Goal: Transaction & Acquisition: Purchase product/service

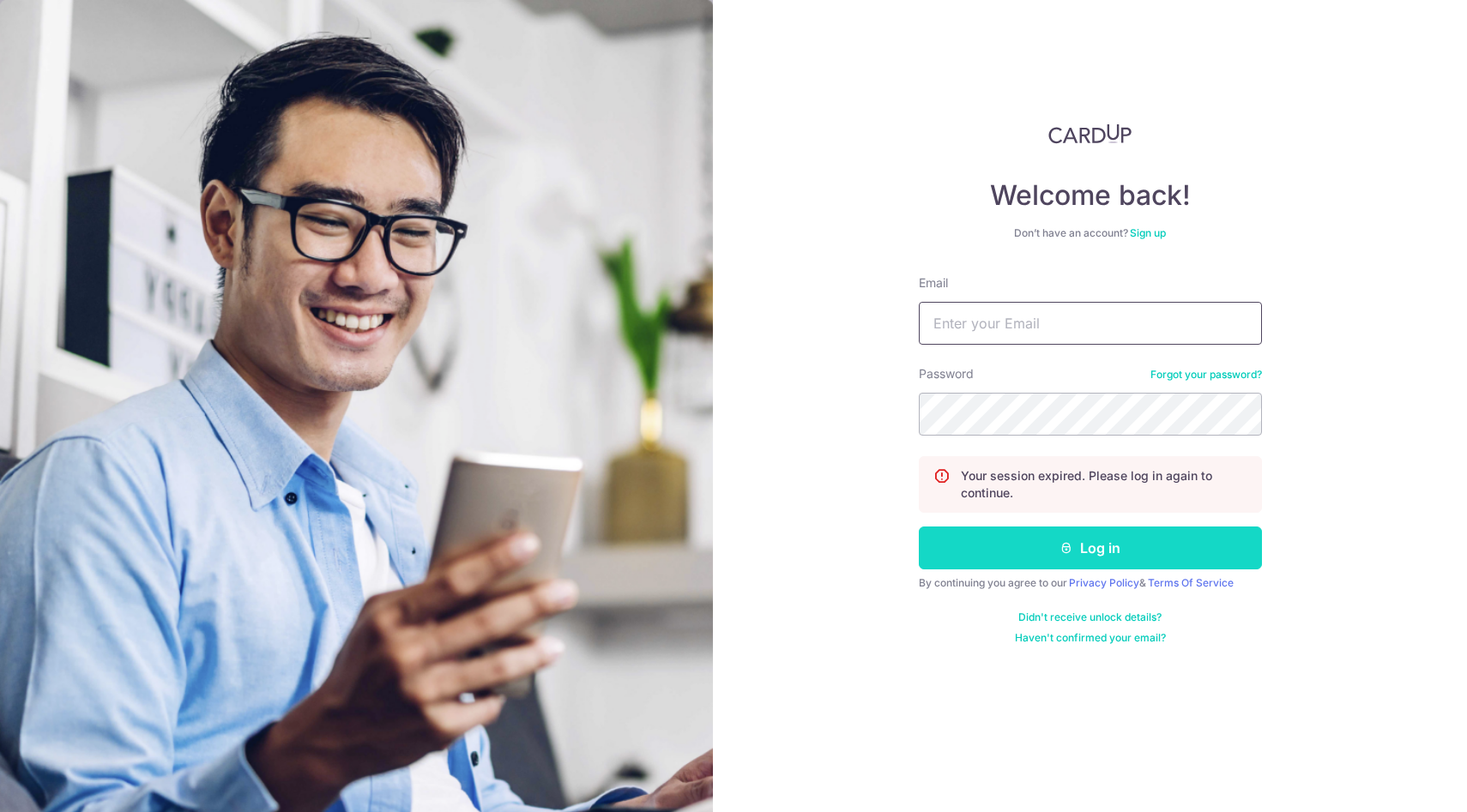
type input "[EMAIL_ADDRESS][DOMAIN_NAME]"
click at [1065, 541] on icon "submit" at bounding box center [1066, 548] width 14 height 14
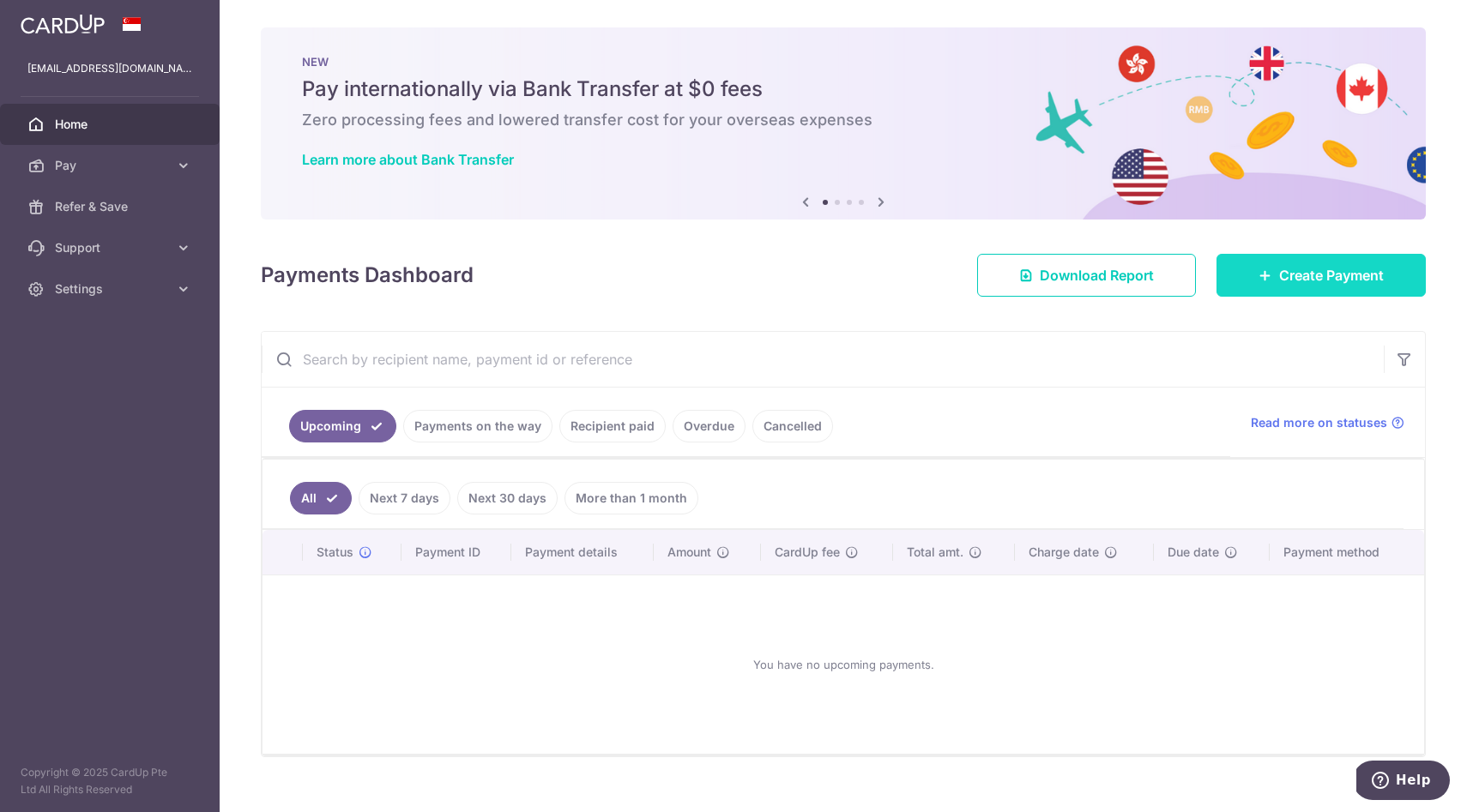
click at [1311, 279] on span "Create Payment" at bounding box center [1330, 274] width 104 height 20
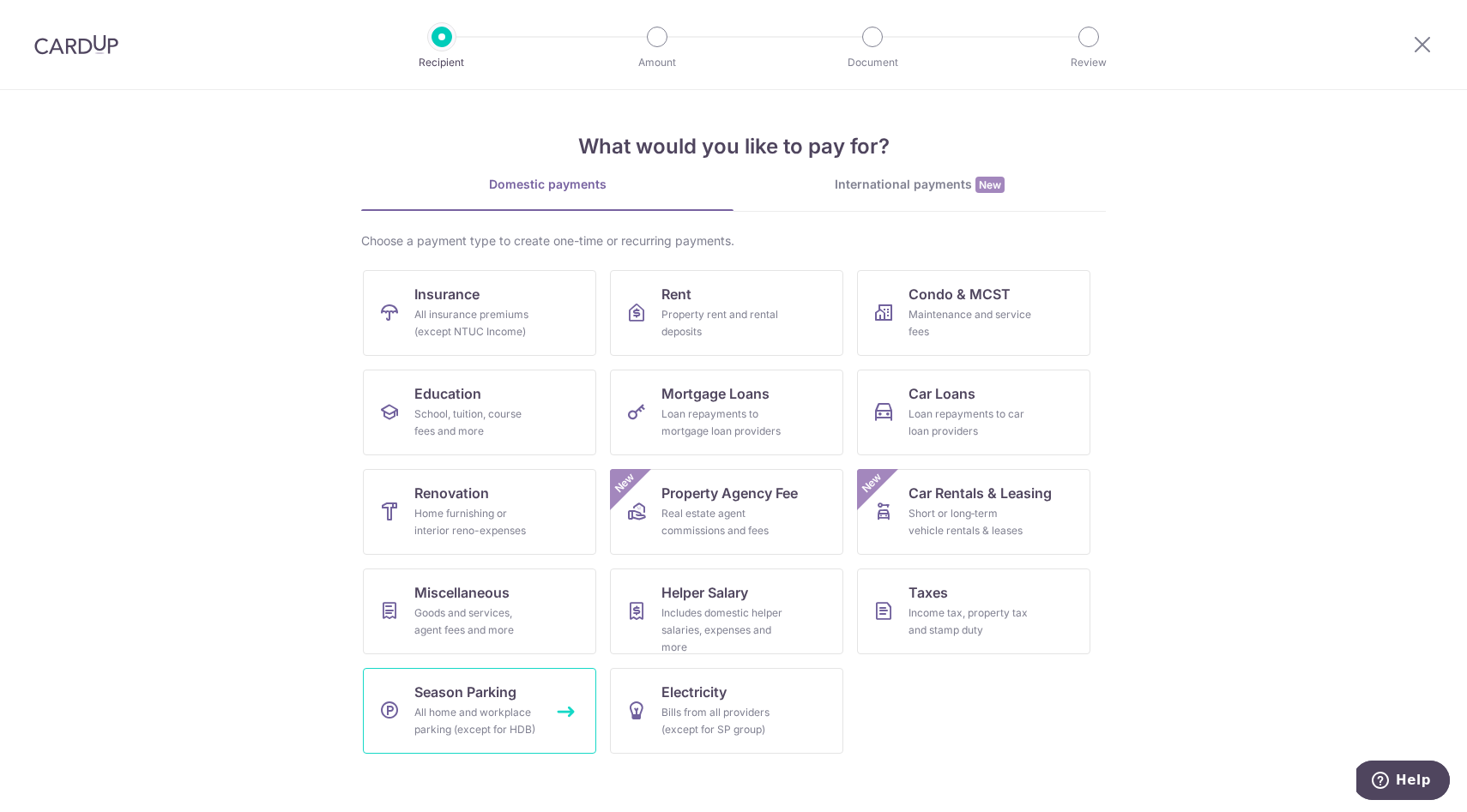
click at [462, 714] on div "All home and workplace parking (except for HDB)" at bounding box center [475, 721] width 124 height 34
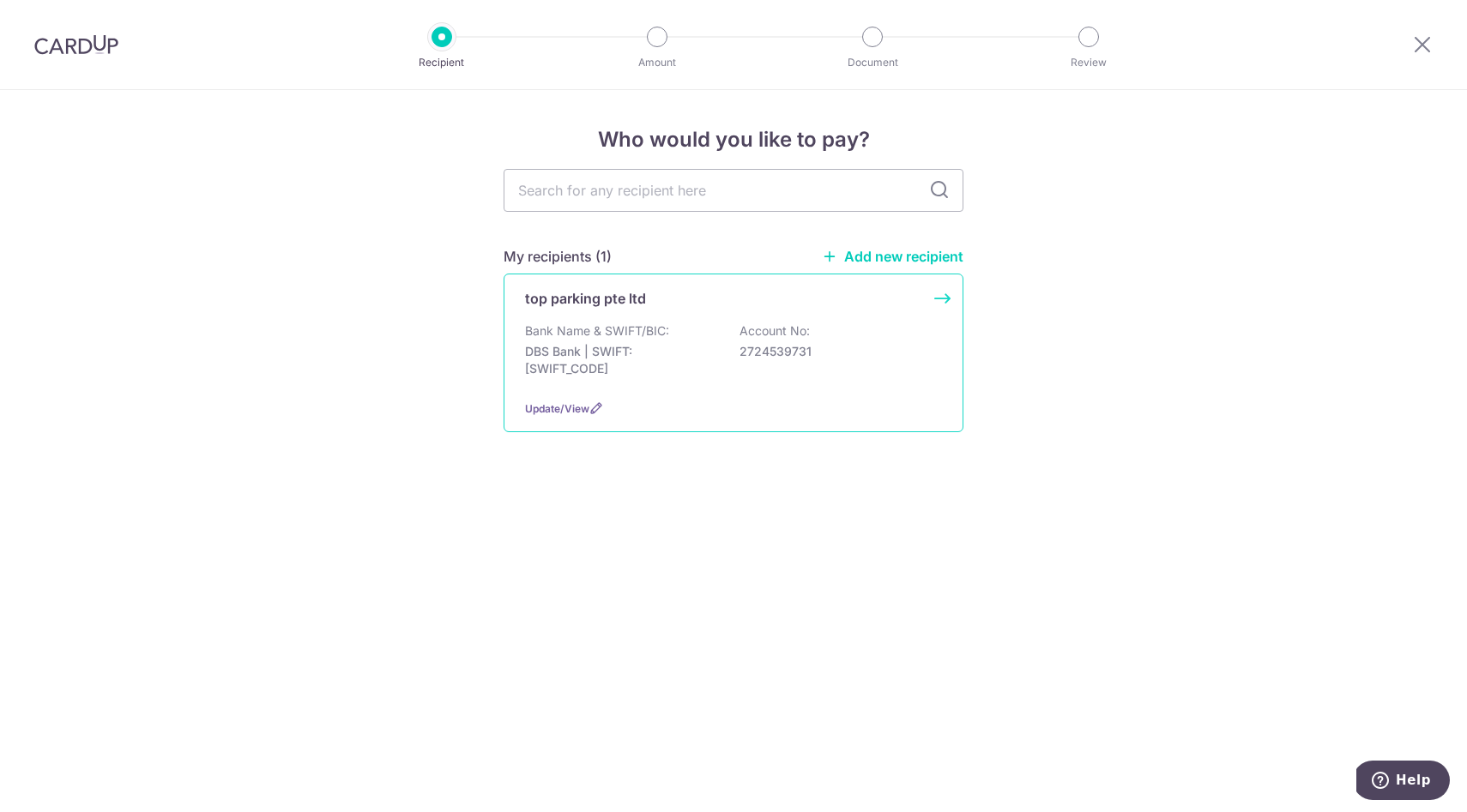
click at [667, 390] on div "top parking pte ltd Bank Name & SWIFT/BIC: DBS Bank | SWIFT: DBSSSGSGXXX Accoun…" at bounding box center [733, 353] width 459 height 159
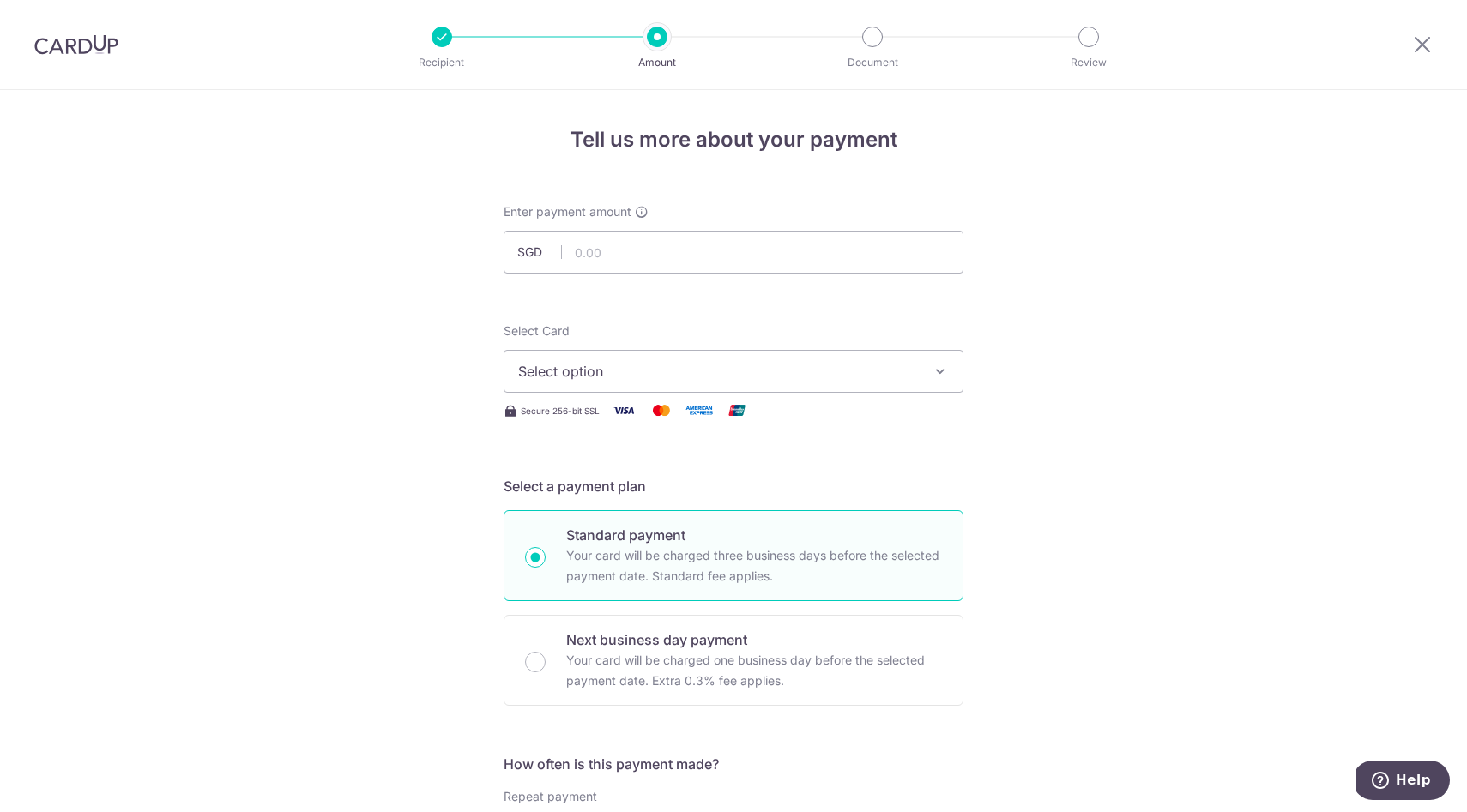
click at [81, 32] on div at bounding box center [76, 45] width 153 height 89
click at [82, 40] on img at bounding box center [76, 44] width 84 height 20
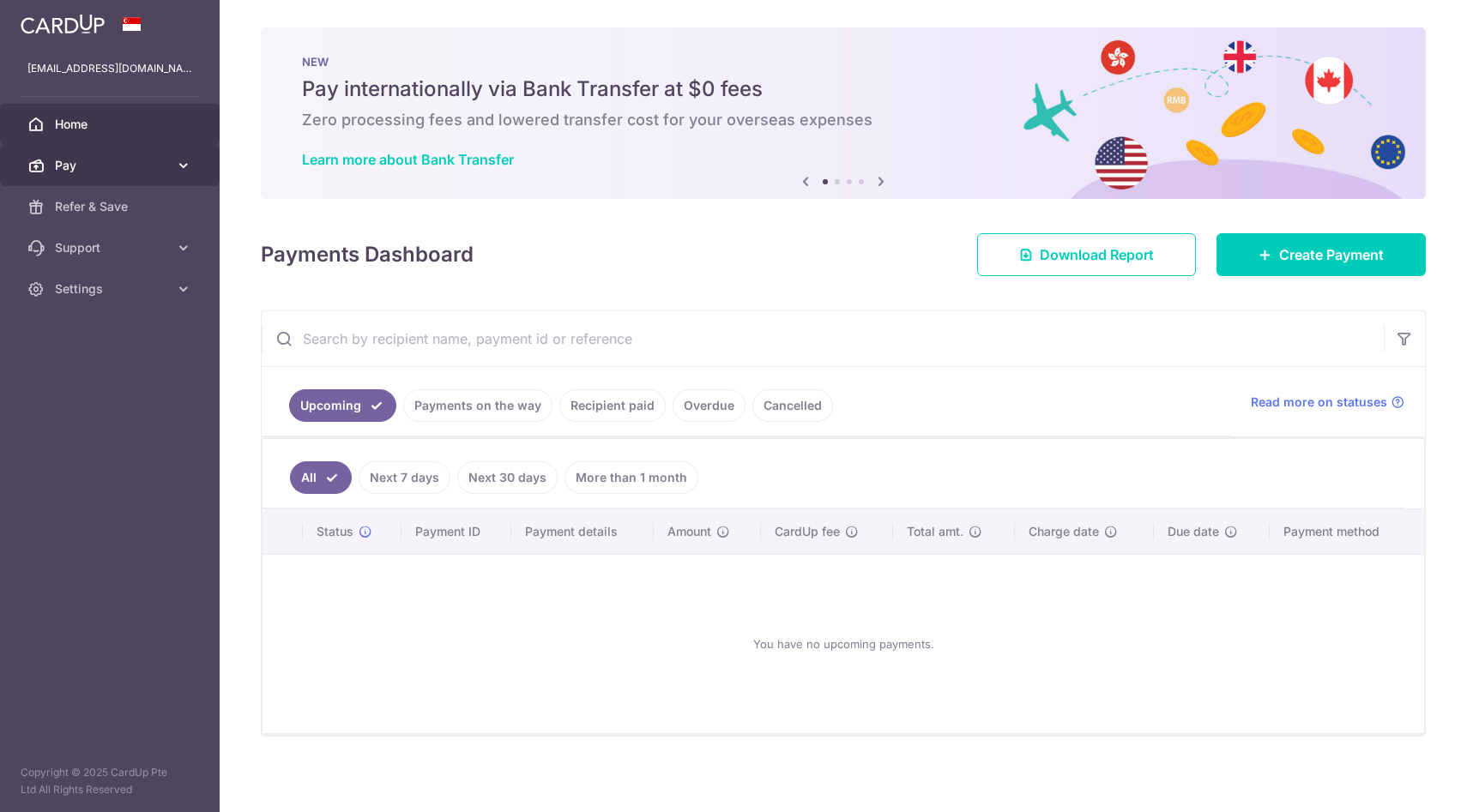
click at [137, 176] on link "Pay" at bounding box center [110, 165] width 219 height 41
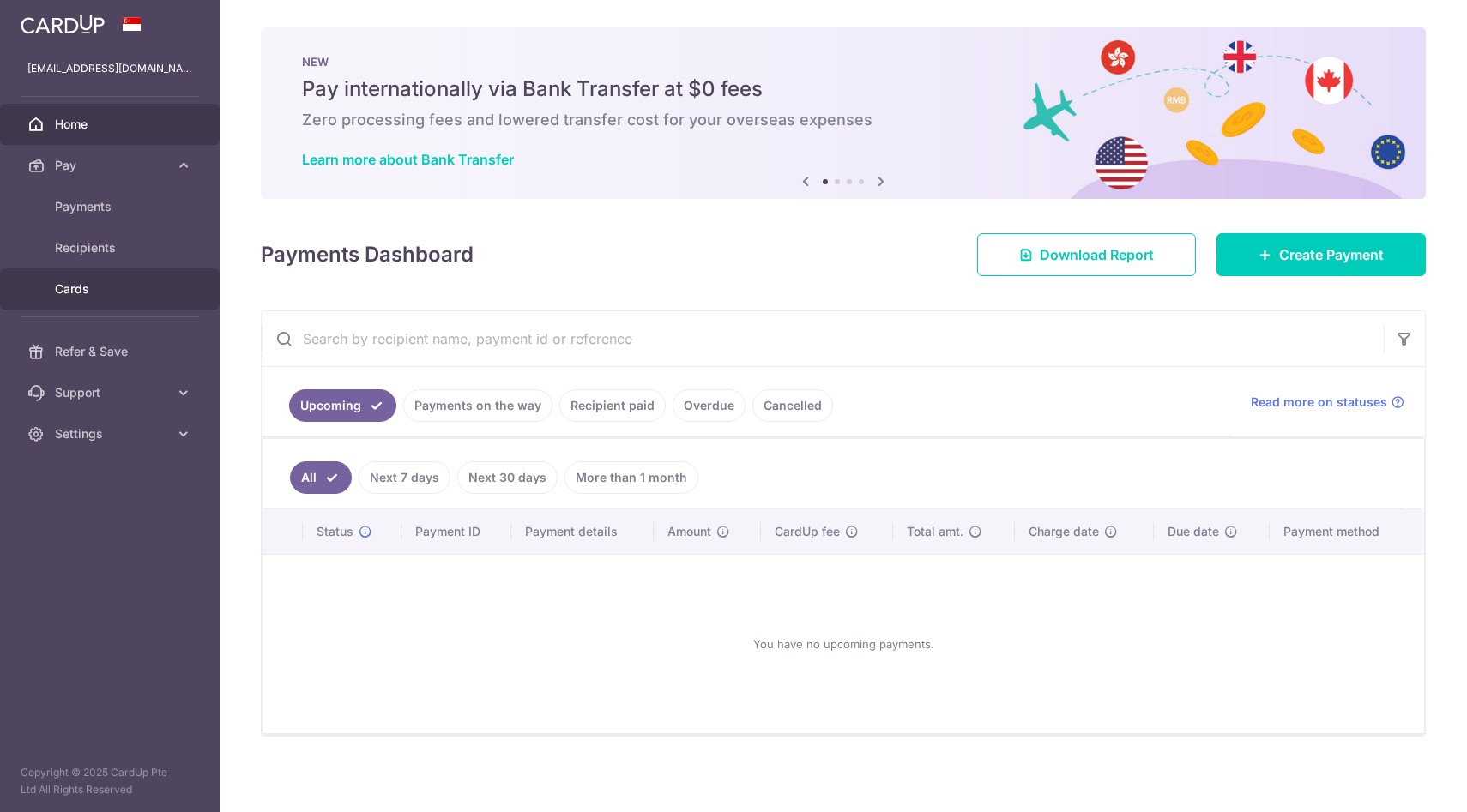
click at [98, 288] on span "Cards" at bounding box center [111, 289] width 113 height 18
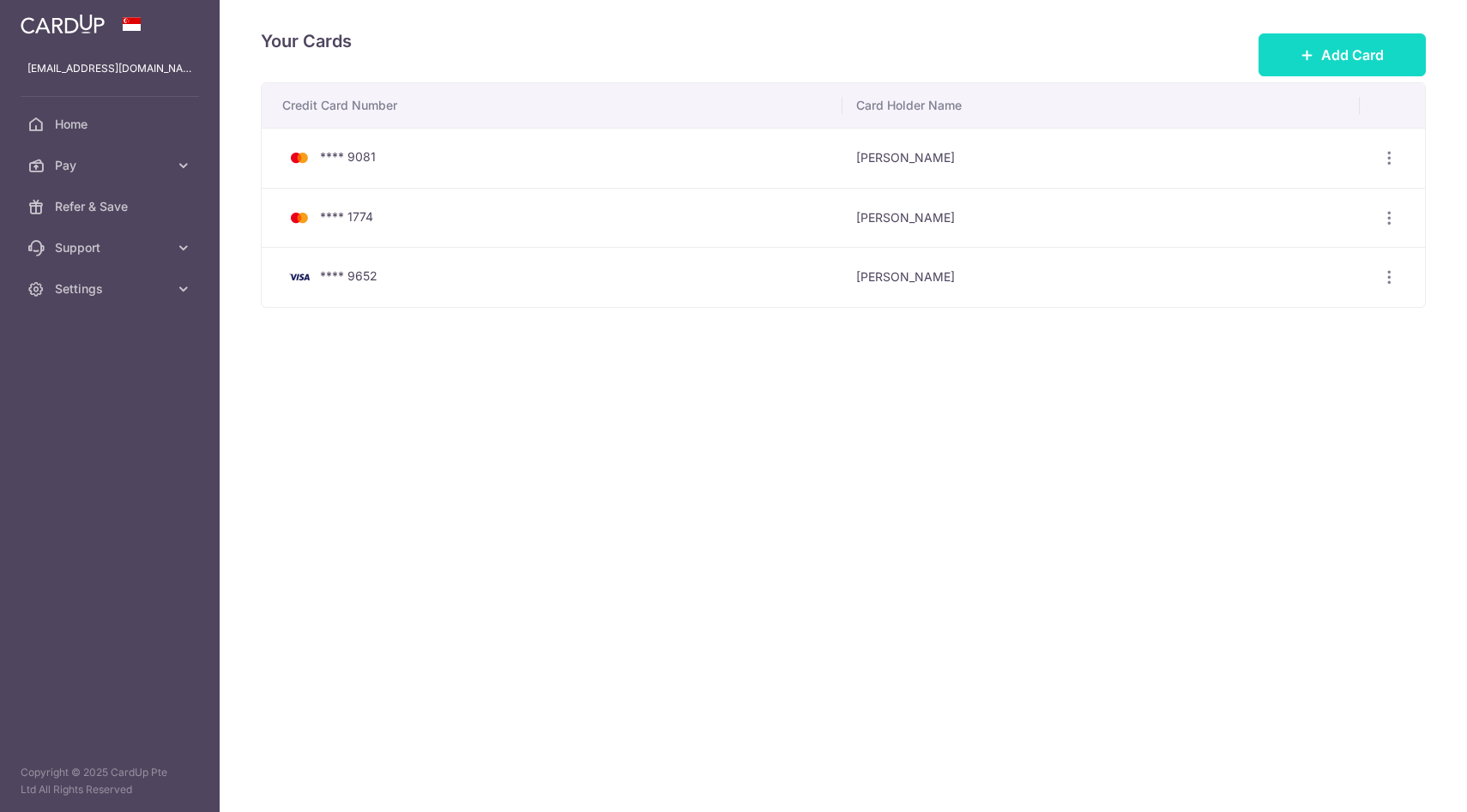
click at [1329, 63] on span "Add Card" at bounding box center [1351, 54] width 62 height 20
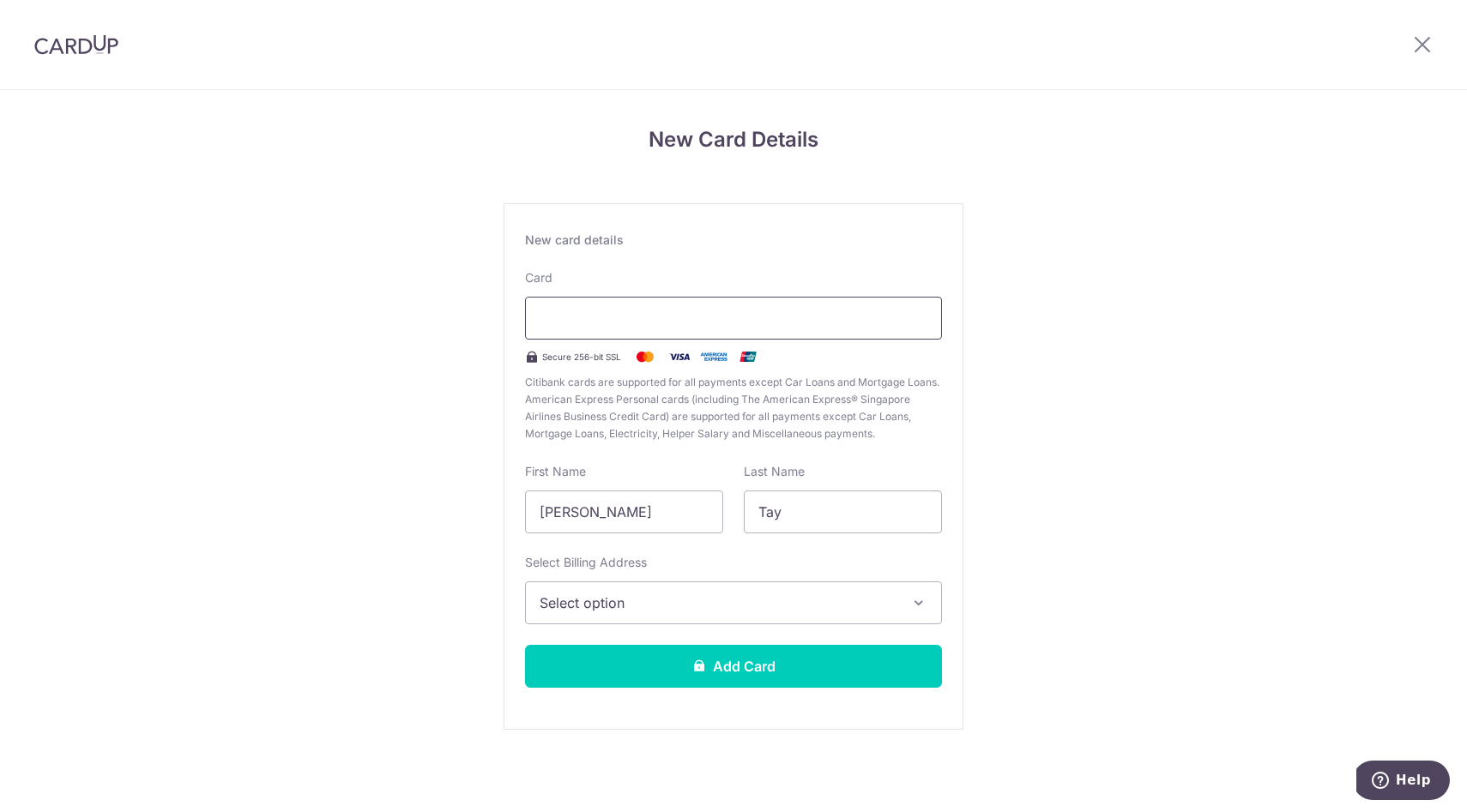
click at [714, 331] on div at bounding box center [733, 317] width 417 height 43
click at [683, 598] on span "Select option" at bounding box center [717, 602] width 357 height 20
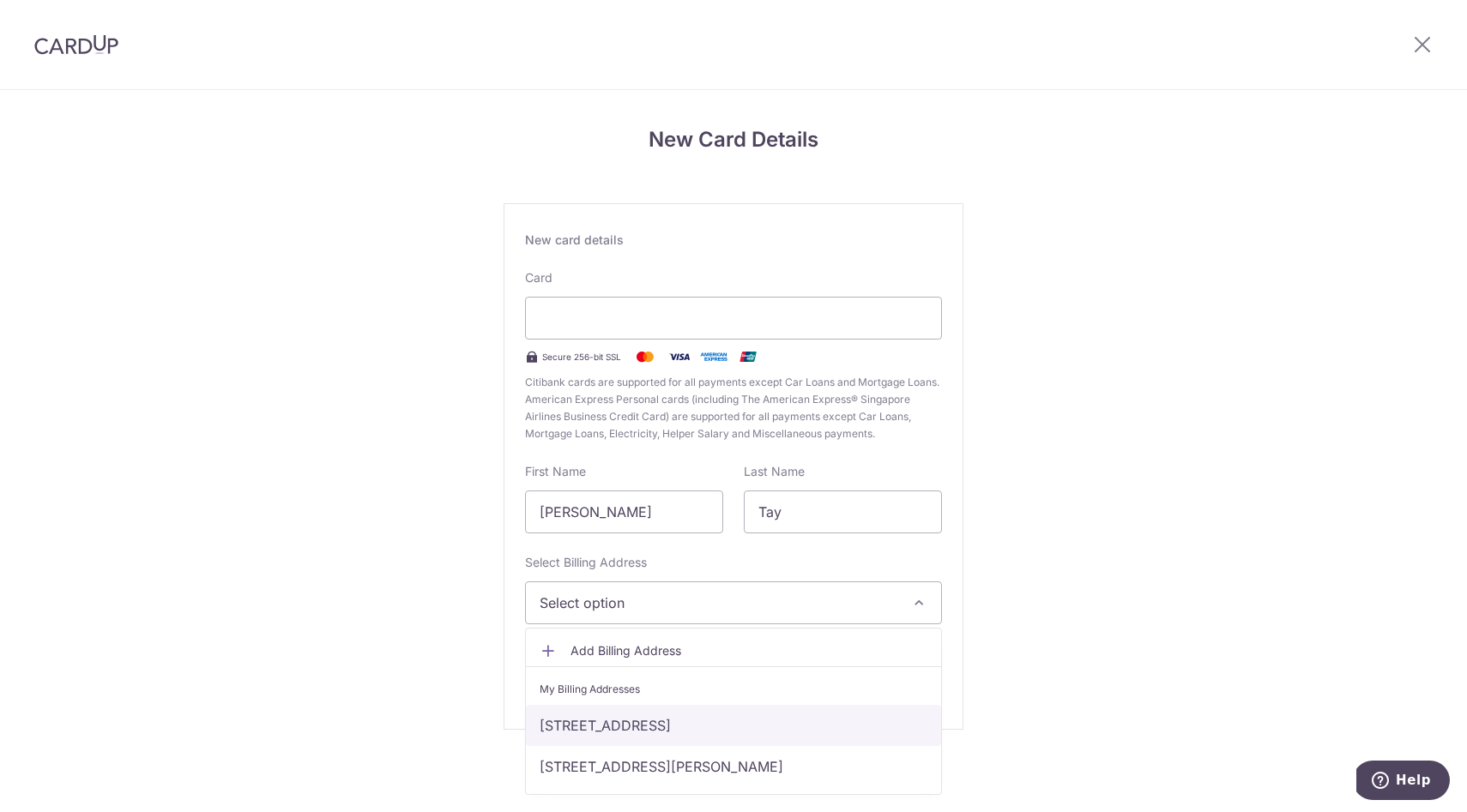
click at [637, 734] on link "[STREET_ADDRESS]" at bounding box center [733, 725] width 415 height 41
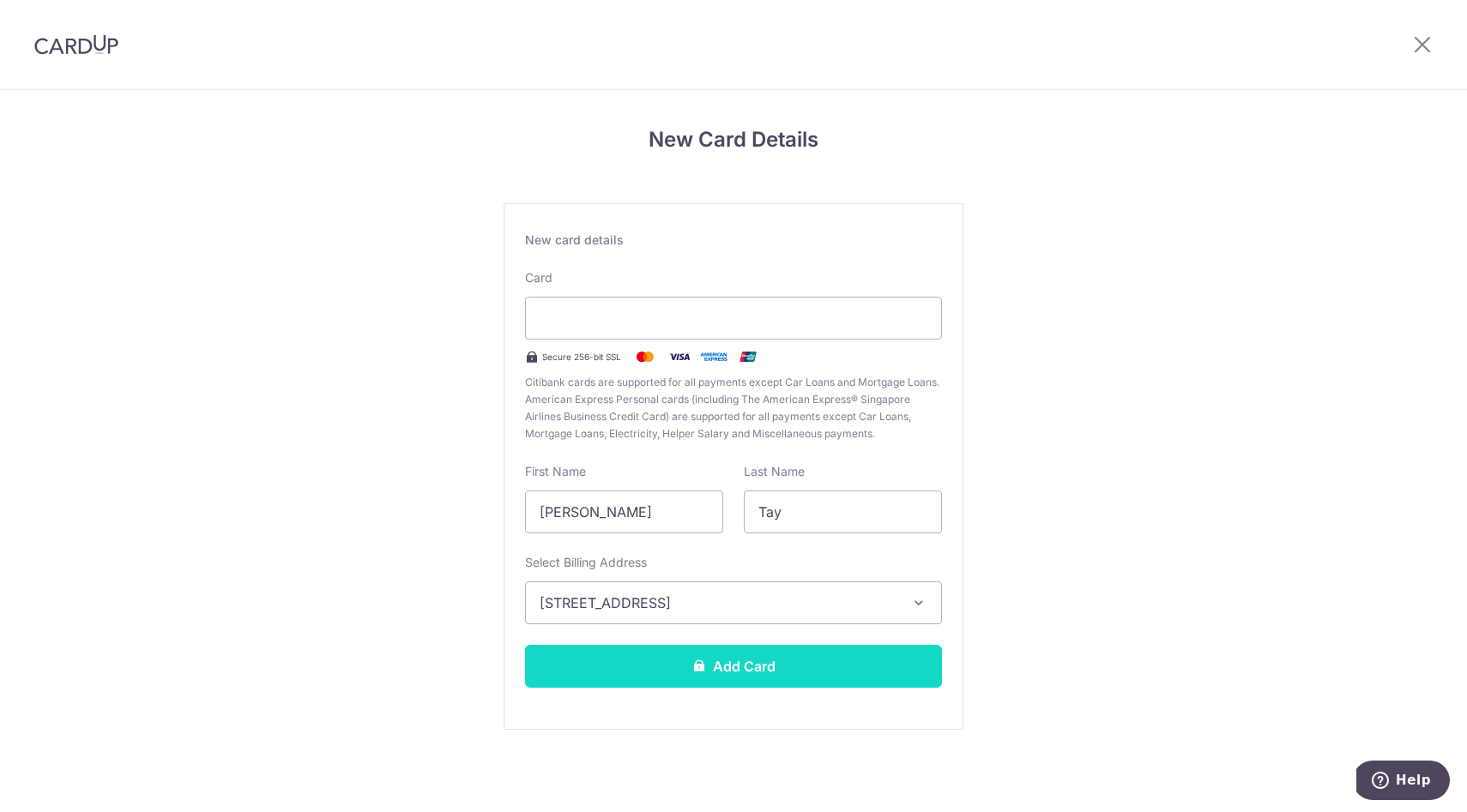
click at [623, 666] on button "Add Card" at bounding box center [733, 666] width 417 height 43
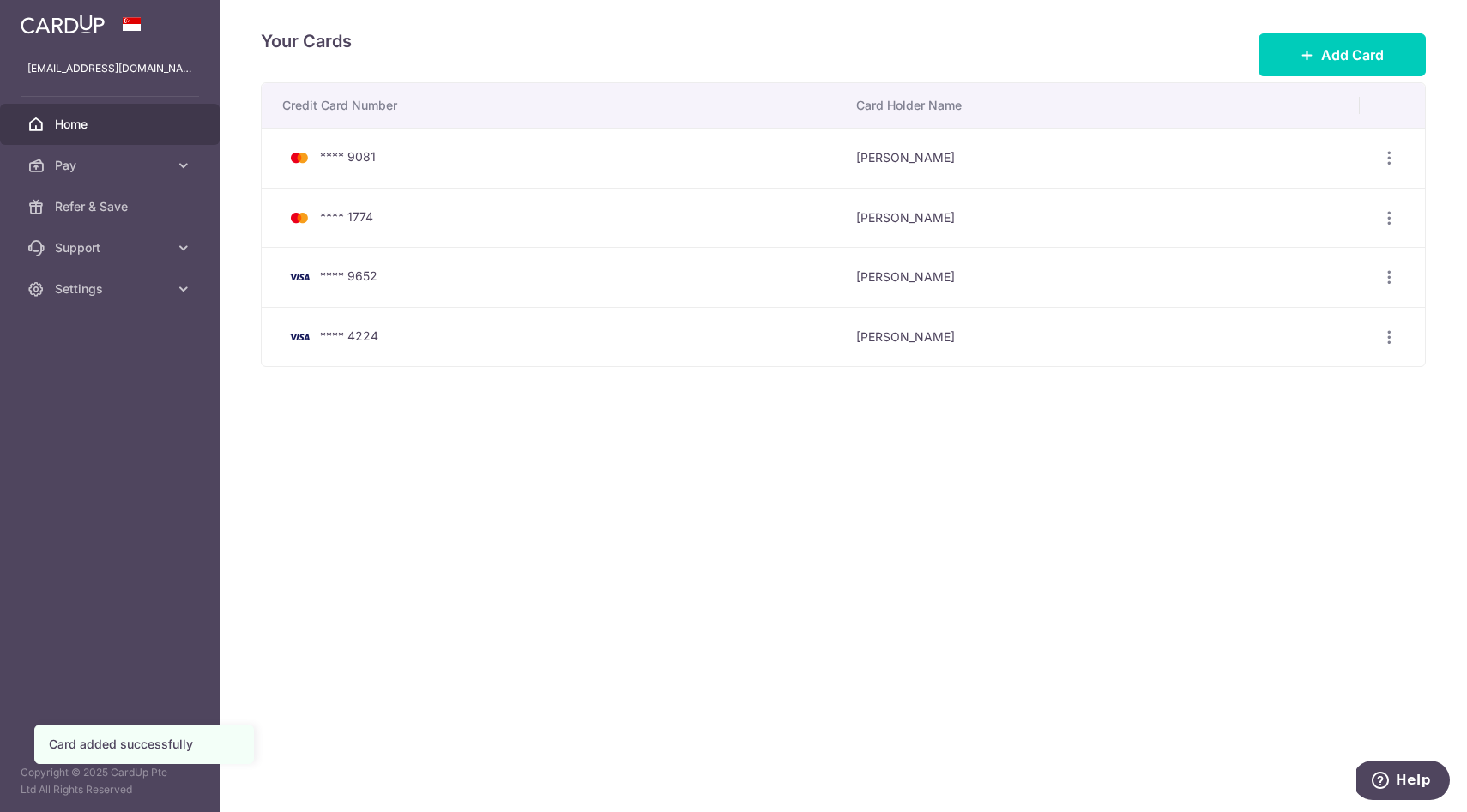
click at [68, 137] on link "Home" at bounding box center [110, 124] width 219 height 41
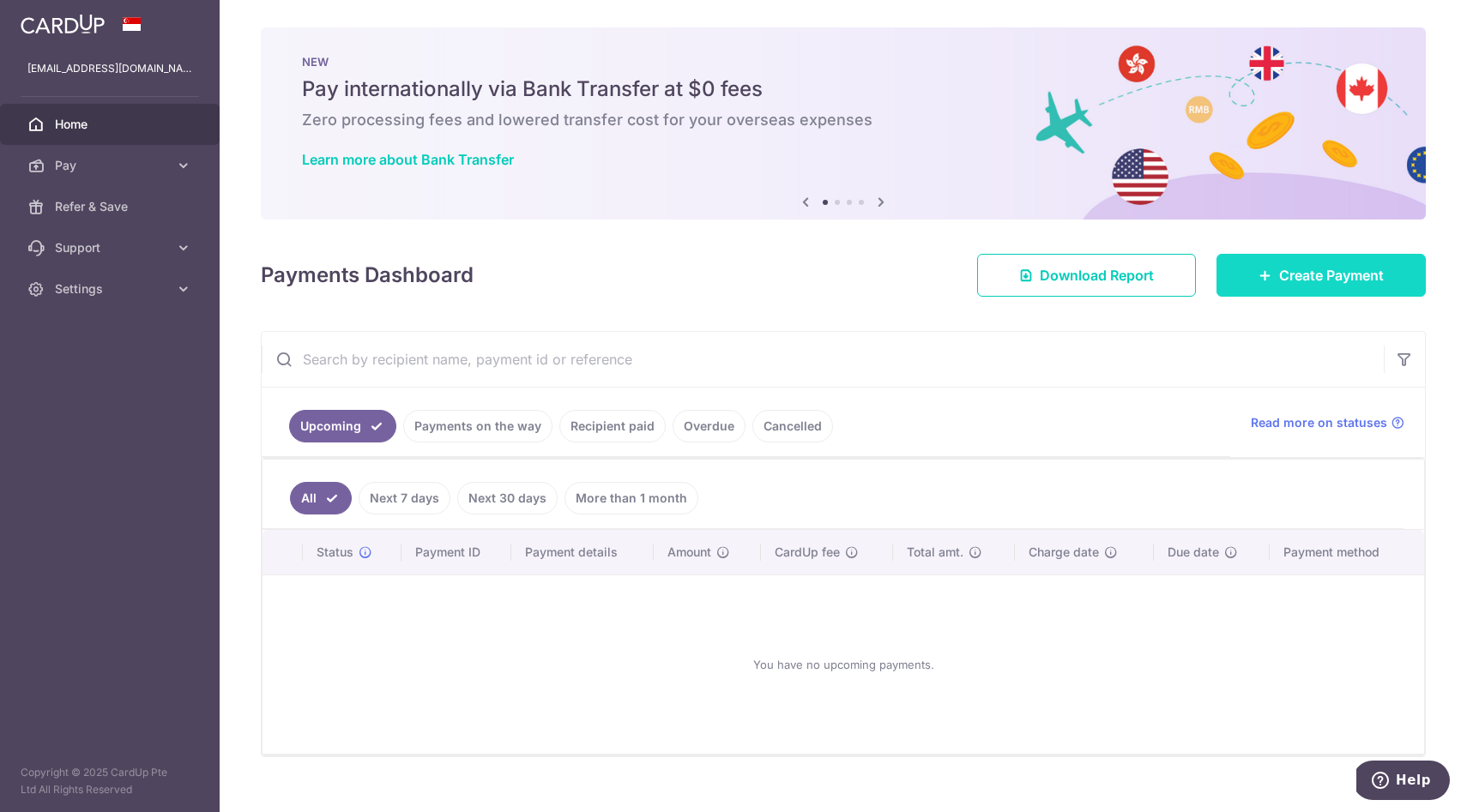
click at [1266, 276] on icon at bounding box center [1265, 275] width 14 height 14
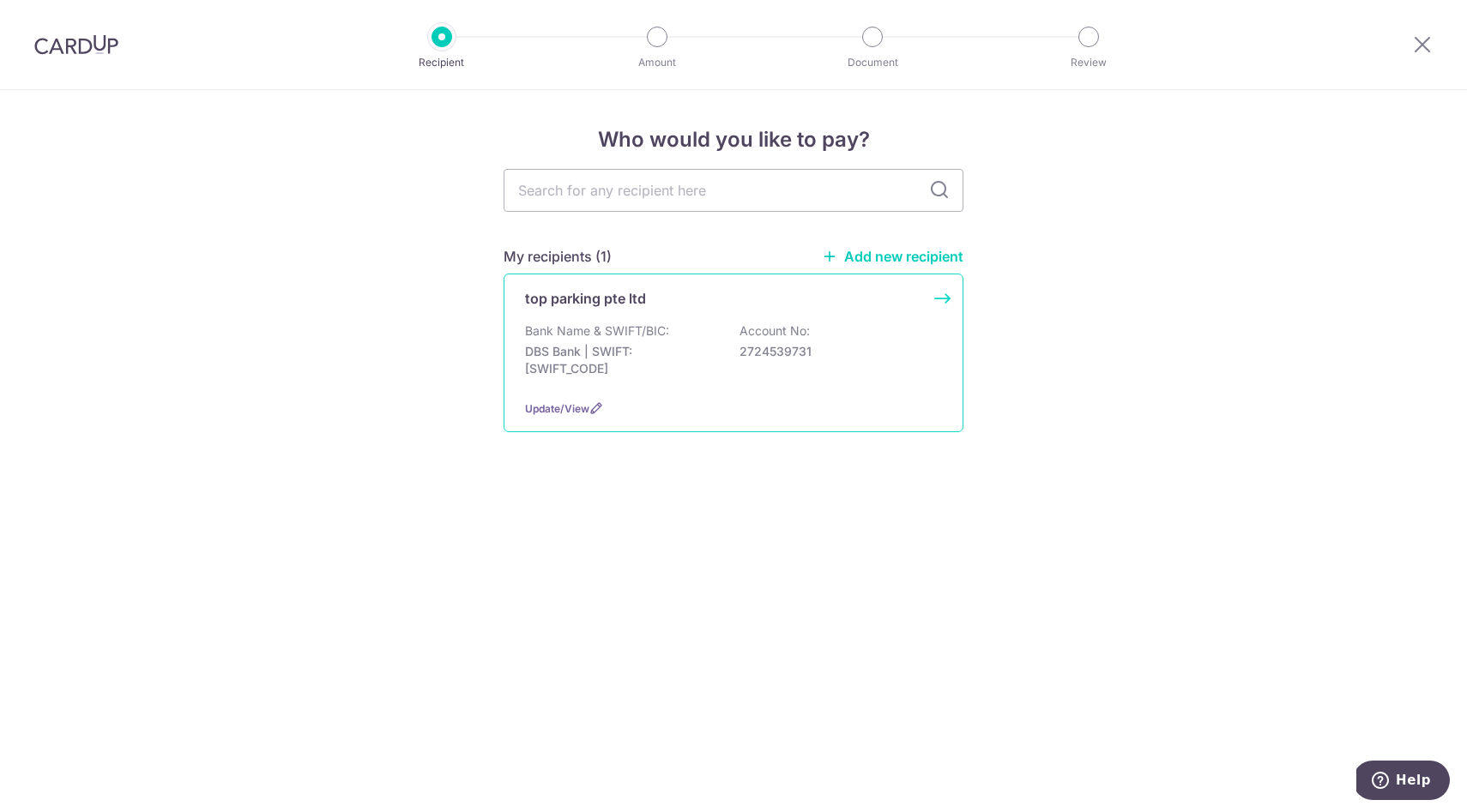
click at [589, 338] on p "Bank Name & SWIFT/BIC:" at bounding box center [597, 331] width 144 height 18
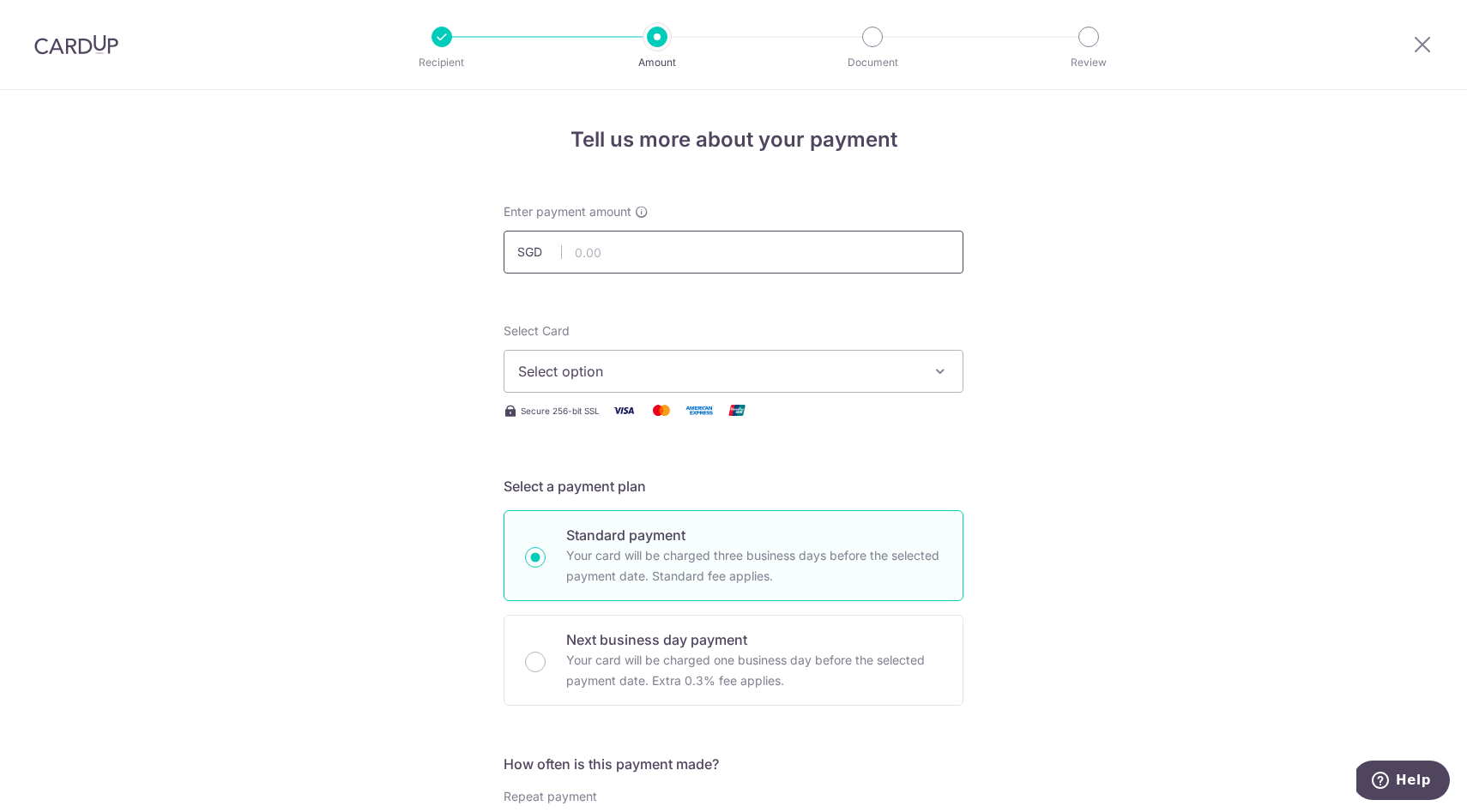
click at [595, 256] on input "text" at bounding box center [733, 252] width 459 height 43
type input "90.00"
drag, startPoint x: 334, startPoint y: 284, endPoint x: 352, endPoint y: 288, distance: 18.4
click at [596, 380] on span "Select option" at bounding box center [718, 371] width 400 height 20
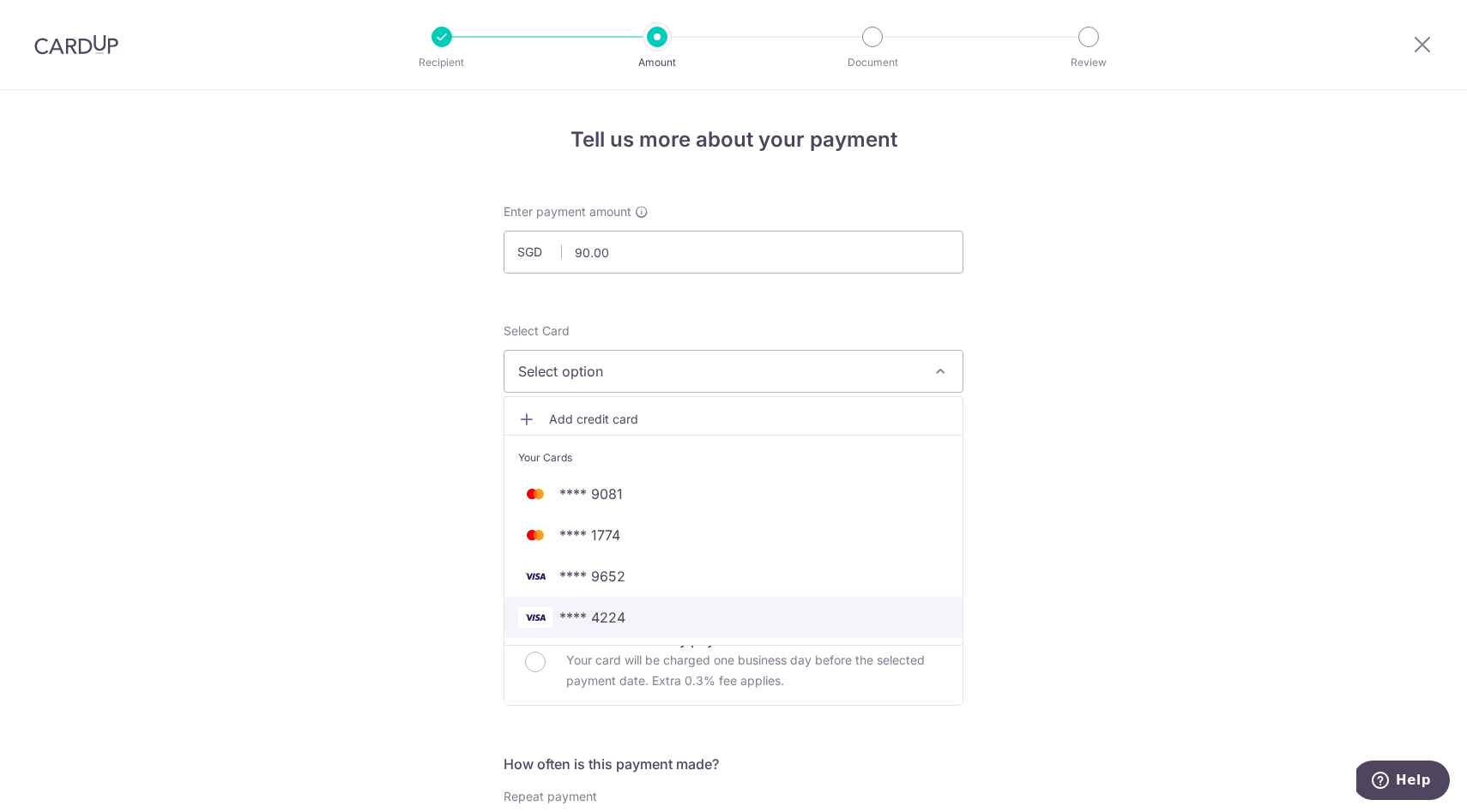
click at [646, 607] on link "**** 4224" at bounding box center [733, 617] width 458 height 41
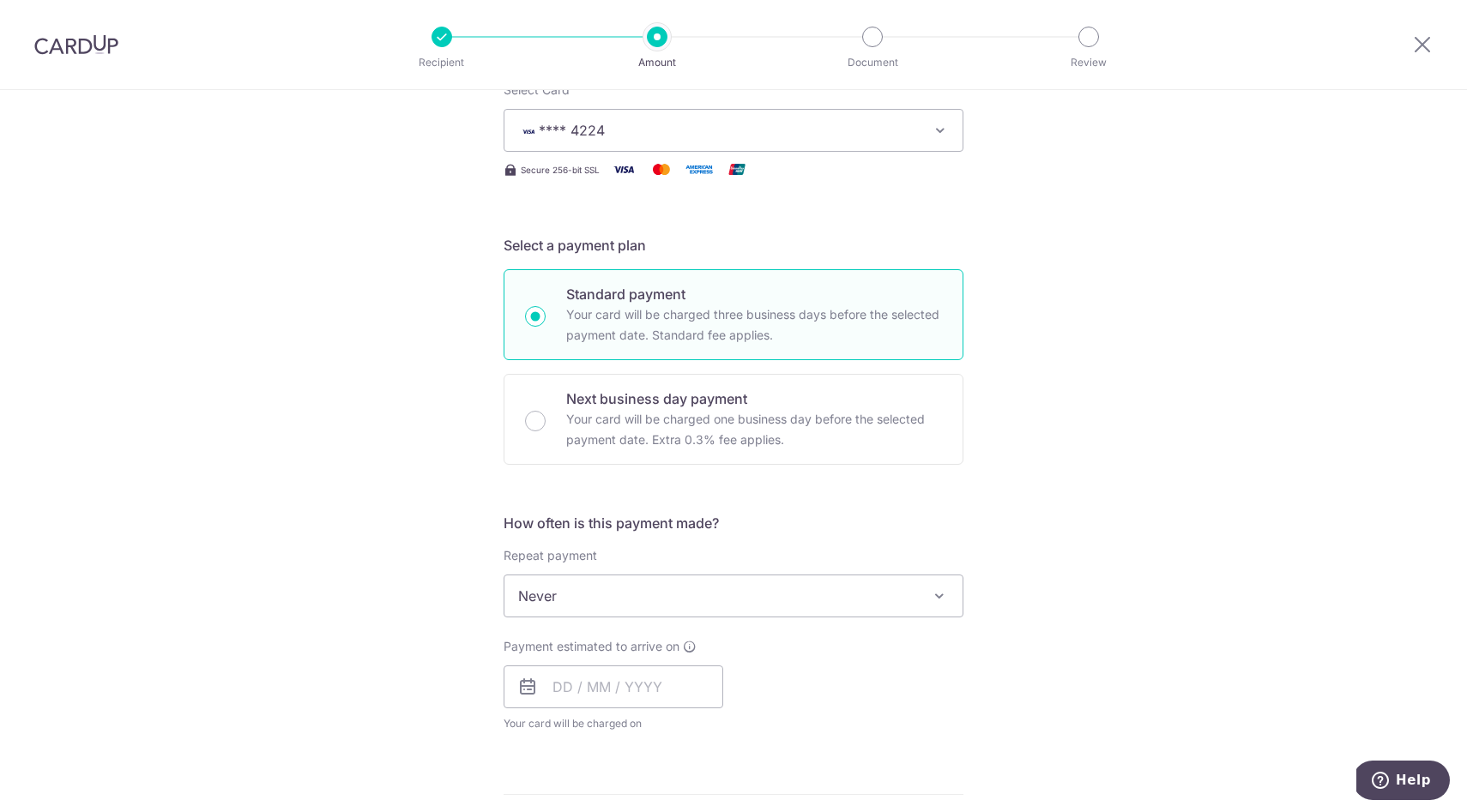
scroll to position [306, 0]
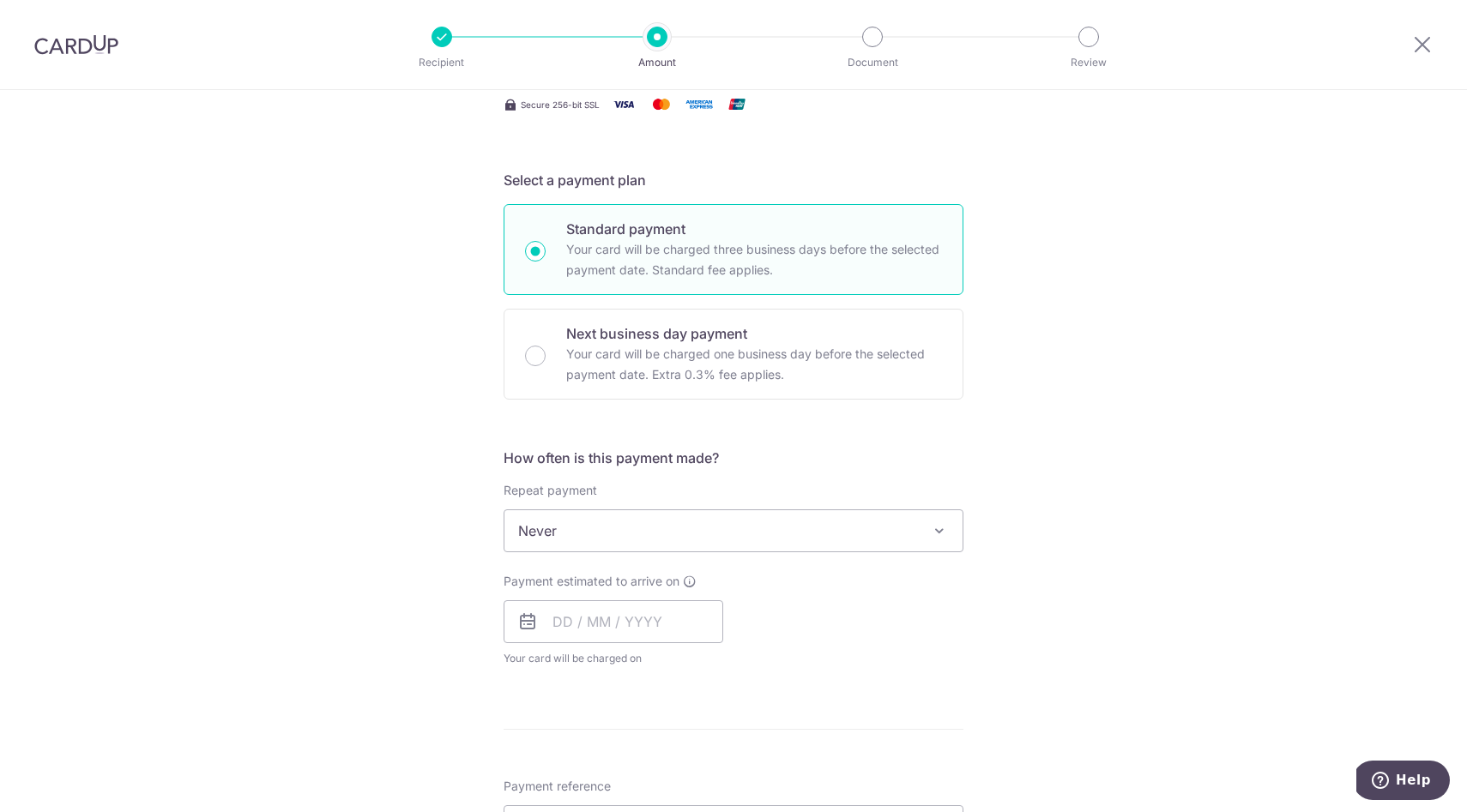
click at [584, 534] on span "Never" at bounding box center [733, 531] width 458 height 41
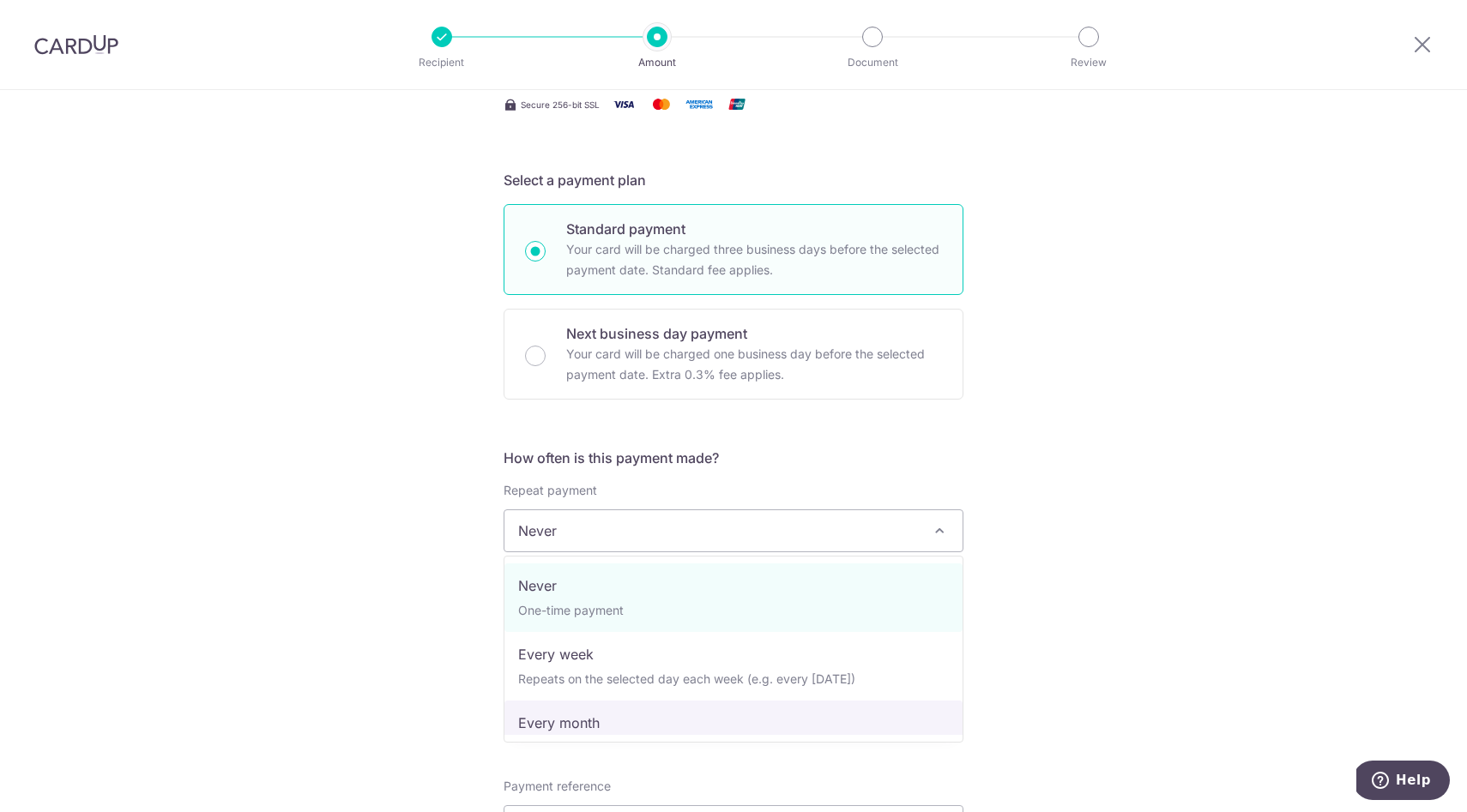
select select "3"
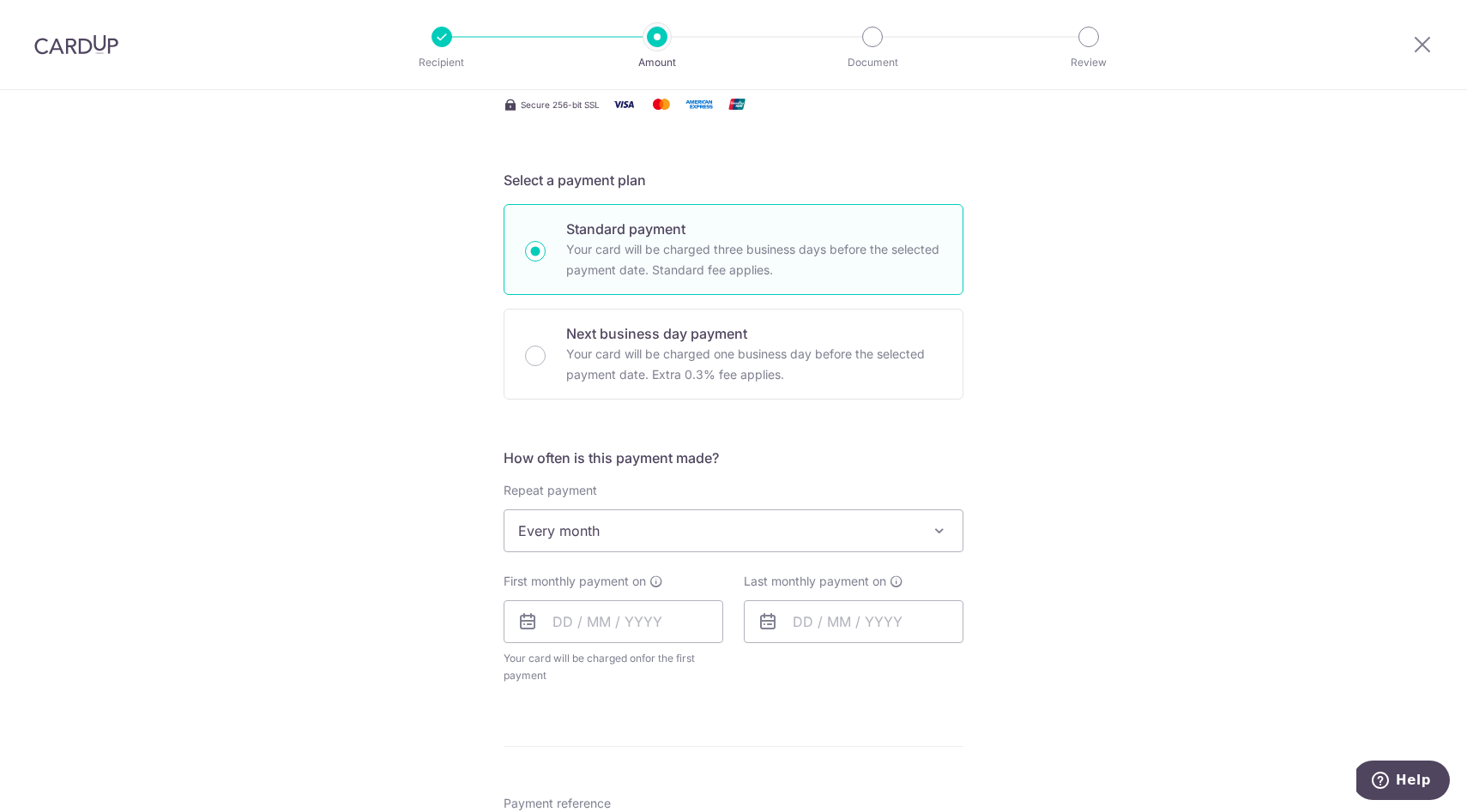
click at [357, 548] on div "Tell us more about your payment Enter payment amount SGD 90.00 90.00 Select Car…" at bounding box center [733, 603] width 1467 height 1639
click at [581, 629] on input "text" at bounding box center [613, 622] width 219 height 43
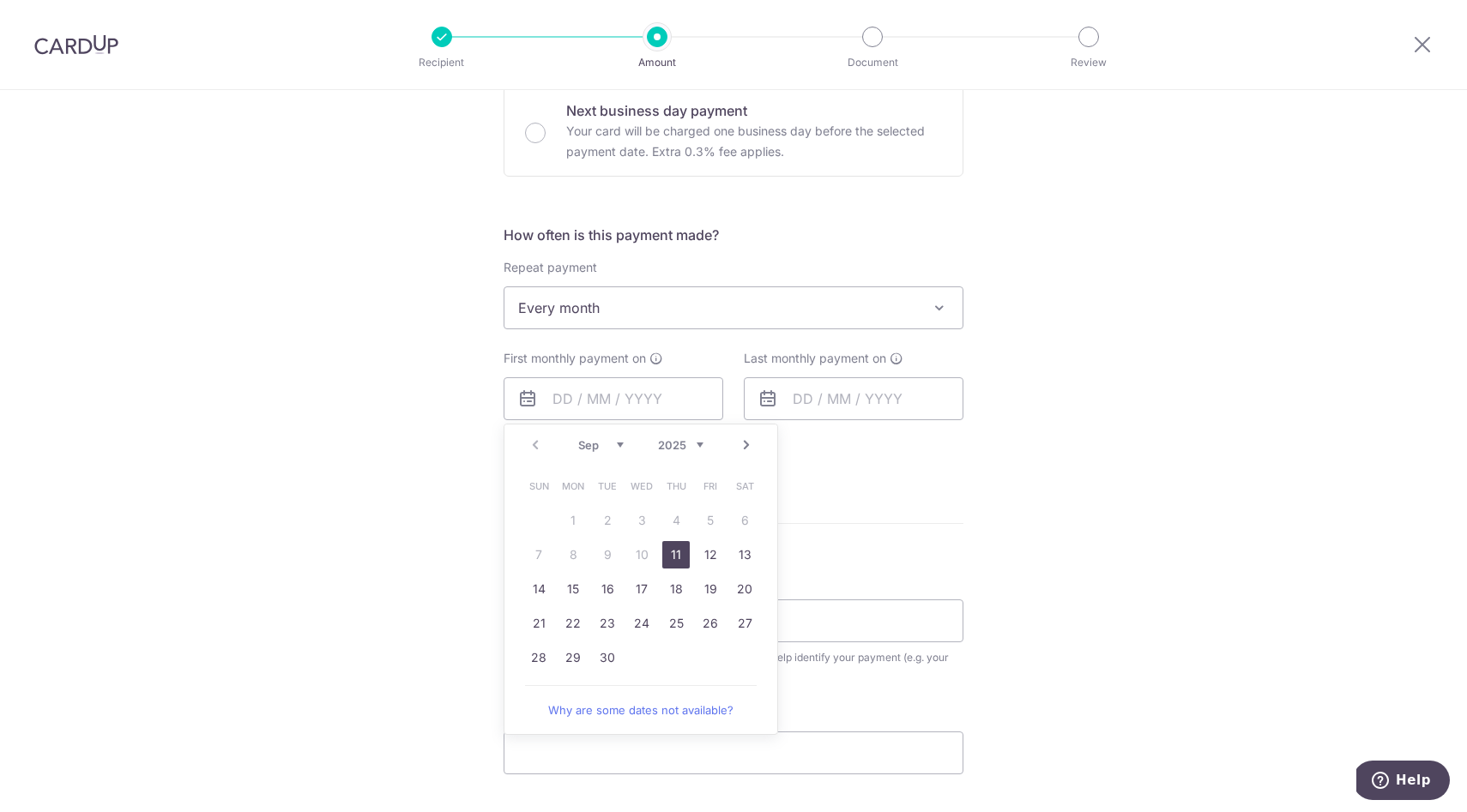
click at [673, 559] on link "11" at bounding box center [675, 554] width 27 height 27
type input "11/09/2025"
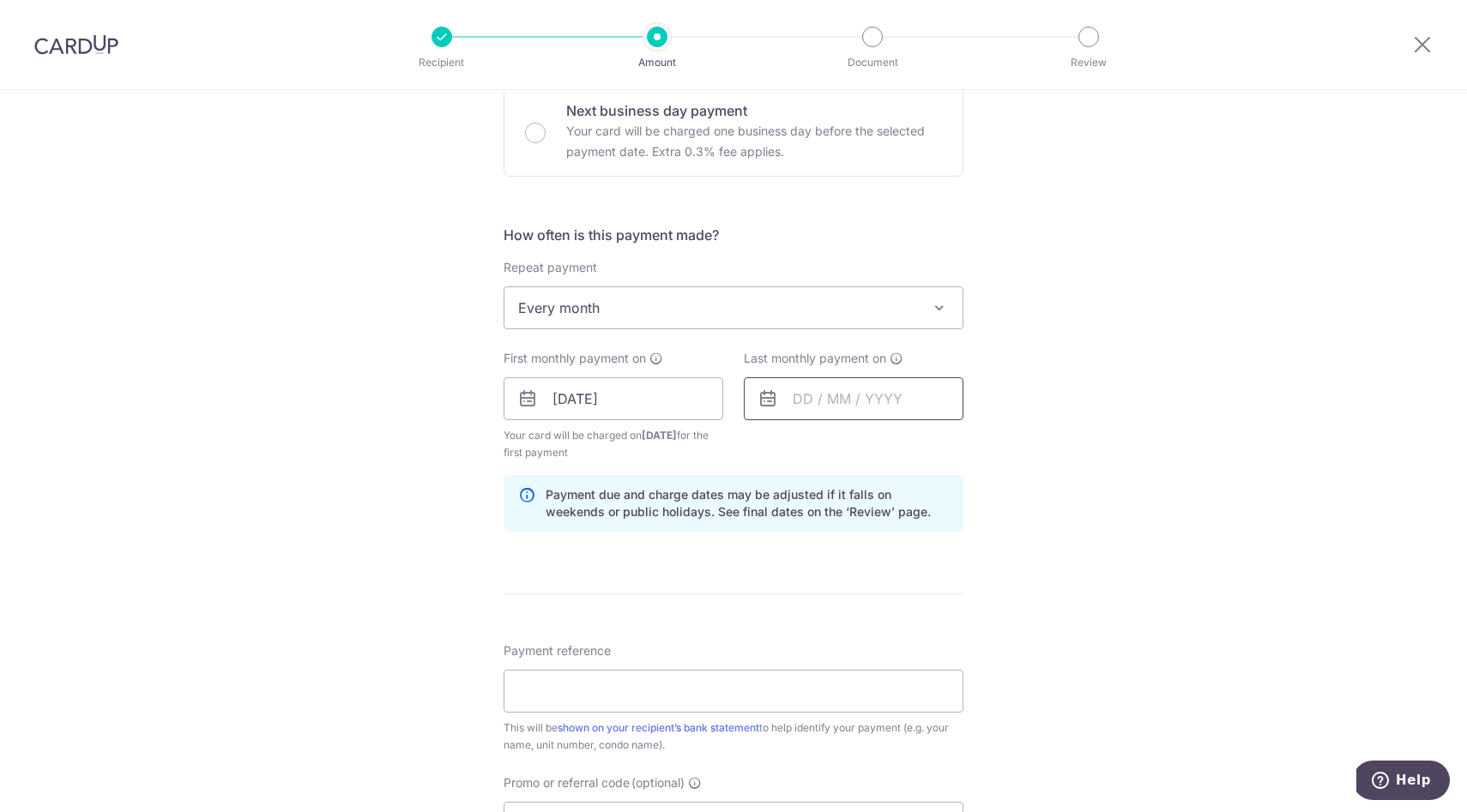
click at [821, 399] on input "text" at bounding box center [853, 398] width 219 height 43
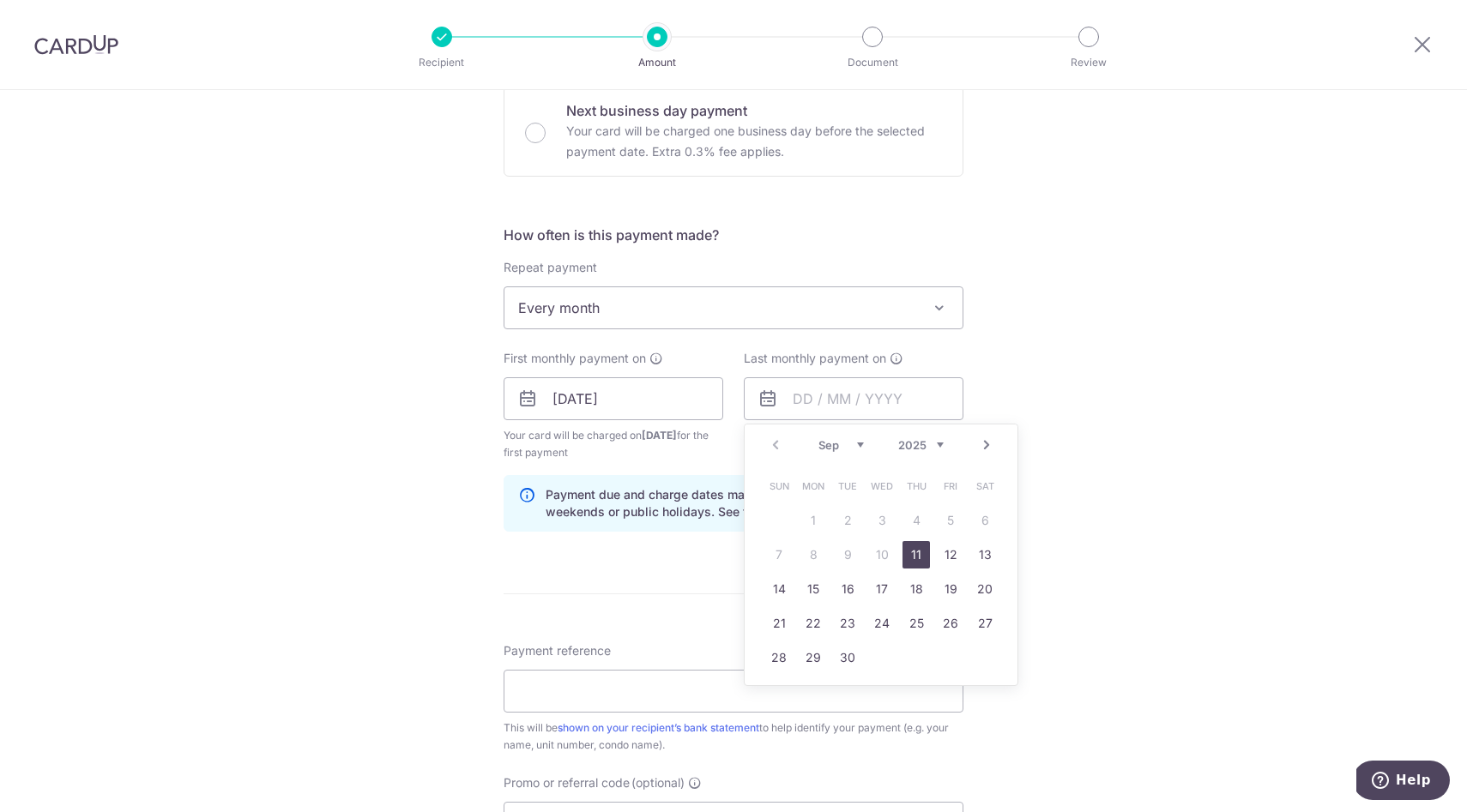
click at [937, 445] on select "2025 2026 2027 2028 2029 2030 2031 2032 2033 2034 2035" at bounding box center [921, 445] width 46 height 14
click at [943, 552] on link "11" at bounding box center [950, 554] width 27 height 27
type input "11/09/2026"
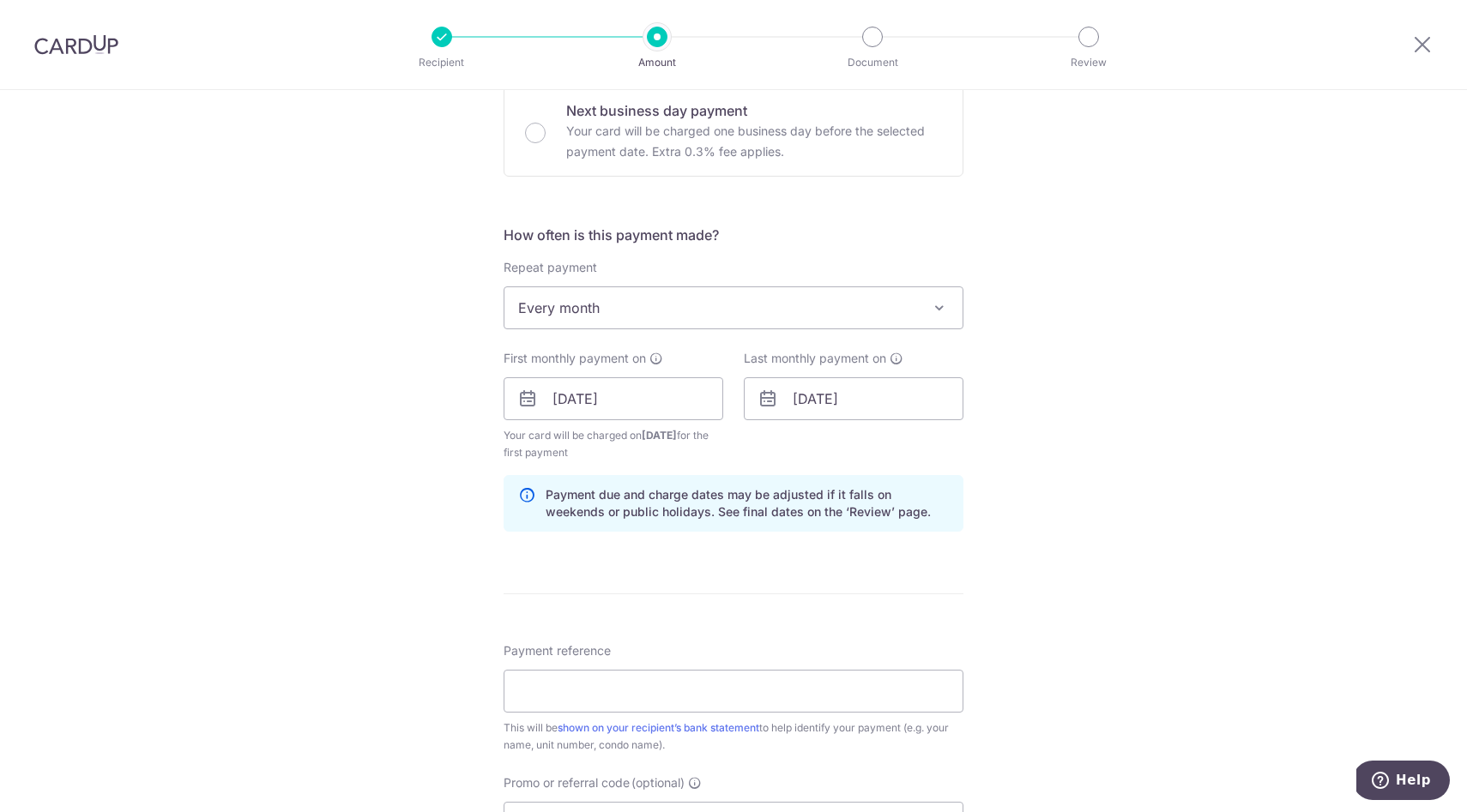
click at [401, 581] on div "Tell us more about your payment Enter payment amount SGD 90.00 90.00 Select Car…" at bounding box center [733, 415] width 1467 height 1709
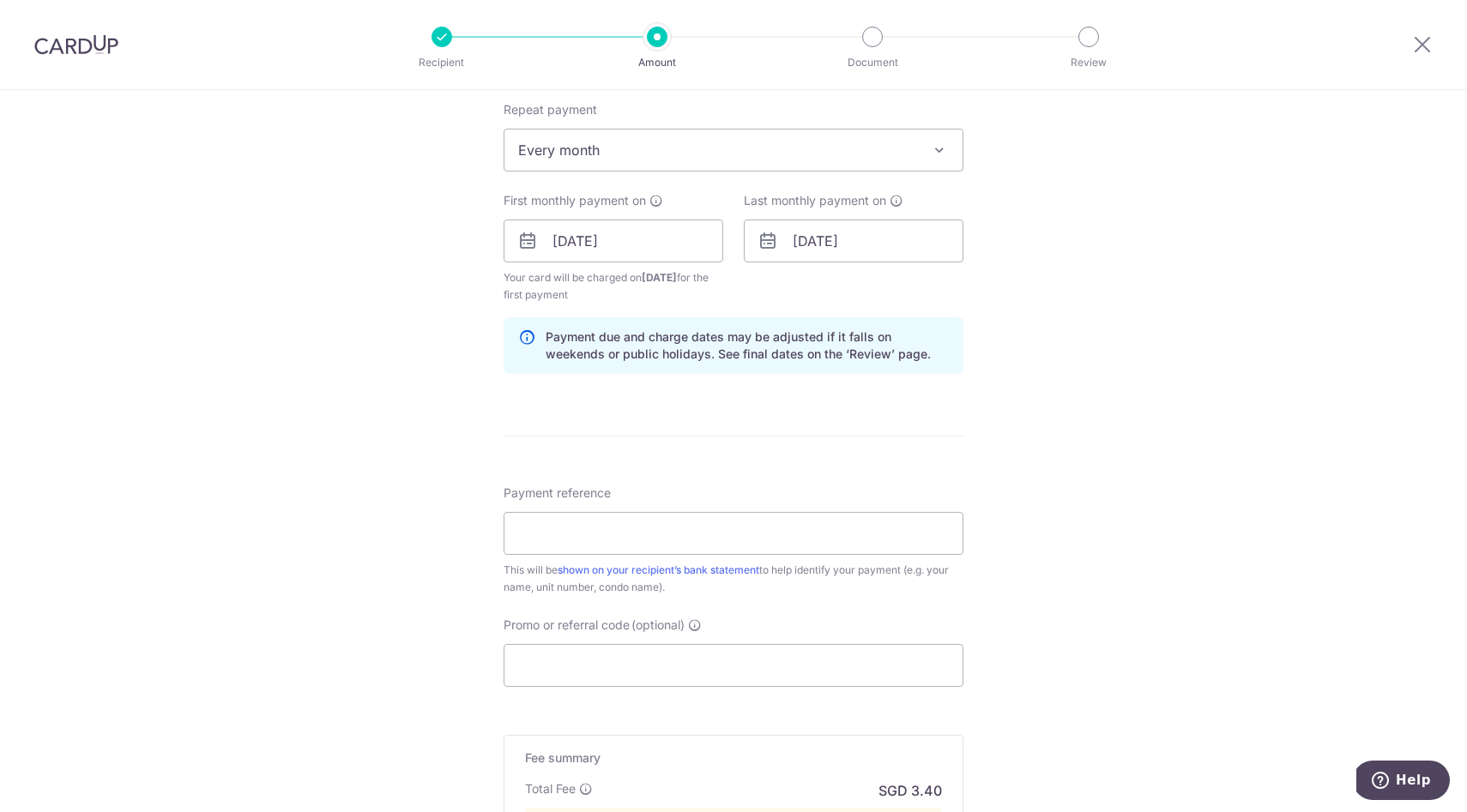
scroll to position [759, 0]
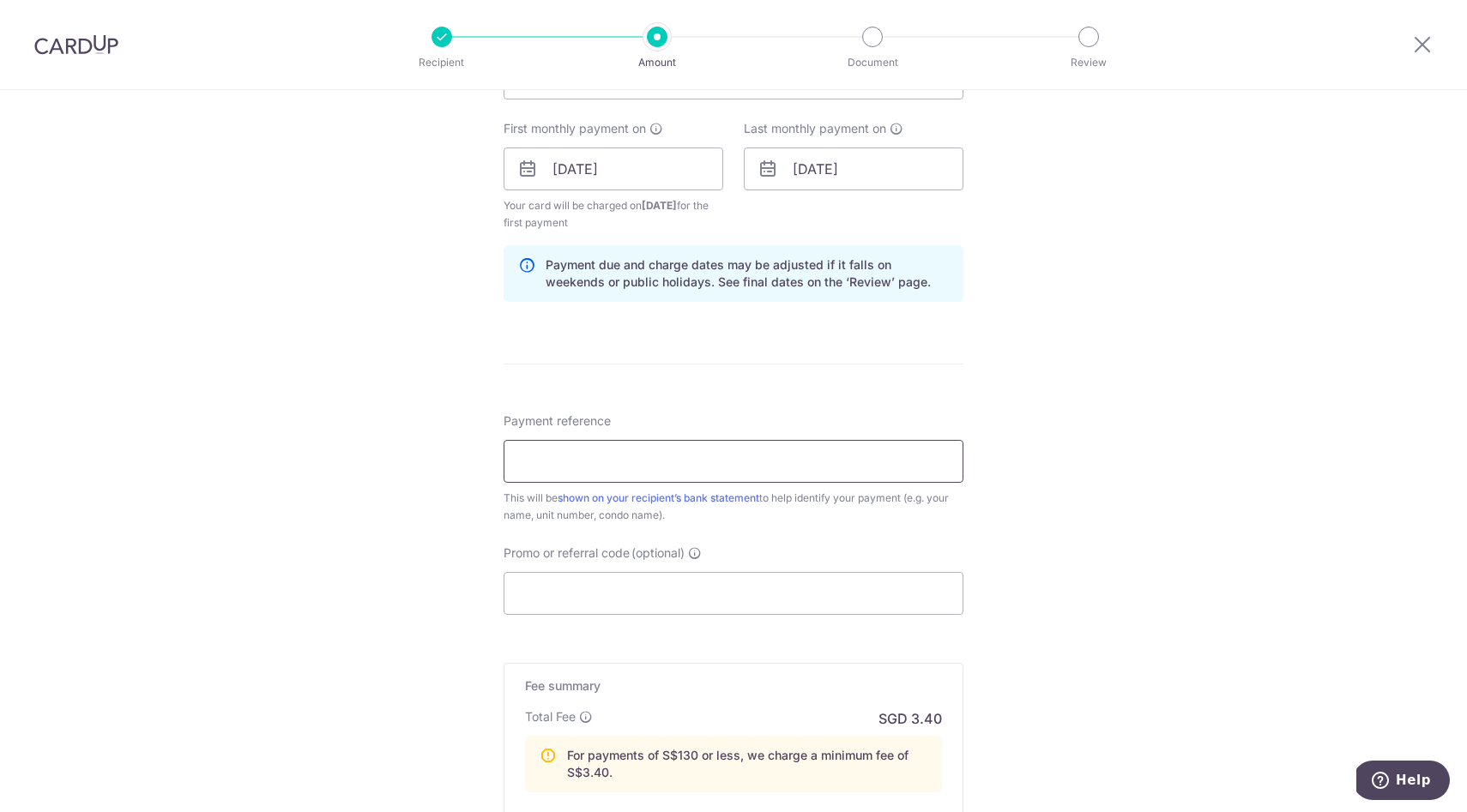
click at [577, 467] on input "Payment reference" at bounding box center [733, 461] width 459 height 43
type input "t"
type input "top parking"
click at [619, 597] on input "Promo or referral code (optional)" at bounding box center [733, 593] width 459 height 43
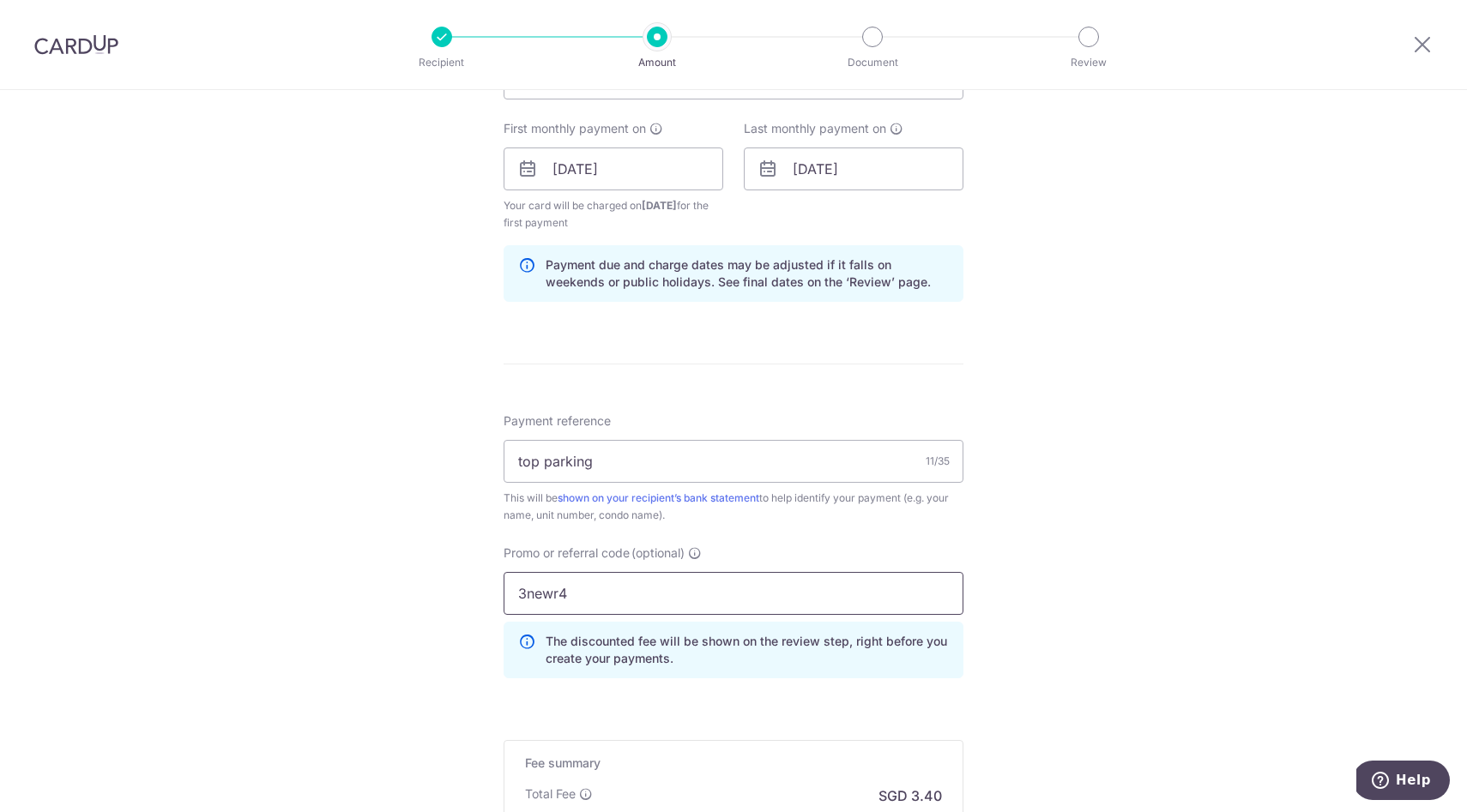
type input "3newr4"
click at [358, 587] on div "Tell us more about your payment Enter payment amount SGD 90.00 90.00 Select Car…" at bounding box center [733, 224] width 1467 height 1786
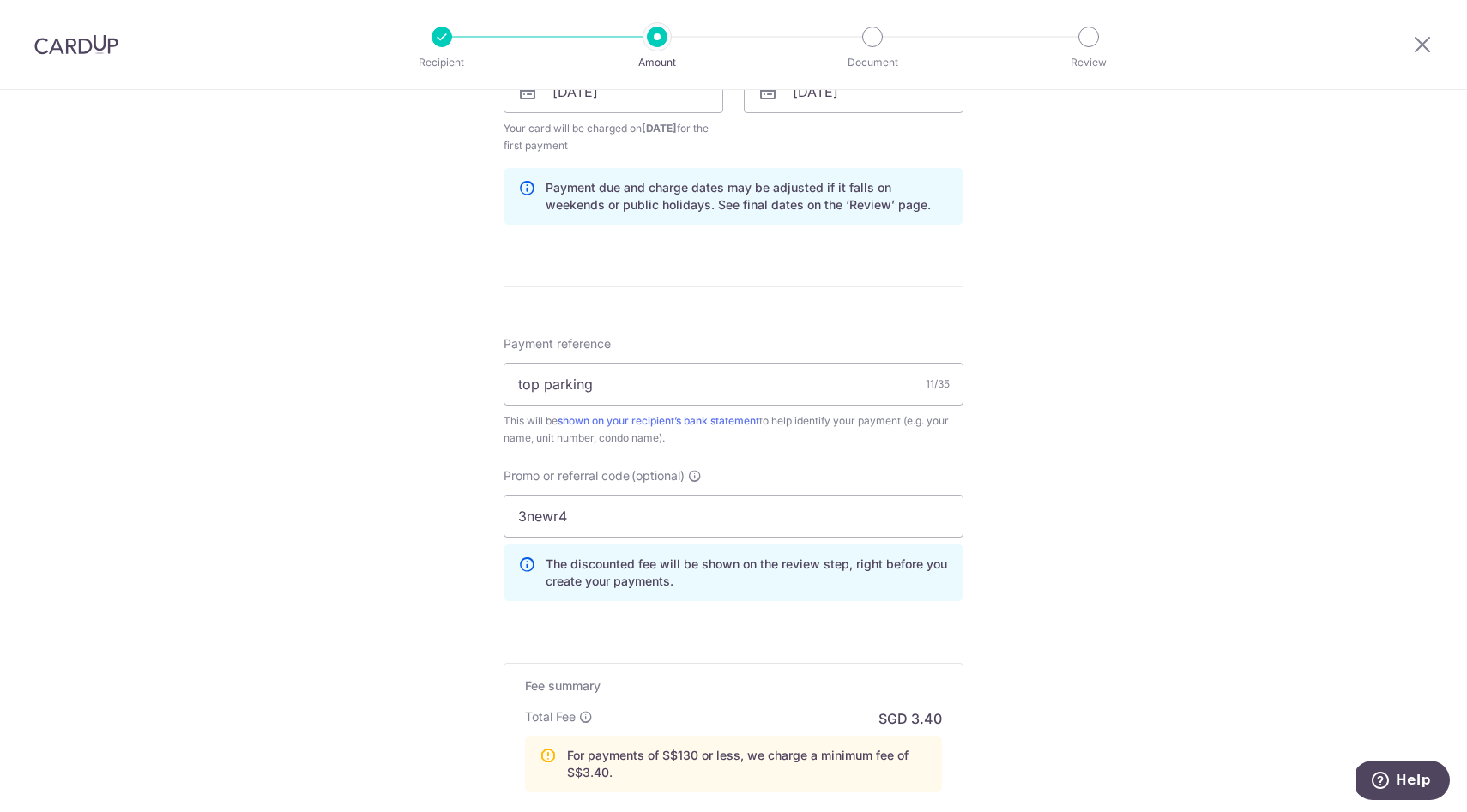
scroll to position [1065, 0]
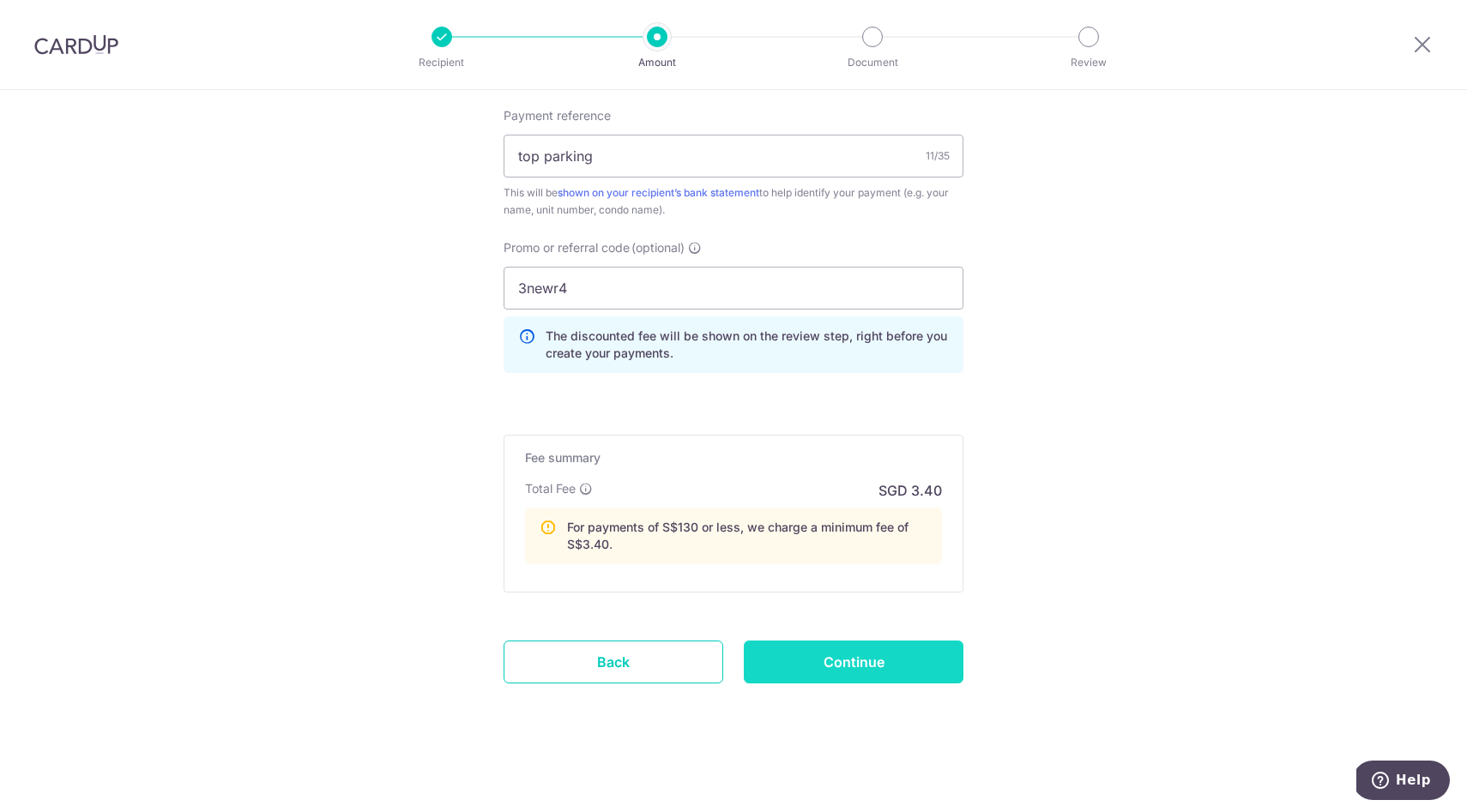
click at [802, 653] on input "Continue" at bounding box center [853, 662] width 219 height 43
type input "Create Schedule"
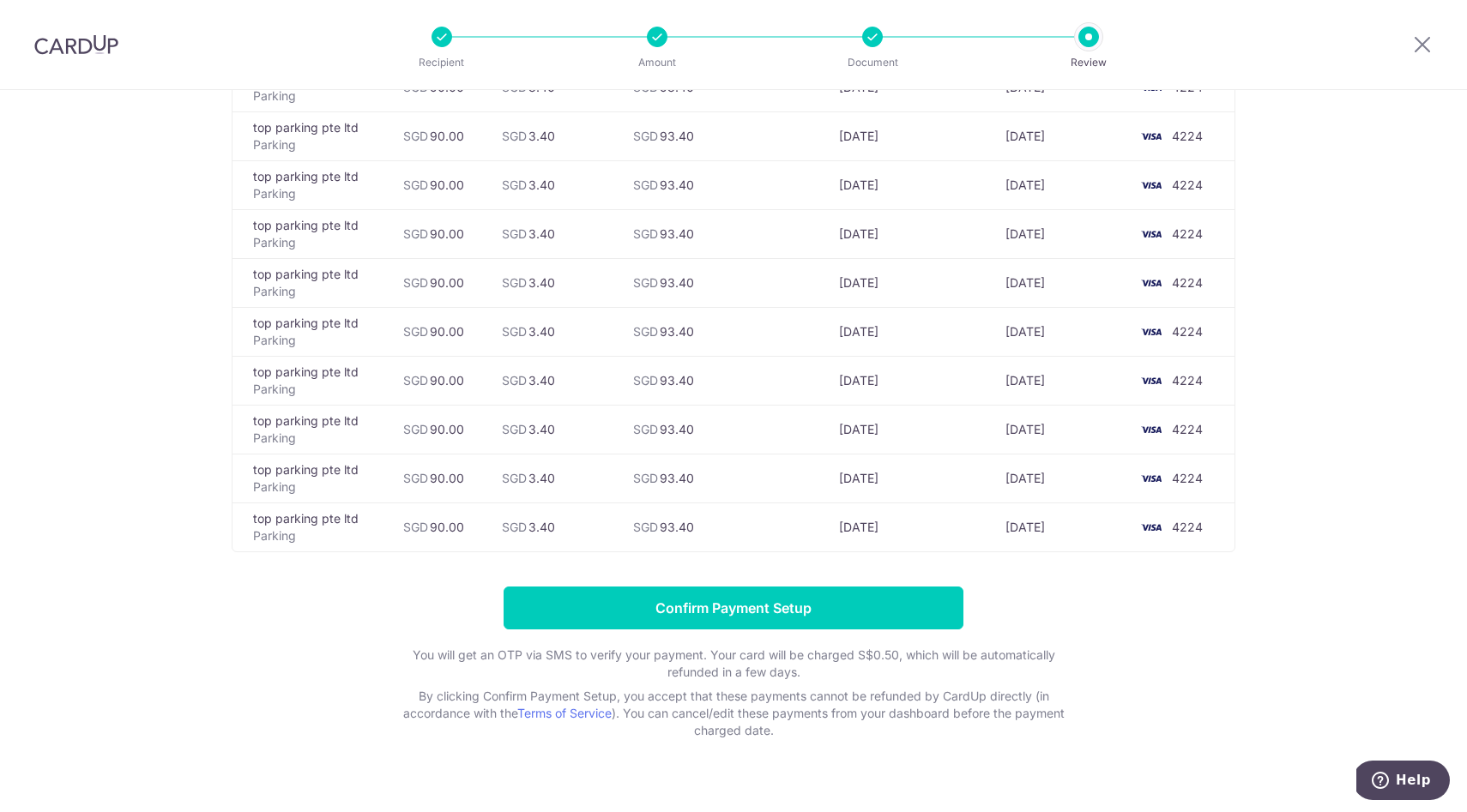
scroll to position [378, 0]
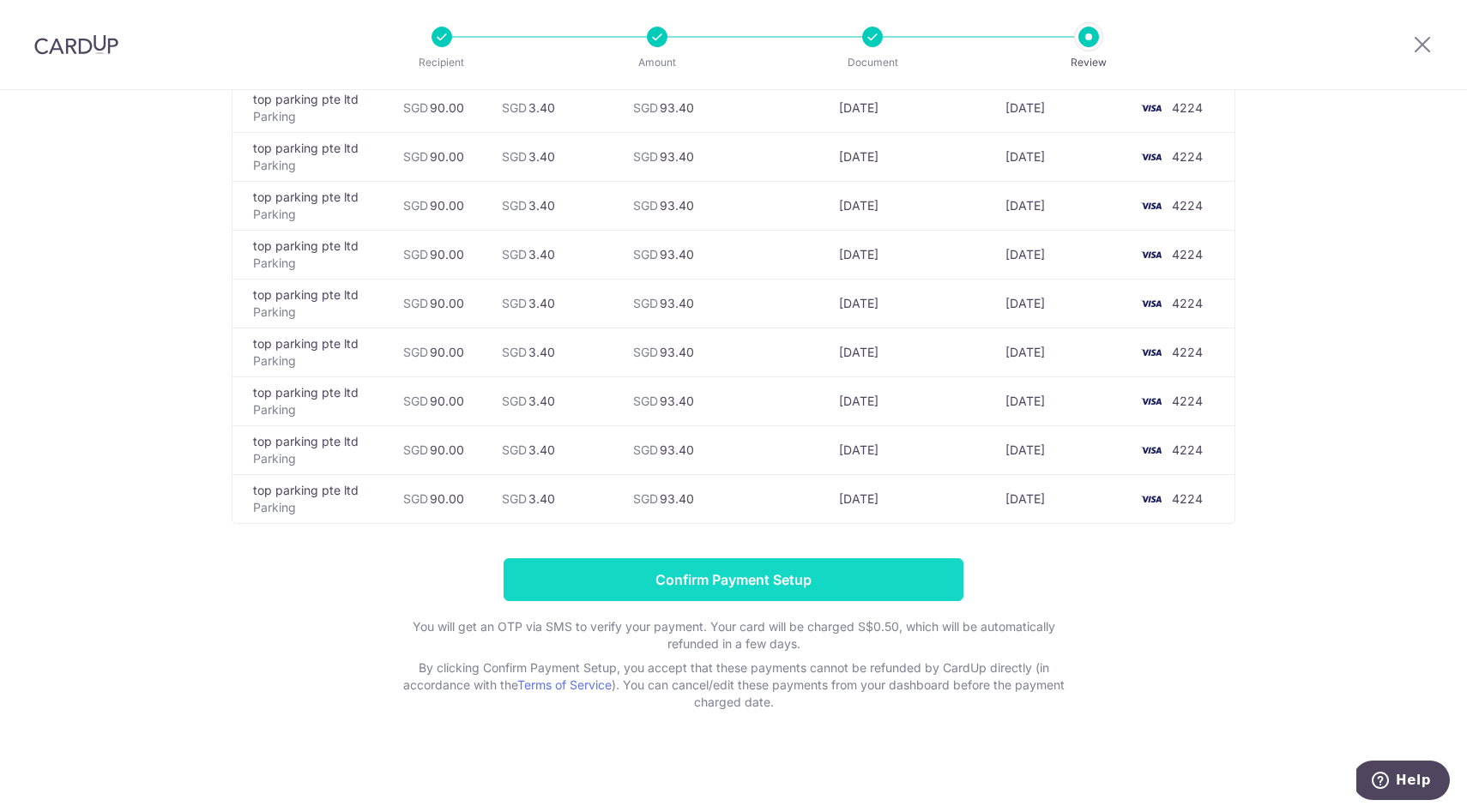
click at [695, 580] on input "Confirm Payment Setup" at bounding box center [733, 580] width 459 height 43
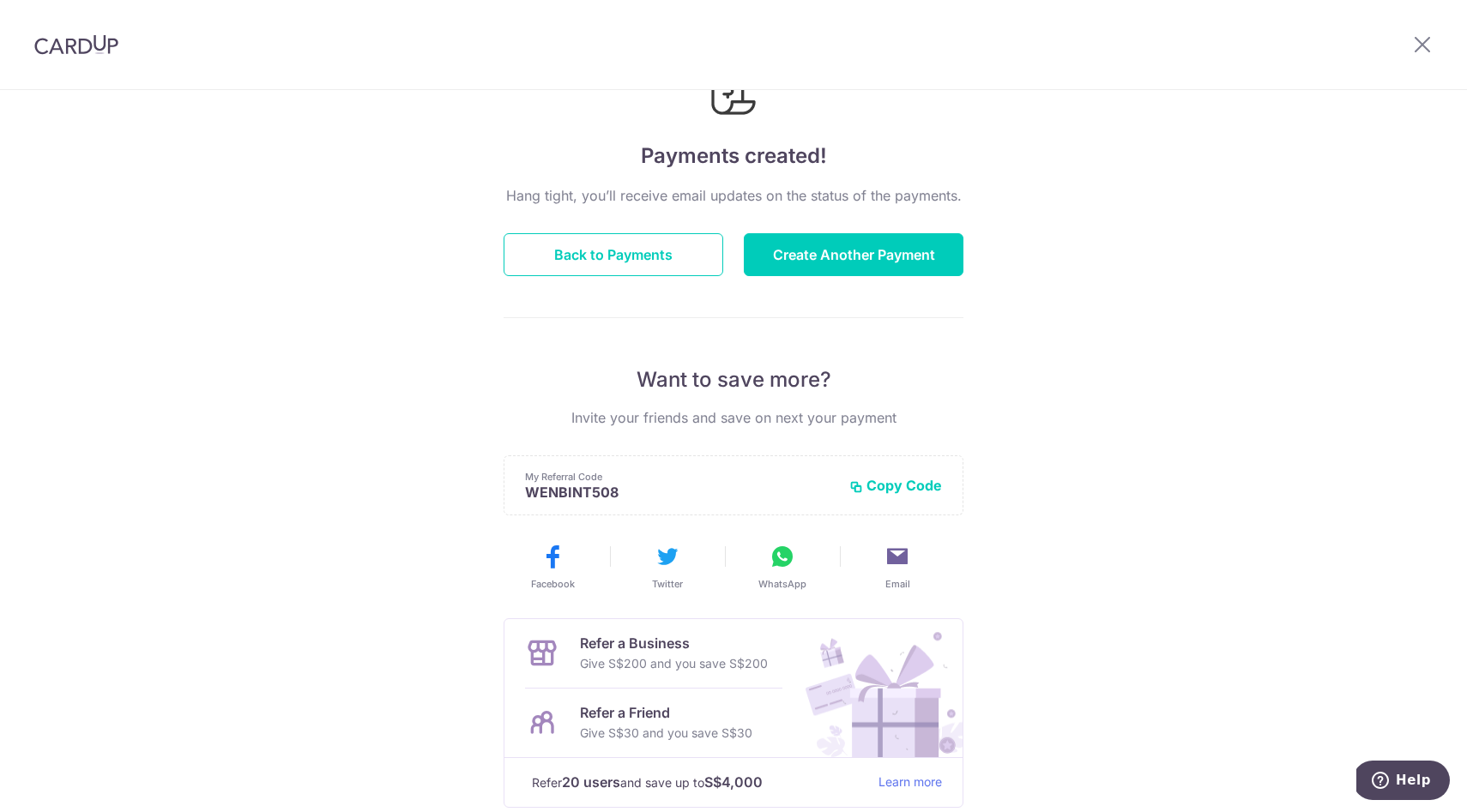
scroll to position [194, 0]
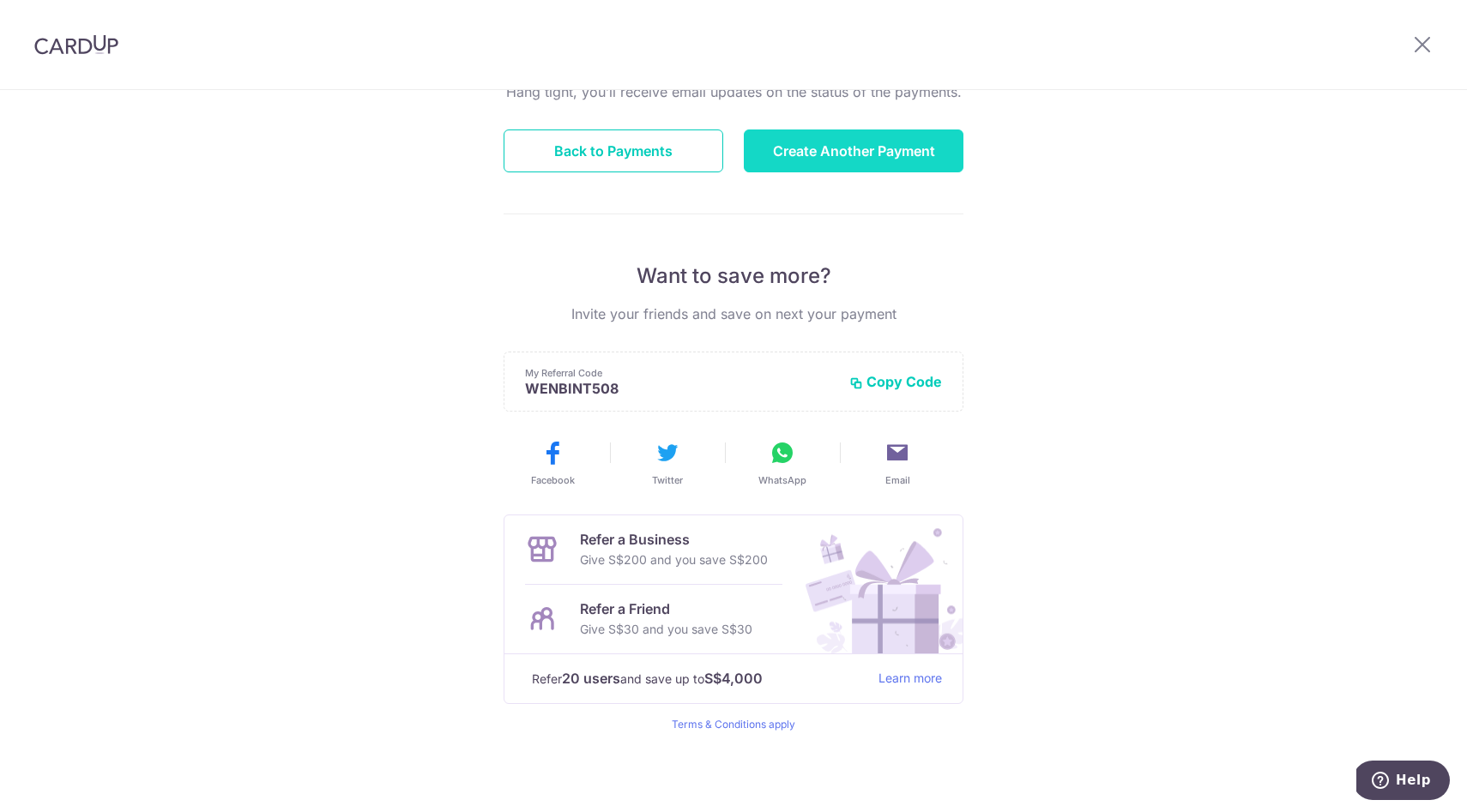
click at [788, 152] on button "Create Another Payment" at bounding box center [853, 151] width 219 height 43
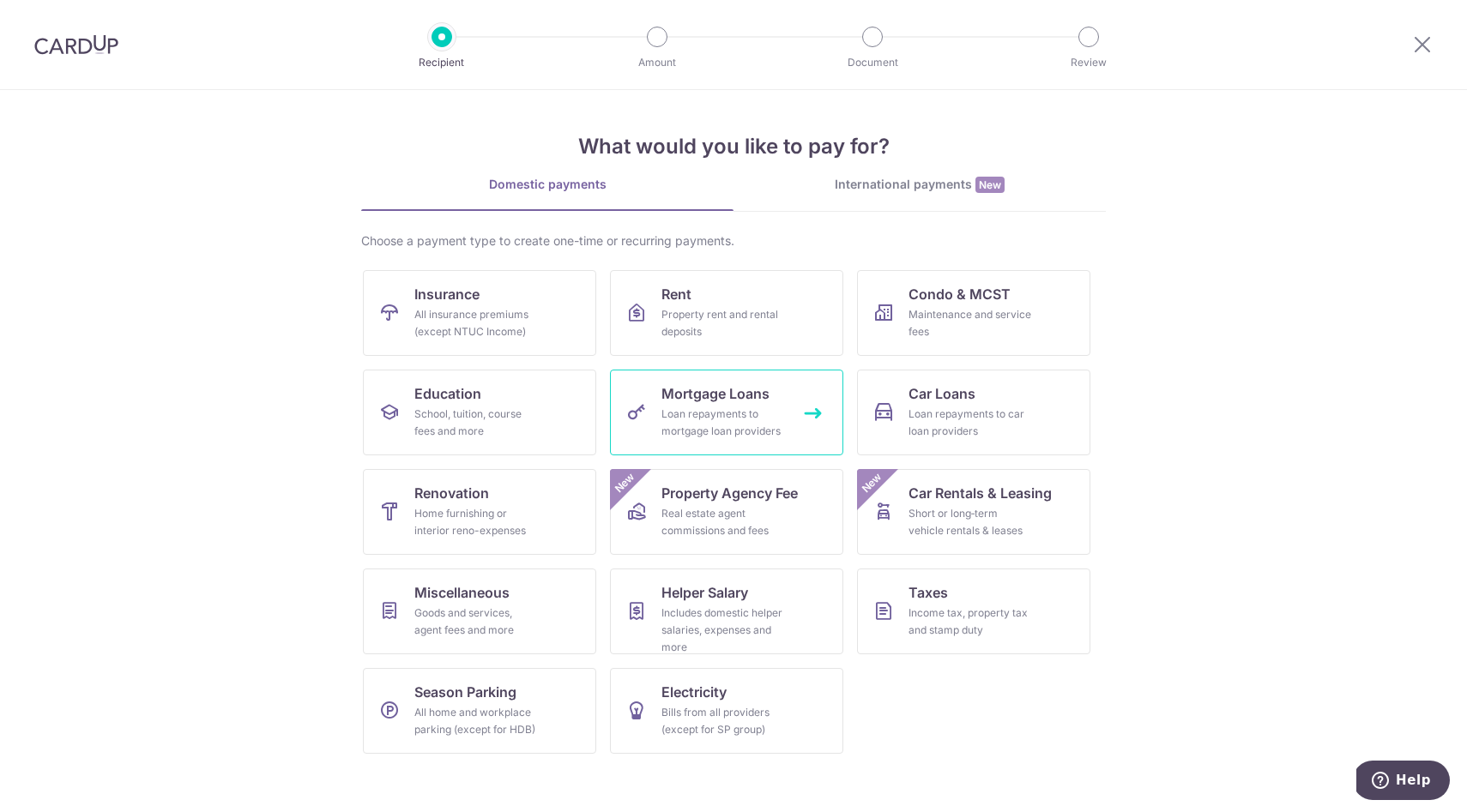
click at [729, 428] on div "Loan repayments to mortgage loan providers" at bounding box center [723, 423] width 124 height 34
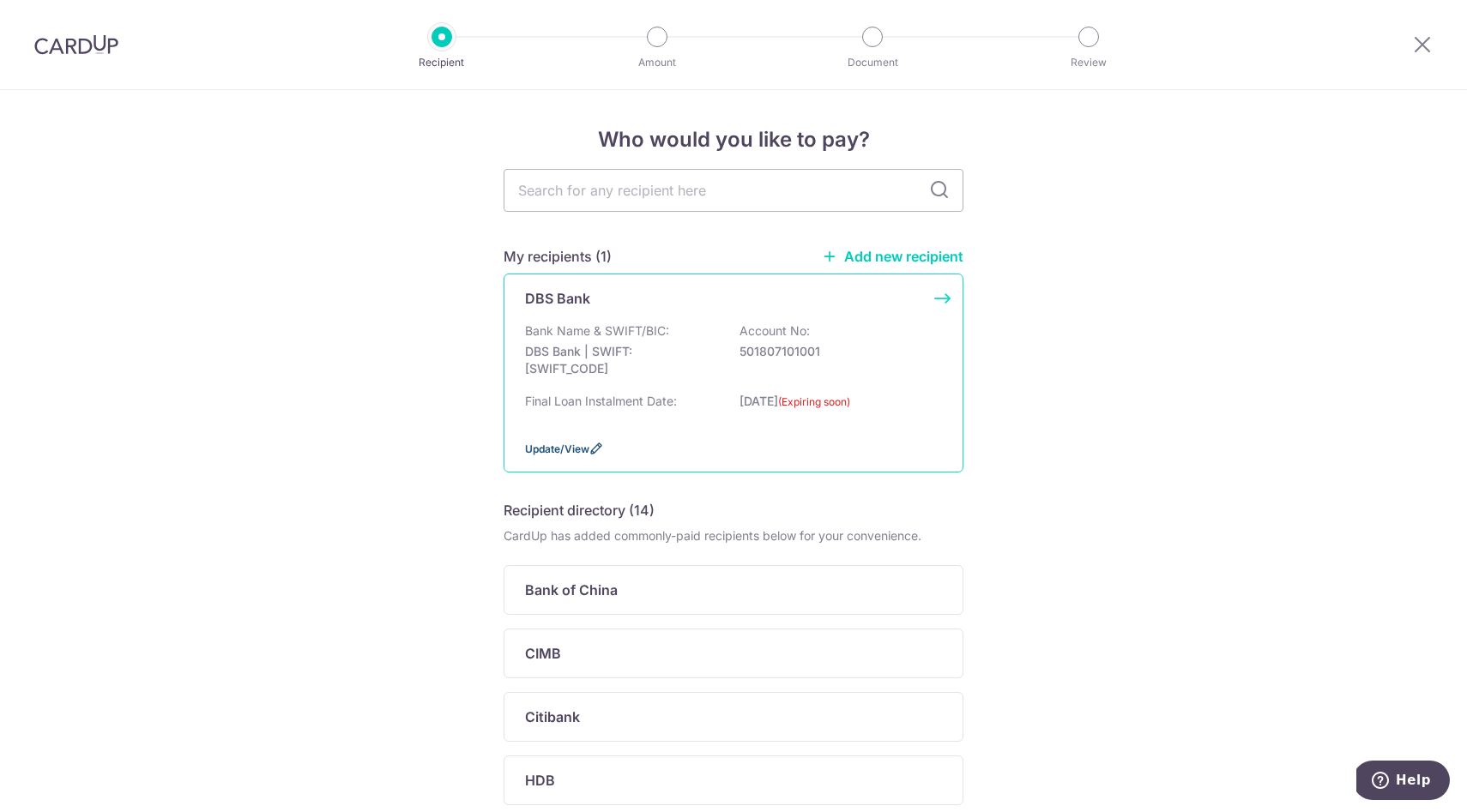
click at [554, 451] on span "Update/View" at bounding box center [557, 449] width 64 height 13
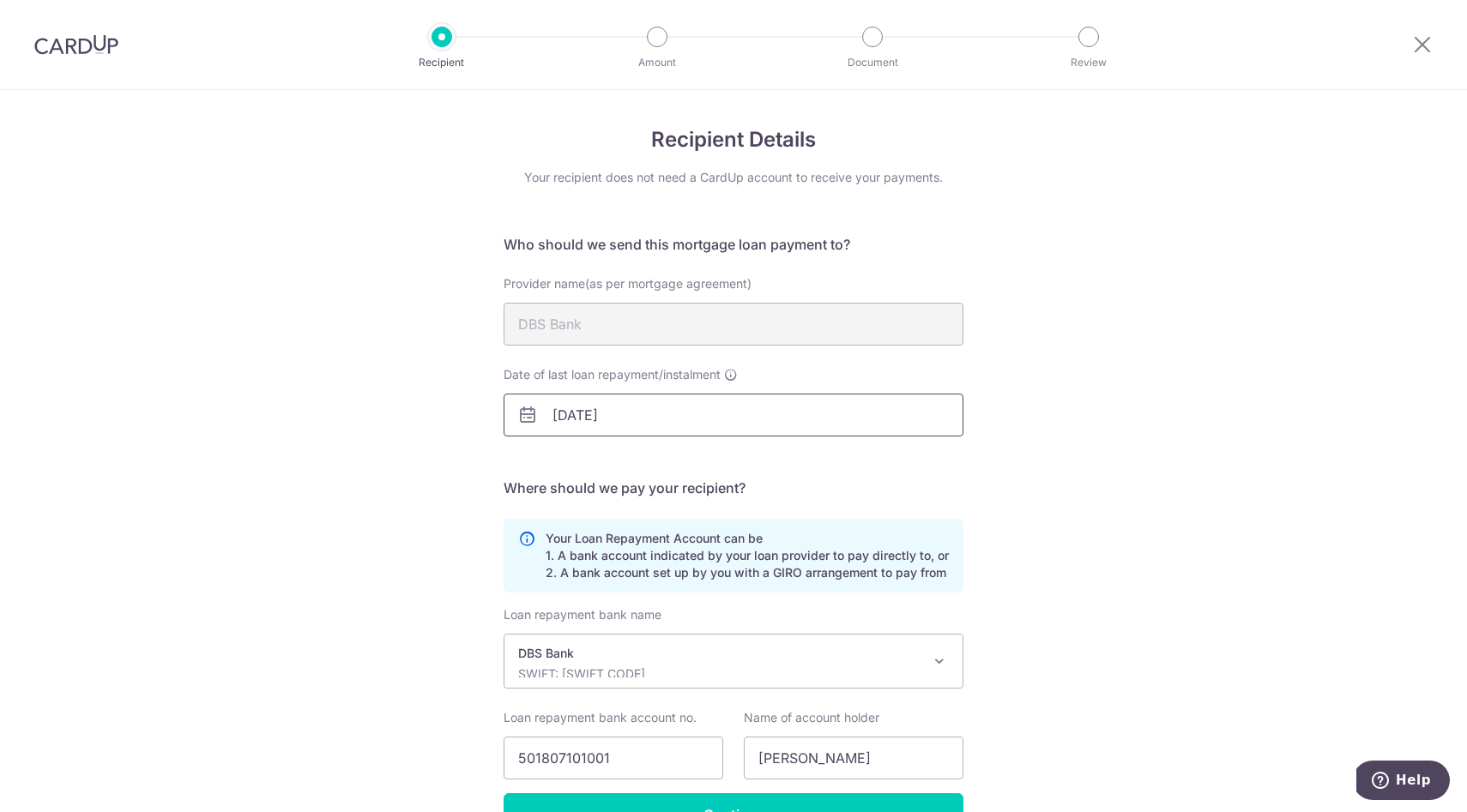
click at [639, 424] on input "[DATE]" at bounding box center [733, 415] width 459 height 43
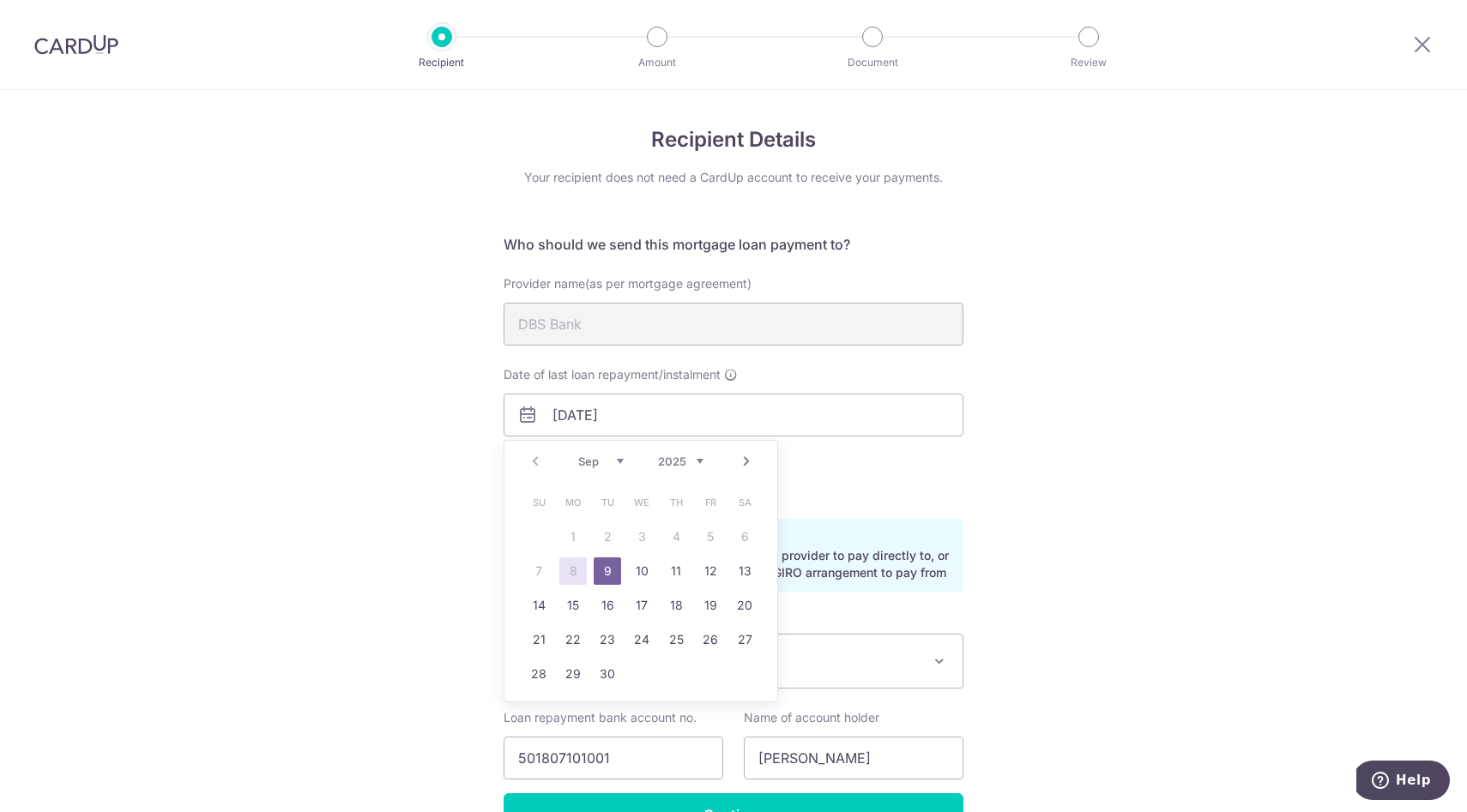
click at [608, 536] on table "Su Mo Tu We Th Fr Sa 1 2 3 4 5 6 7 8 9 10 11 12 13 14 15 16 17 18 19 20 21 22 2…" at bounding box center [642, 588] width 240 height 206
click at [601, 536] on table "Su Mo Tu We Th Fr Sa 1 2 3 4 5 6 7 8 9 10 11 12 13 14 15 16 17 18 19 20 21 22 2…" at bounding box center [642, 588] width 240 height 206
click at [382, 528] on div "Recipient Details Your recipient does not need a CardUp account to receive your…" at bounding box center [733, 503] width 1467 height 827
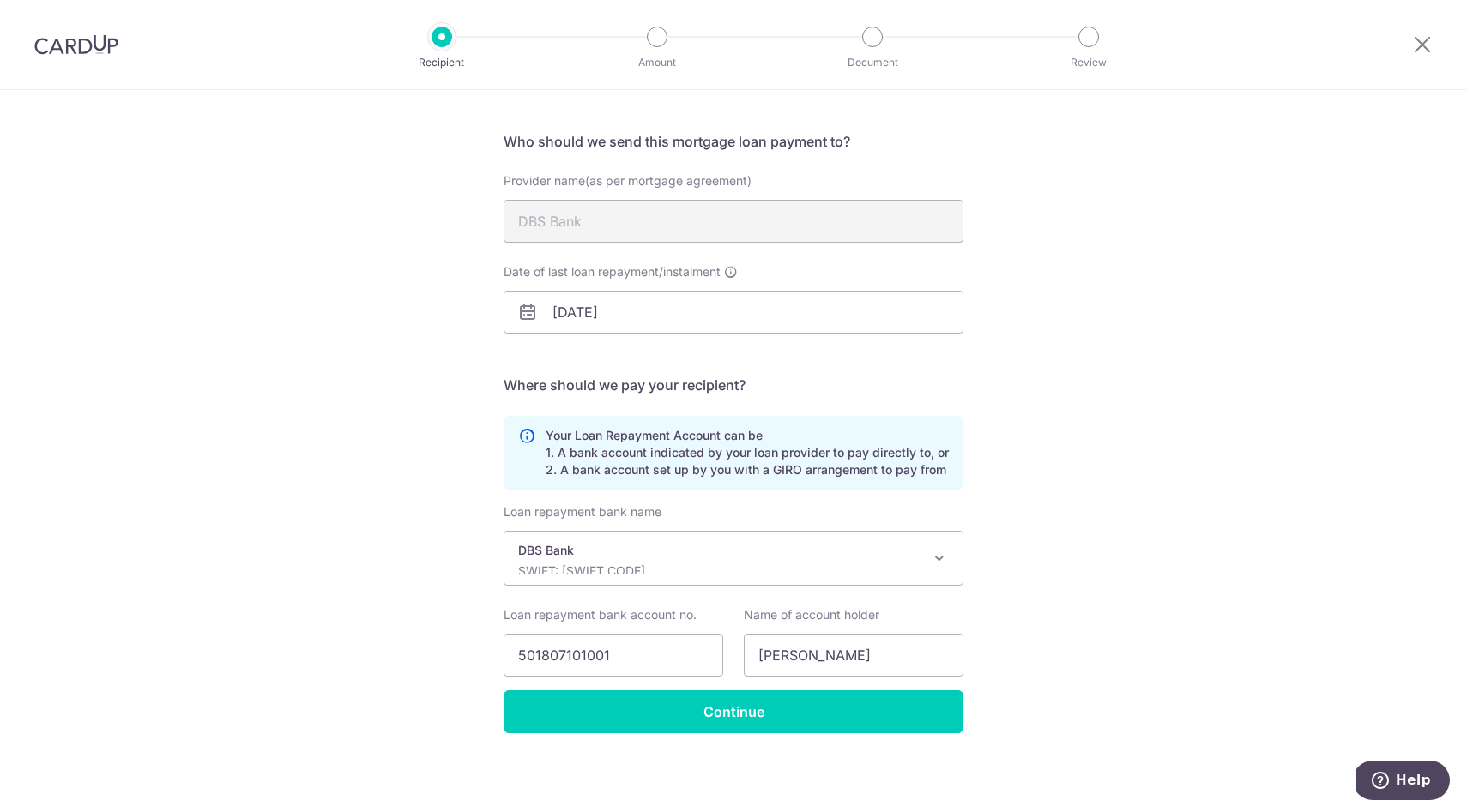
scroll to position [104, 0]
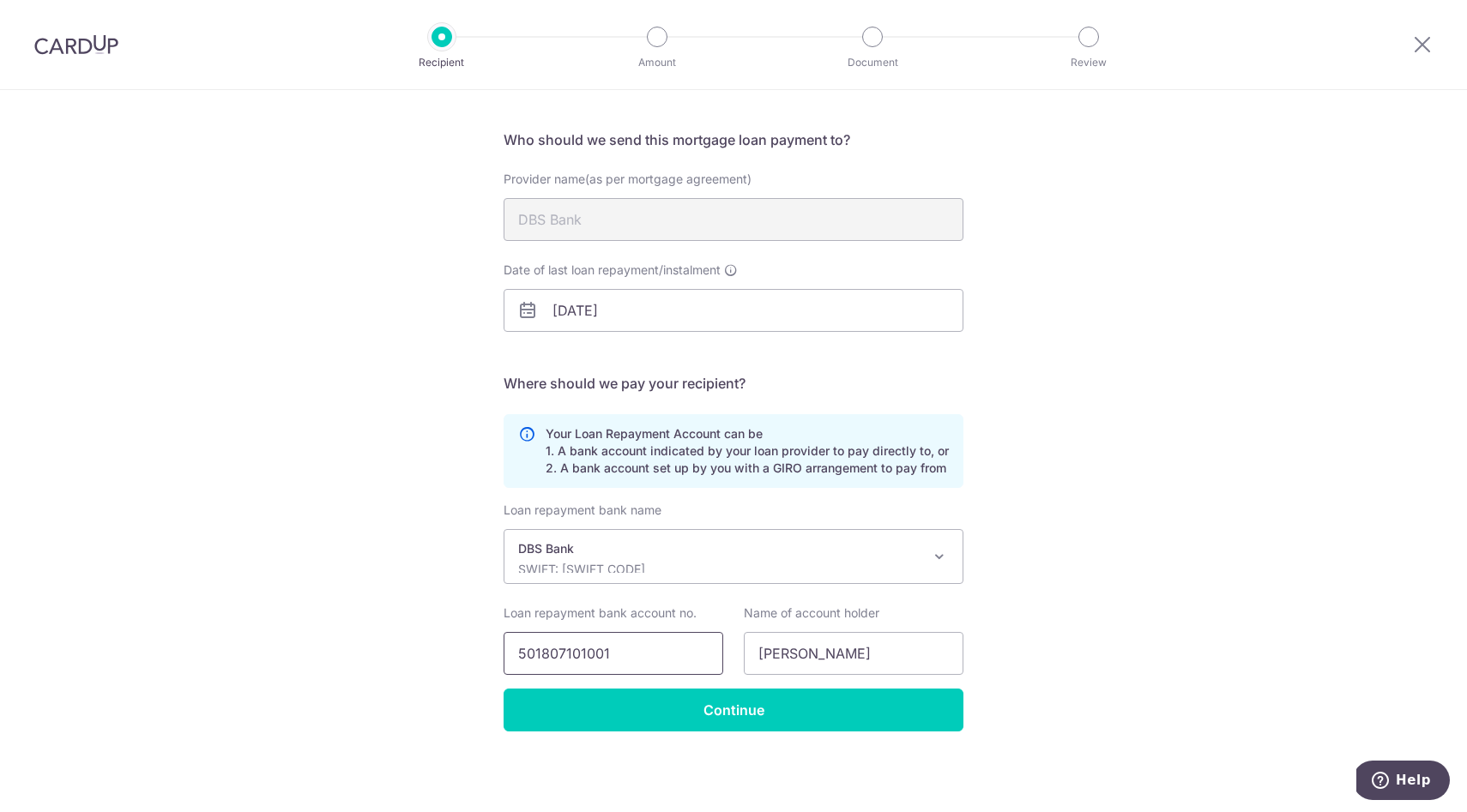
click at [638, 655] on input "501807101001" at bounding box center [613, 653] width 219 height 43
type input "5"
type input "2724539731"
click at [372, 565] on div "Recipient Details Your recipient does not need a CardUp account to receive your…" at bounding box center [733, 398] width 1467 height 827
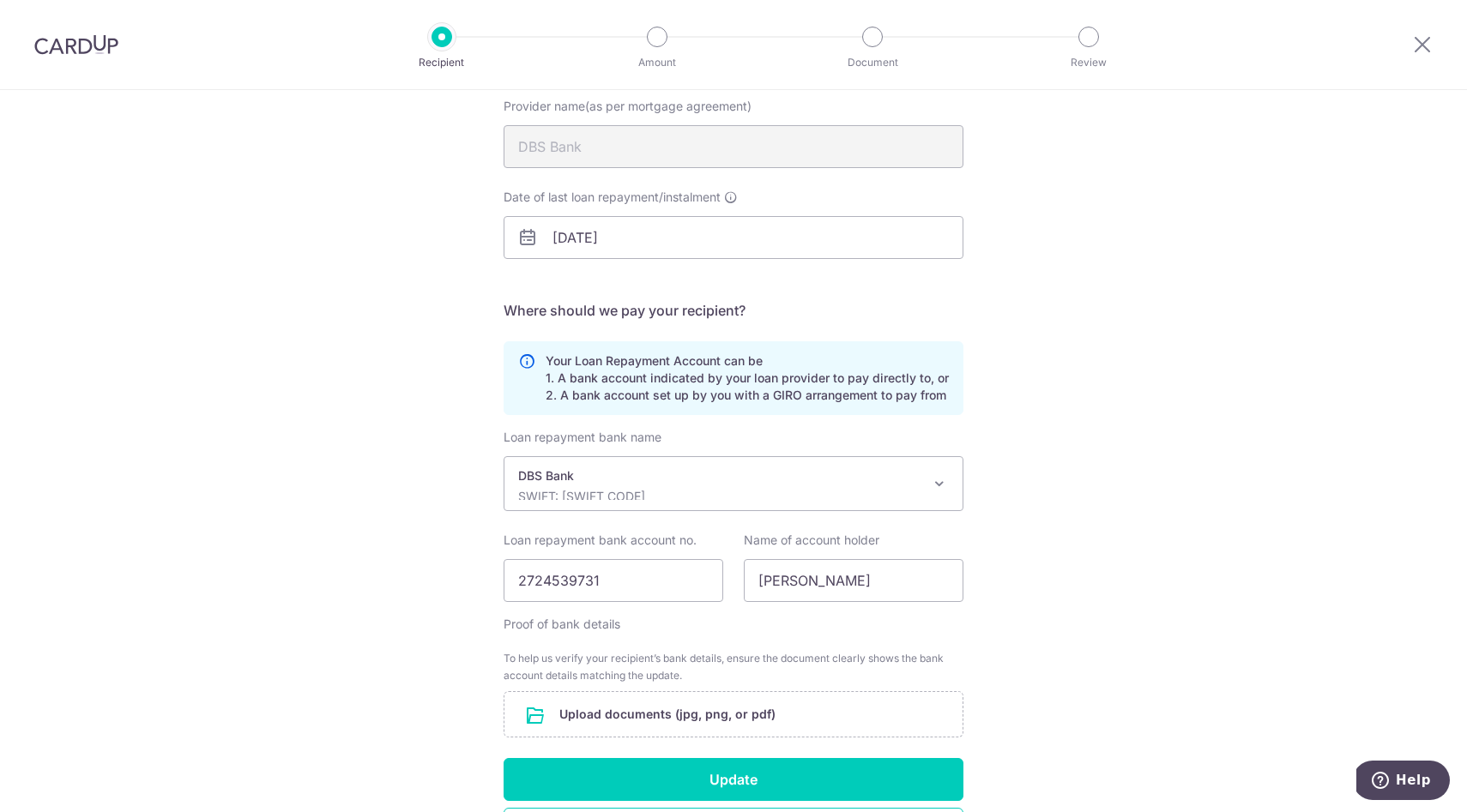
scroll to position [0, 0]
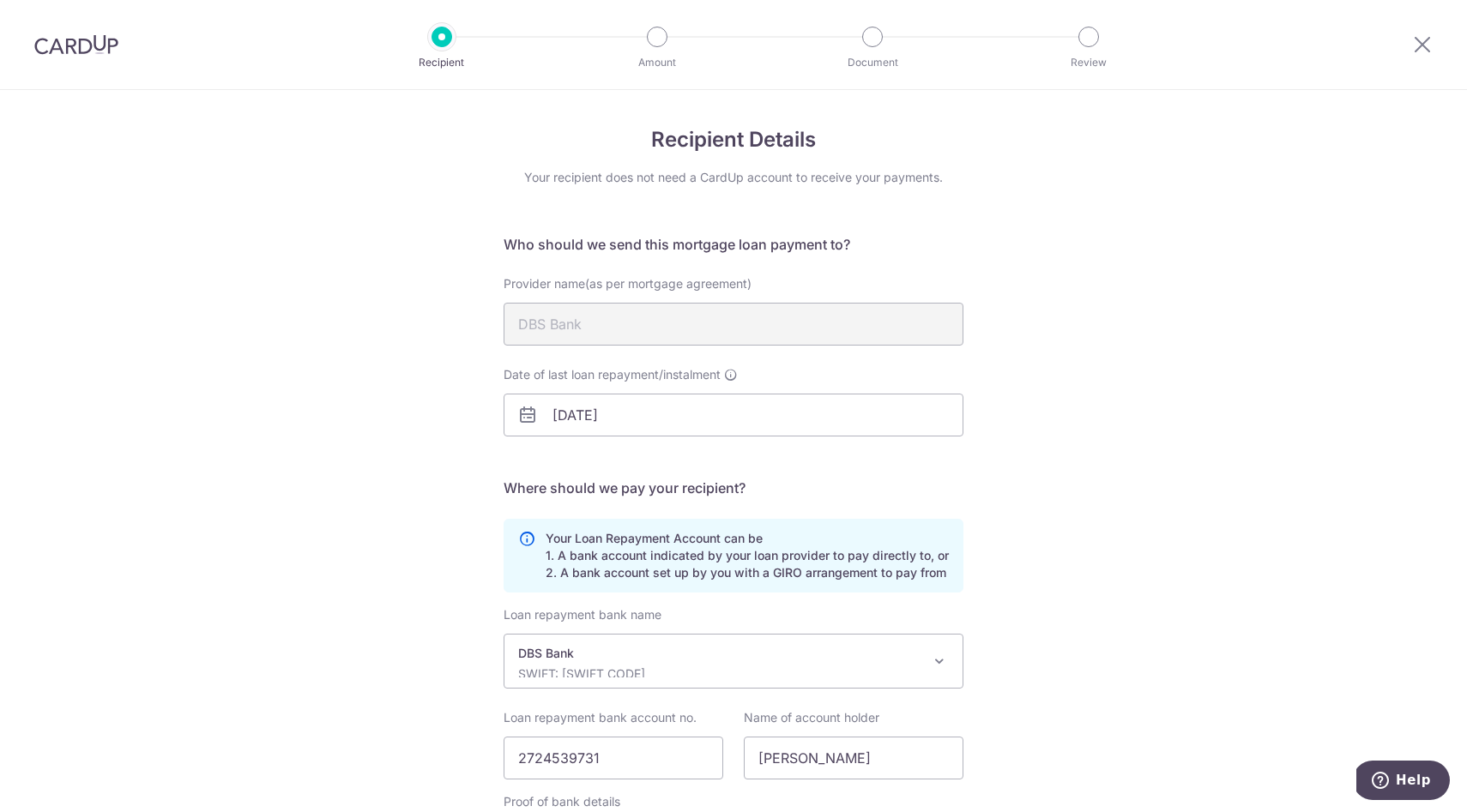
click at [76, 47] on img at bounding box center [76, 44] width 84 height 20
click at [61, 47] on img at bounding box center [76, 44] width 84 height 20
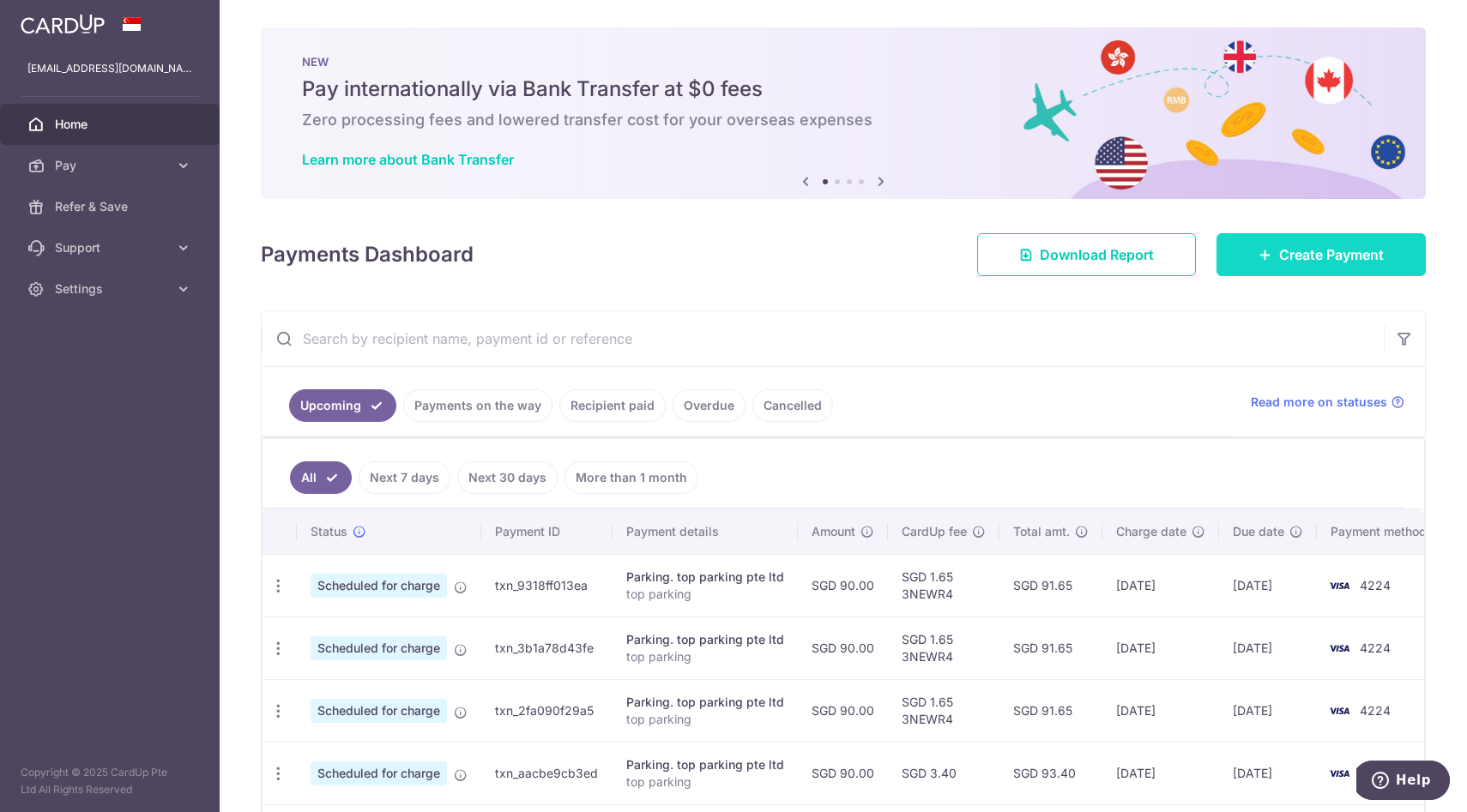
click at [1279, 262] on span "Create Payment" at bounding box center [1330, 254] width 104 height 20
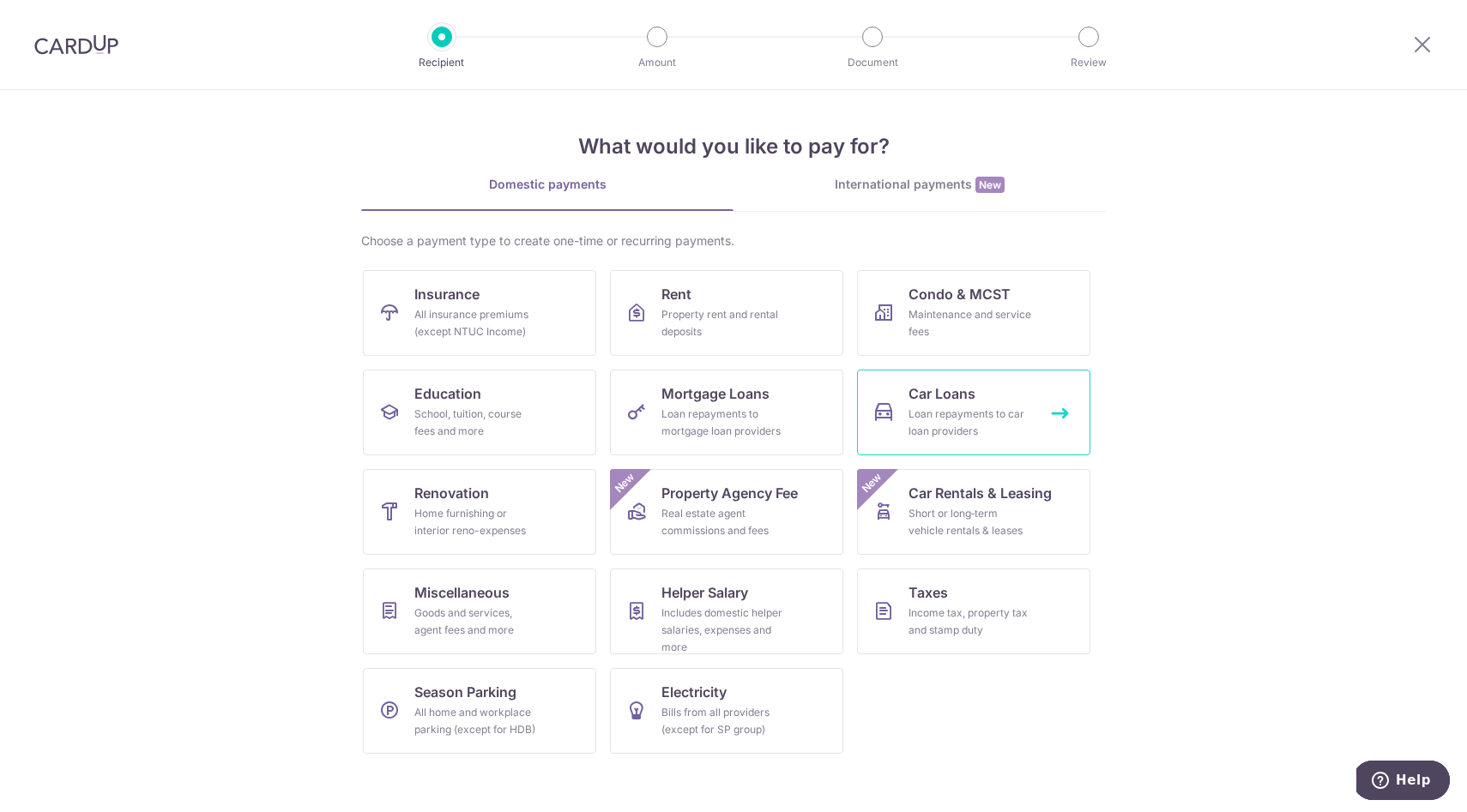
click at [973, 416] on div "Loan repayments to car loan providers" at bounding box center [970, 423] width 124 height 34
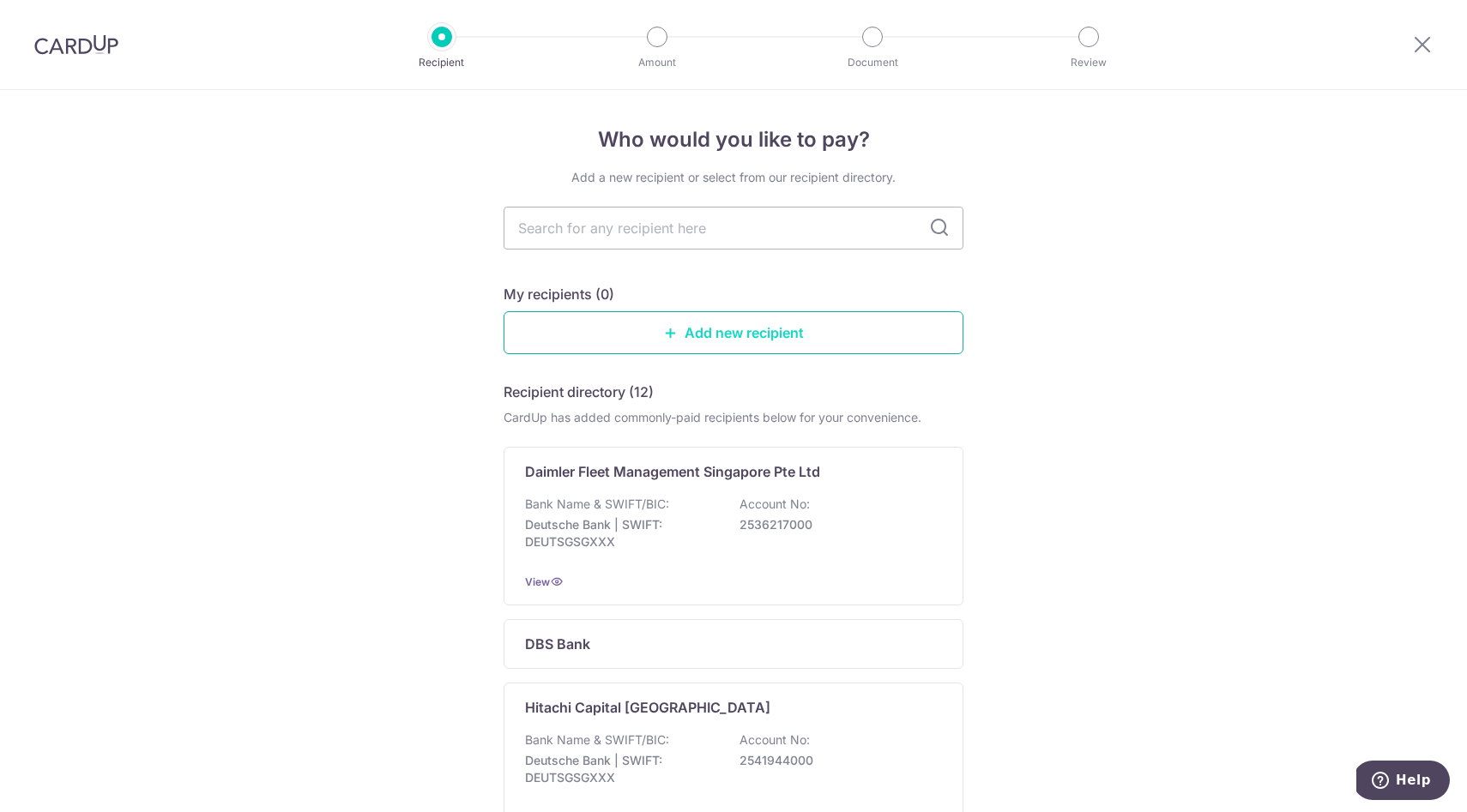
click at [656, 332] on link "Add new recipient" at bounding box center [733, 332] width 459 height 43
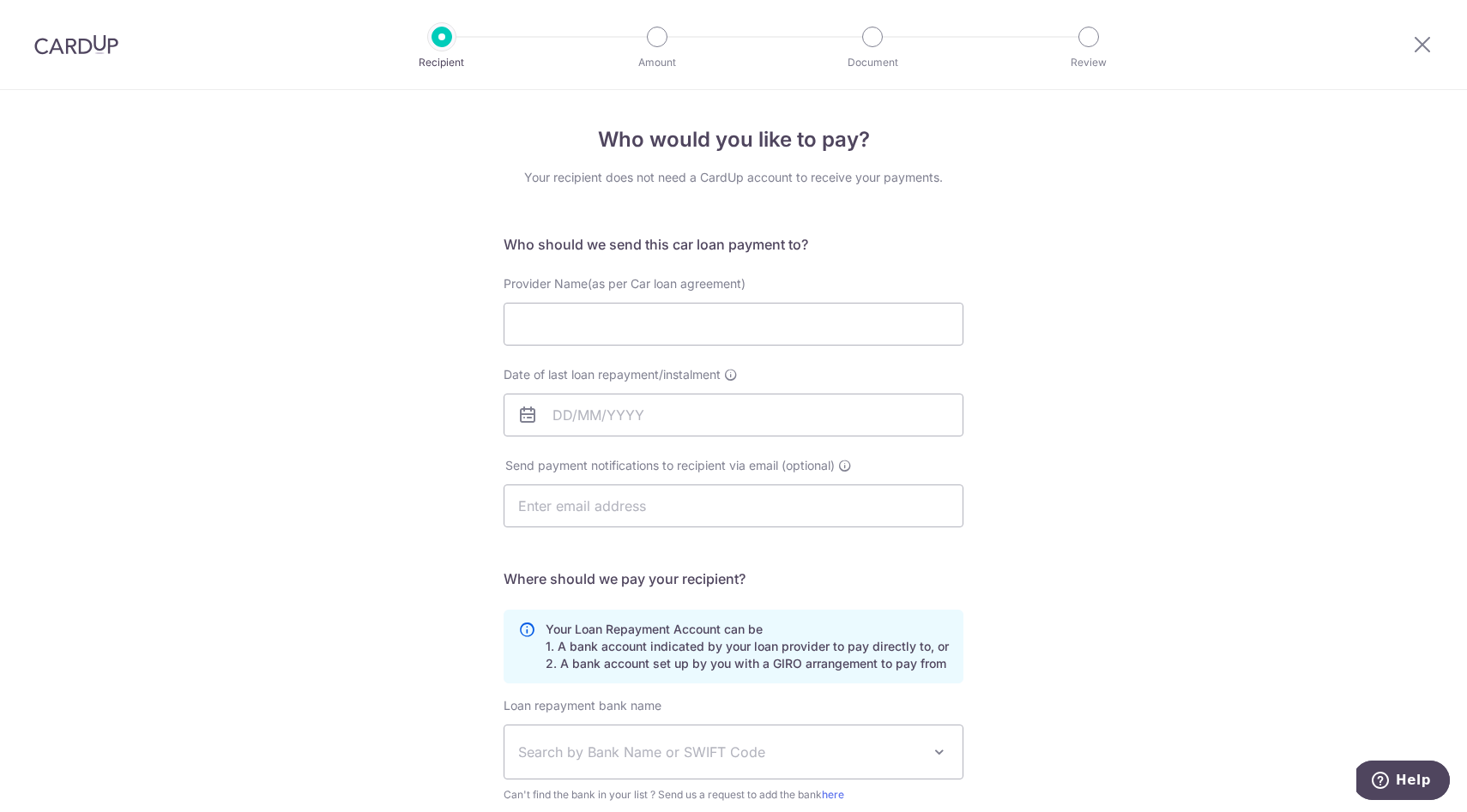
click at [641, 437] on div "Date of last loan repayment/instalment" at bounding box center [733, 412] width 481 height 91
click at [637, 418] on input "Date of last loan repayment/instalment" at bounding box center [733, 415] width 459 height 43
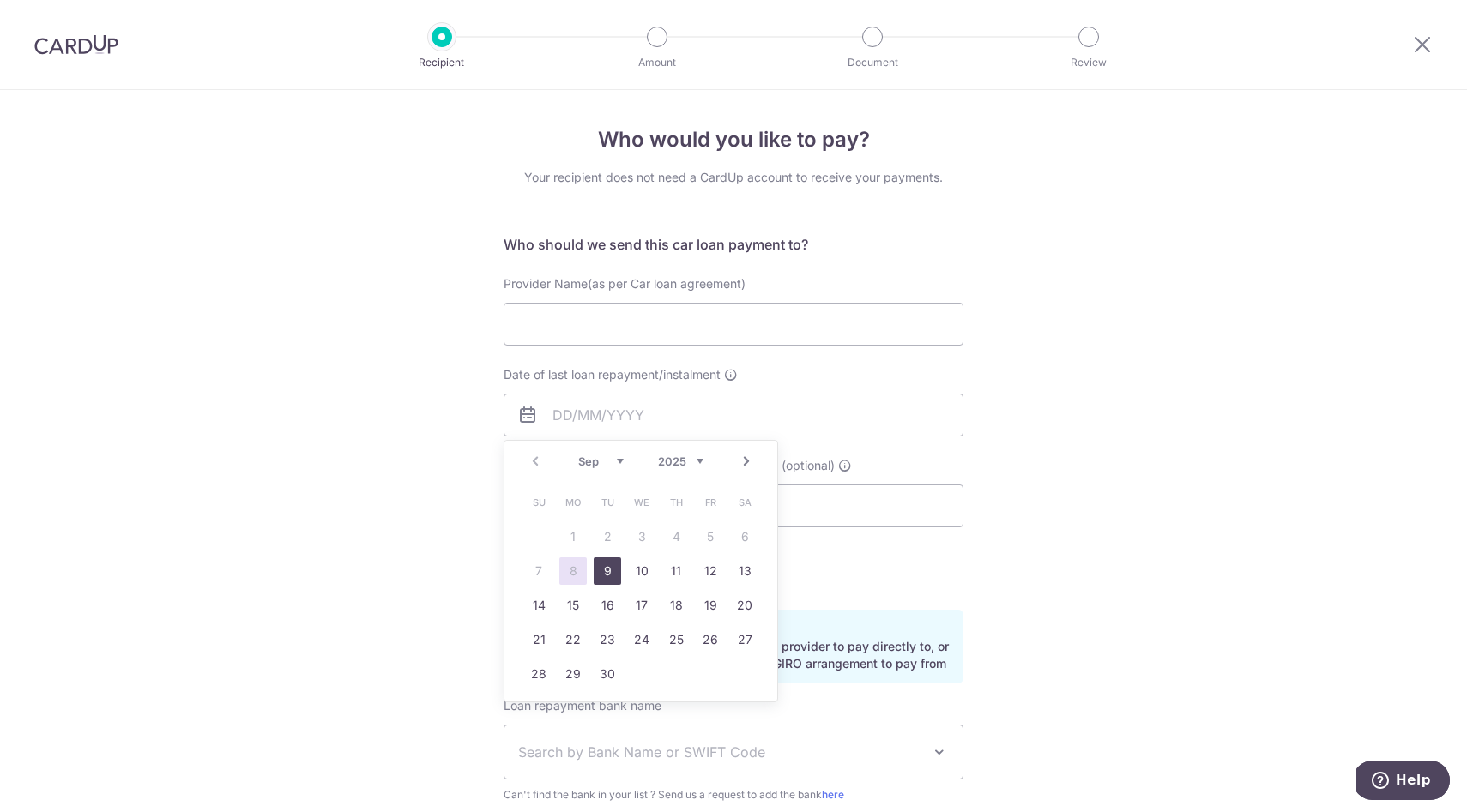
click at [605, 574] on link "9" at bounding box center [607, 571] width 27 height 27
type input "[DATE]"
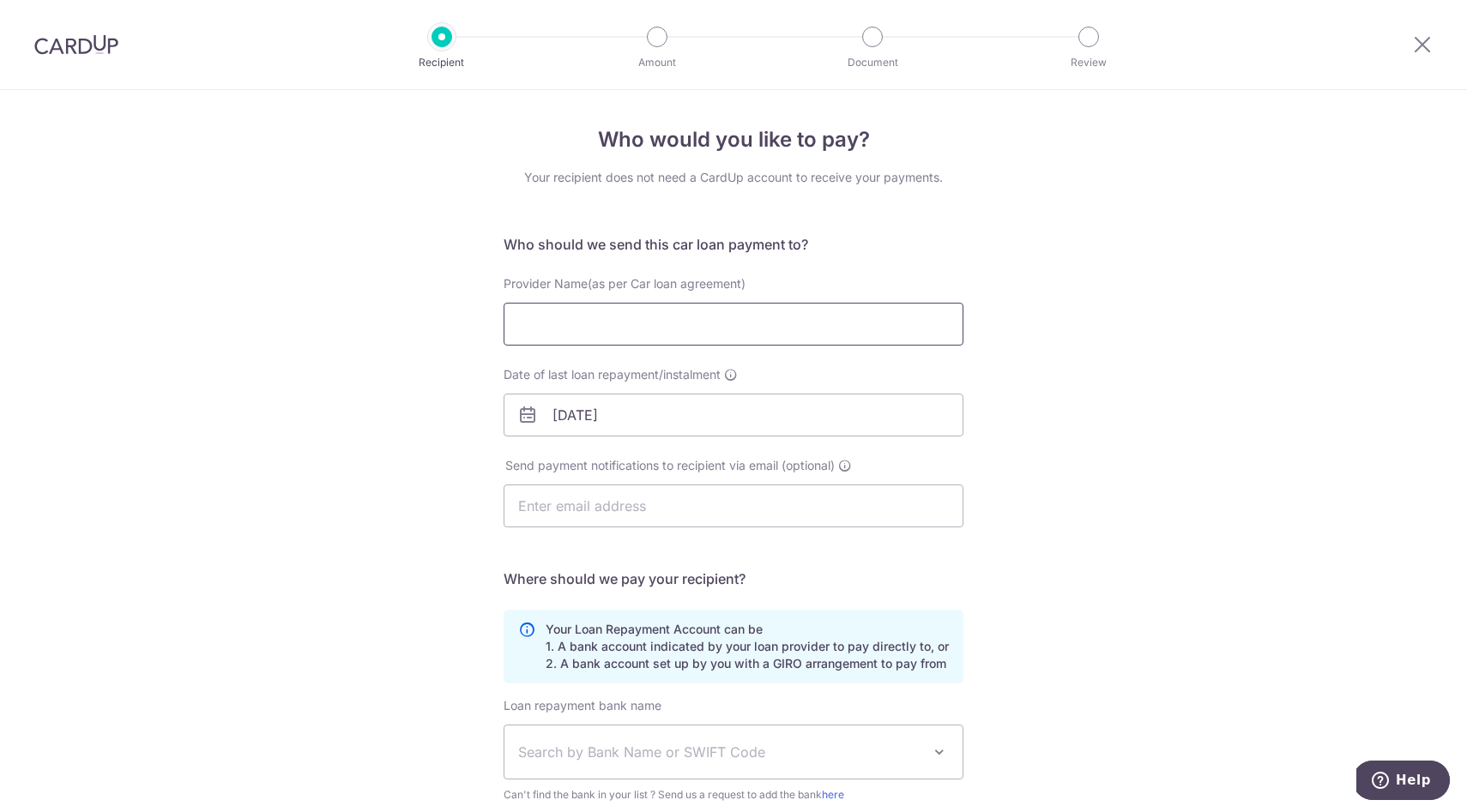
click at [660, 324] on input "Provider Name(as per Car loan agreement)" at bounding box center [733, 324] width 459 height 43
type input "d"
type input "DBS"
click at [746, 502] on input "text" at bounding box center [733, 506] width 459 height 43
click at [378, 451] on div "Who would you like to pay? Your recipient does not need a CardUp account to rec…" at bounding box center [733, 561] width 1467 height 942
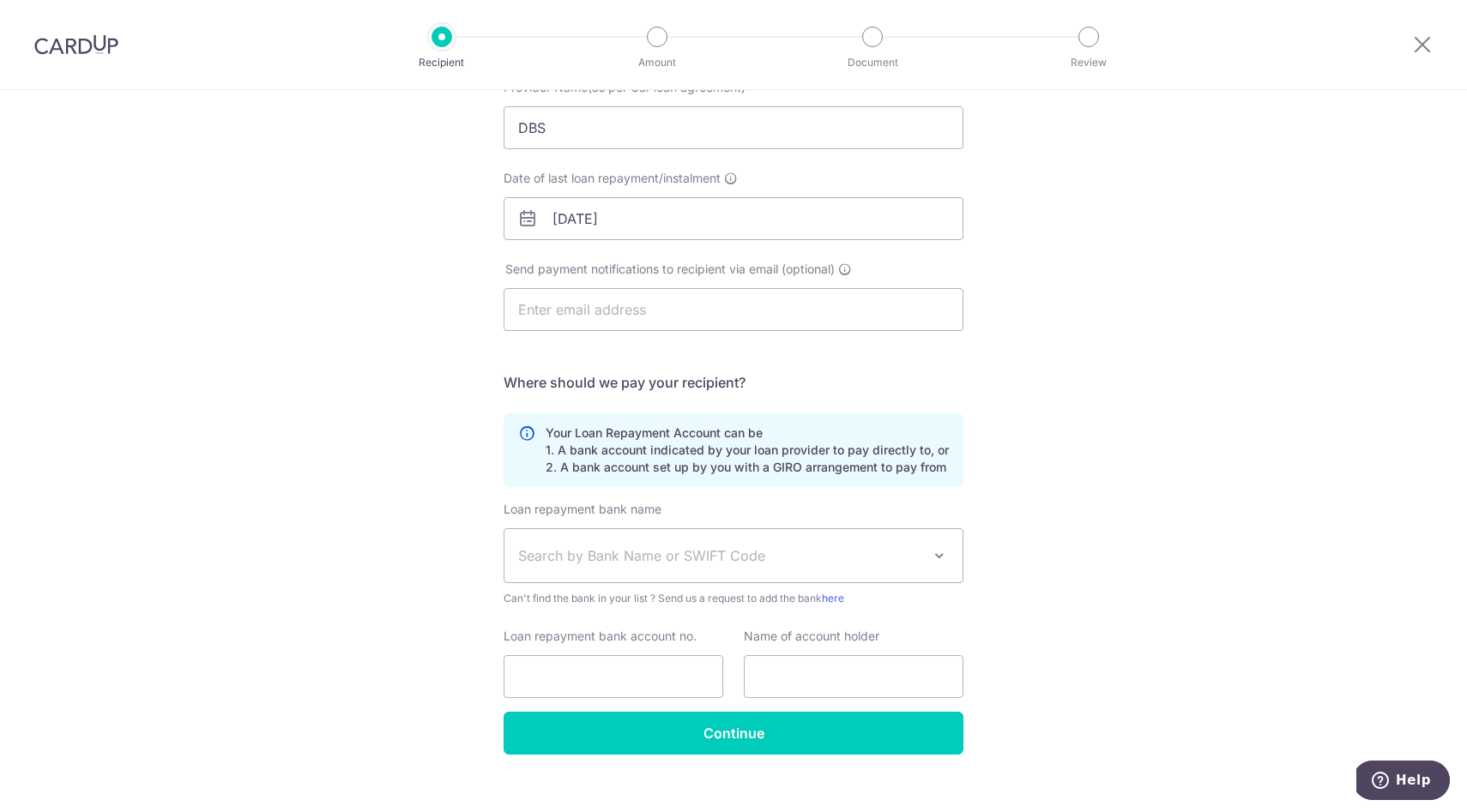
scroll to position [219, 0]
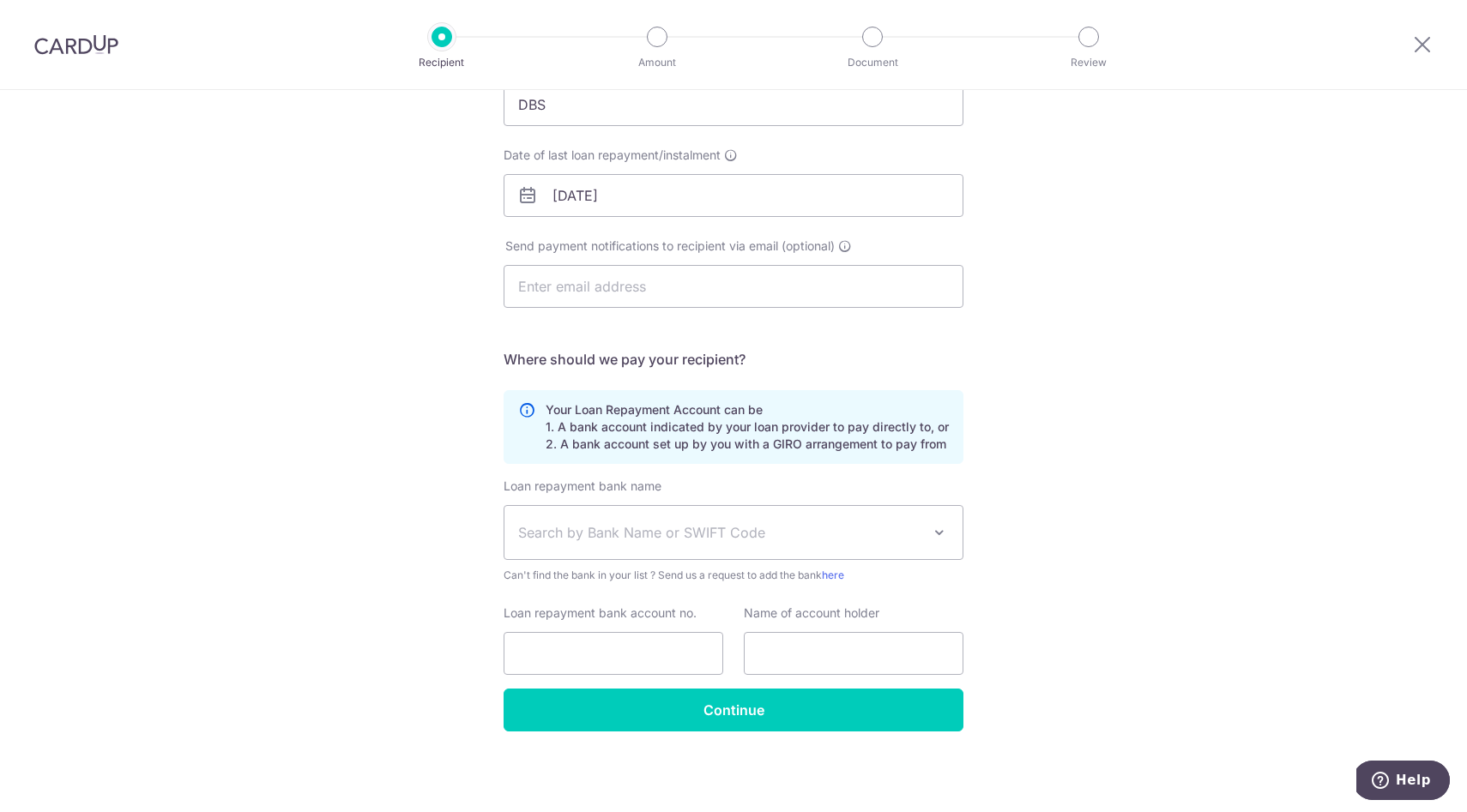
click at [656, 543] on span "Search by Bank Name or SWIFT Code" at bounding box center [733, 532] width 458 height 53
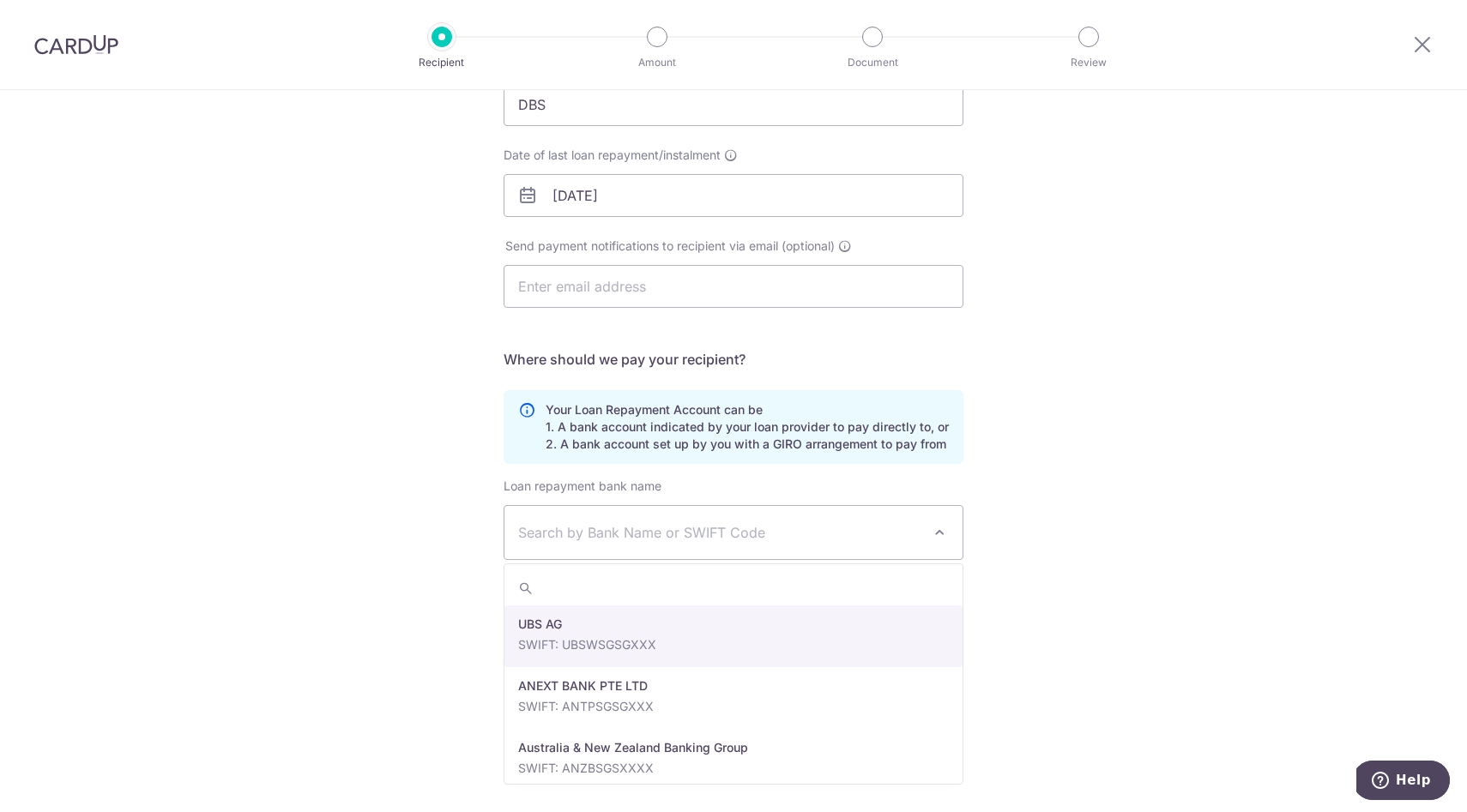
click at [345, 524] on div "Who would you like to pay? Your recipient does not need a CardUp account to rec…" at bounding box center [733, 341] width 1467 height 942
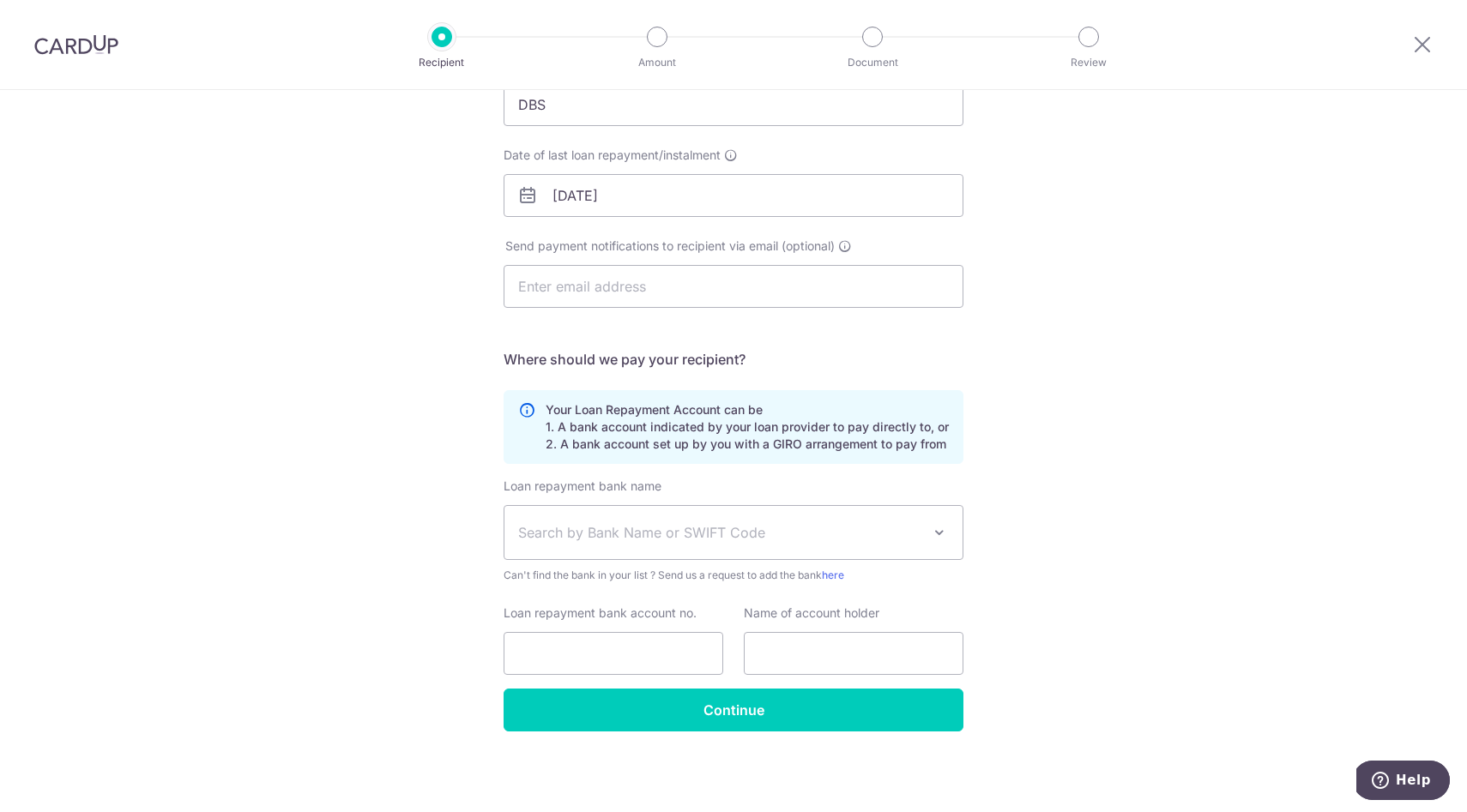
click at [837, 542] on span "Search by Bank Name or SWIFT Code" at bounding box center [720, 532] width 403 height 20
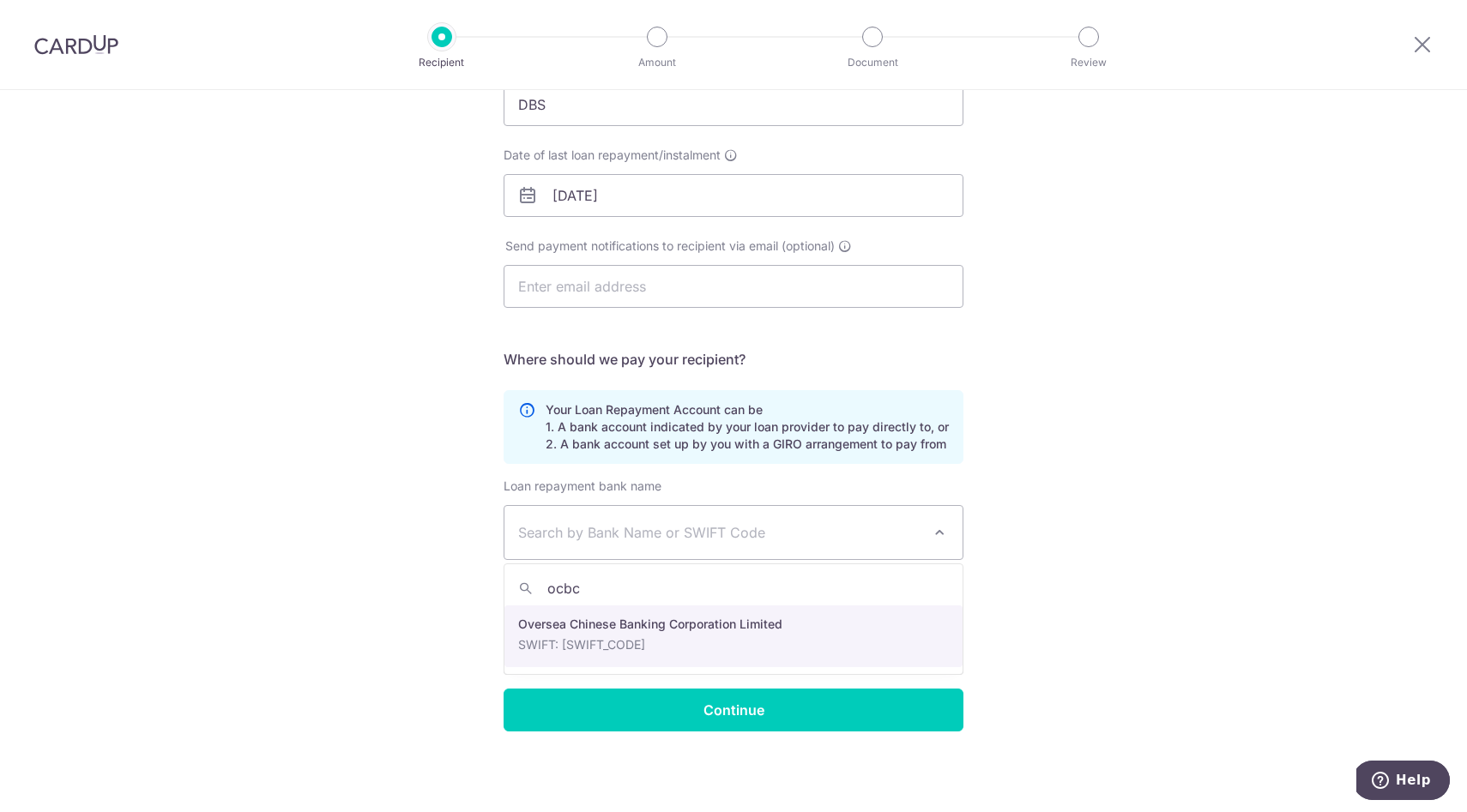
type input "ocbc"
select select "12"
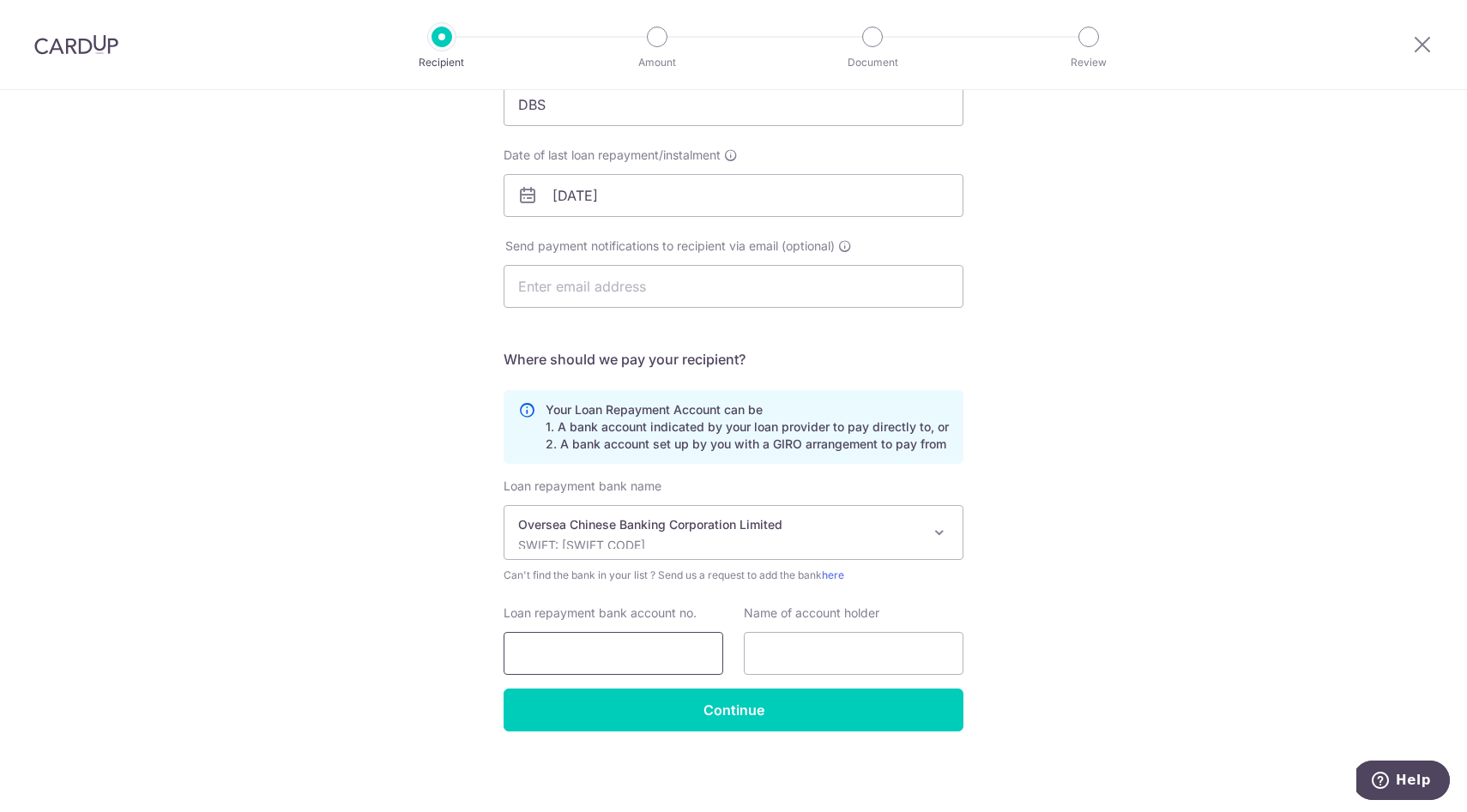
click at [627, 650] on input "Loan repayment bank account no." at bounding box center [613, 653] width 219 height 43
click at [285, 500] on div "Who would you like to pay? Your recipient does not need a CardUp account to rec…" at bounding box center [733, 341] width 1467 height 942
click at [652, 448] on p "Your Loan Repayment Account can be 1. A bank account indicated by your loan pro…" at bounding box center [747, 427] width 403 height 52
click at [587, 647] on input "Loan repayment bank account no." at bounding box center [613, 653] width 219 height 43
click at [542, 652] on input "Loan repayment bank account no." at bounding box center [613, 653] width 219 height 43
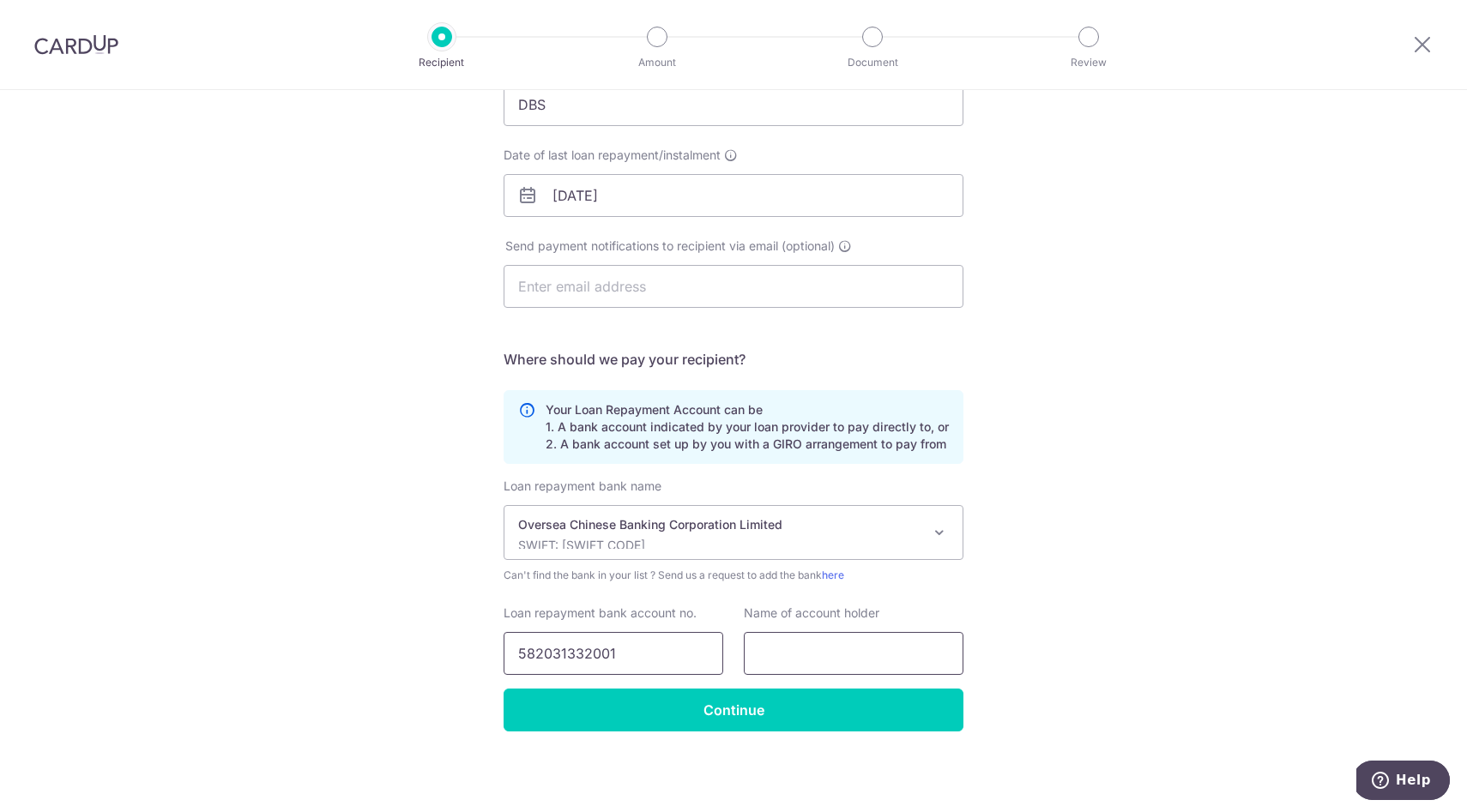
type input "582031332001"
click at [808, 651] on input "text" at bounding box center [853, 653] width 219 height 43
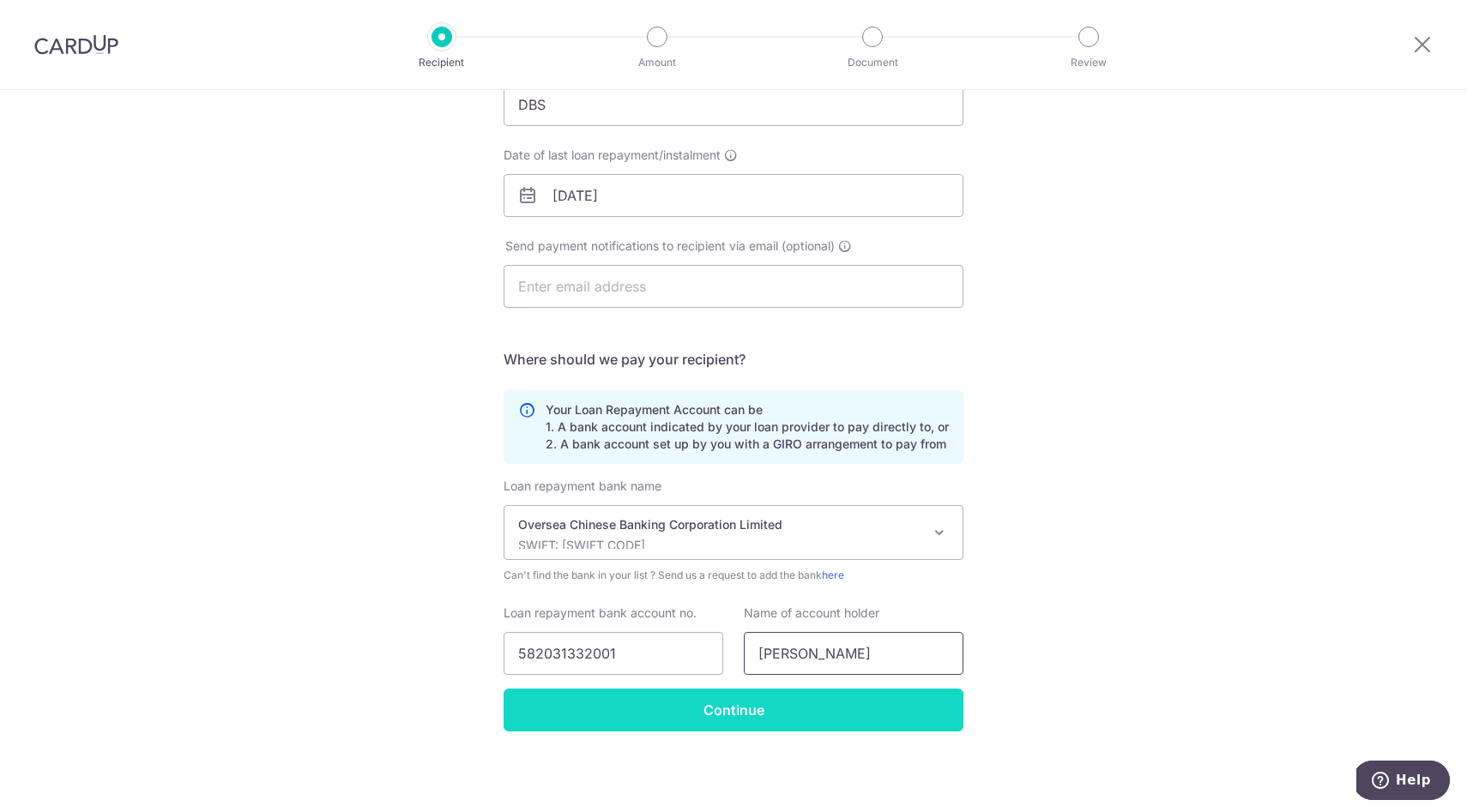
type input "tay wen bin"
click at [606, 716] on input "Continue" at bounding box center [733, 709] width 459 height 43
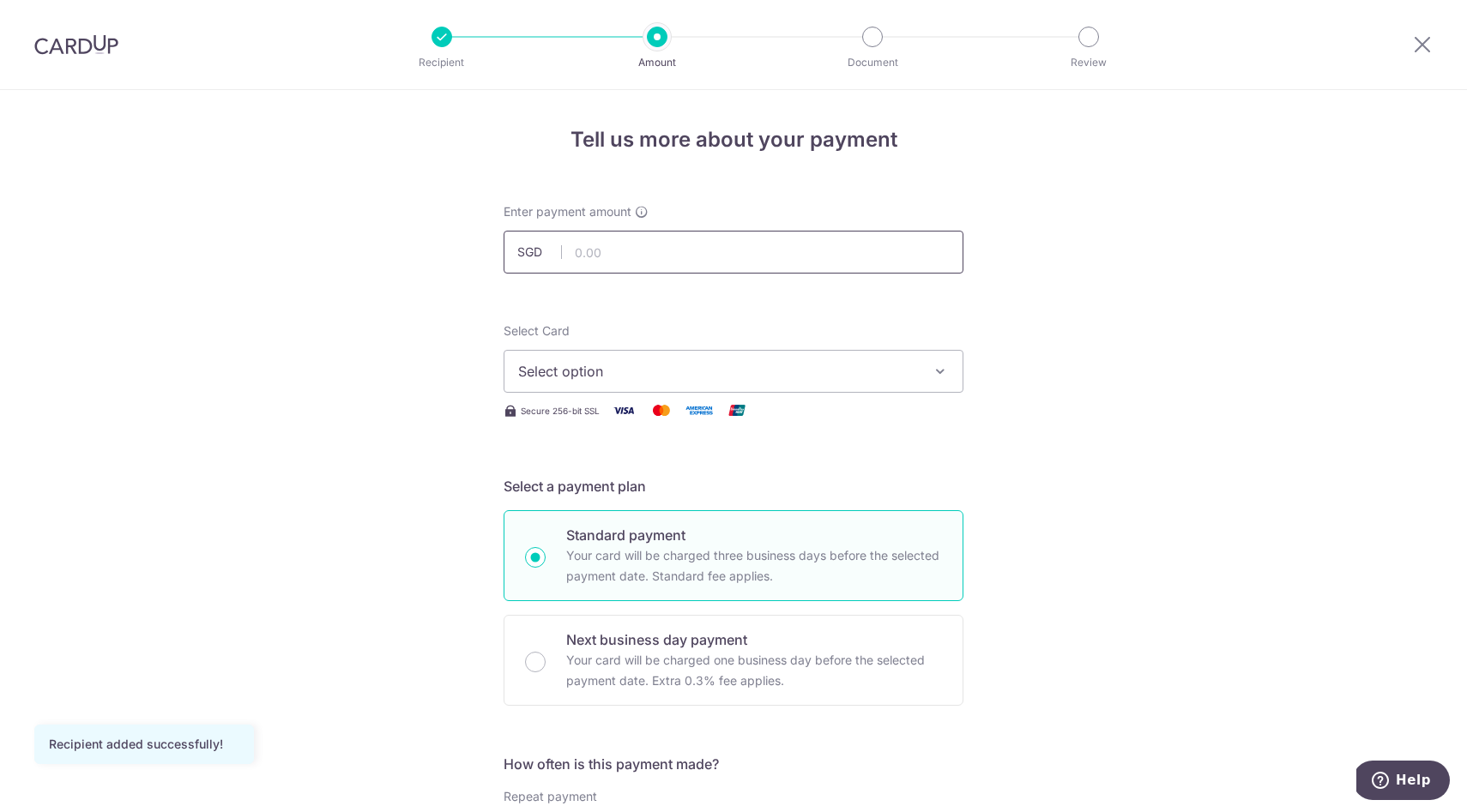
click at [649, 257] on input "text" at bounding box center [733, 252] width 459 height 43
type input "703.00"
drag, startPoint x: 276, startPoint y: 274, endPoint x: 268, endPoint y: 267, distance: 10.6
click at [701, 374] on span "Select option" at bounding box center [718, 371] width 400 height 20
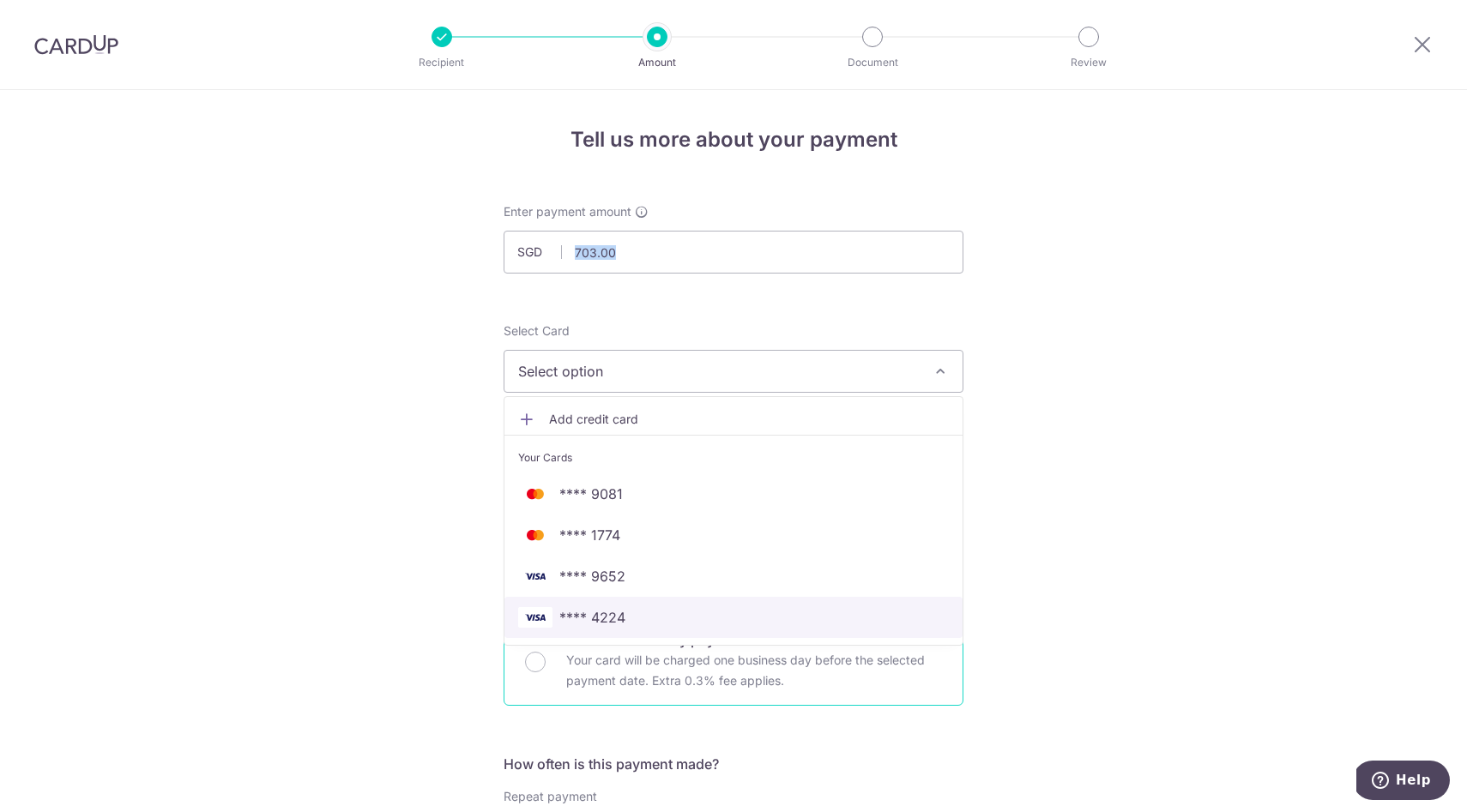
click at [607, 616] on span "**** 4224" at bounding box center [592, 616] width 66 height 20
type input "[DATE]"
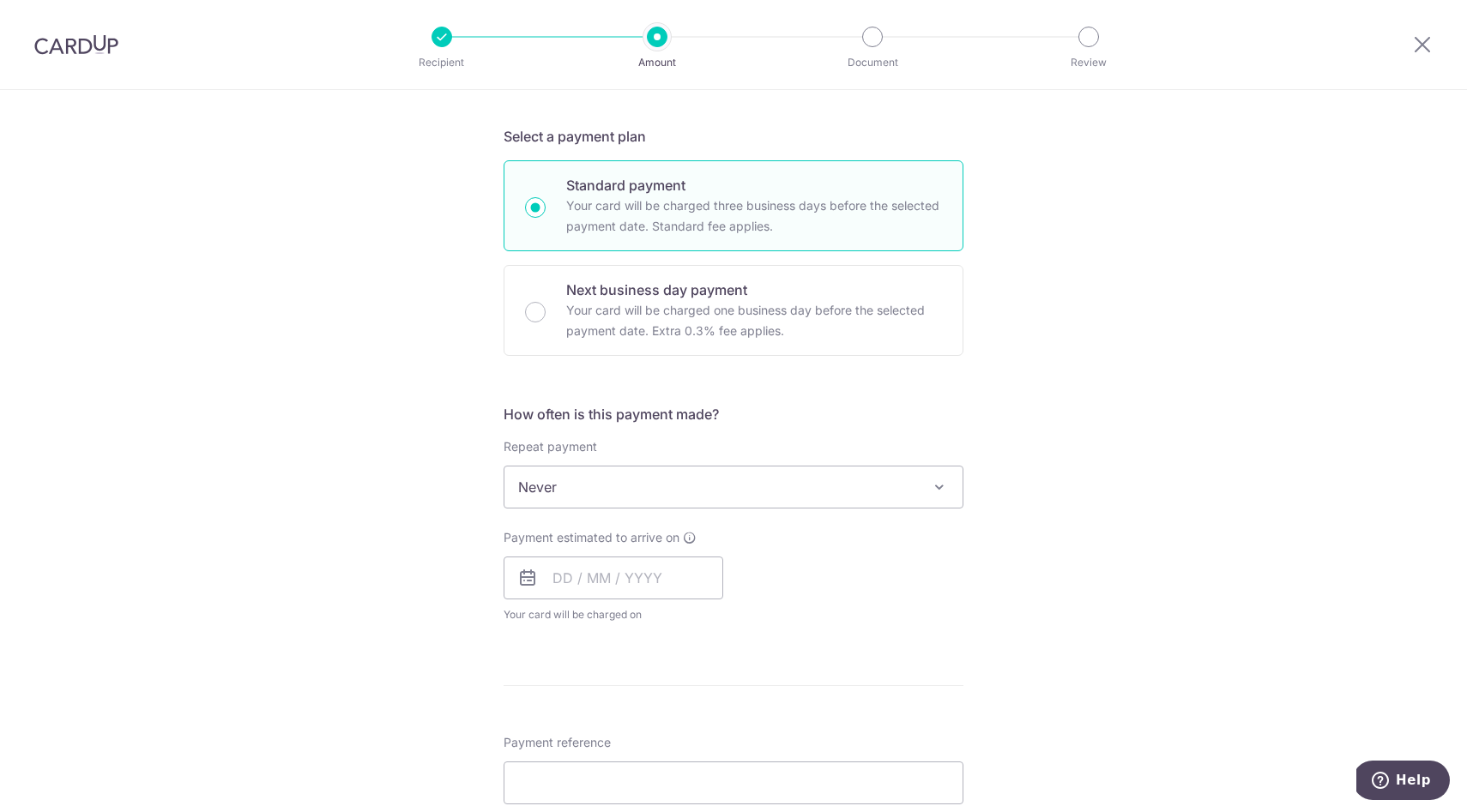
click at [686, 461] on div "Repeat payment Never Every week Every month Every quarter Every half a year Nev…" at bounding box center [733, 474] width 459 height 70
click at [669, 485] on span "Never" at bounding box center [733, 487] width 458 height 41
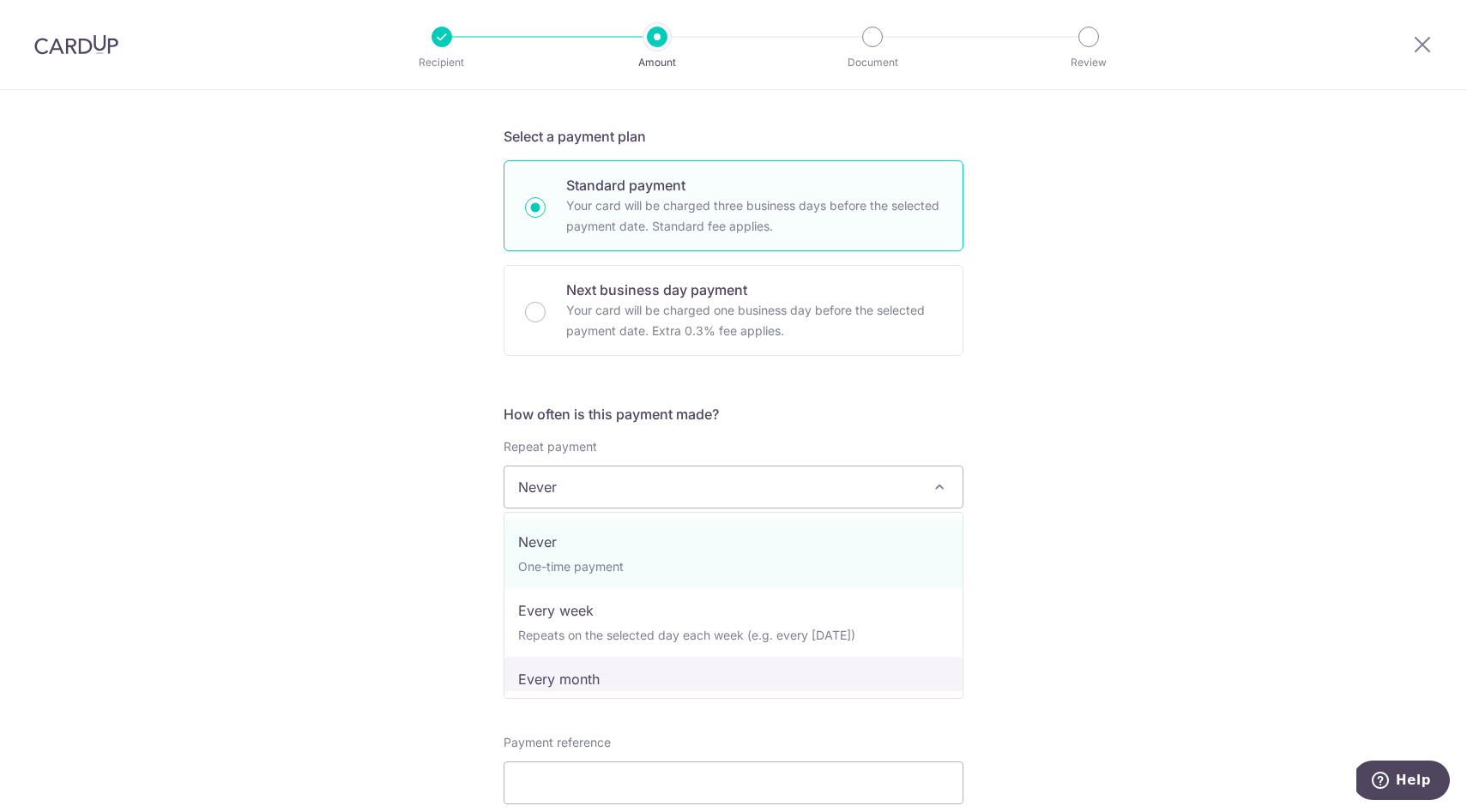
select select "3"
type input "11/09/2025"
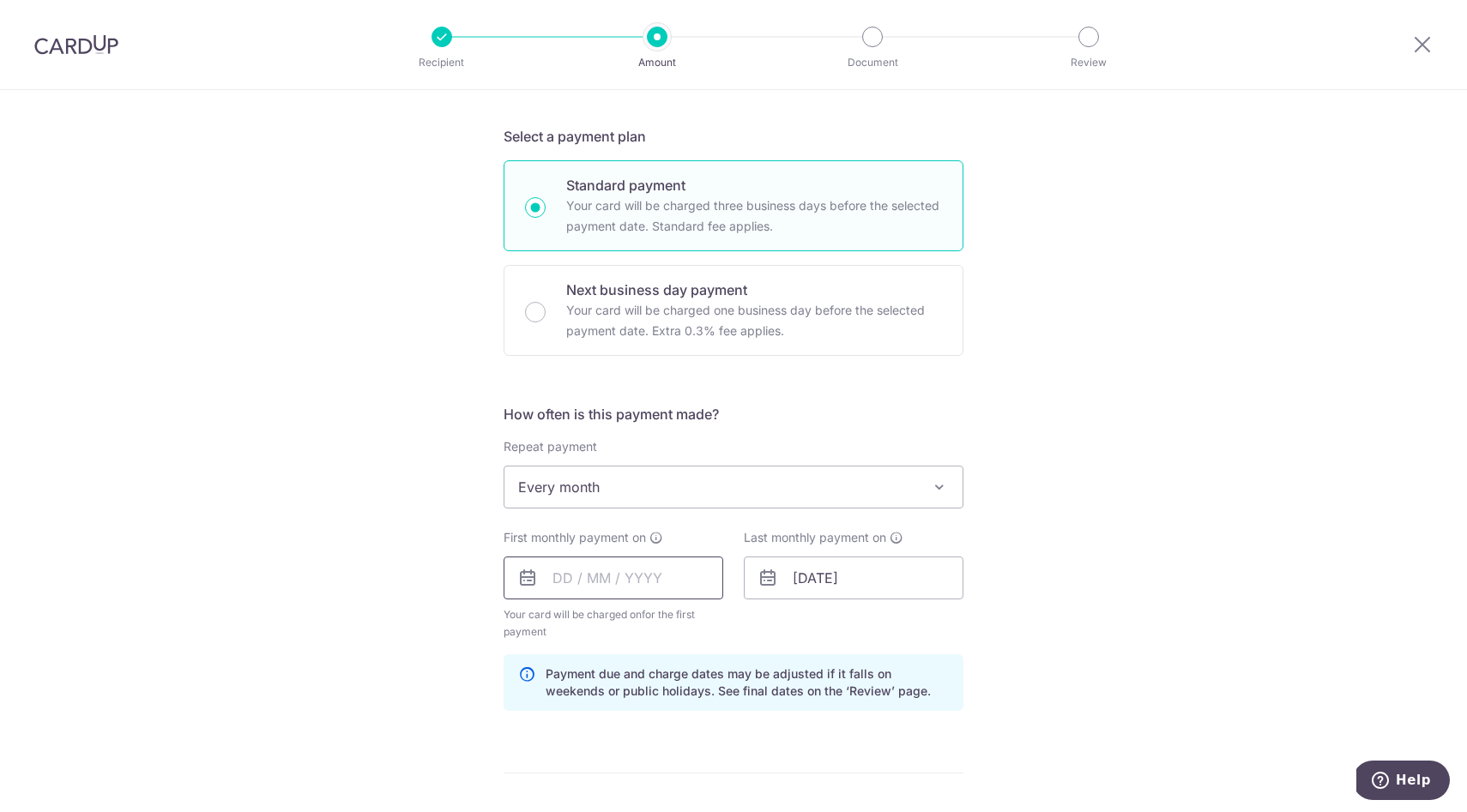
click at [623, 577] on input "text" at bounding box center [613, 578] width 219 height 43
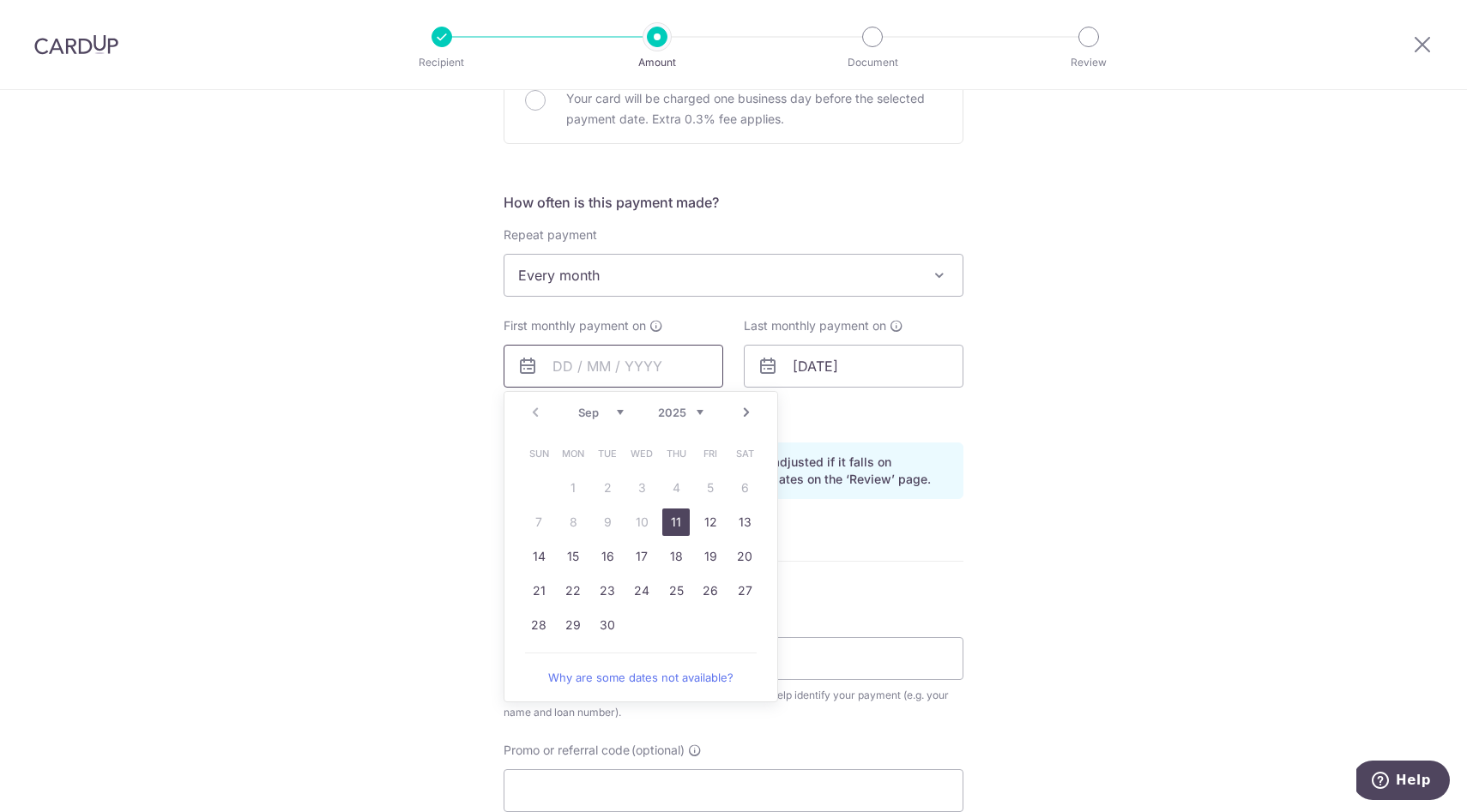
scroll to position [669, 0]
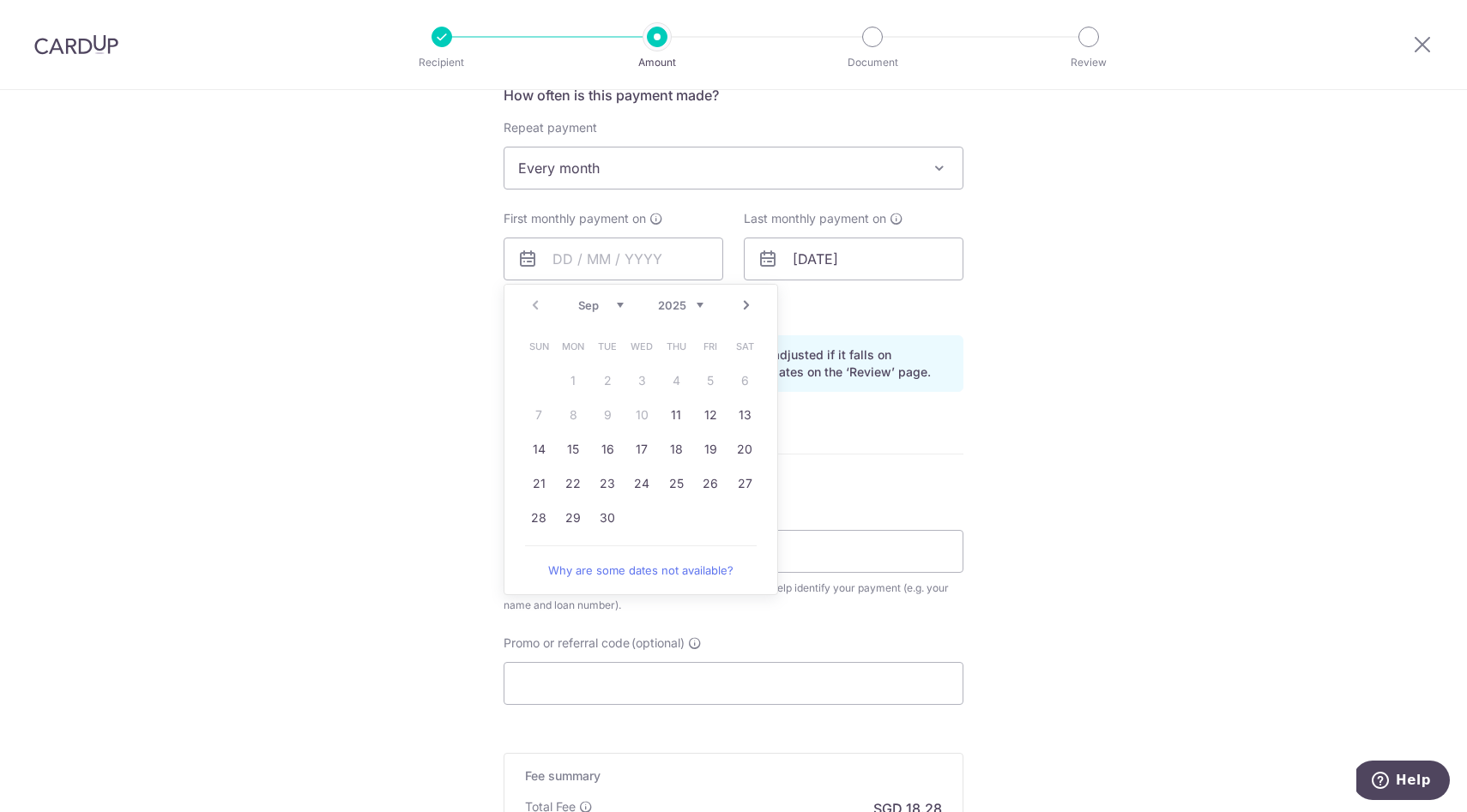
click at [747, 304] on link "Next" at bounding box center [745, 304] width 20 height 20
click at [650, 379] on link "1" at bounding box center [641, 381] width 27 height 27
type input "[DATE]"
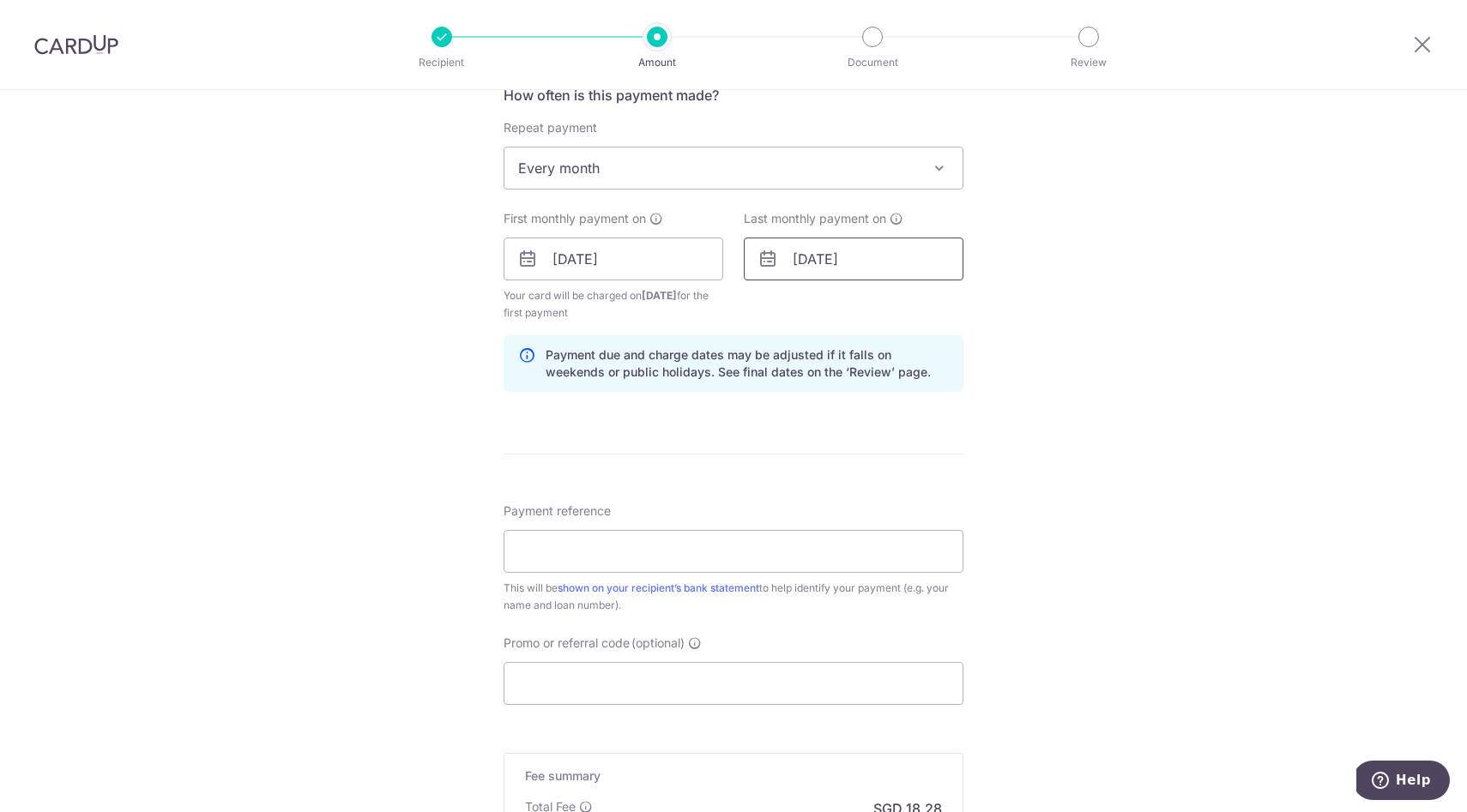
click at [868, 267] on input "[DATE]" at bounding box center [853, 259] width 219 height 43
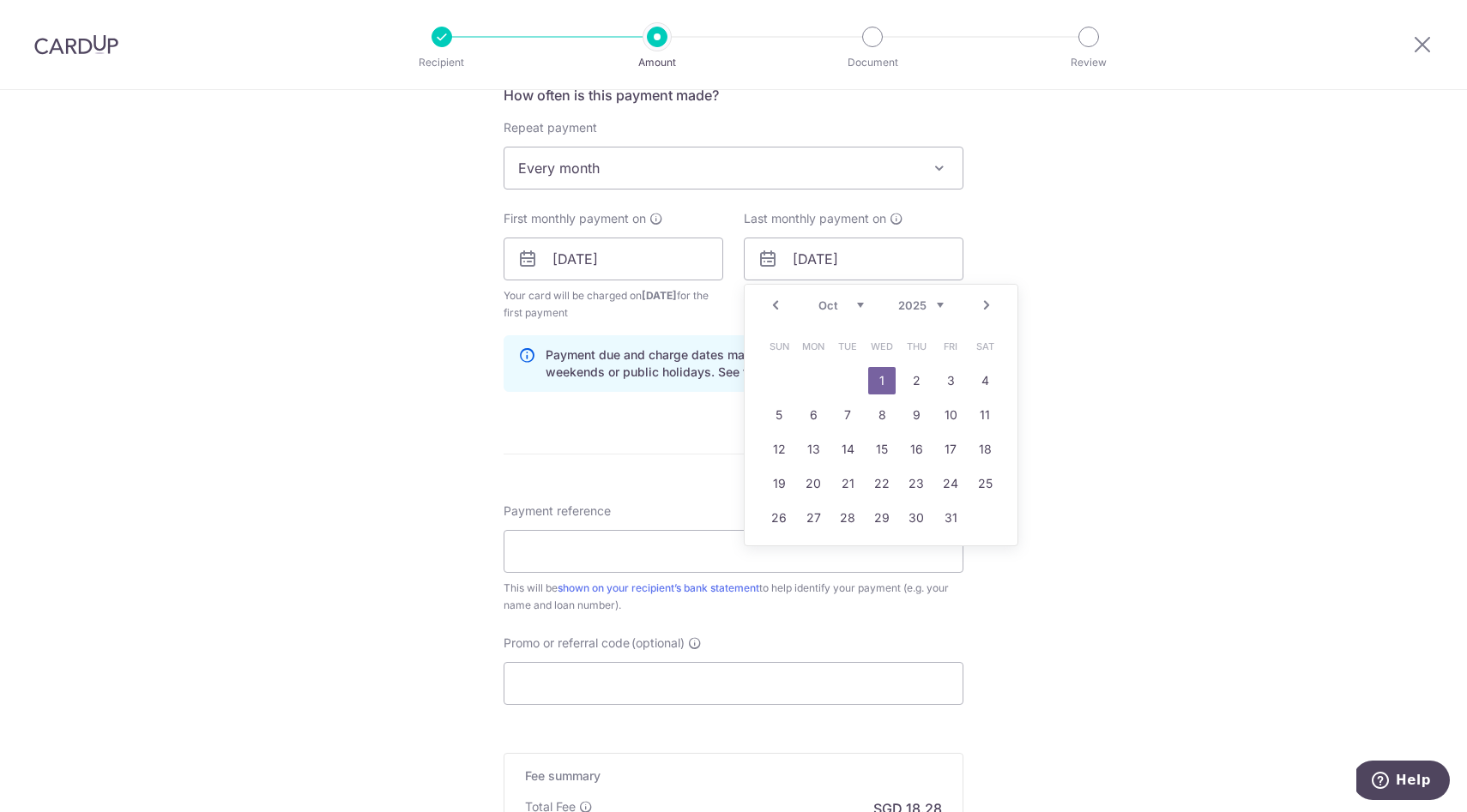
click at [919, 309] on select "2024 2025 2026 2027 2028 2029 2030 2031 2032 2033 2034 2035" at bounding box center [921, 305] width 46 height 14
click at [977, 523] on link "31" at bounding box center [984, 517] width 27 height 27
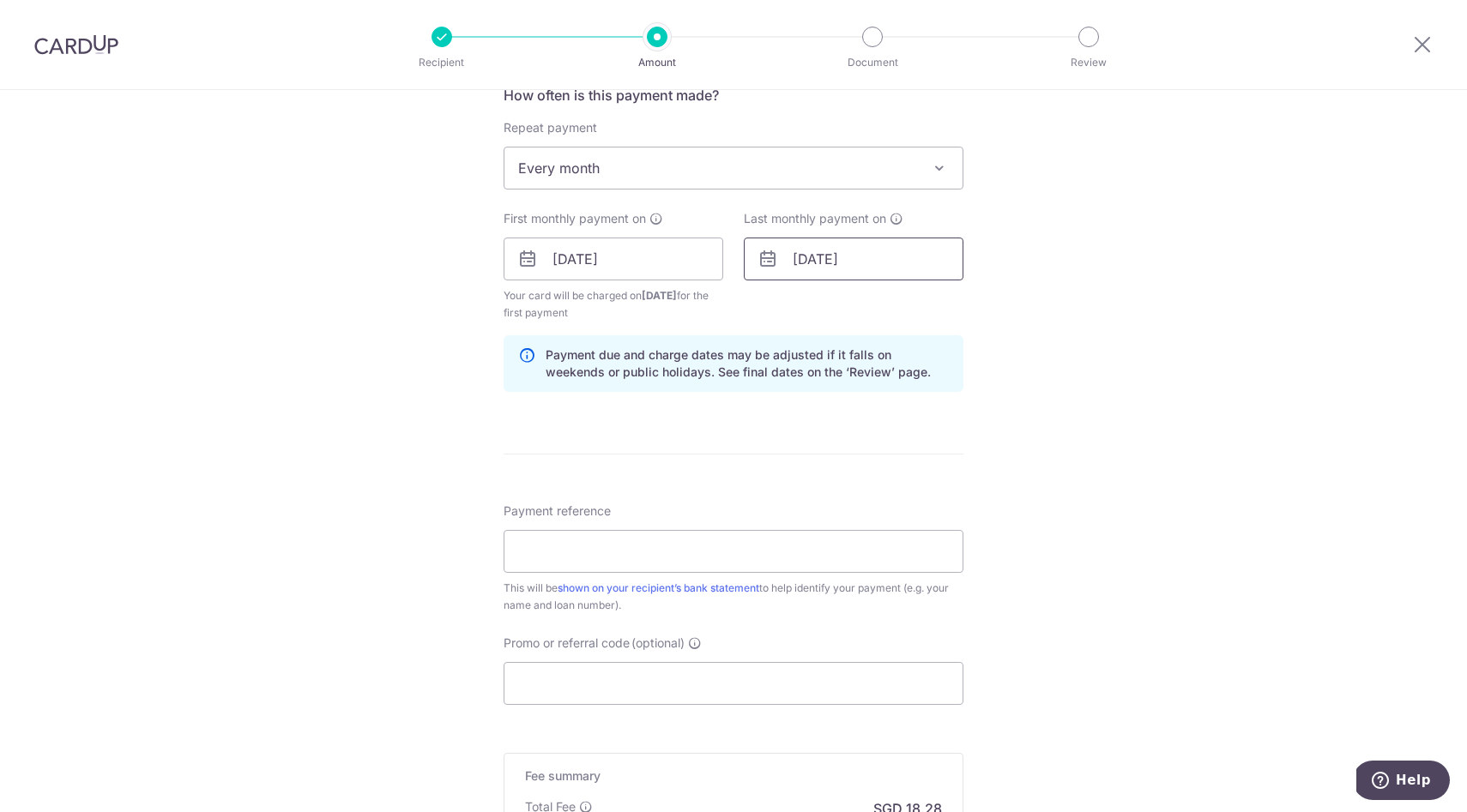
click at [886, 256] on input "31/10/2026" at bounding box center [853, 259] width 219 height 43
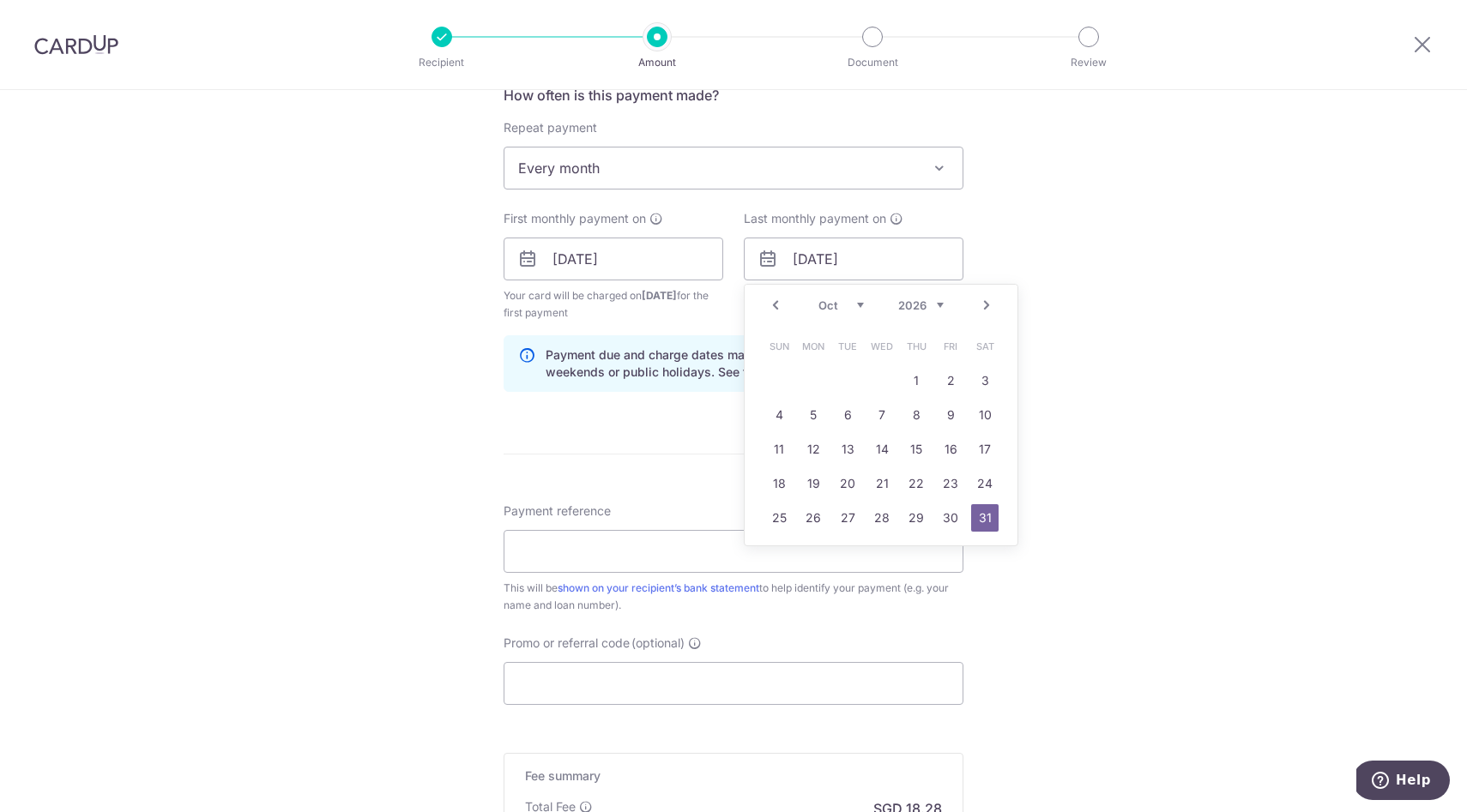
click at [988, 303] on link "Next" at bounding box center [986, 304] width 20 height 20
click at [787, 374] on link "1" at bounding box center [778, 381] width 27 height 27
type input "[DATE]"
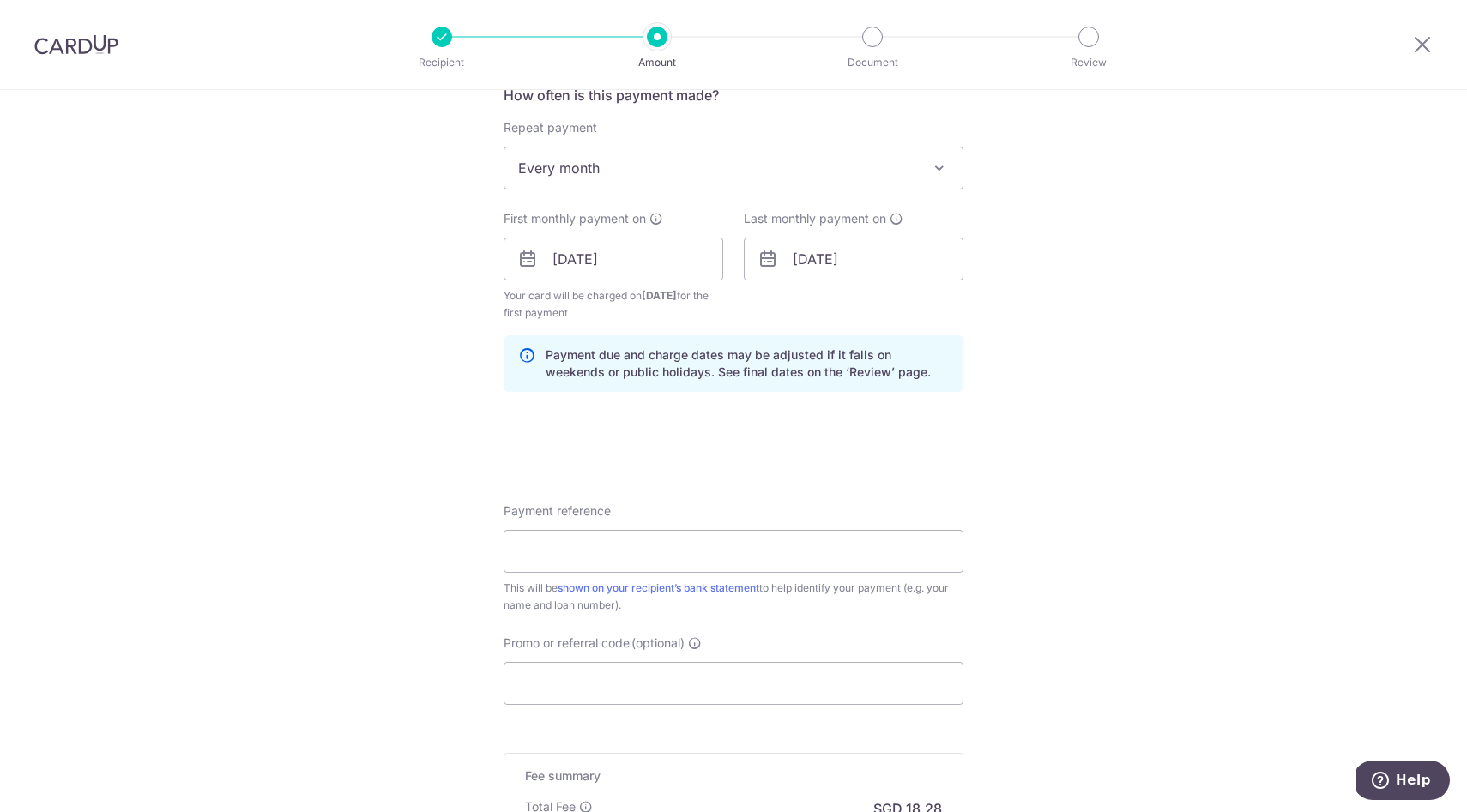
click at [352, 454] on div "Tell us more about your payment Enter payment amount SGD 703.00 703.00 Recipien…" at bounding box center [733, 240] width 1467 height 1639
click at [596, 560] on input "Payment reference" at bounding box center [733, 551] width 459 height 43
type input "golf loan"
click at [645, 695] on input "Promo or referral code (optional)" at bounding box center [733, 683] width 459 height 43
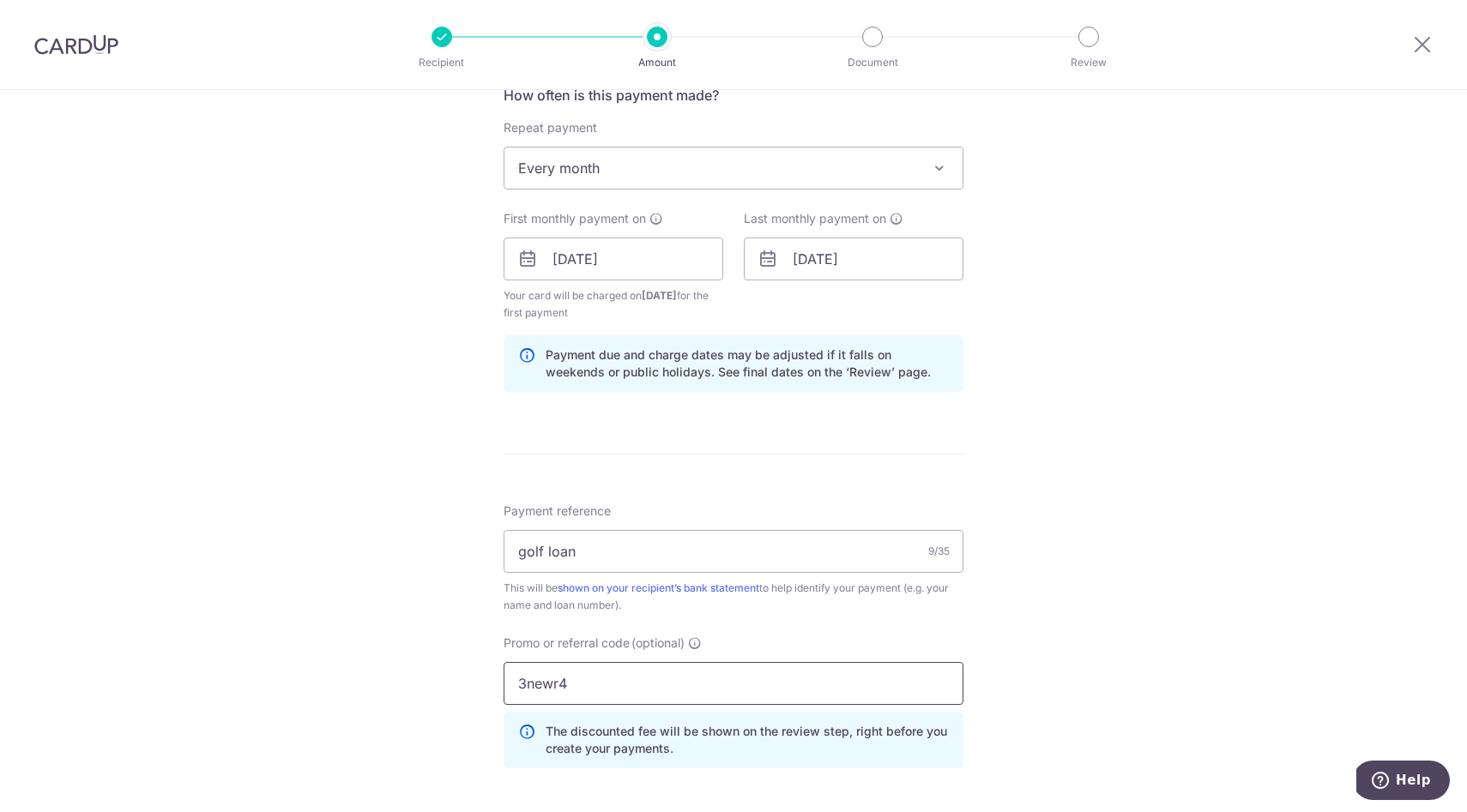
type input "3newr4"
click at [371, 619] on div "Tell us more about your payment Enter payment amount SGD 703.00 703.00 Recipien…" at bounding box center [733, 279] width 1467 height 1716
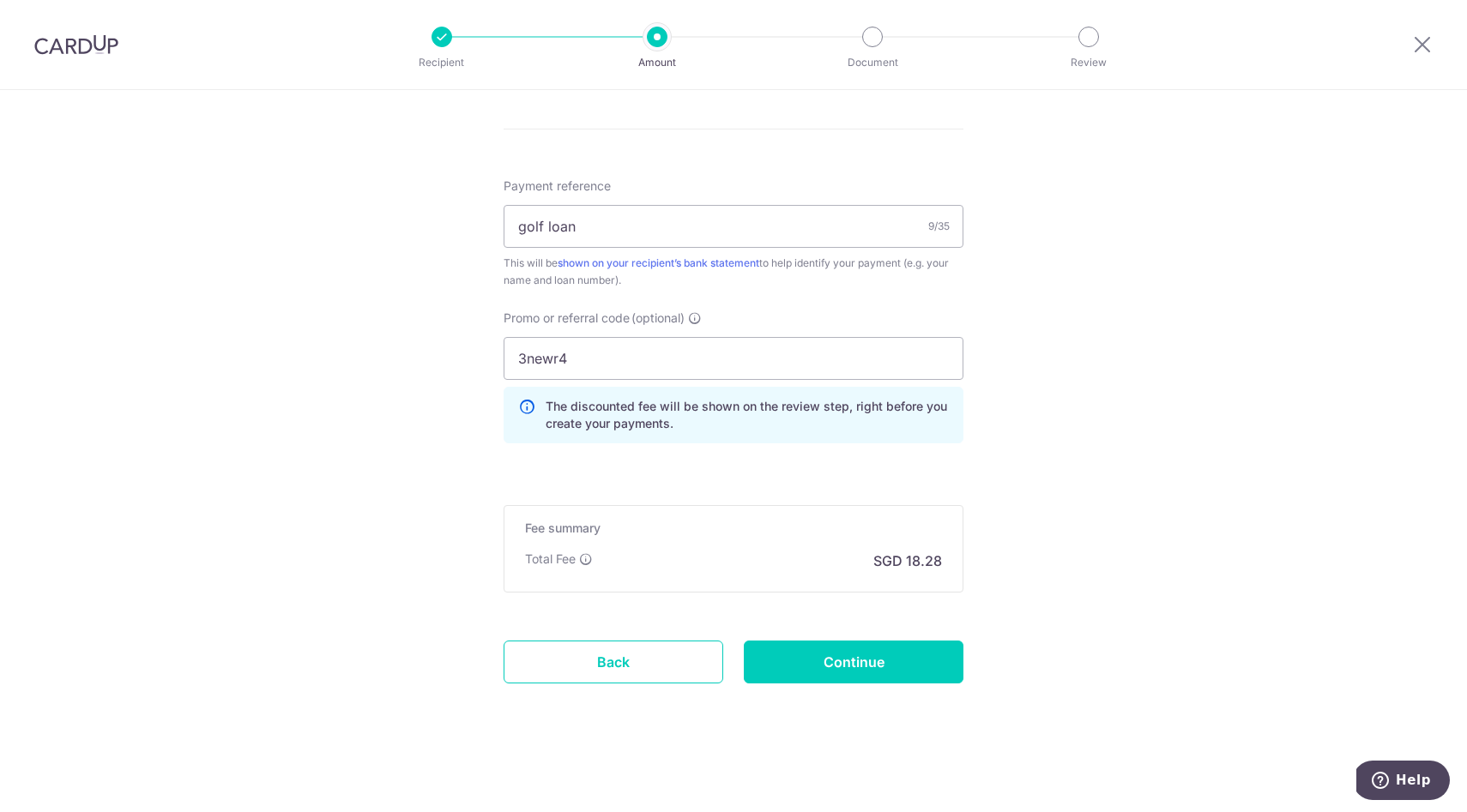
scroll to position [843, 0]
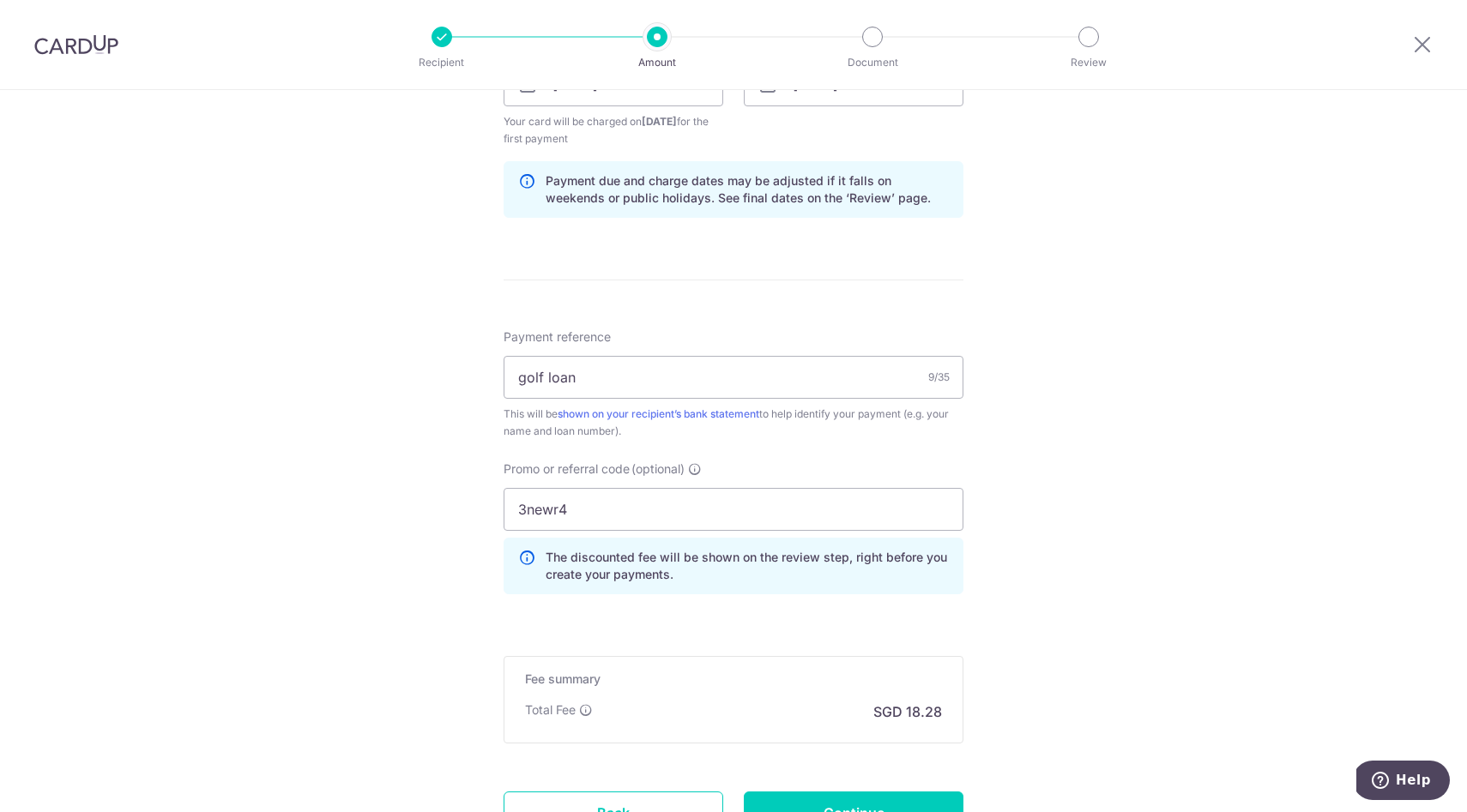
click at [410, 375] on div "Tell us more about your payment Enter payment amount SGD 703.00 703.00 Recipien…" at bounding box center [733, 104] width 1467 height 1716
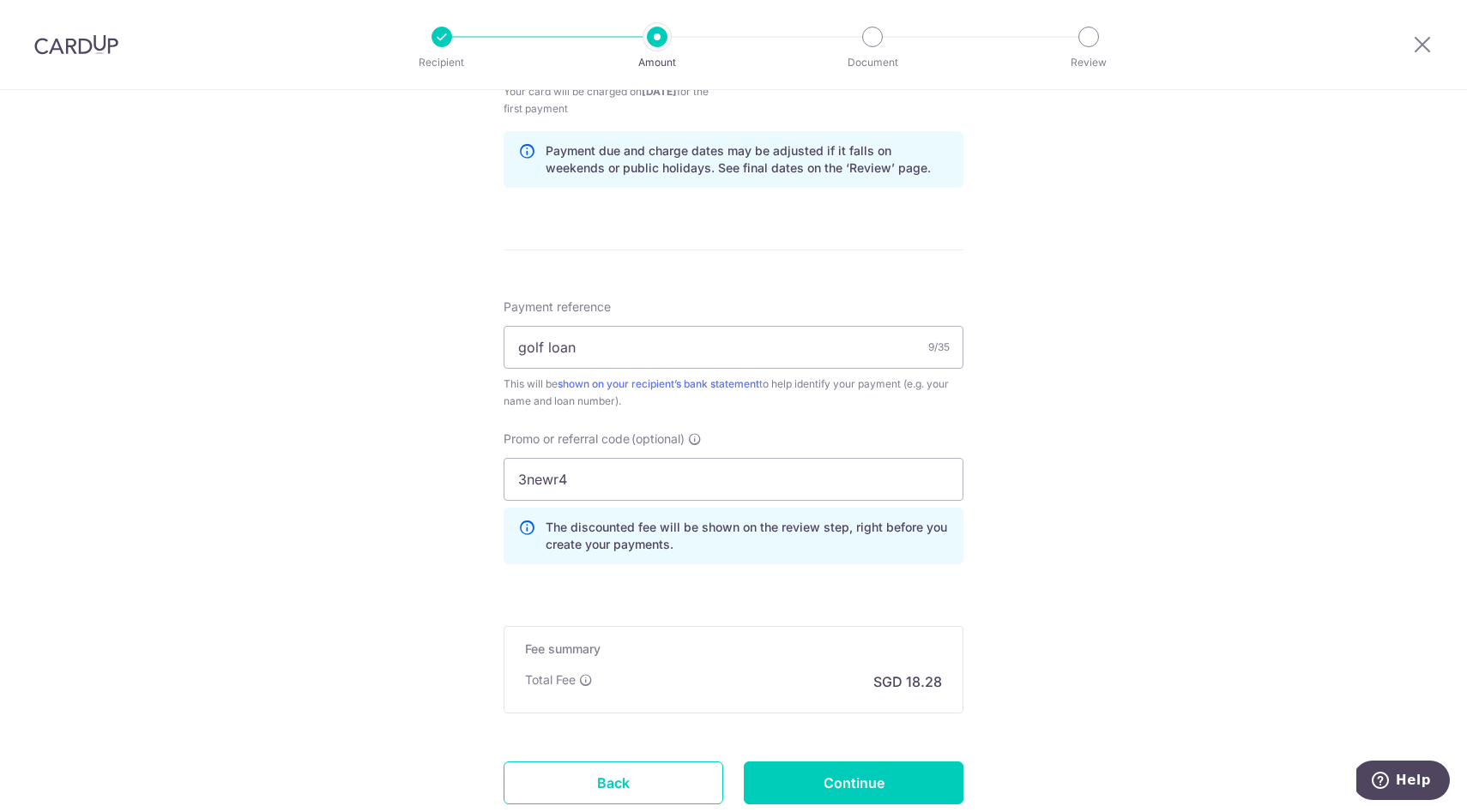
scroll to position [942, 0]
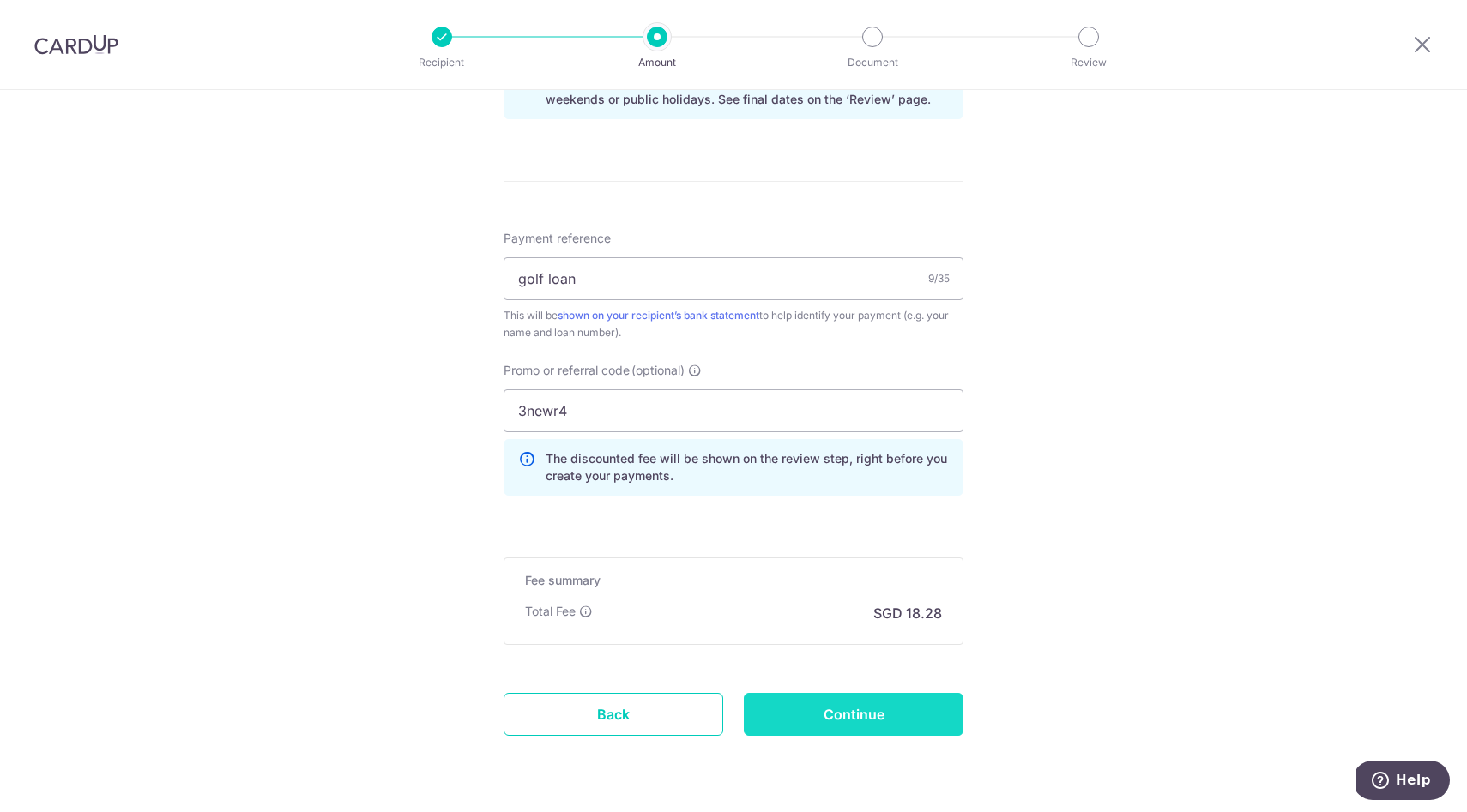
click at [818, 716] on input "Continue" at bounding box center [853, 714] width 219 height 43
type input "Create Schedule"
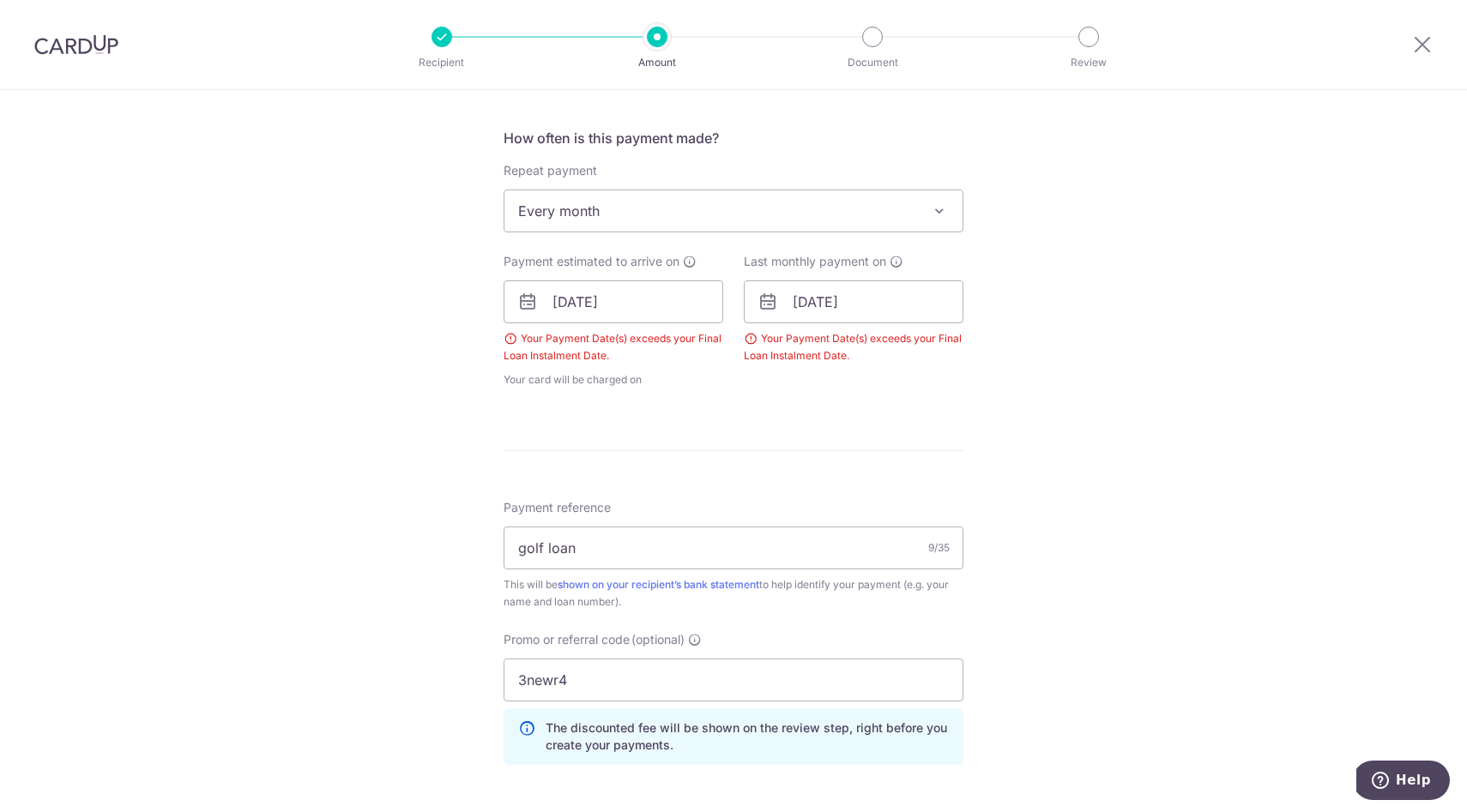
scroll to position [542, 0]
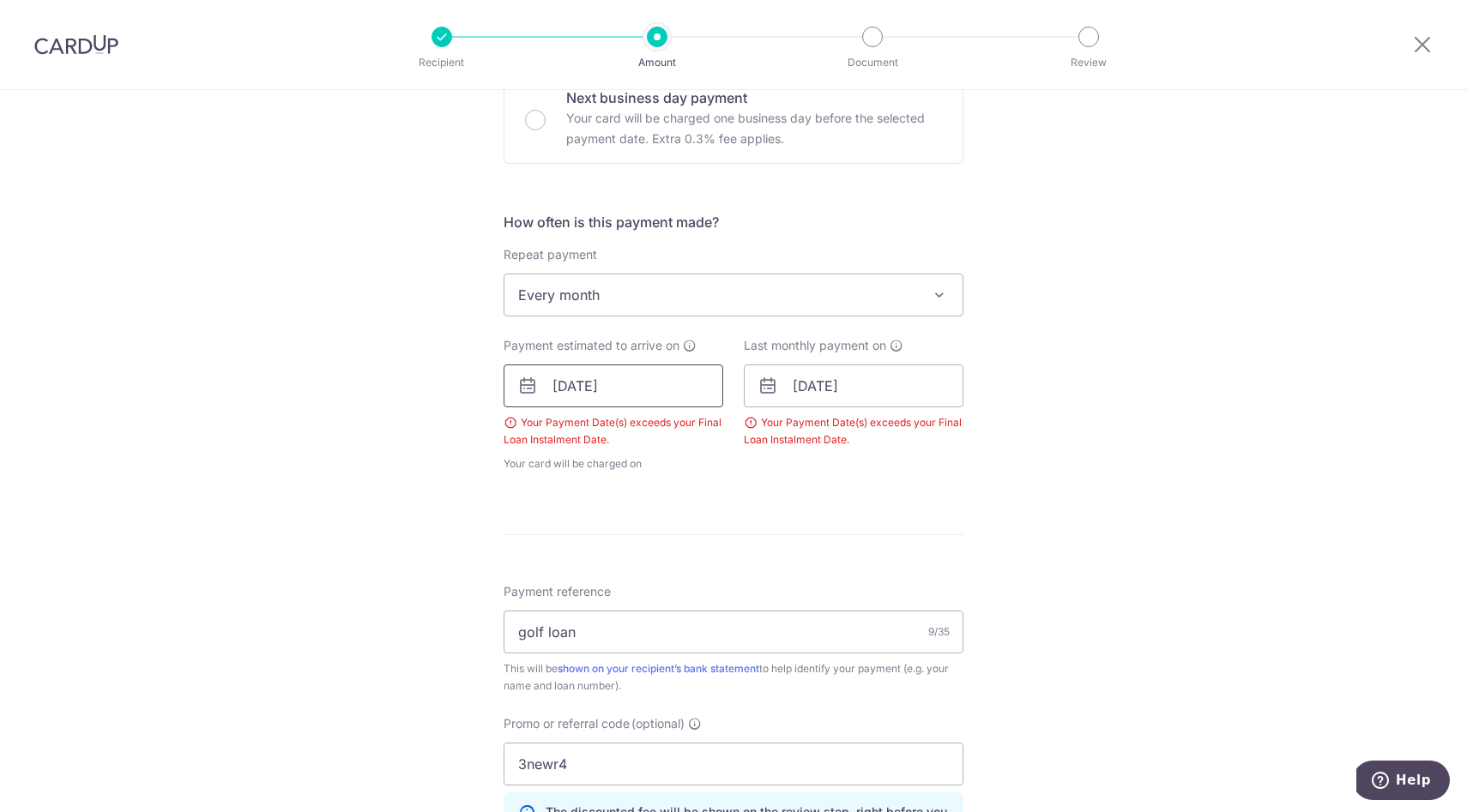
click at [659, 371] on input "[DATE]" at bounding box center [613, 386] width 219 height 43
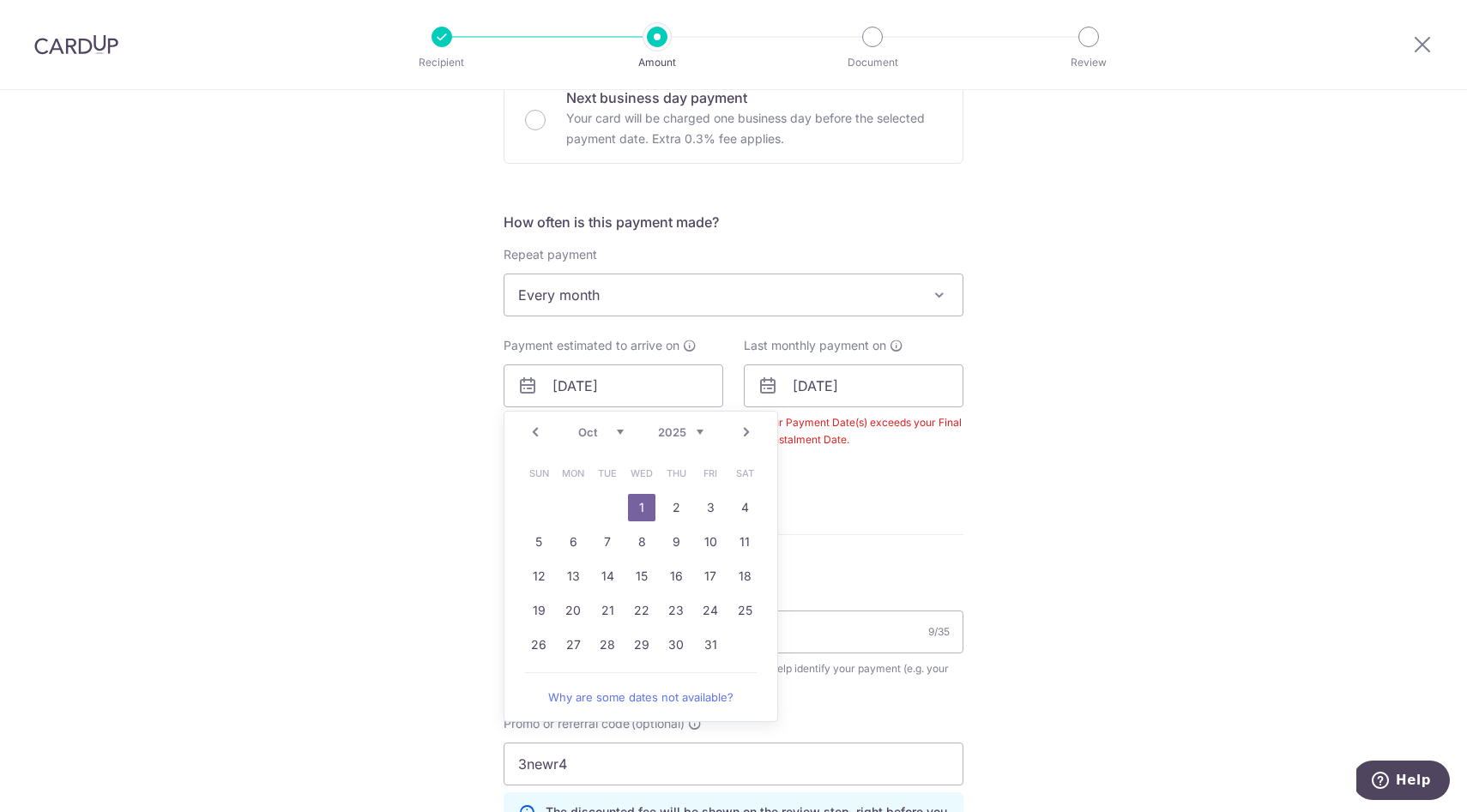
click at [642, 514] on link "1" at bounding box center [641, 507] width 27 height 27
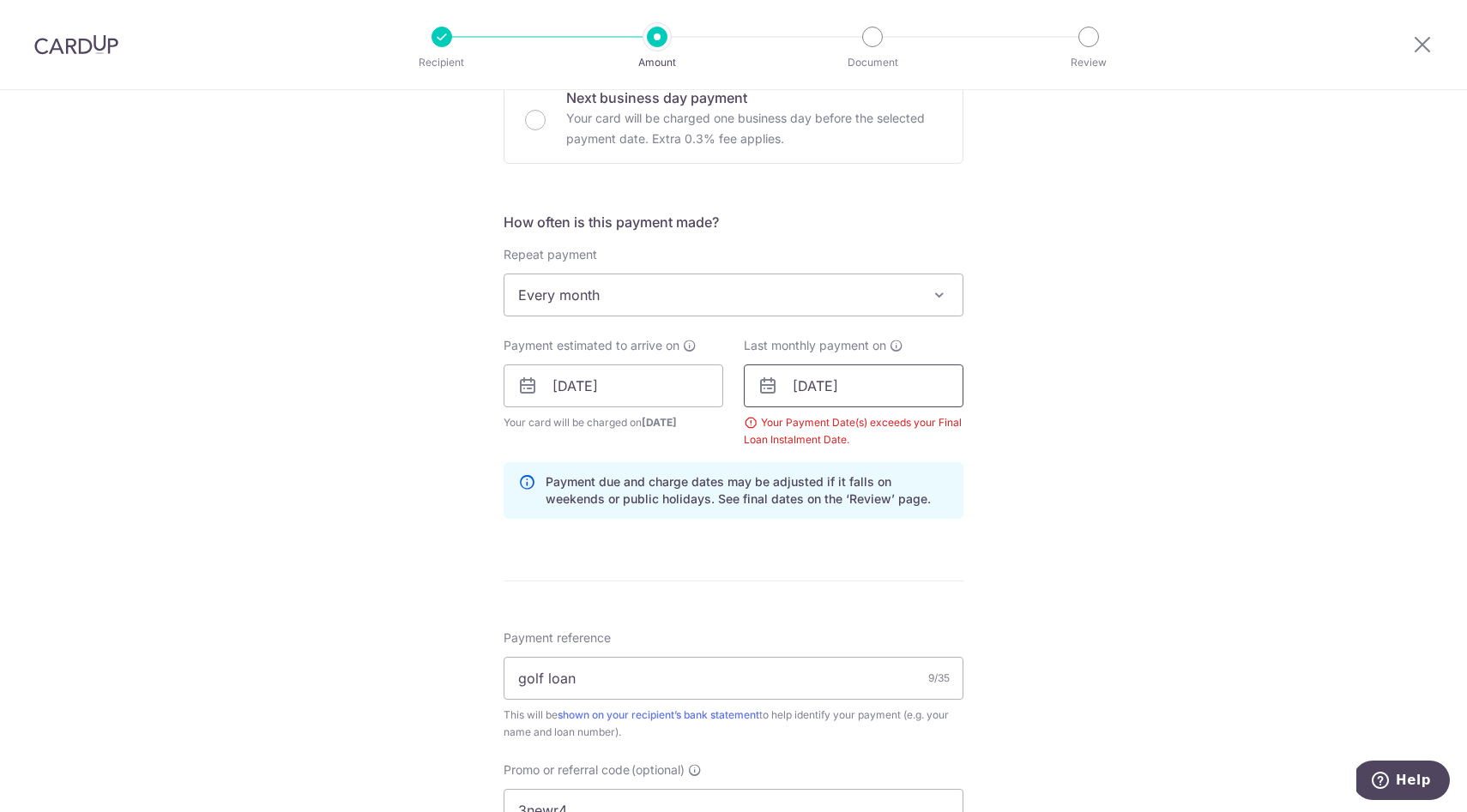
click at [893, 388] on input "[DATE]" at bounding box center [853, 386] width 219 height 43
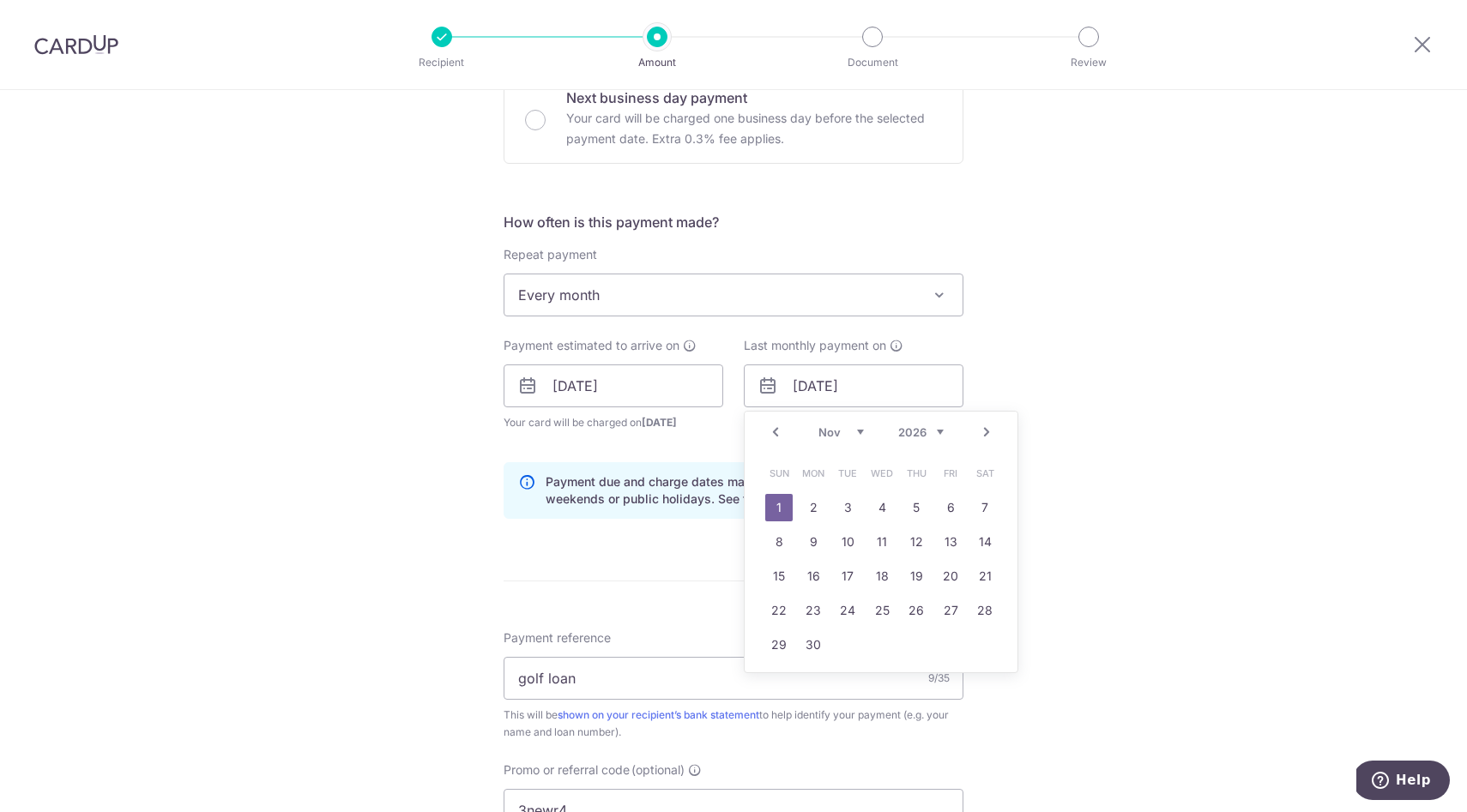
click at [944, 429] on div "Prev Next Jan Feb Mar Apr May Jun [DATE] Aug Sep Oct Nov [DATE] 2025 2026 2027 …" at bounding box center [880, 431] width 273 height 41
click at [933, 431] on select "2024 2025 2026 2027 2028 2029 2030 2031 2032 2033 2034 2035" at bounding box center [921, 432] width 46 height 14
click at [986, 505] on link "1" at bounding box center [984, 507] width 27 height 27
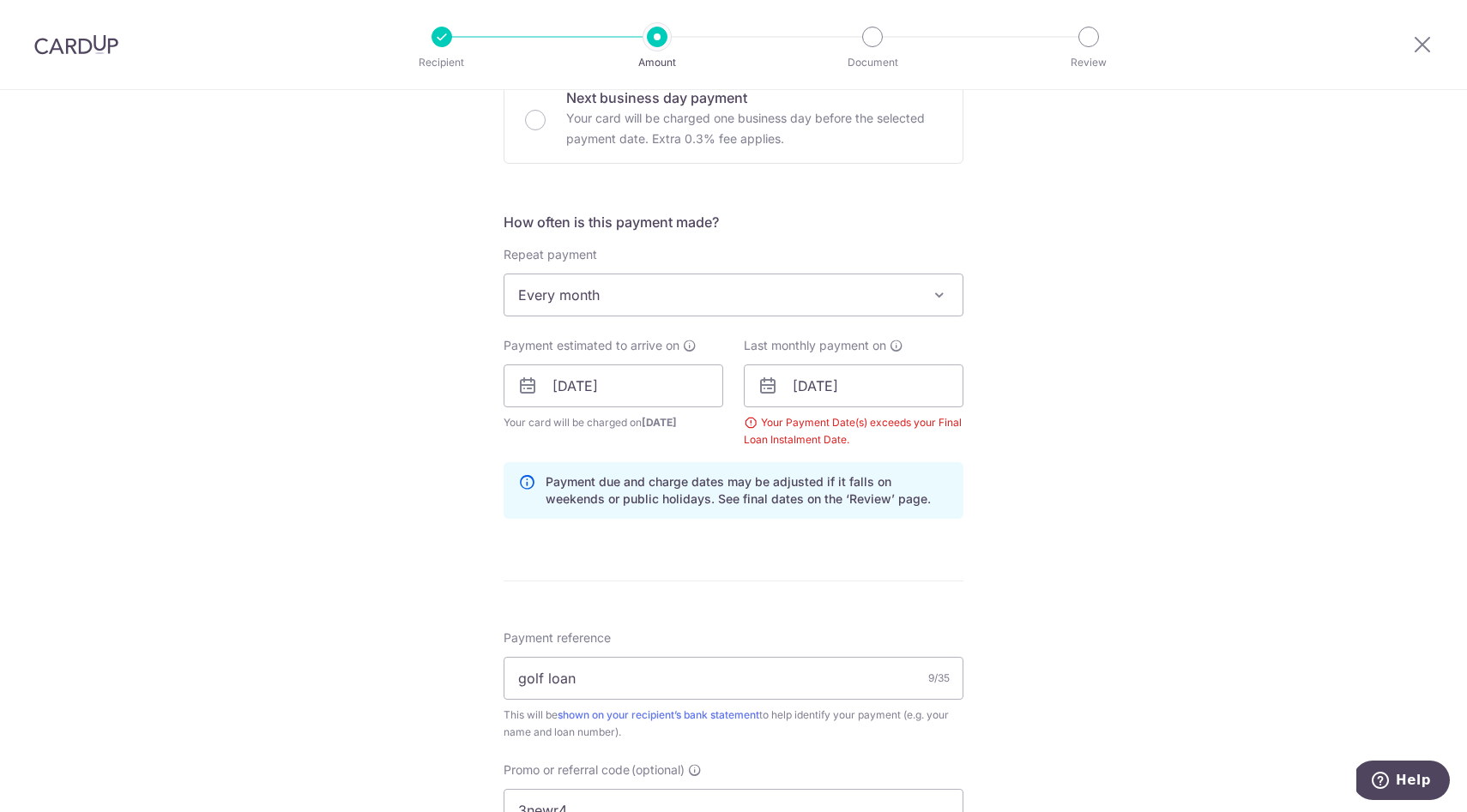
click at [1123, 498] on div "Tell us more about your payment Enter payment amount SGD 703.00 703.00 Select C…" at bounding box center [733, 406] width 1467 height 1716
click at [888, 393] on input "[DATE]" at bounding box center [853, 386] width 219 height 43
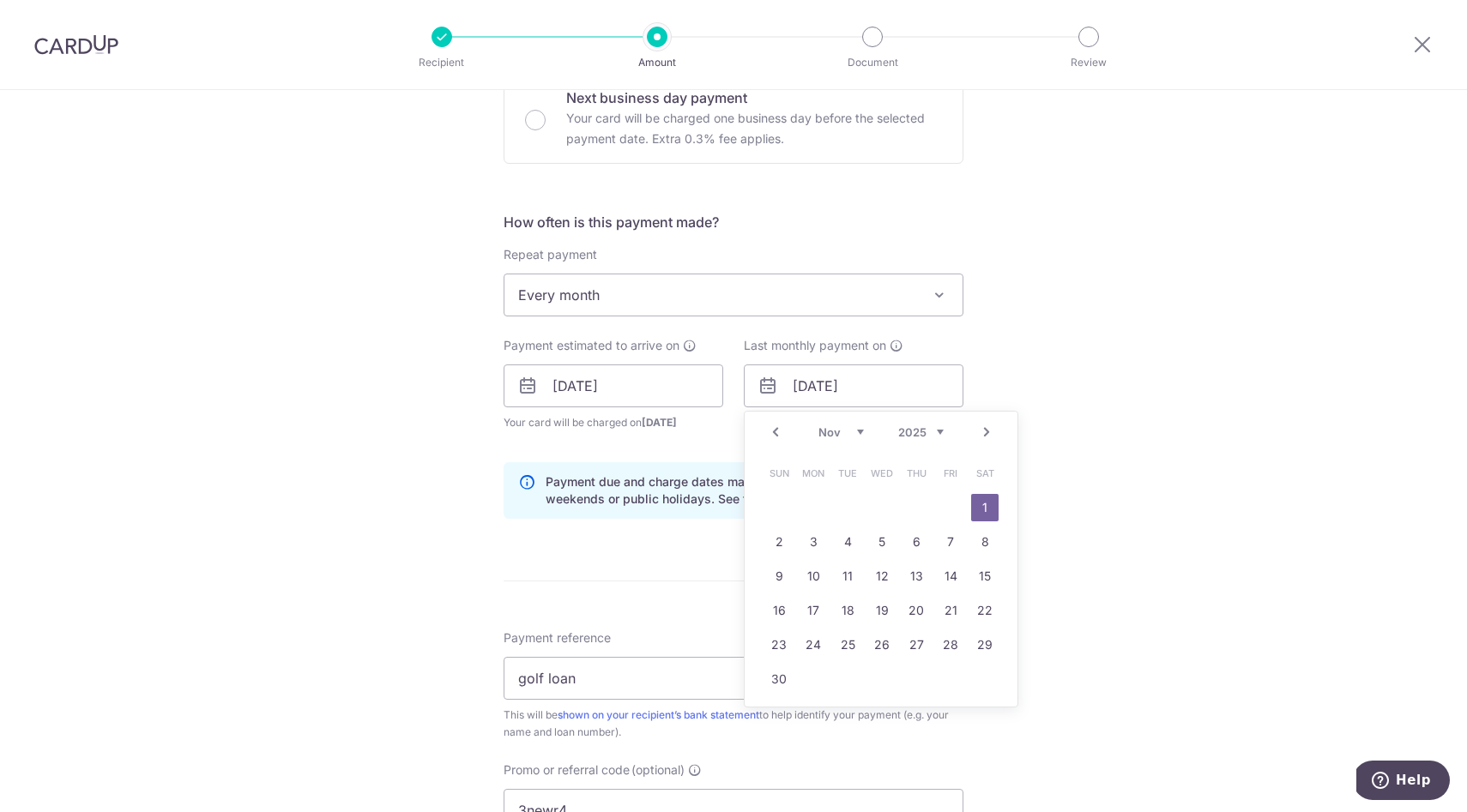
click at [779, 429] on link "Prev" at bounding box center [774, 431] width 20 height 20
click at [880, 502] on link "1" at bounding box center [881, 507] width 27 height 27
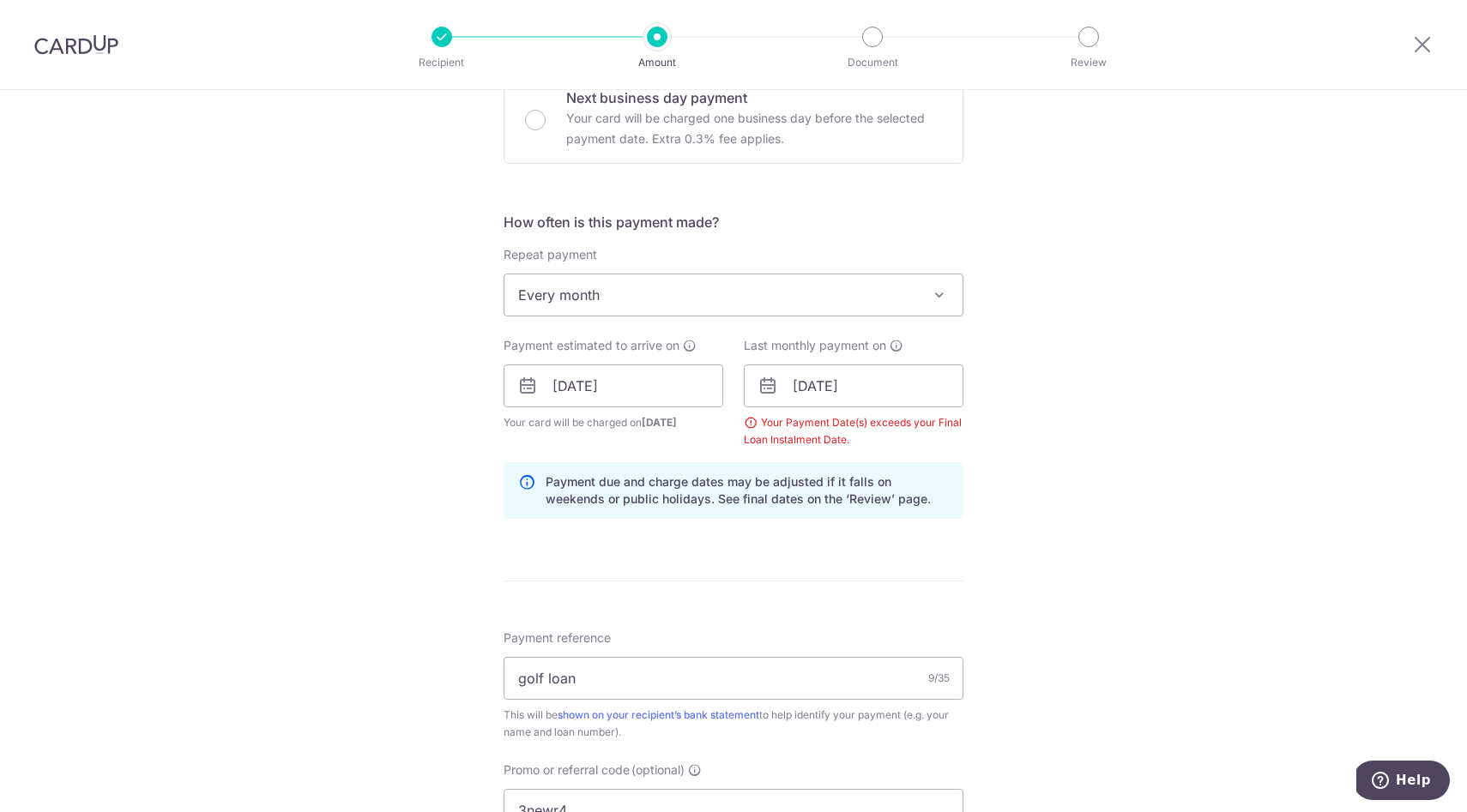
click at [1100, 481] on div "Tell us more about your payment Enter payment amount SGD 703.00 703.00 Select C…" at bounding box center [733, 406] width 1467 height 1716
click at [903, 379] on input "[DATE]" at bounding box center [853, 386] width 219 height 43
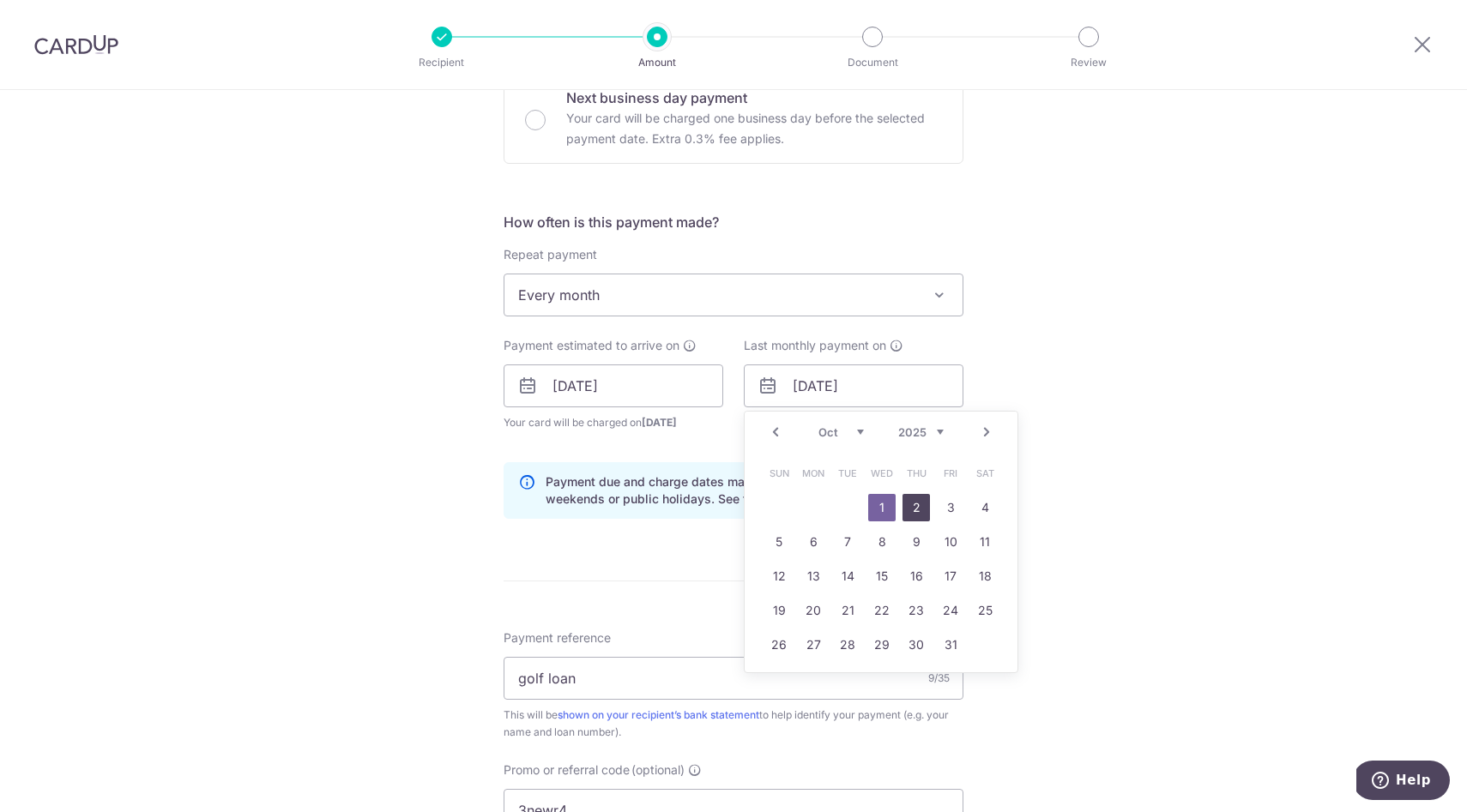
click at [908, 500] on link "2" at bounding box center [915, 507] width 27 height 27
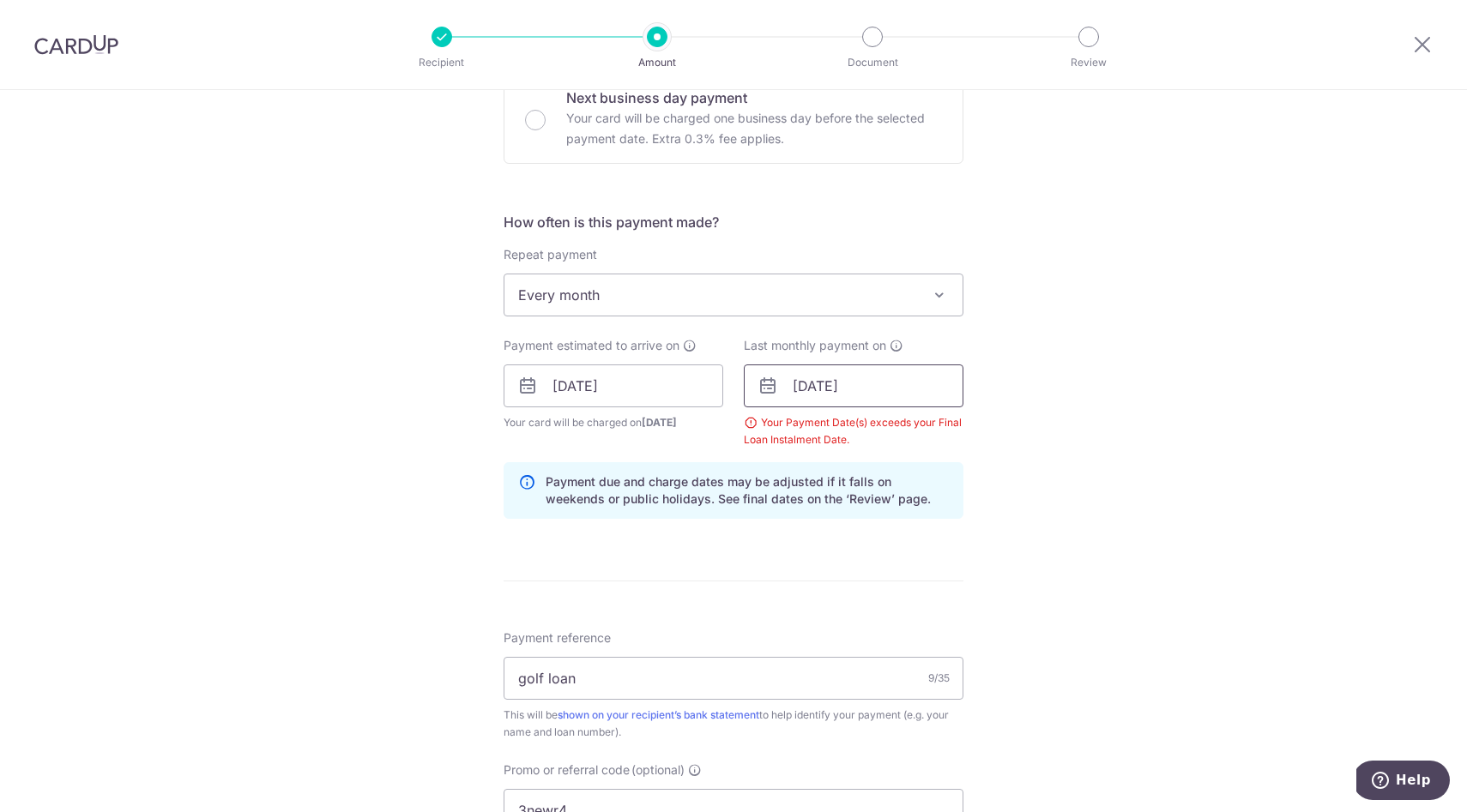
click at [877, 387] on input "[DATE]" at bounding box center [853, 386] width 219 height 43
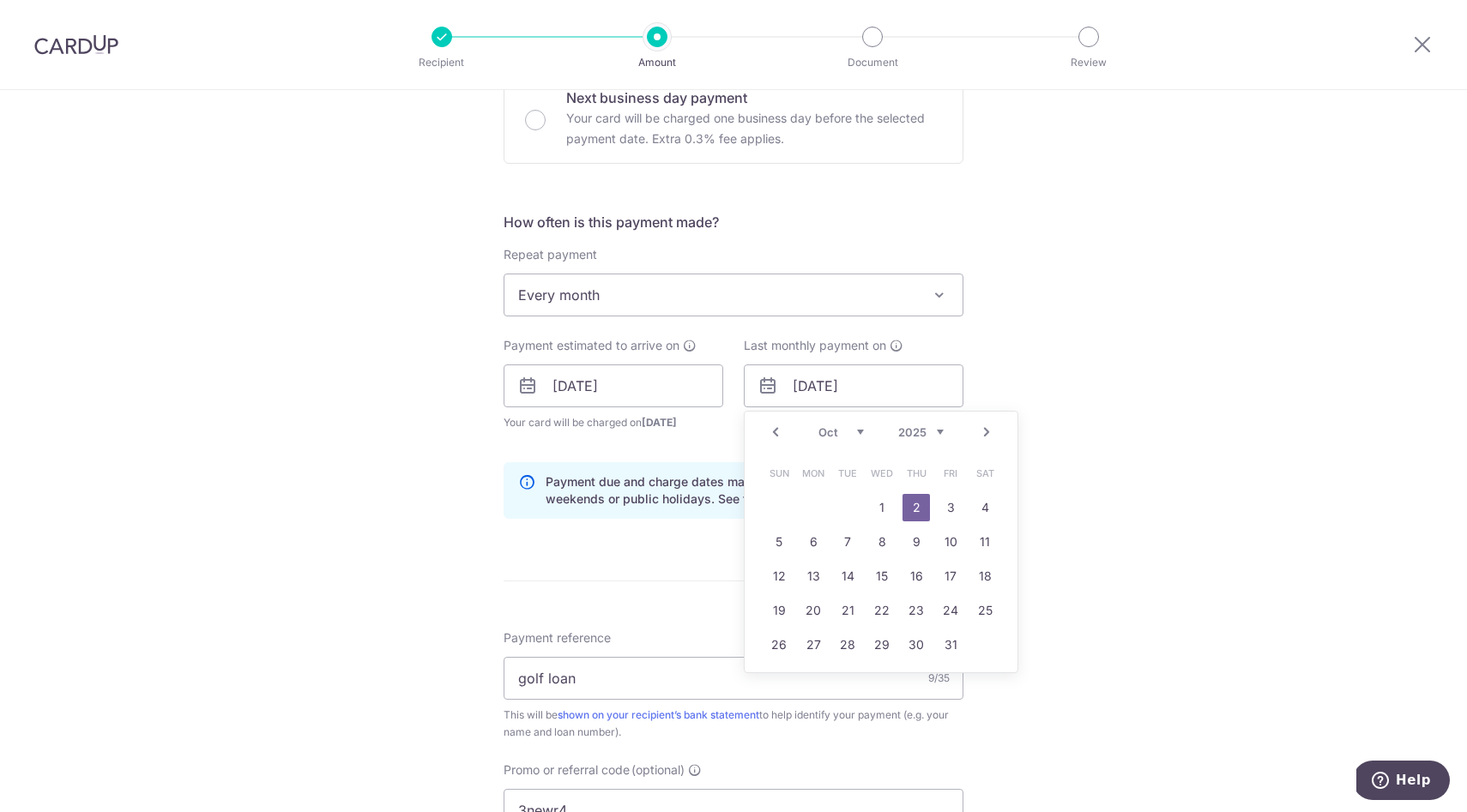
click at [778, 428] on link "Prev" at bounding box center [774, 431] width 20 height 20
click at [844, 546] on link "9" at bounding box center [847, 541] width 27 height 27
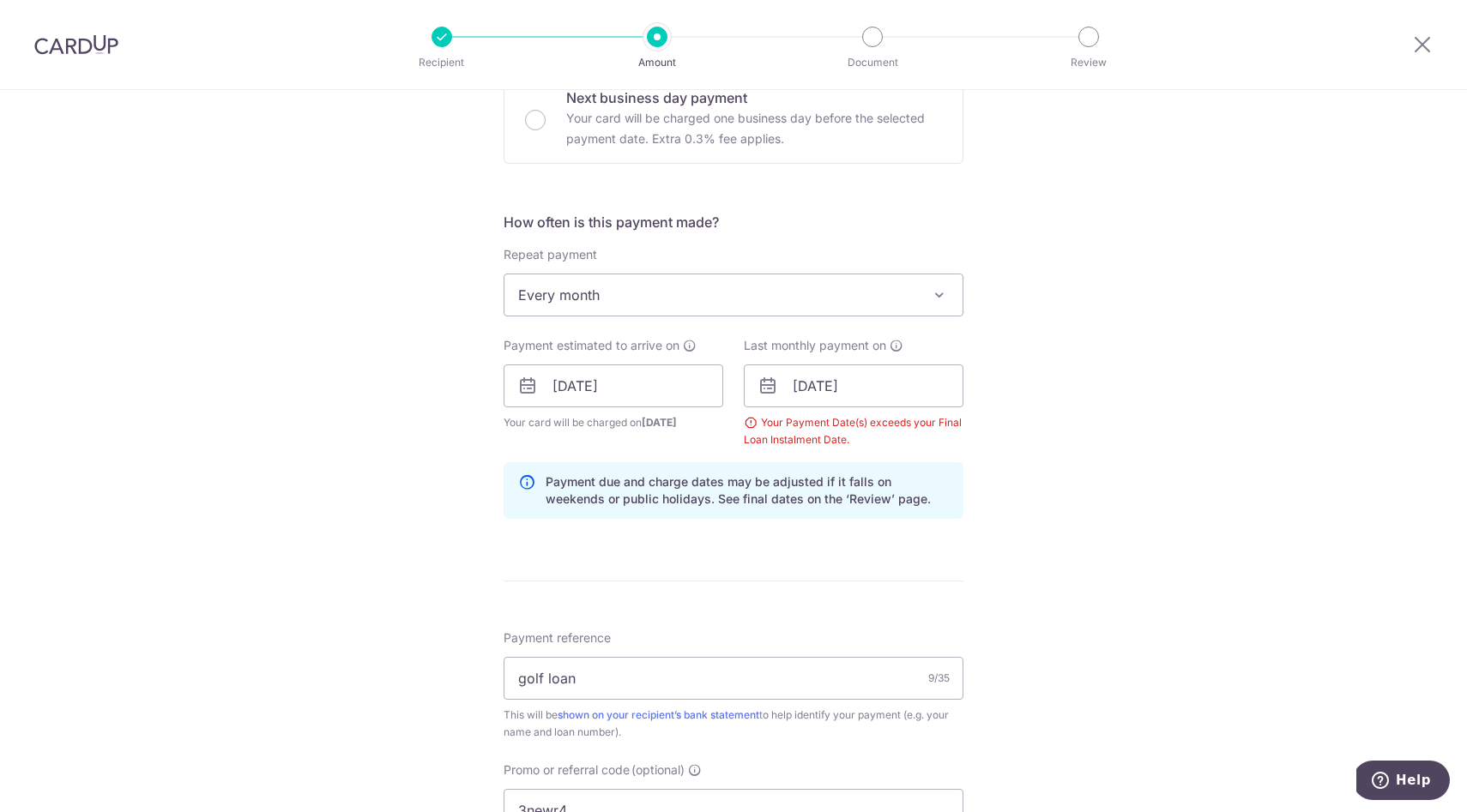
click at [1124, 484] on div "Tell us more about your payment Enter payment amount SGD 703.00 703.00 Select C…" at bounding box center [733, 406] width 1467 height 1716
click at [897, 345] on icon at bounding box center [896, 345] width 14 height 14
click at [837, 396] on input "[DATE]" at bounding box center [853, 386] width 219 height 43
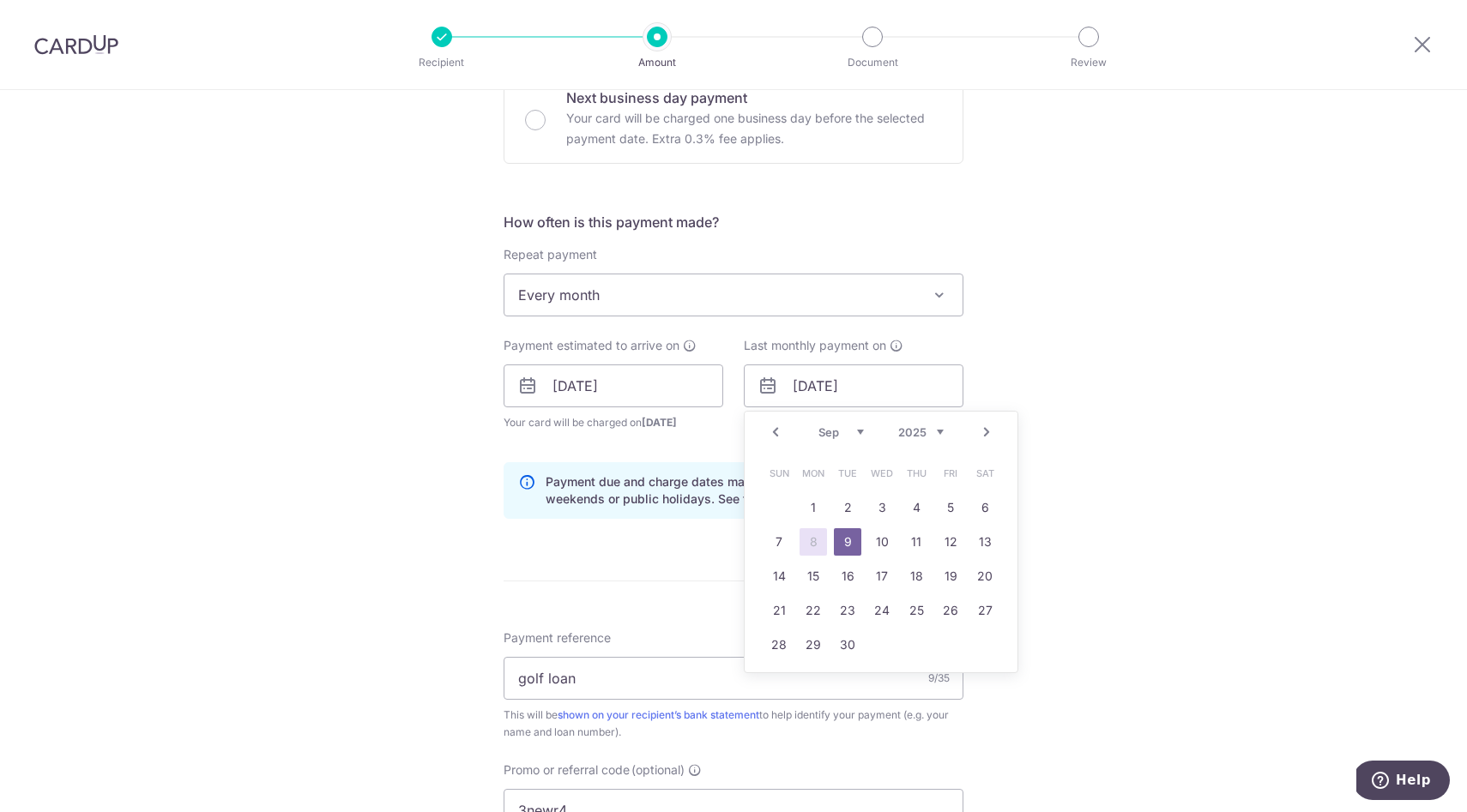
click at [902, 428] on select "2024 2025 2026 2027 2028 2029 2030 2031 2032 2033 2034 2035" at bounding box center [921, 432] width 46 height 14
click at [850, 507] on link "1" at bounding box center [847, 507] width 27 height 27
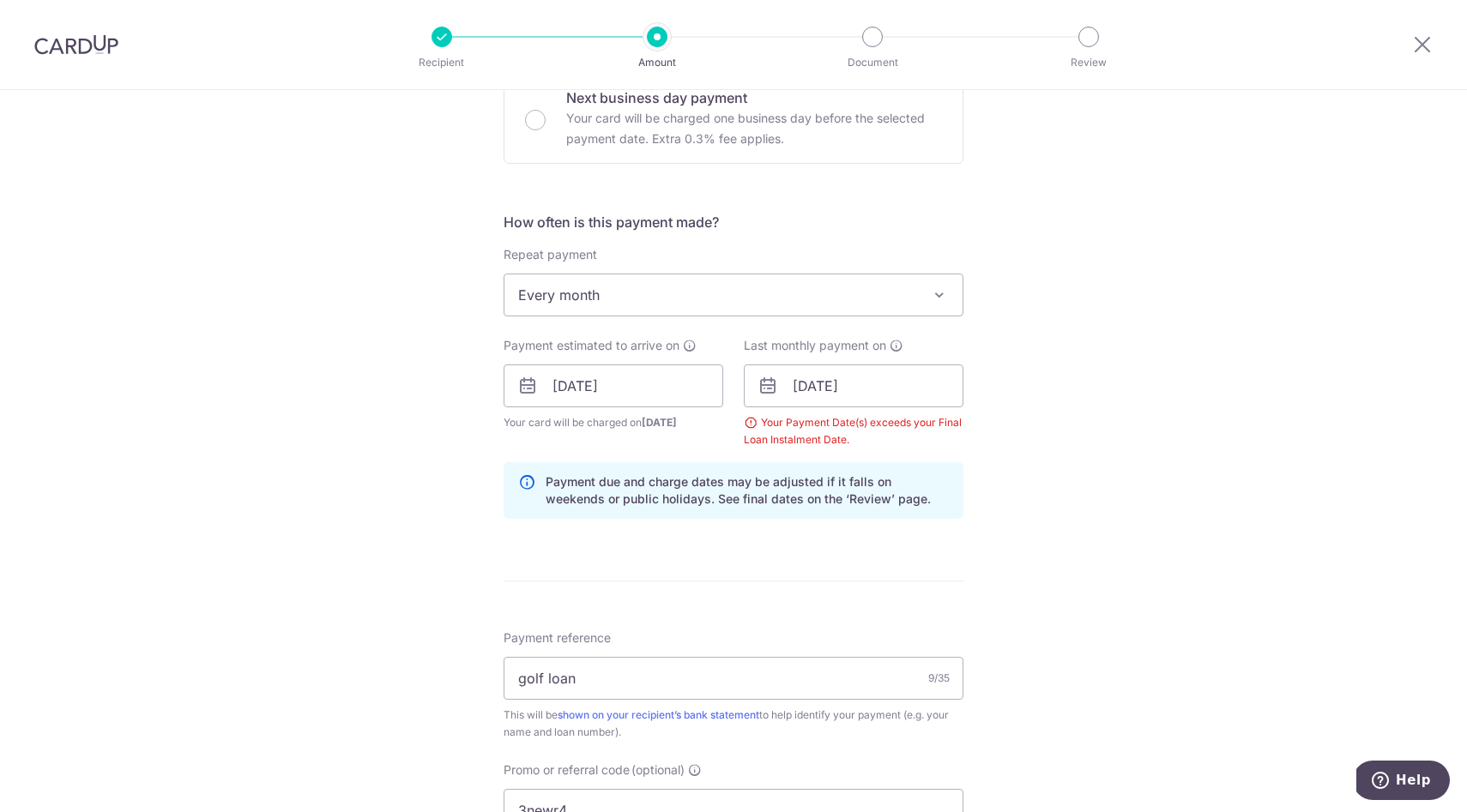
click at [384, 432] on div "Tell us more about your payment Enter payment amount SGD 703.00 703.00 Select C…" at bounding box center [733, 406] width 1467 height 1716
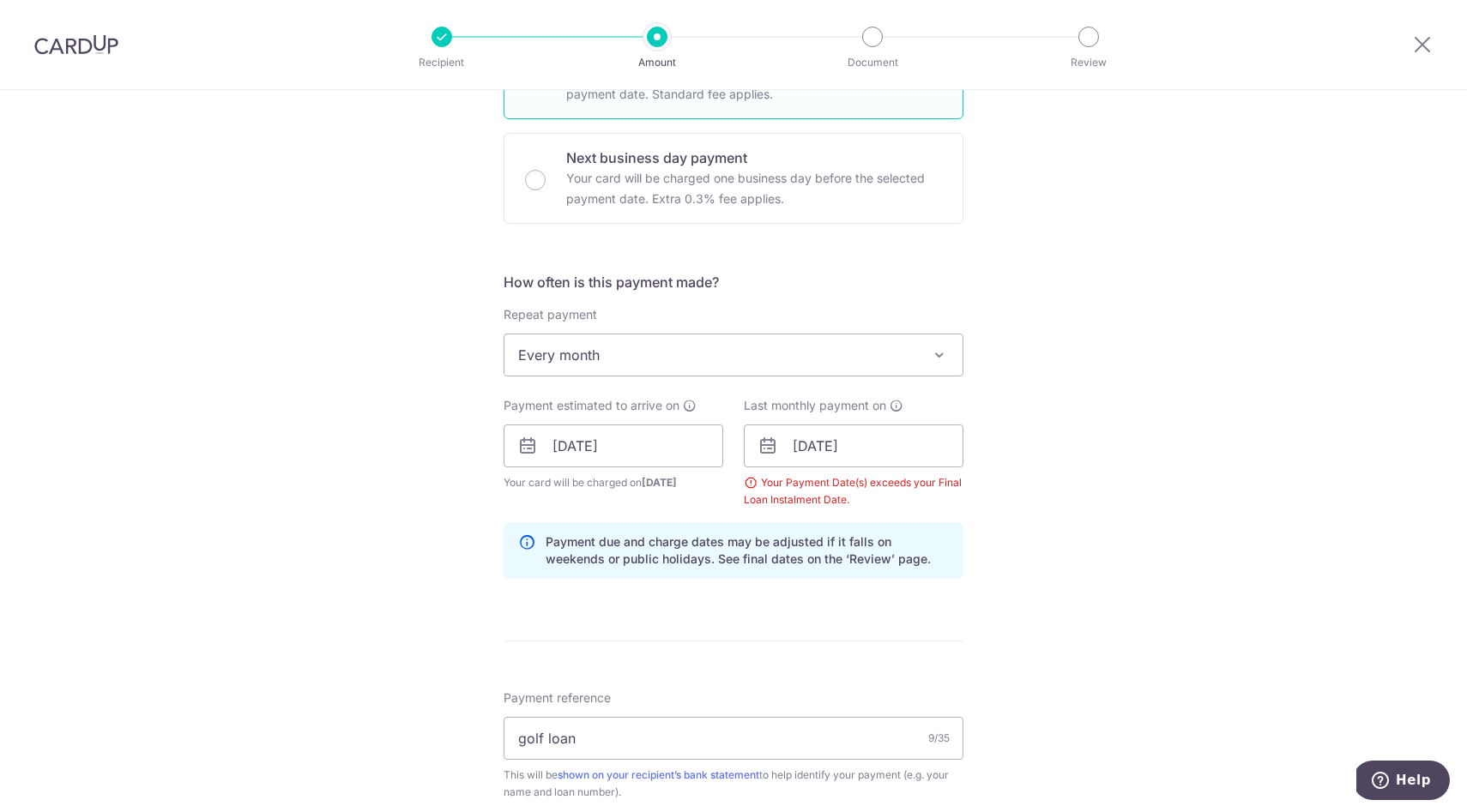
scroll to position [535, 0]
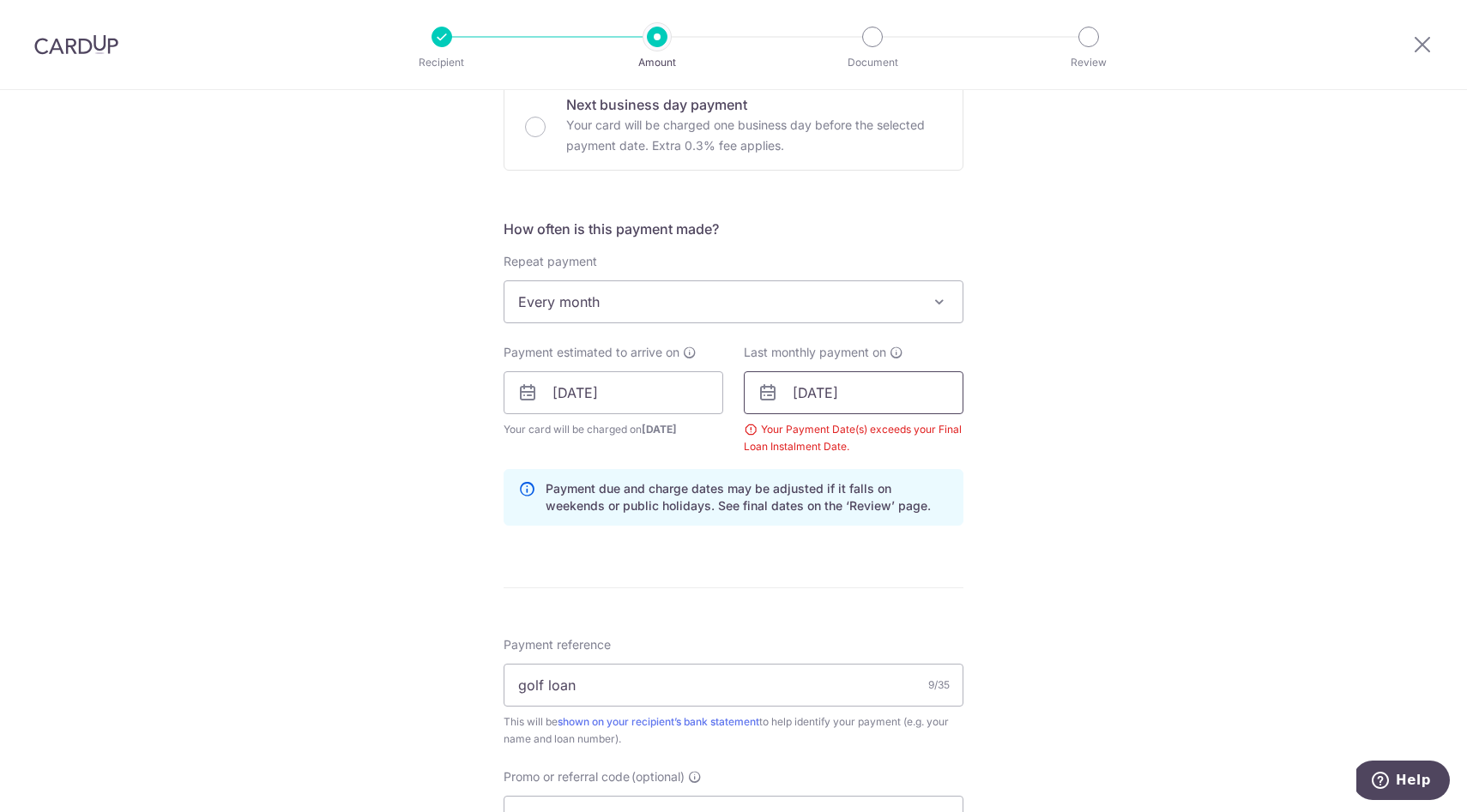
click at [828, 394] on input "[DATE]" at bounding box center [853, 393] width 219 height 43
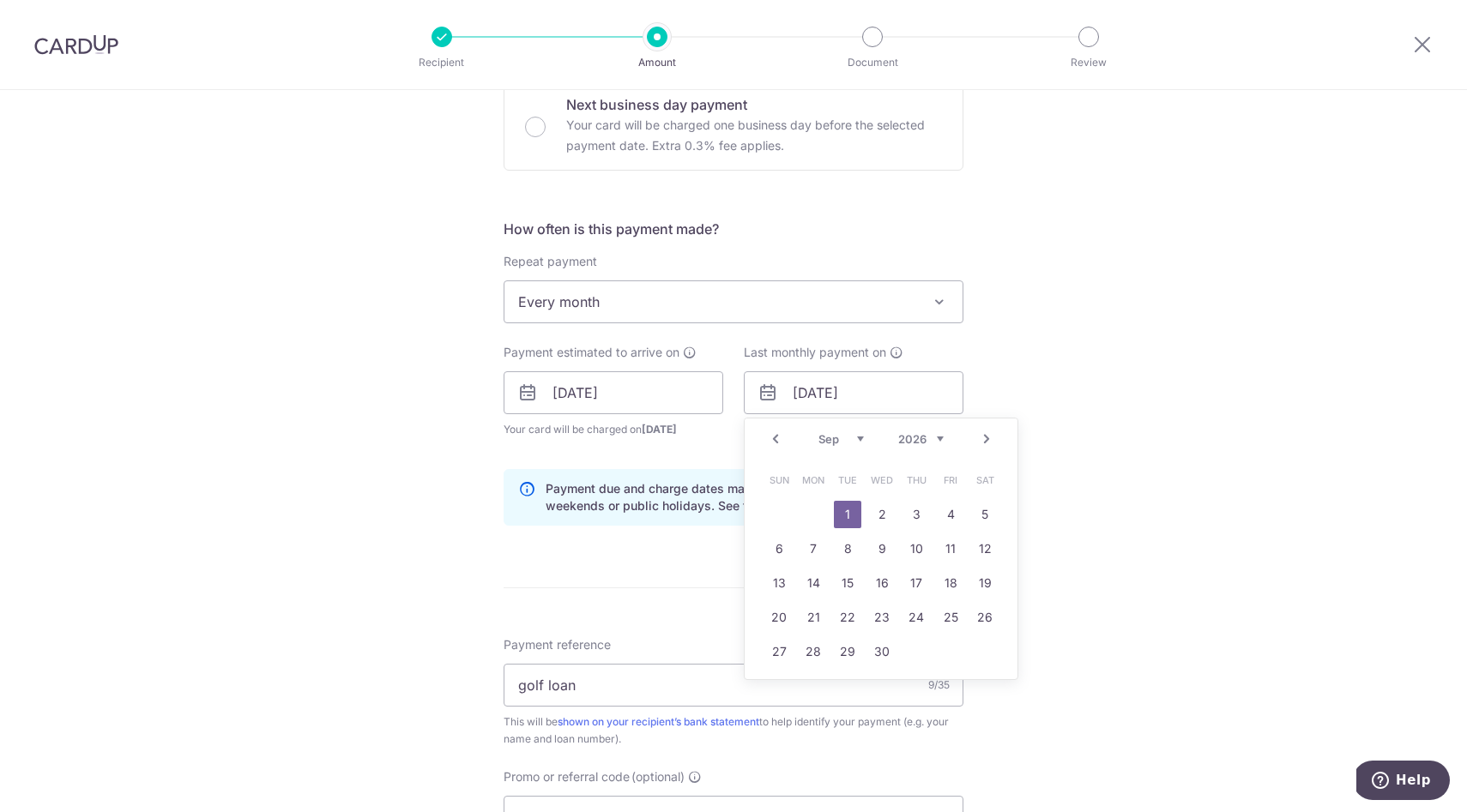
click at [930, 439] on select "2024 2025 2026 2027 2028 2029 2030 2031 2032 2033 2034 2035" at bounding box center [921, 439] width 46 height 14
click at [880, 543] on link "6" at bounding box center [881, 548] width 27 height 27
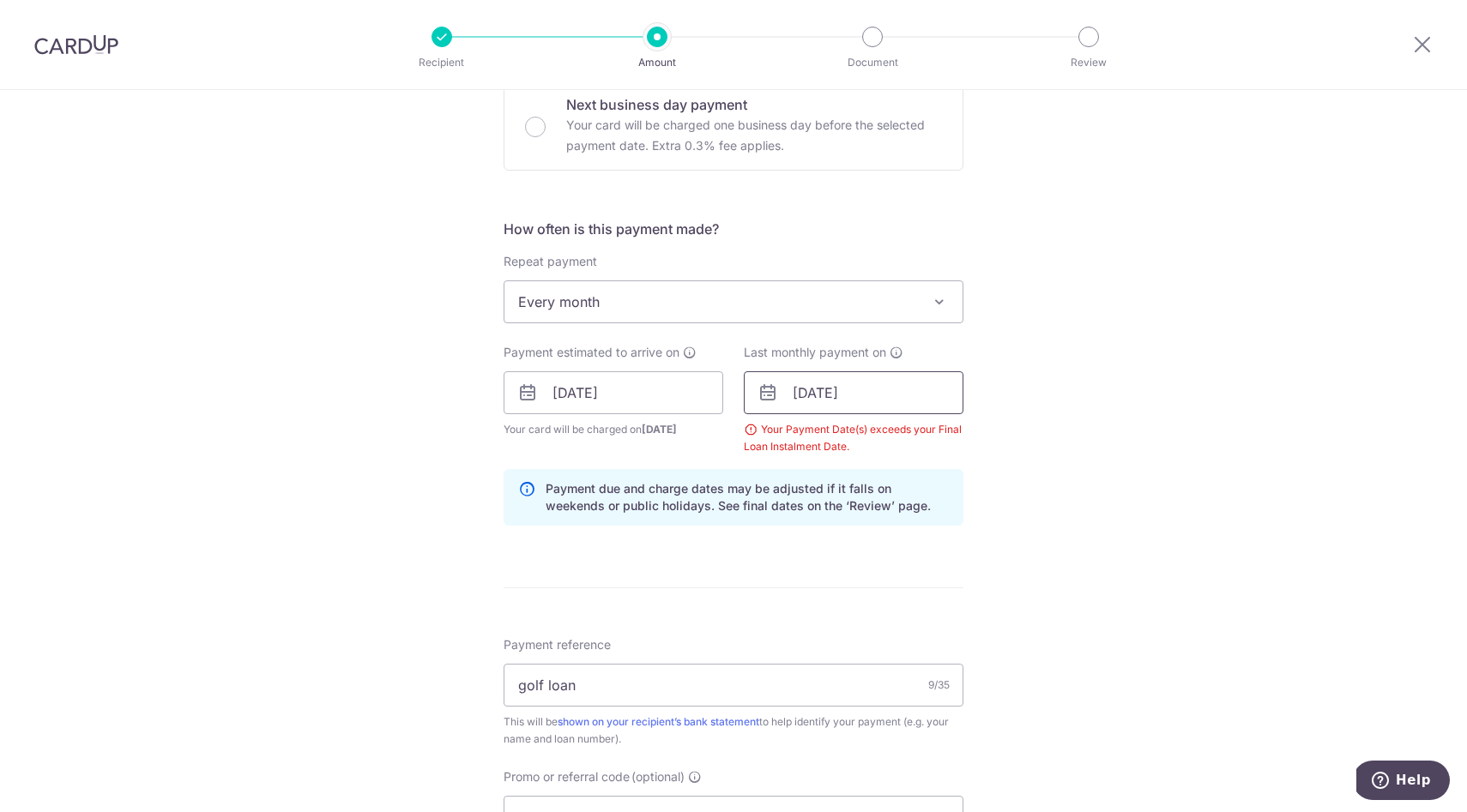
click at [879, 403] on input "[DATE]" at bounding box center [853, 393] width 219 height 43
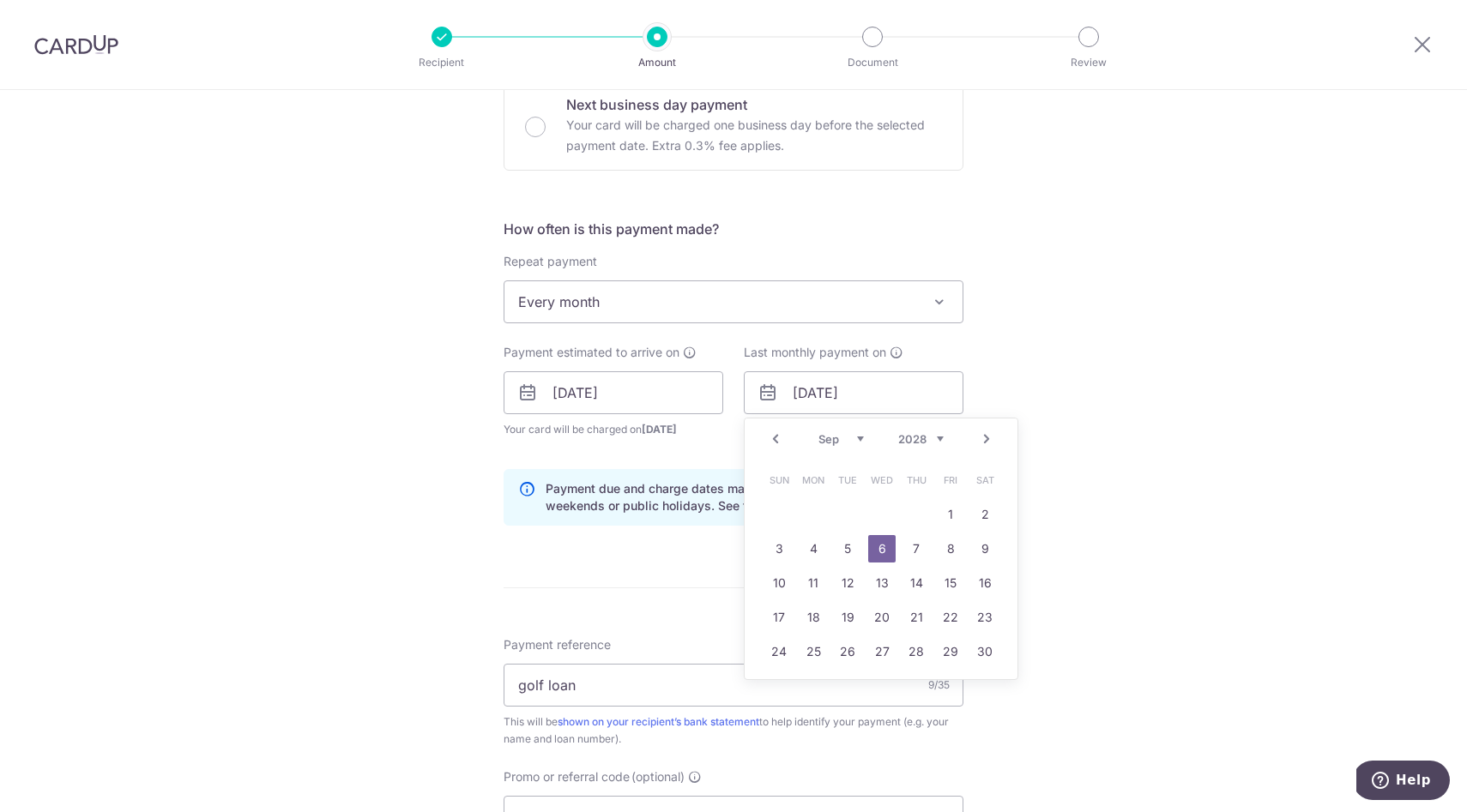
click at [909, 441] on select "2024 2025 2026 2027 2028 2029 2030 2031 2032 2033 2034 2035" at bounding box center [921, 439] width 46 height 14
click at [849, 516] on link "1" at bounding box center [847, 514] width 27 height 27
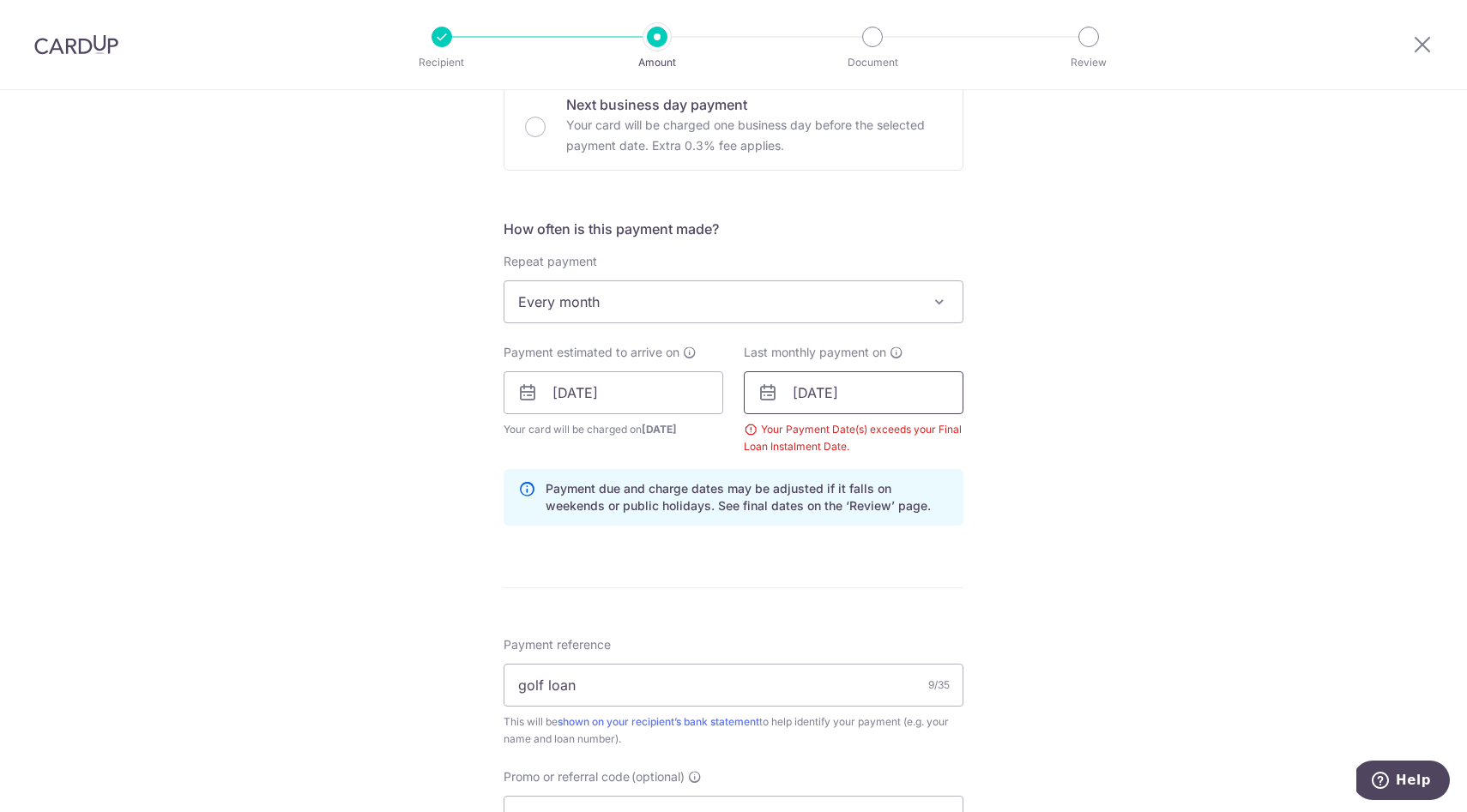
click at [877, 402] on input "[DATE]" at bounding box center [853, 393] width 219 height 43
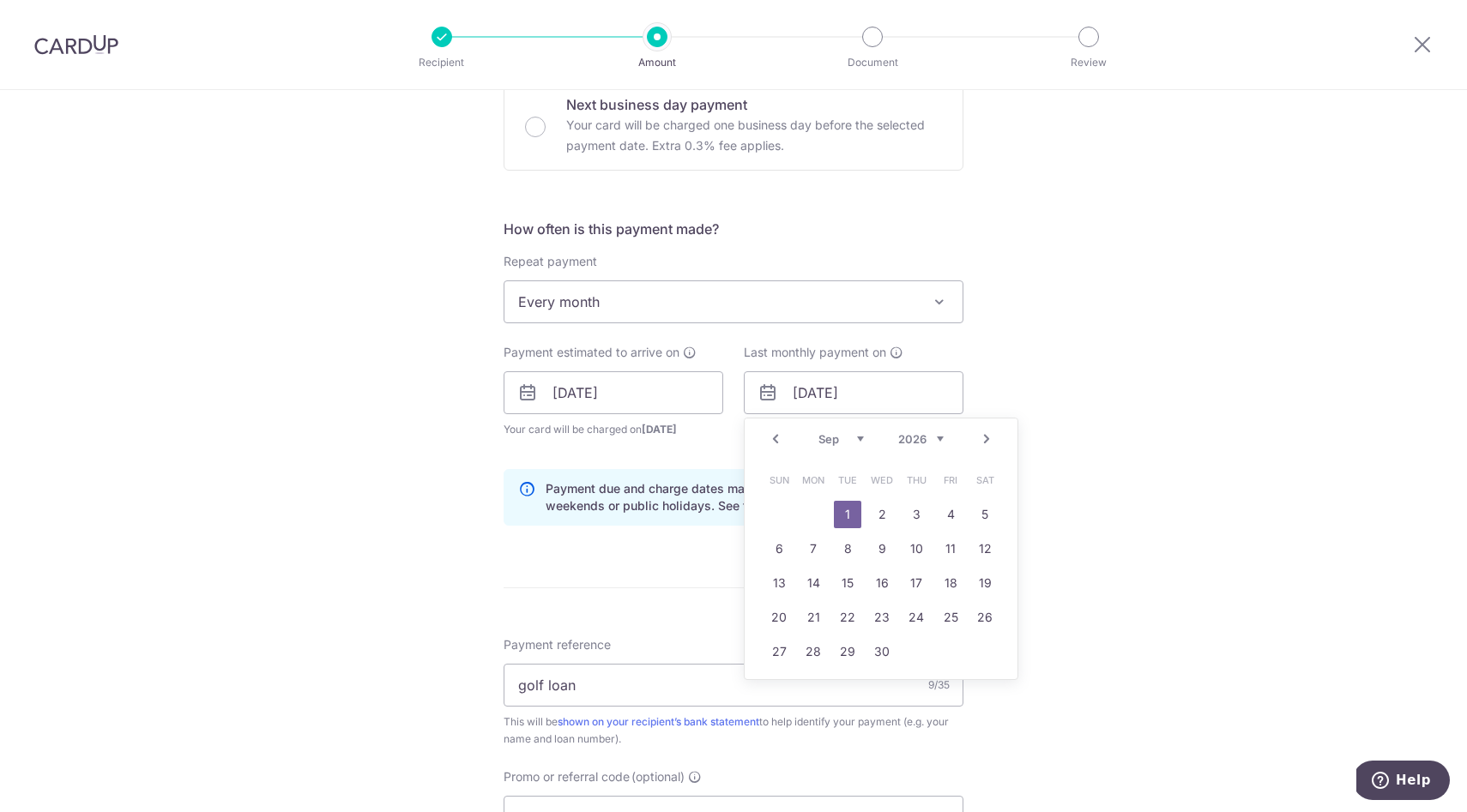
click at [901, 438] on select "2024 2025 2026 2027 2028 2029 2030 2031 2032 2033 2034 2035" at bounding box center [921, 439] width 46 height 14
click at [879, 510] on link "3" at bounding box center [881, 514] width 27 height 27
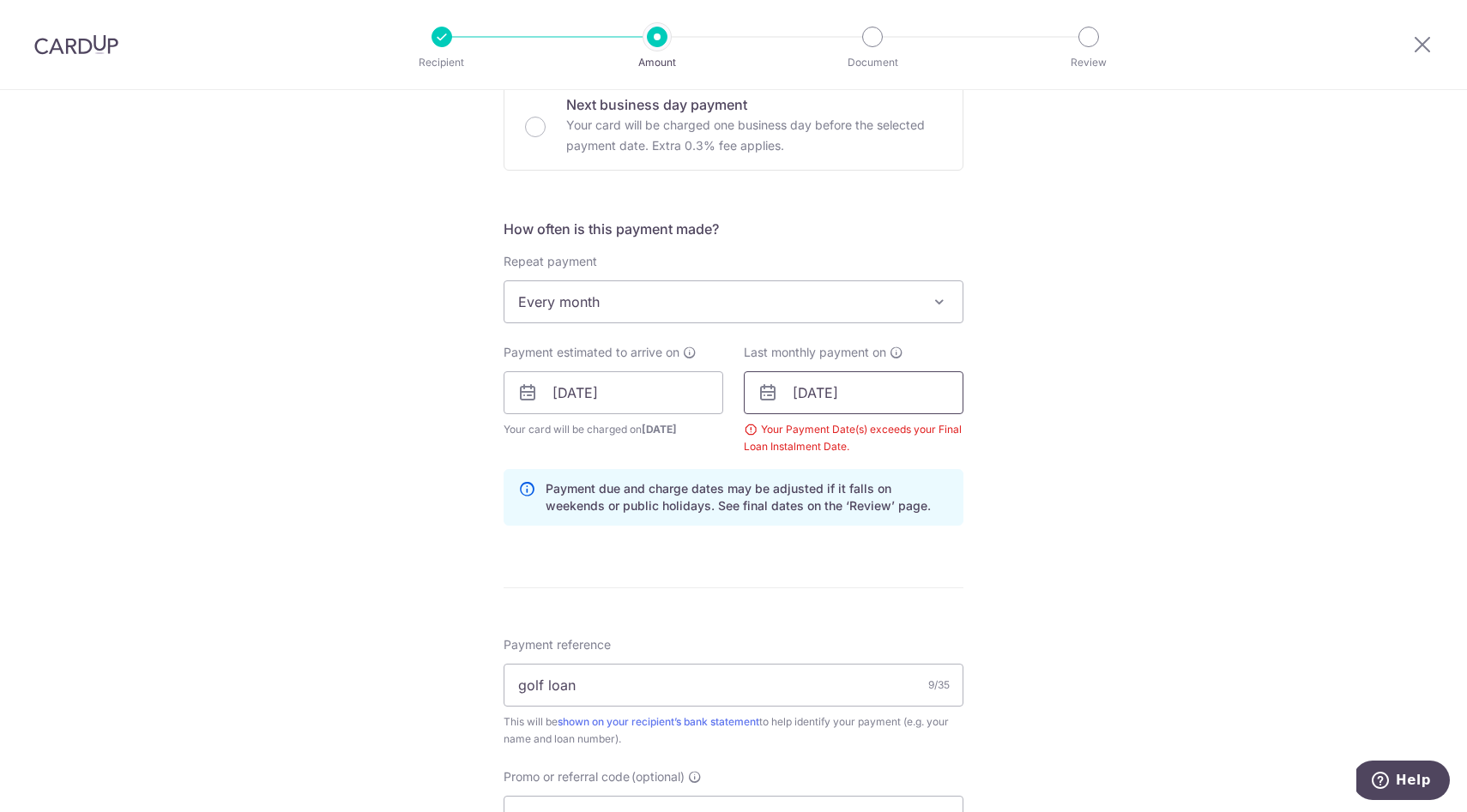
click at [894, 395] on input "[DATE]" at bounding box center [853, 393] width 219 height 43
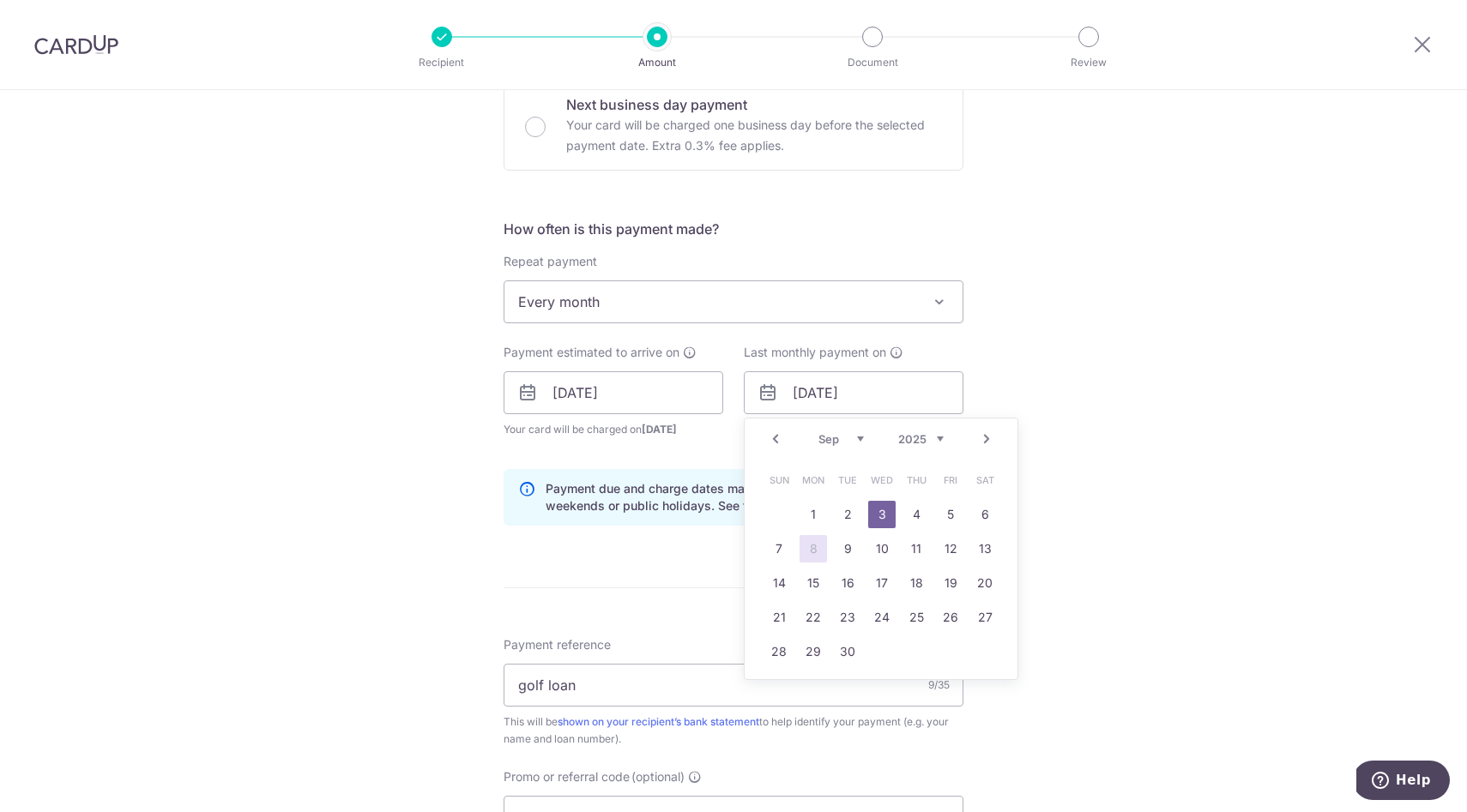
click at [905, 437] on select "2024 2025 2026 2027 2028 2029 2030 2031 2032 2033 2034 2035" at bounding box center [921, 439] width 46 height 14
click at [879, 524] on link "4" at bounding box center [881, 514] width 27 height 27
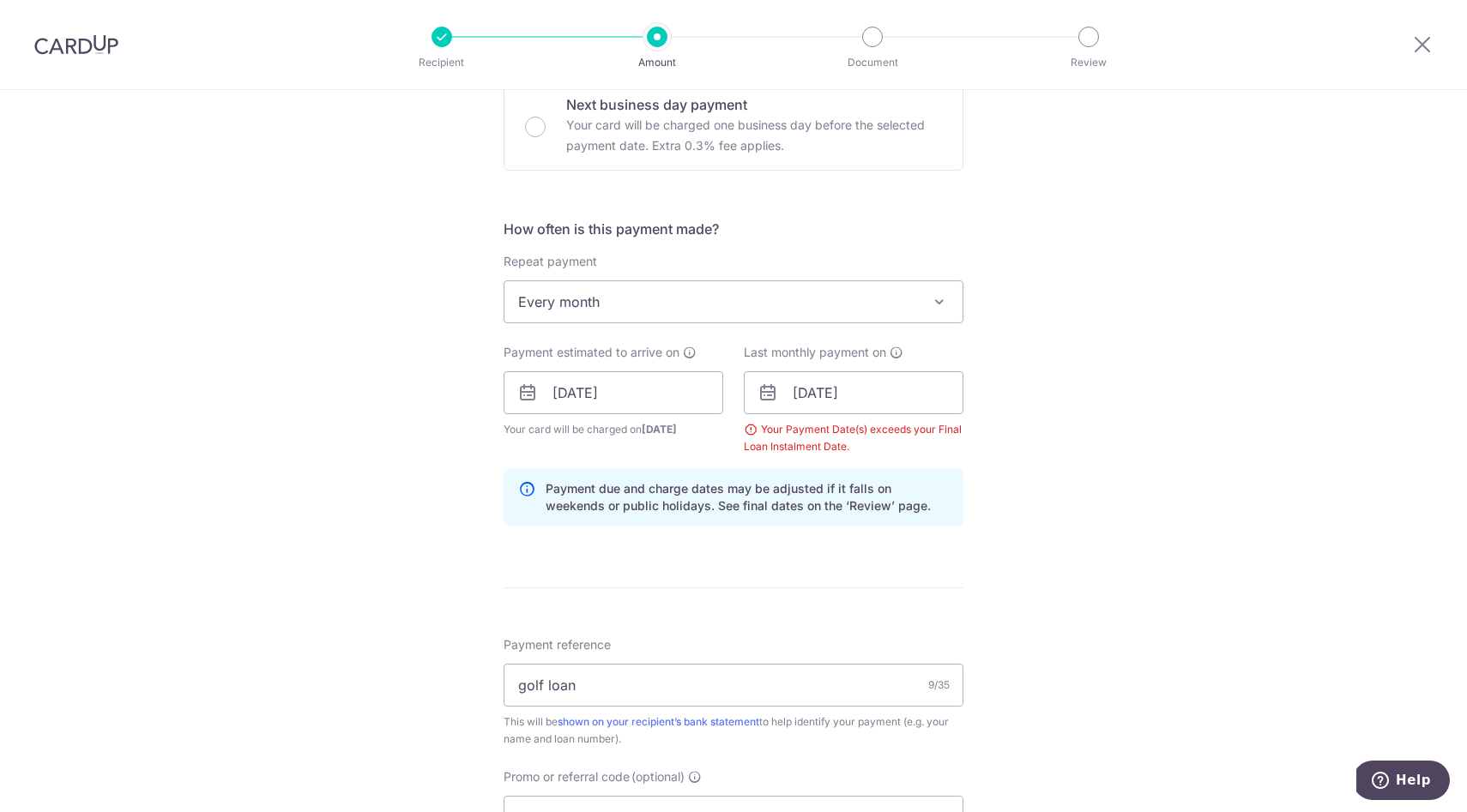
click at [460, 459] on div "Tell us more about your payment Enter payment amount SGD 703.00 703.00 Select C…" at bounding box center [733, 412] width 1467 height 1716
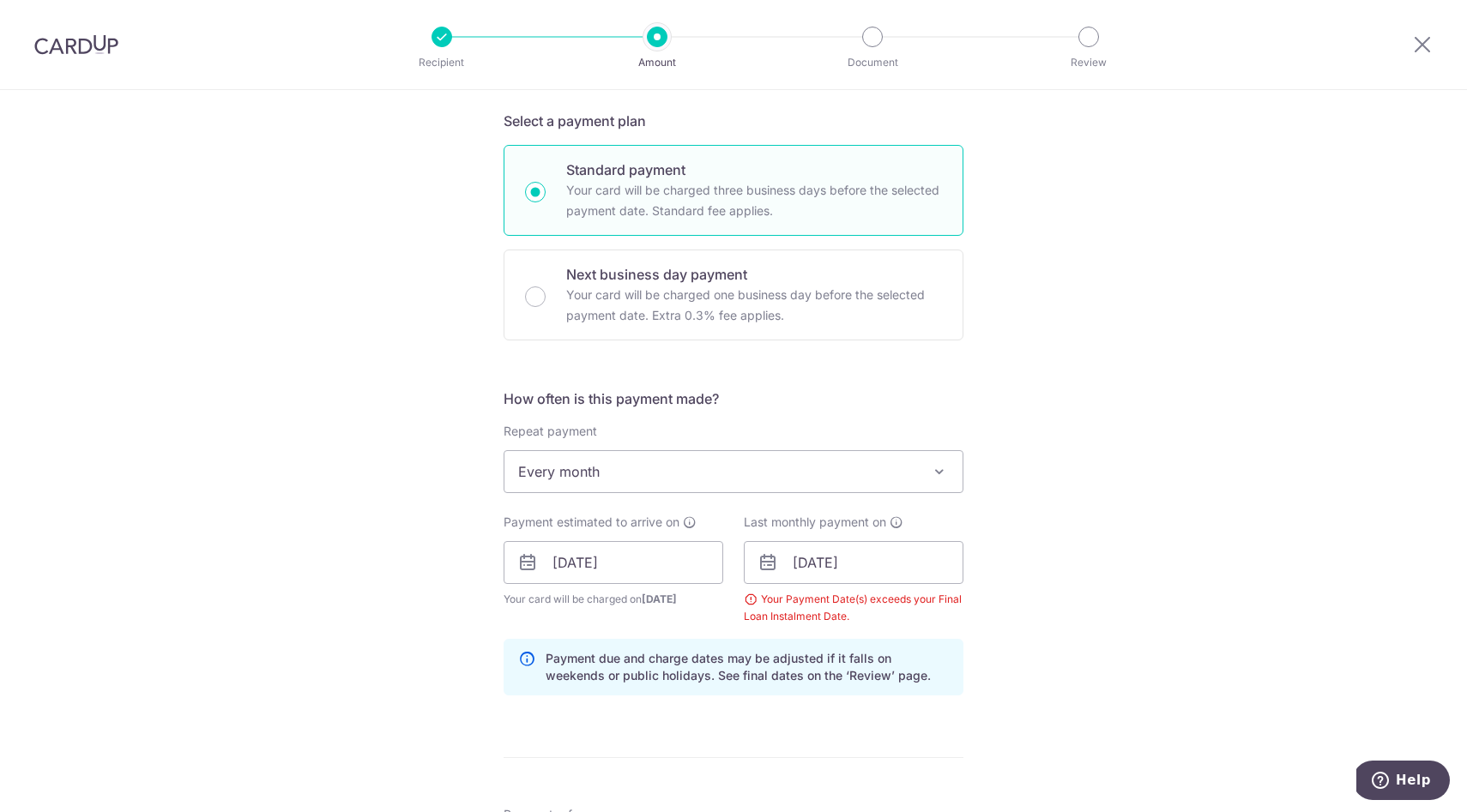
scroll to position [375, 0]
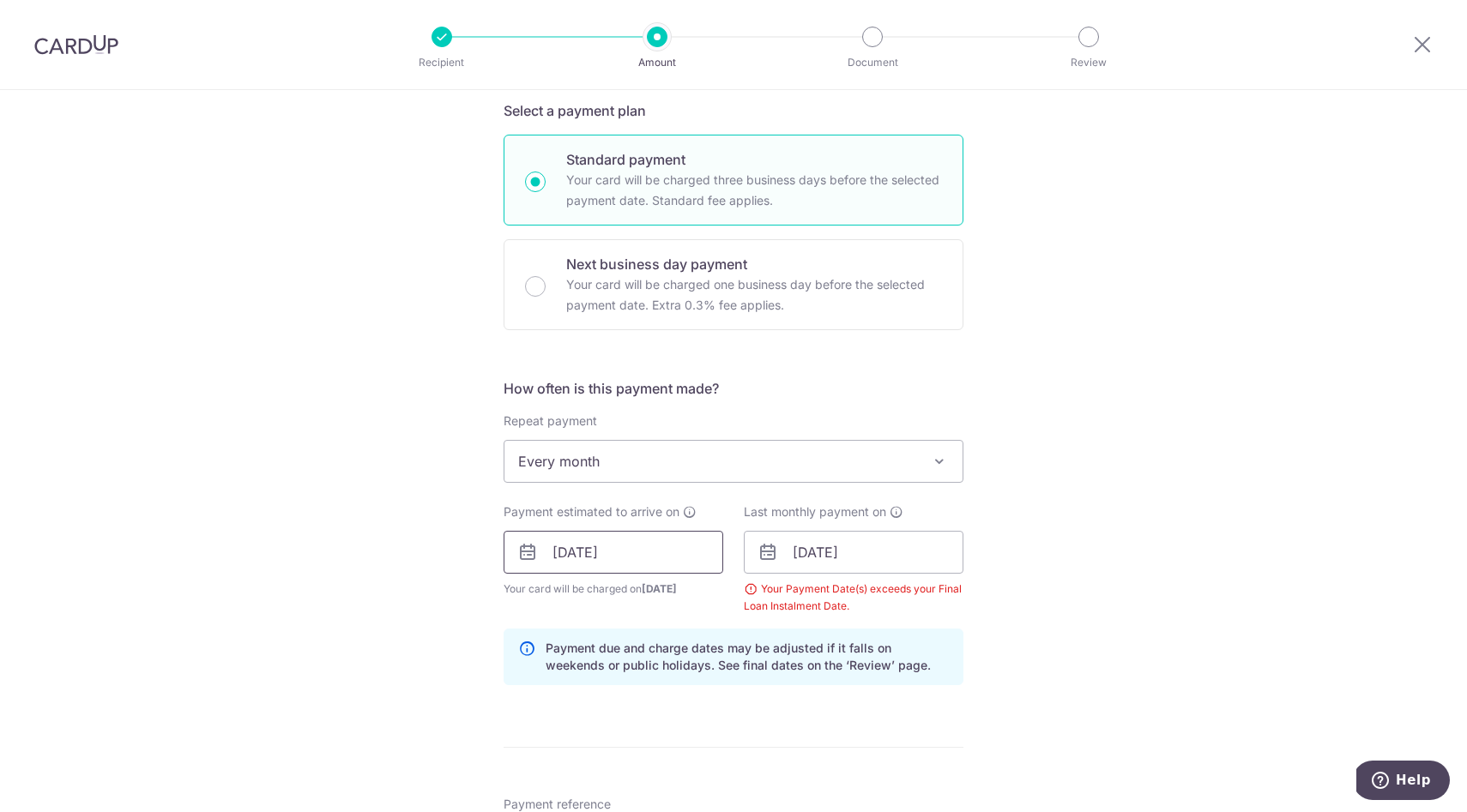
click at [666, 554] on input "[DATE]" at bounding box center [613, 552] width 219 height 43
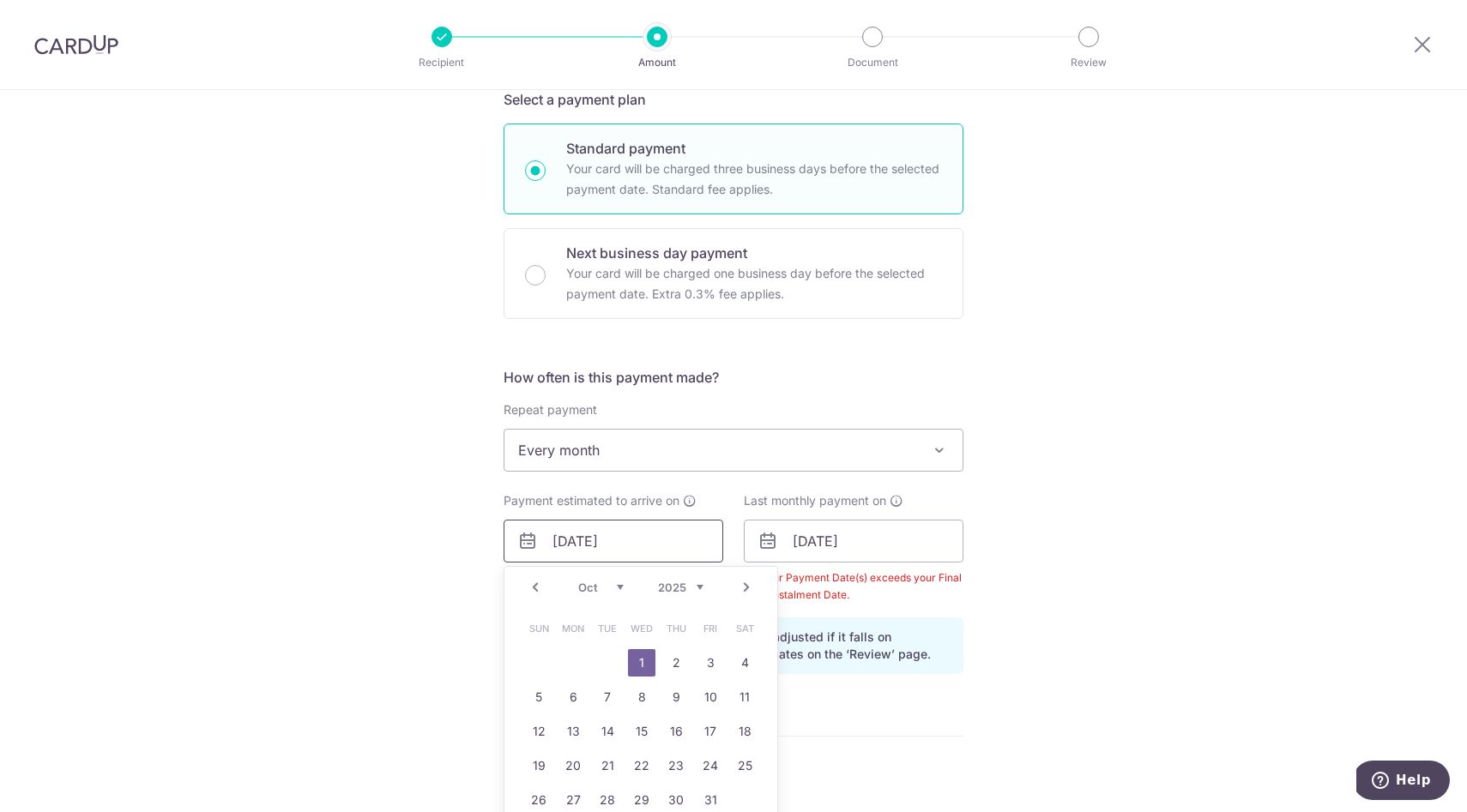
scroll to position [600, 0]
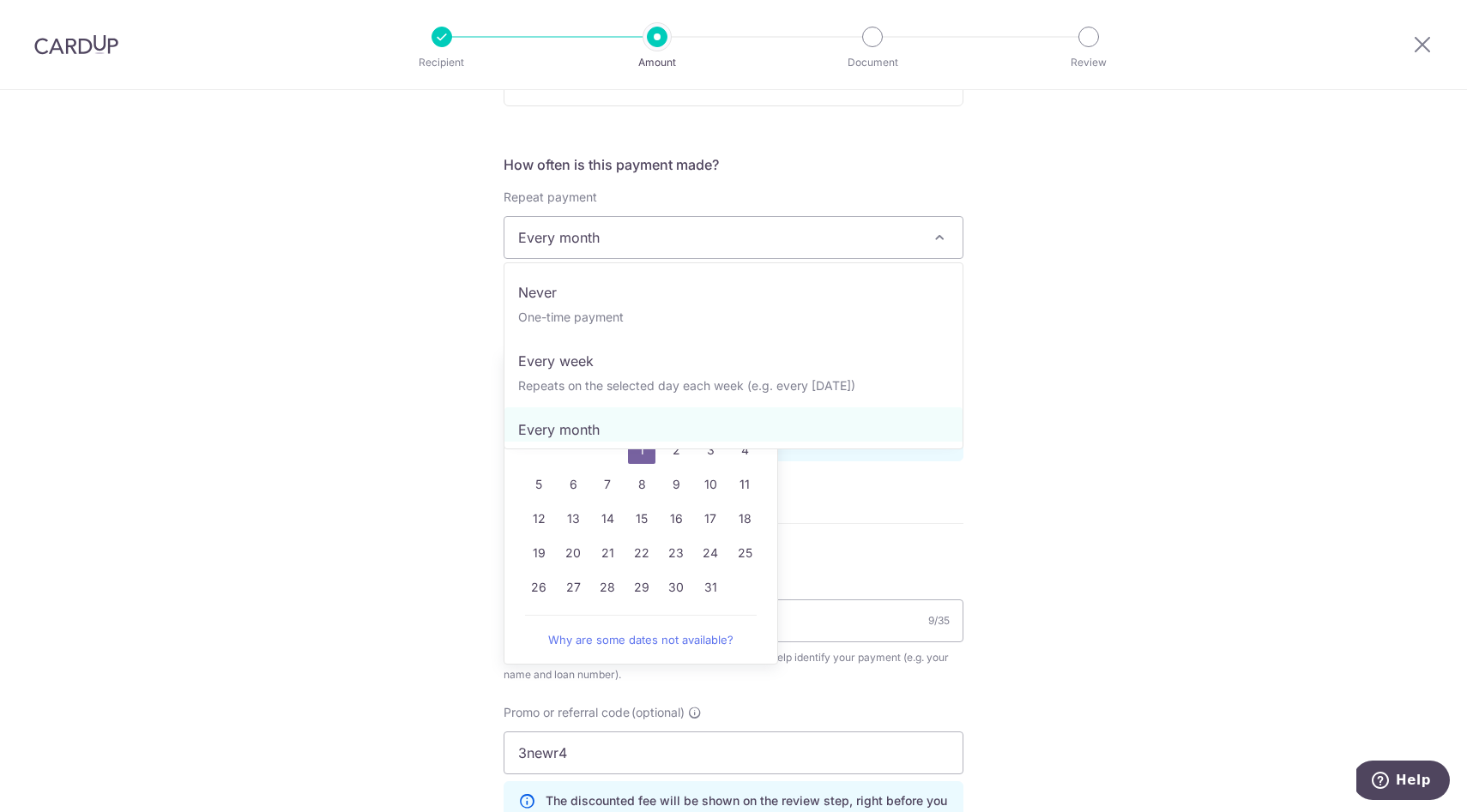
click at [661, 230] on span "Every month" at bounding box center [733, 237] width 458 height 41
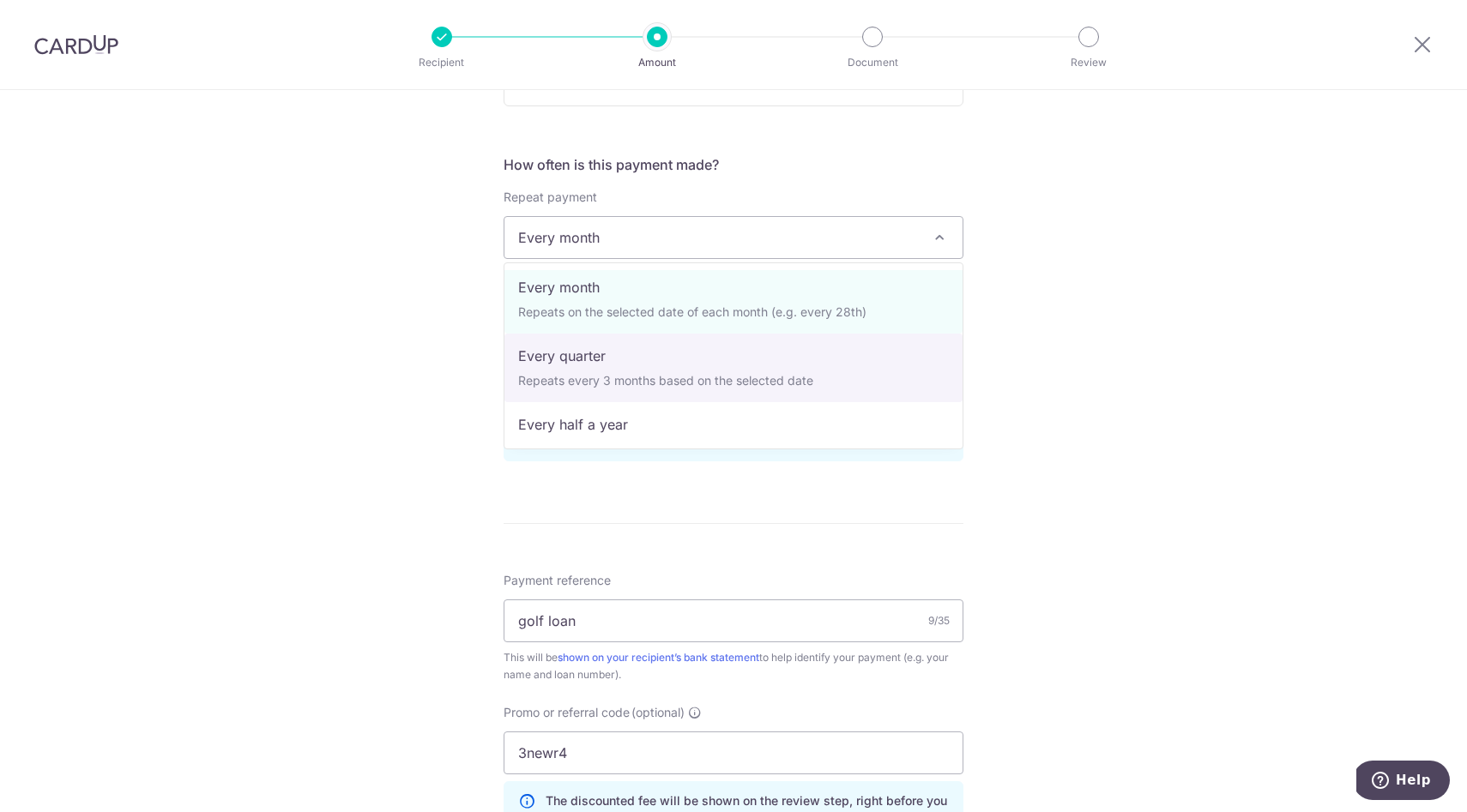
scroll to position [128, 0]
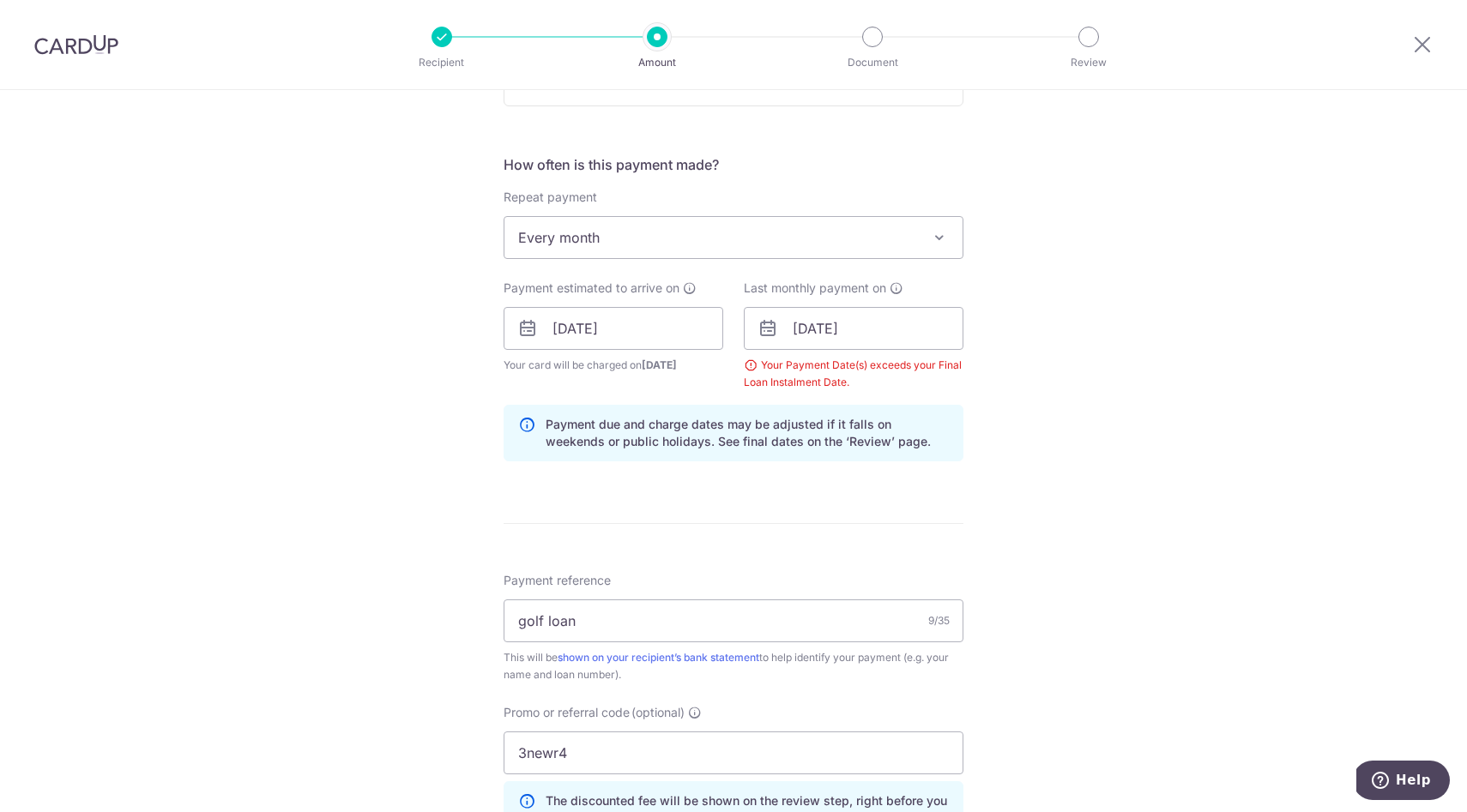
click at [395, 335] on div "Tell us more about your payment Enter payment amount SGD 703.00 703.00 Select C…" at bounding box center [733, 348] width 1467 height 1716
click at [886, 330] on input "[DATE]" at bounding box center [853, 328] width 219 height 43
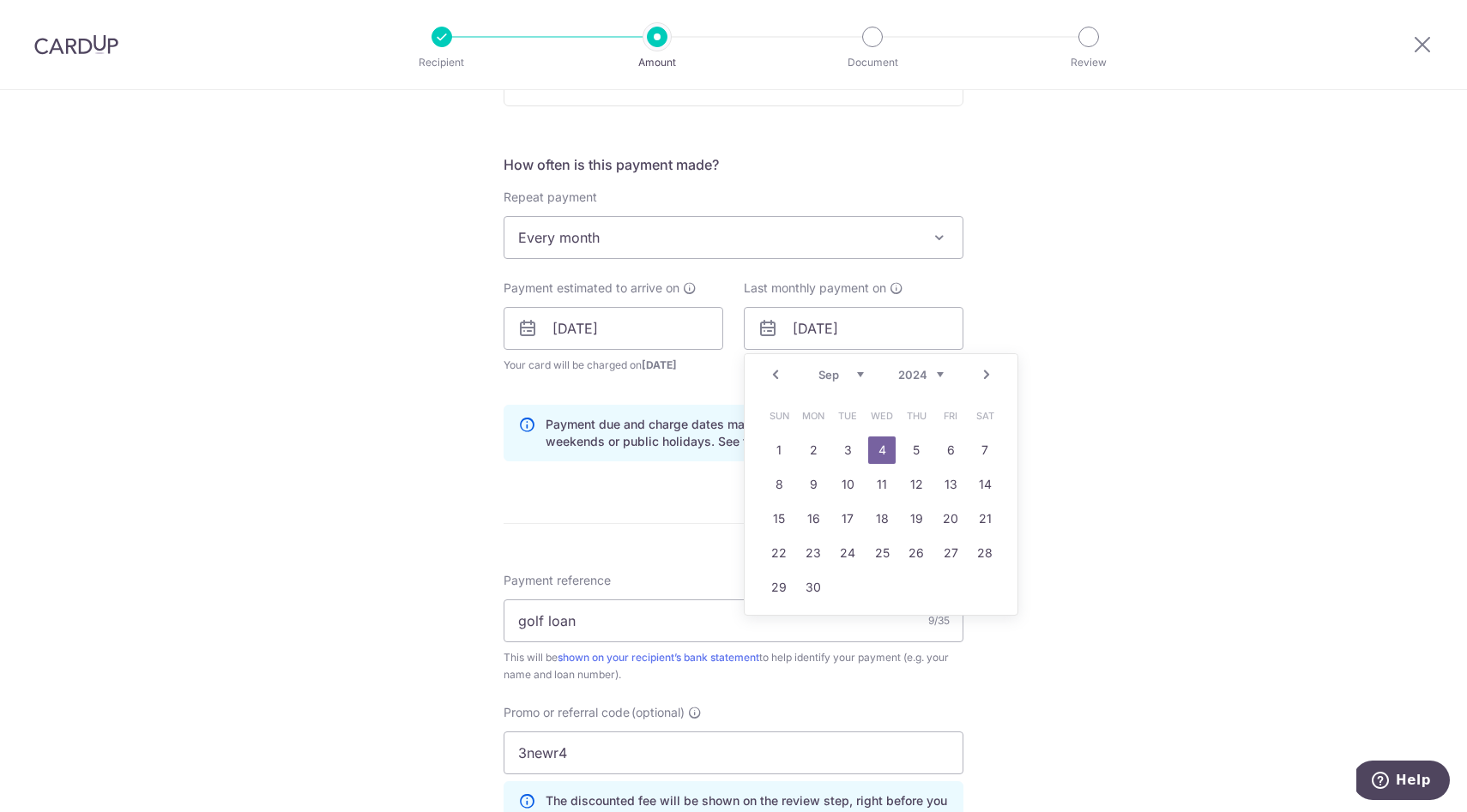
click at [933, 368] on select "2024 2025 2026 2027 2028 2029 2030 2031 2032 2033 2034 2035" at bounding box center [921, 375] width 46 height 14
click at [876, 450] on link "3" at bounding box center [881, 450] width 27 height 27
type input "[DATE]"
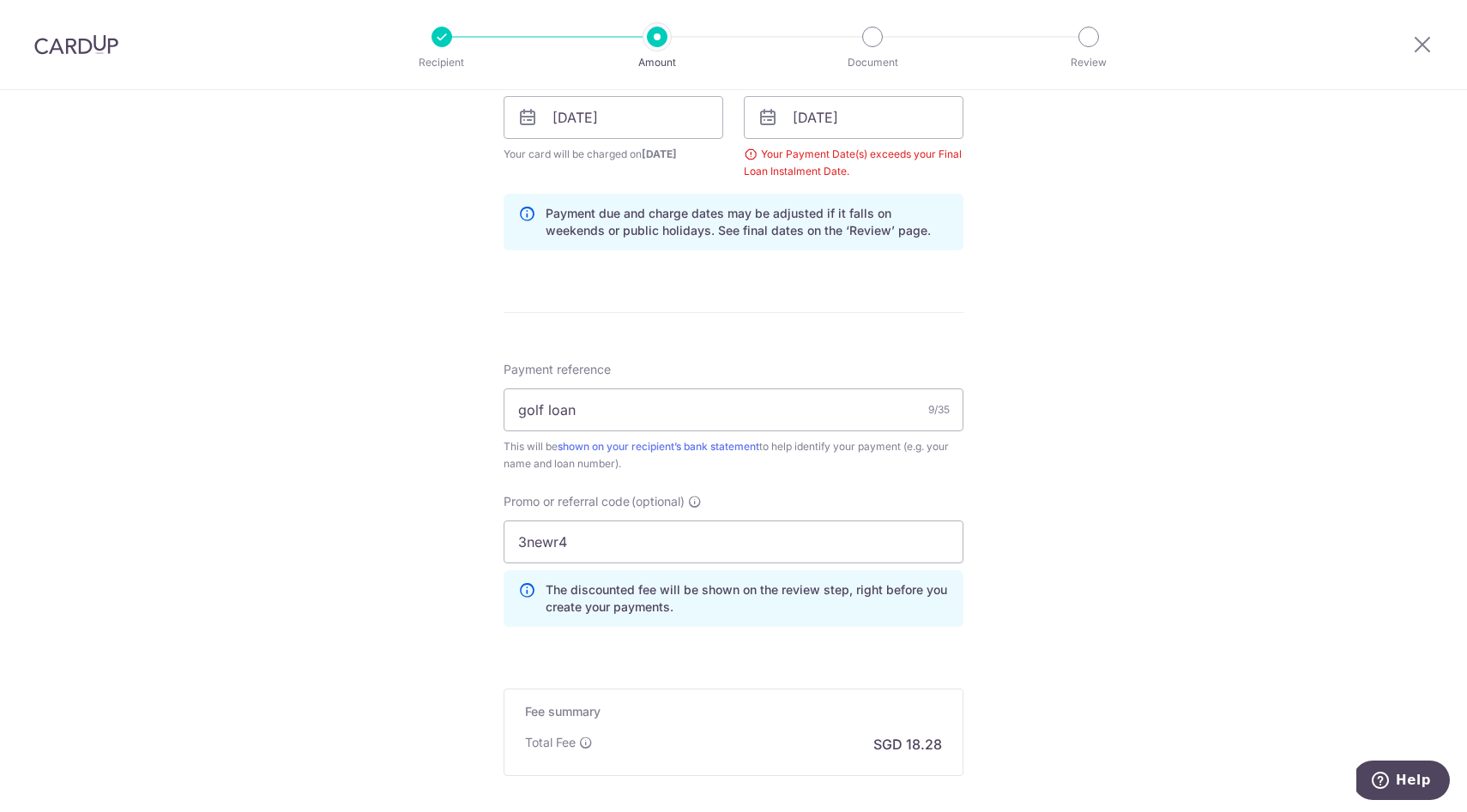
scroll to position [994, 0]
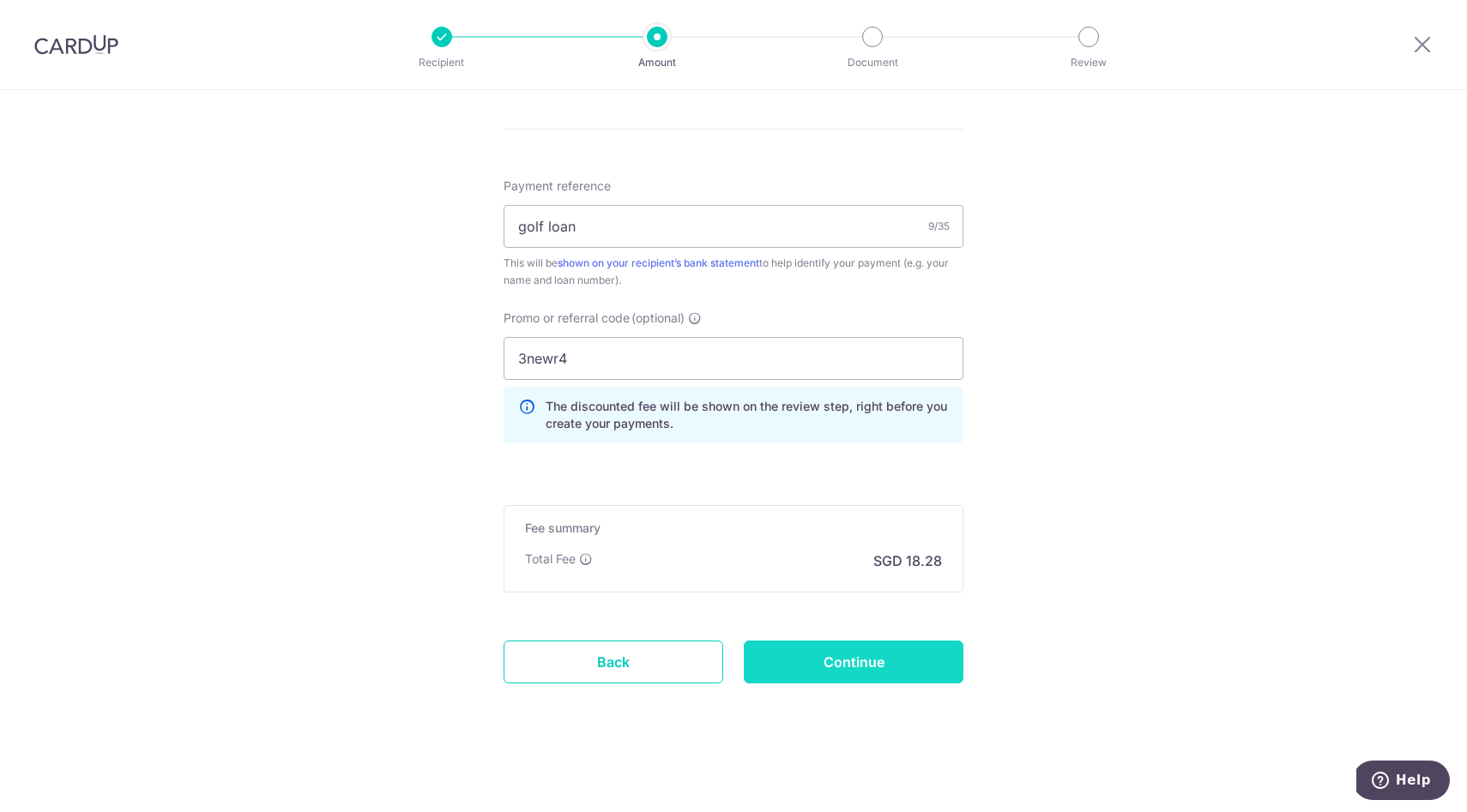
click at [837, 665] on input "Continue" at bounding box center [853, 662] width 219 height 43
type input "Create Schedule"
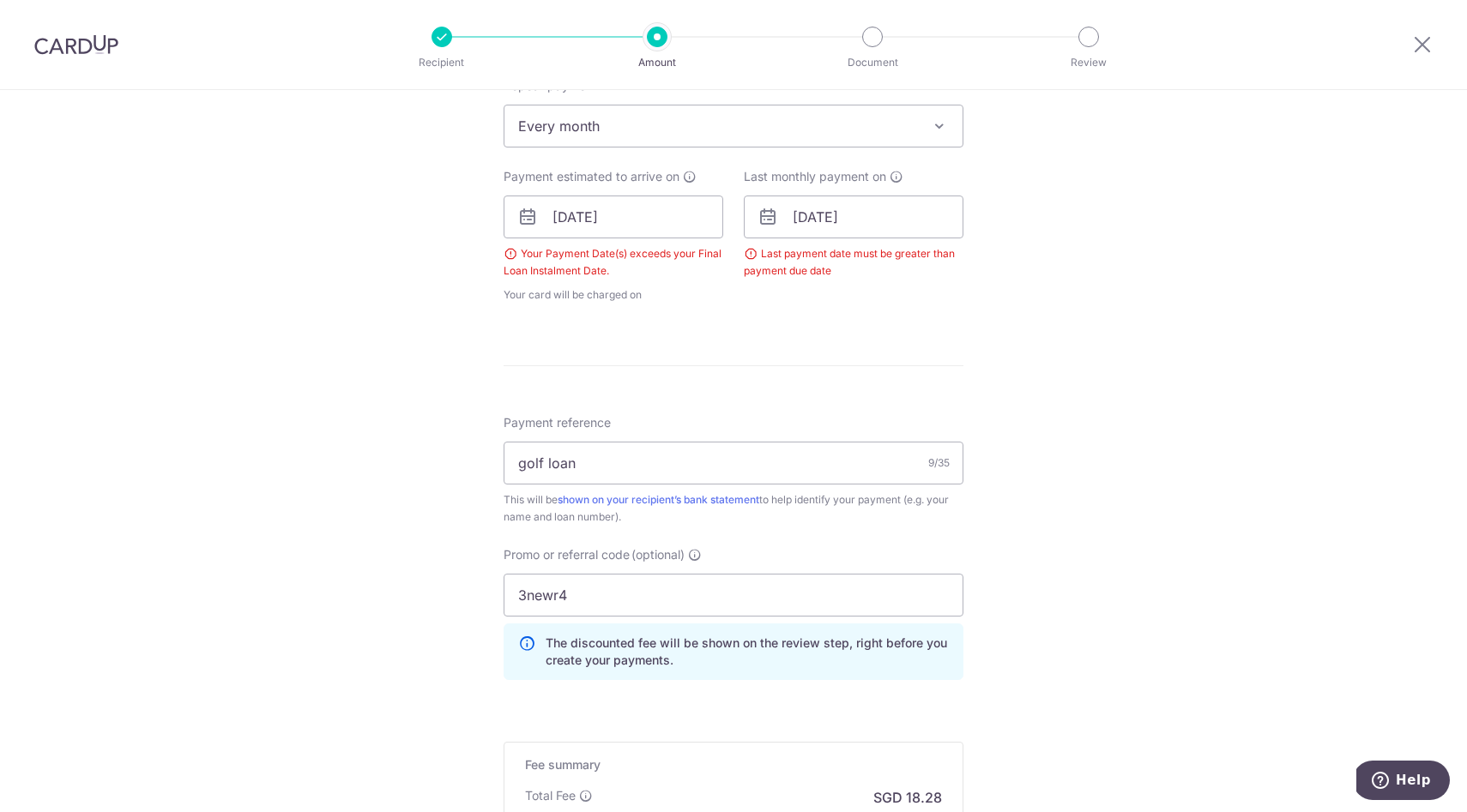
scroll to position [699, 0]
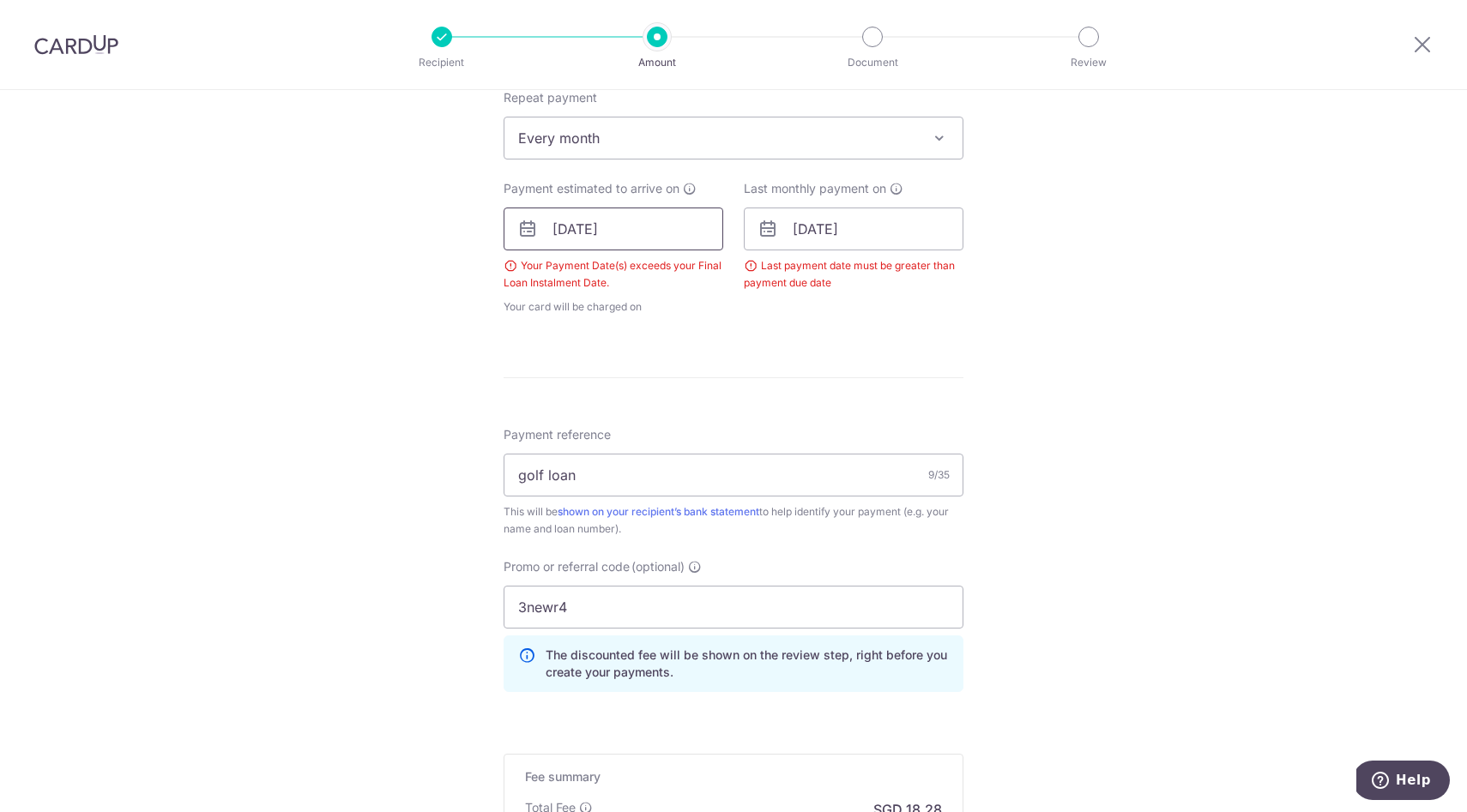
click at [637, 222] on input "01/10/2025" at bounding box center [613, 229] width 219 height 43
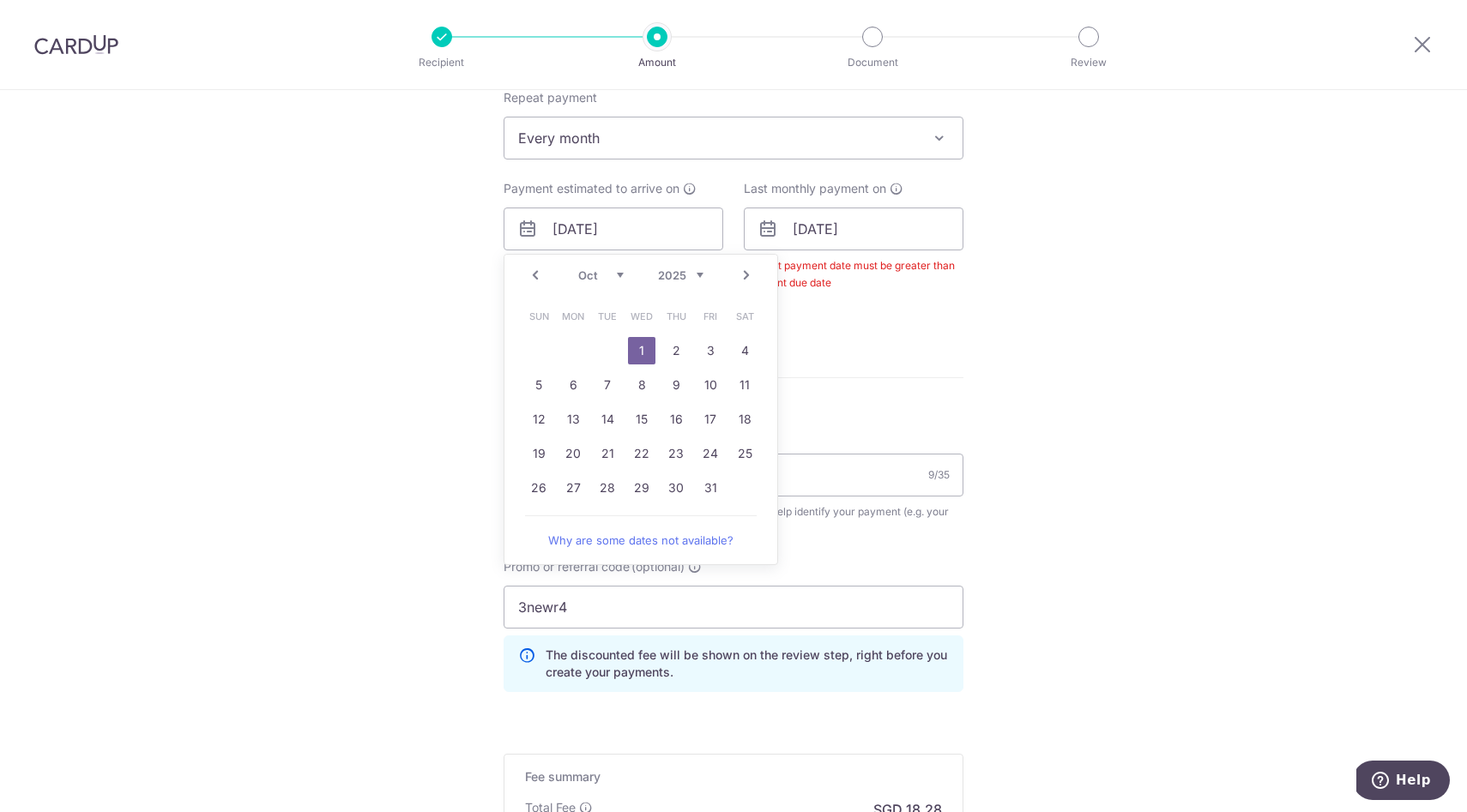
click at [539, 278] on link "Prev" at bounding box center [535, 274] width 20 height 20
click at [678, 387] on link "11" at bounding box center [675, 385] width 27 height 27
type input "[DATE]"
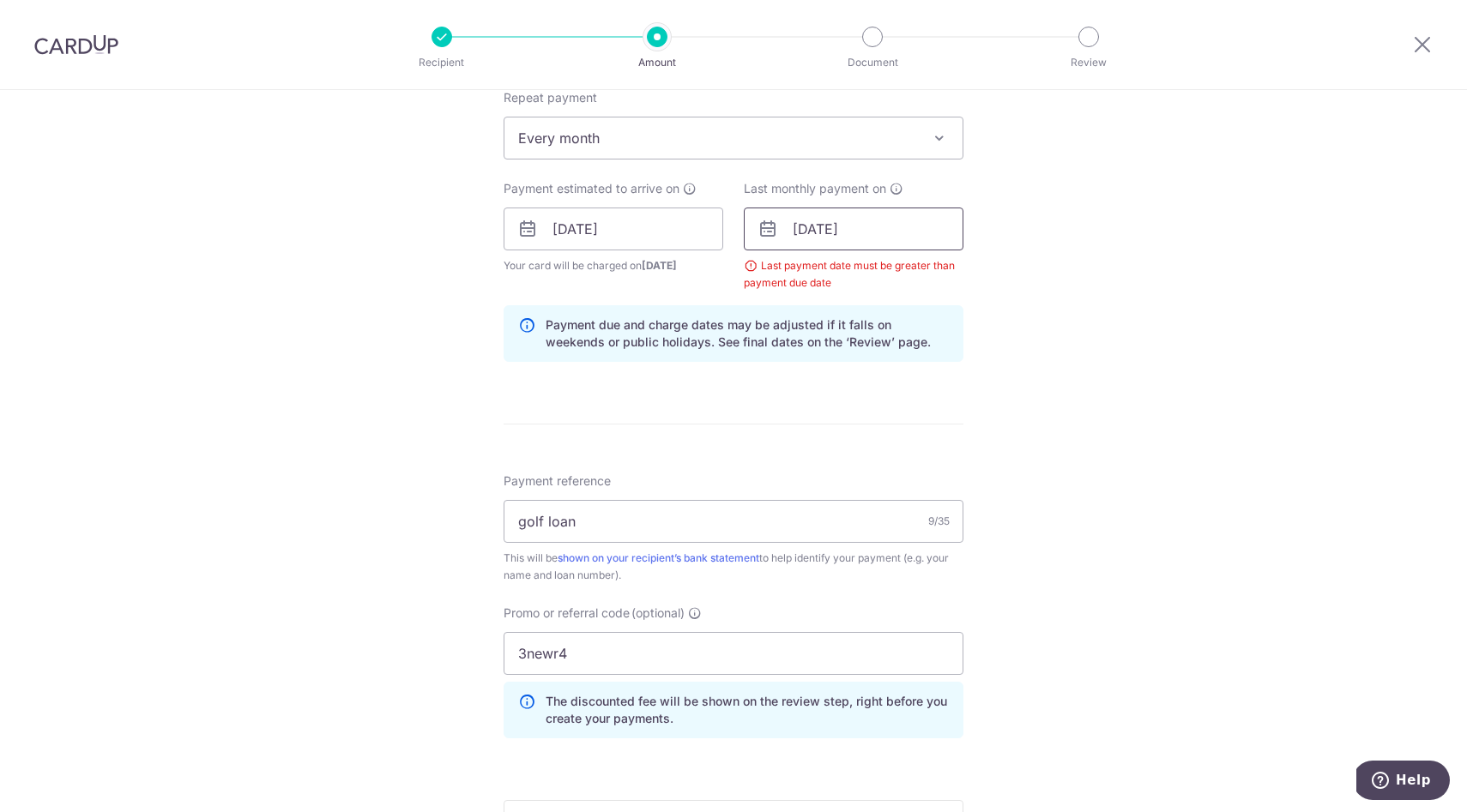
click at [876, 227] on input "[DATE]" at bounding box center [853, 229] width 219 height 43
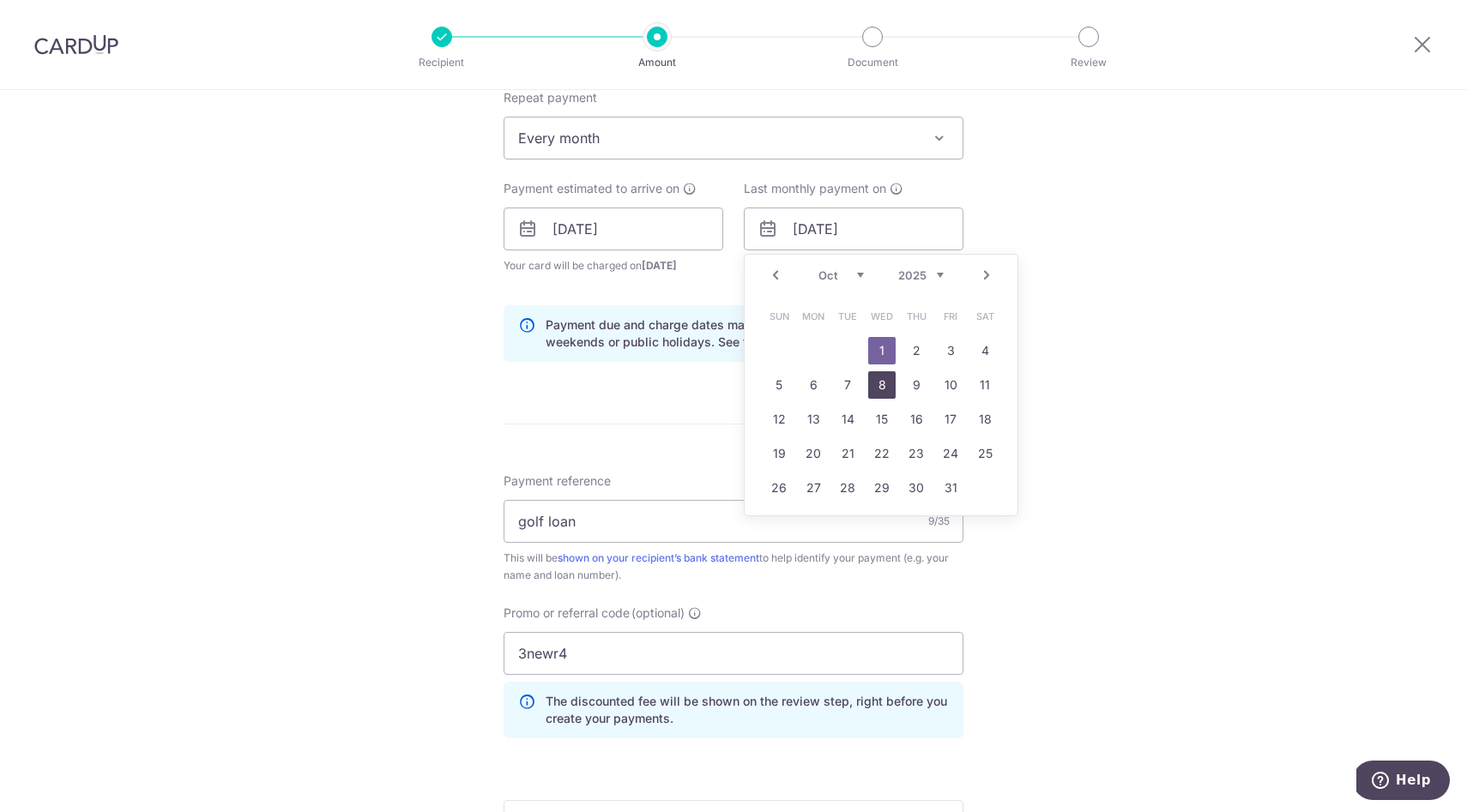
click at [887, 382] on link "8" at bounding box center [881, 385] width 27 height 27
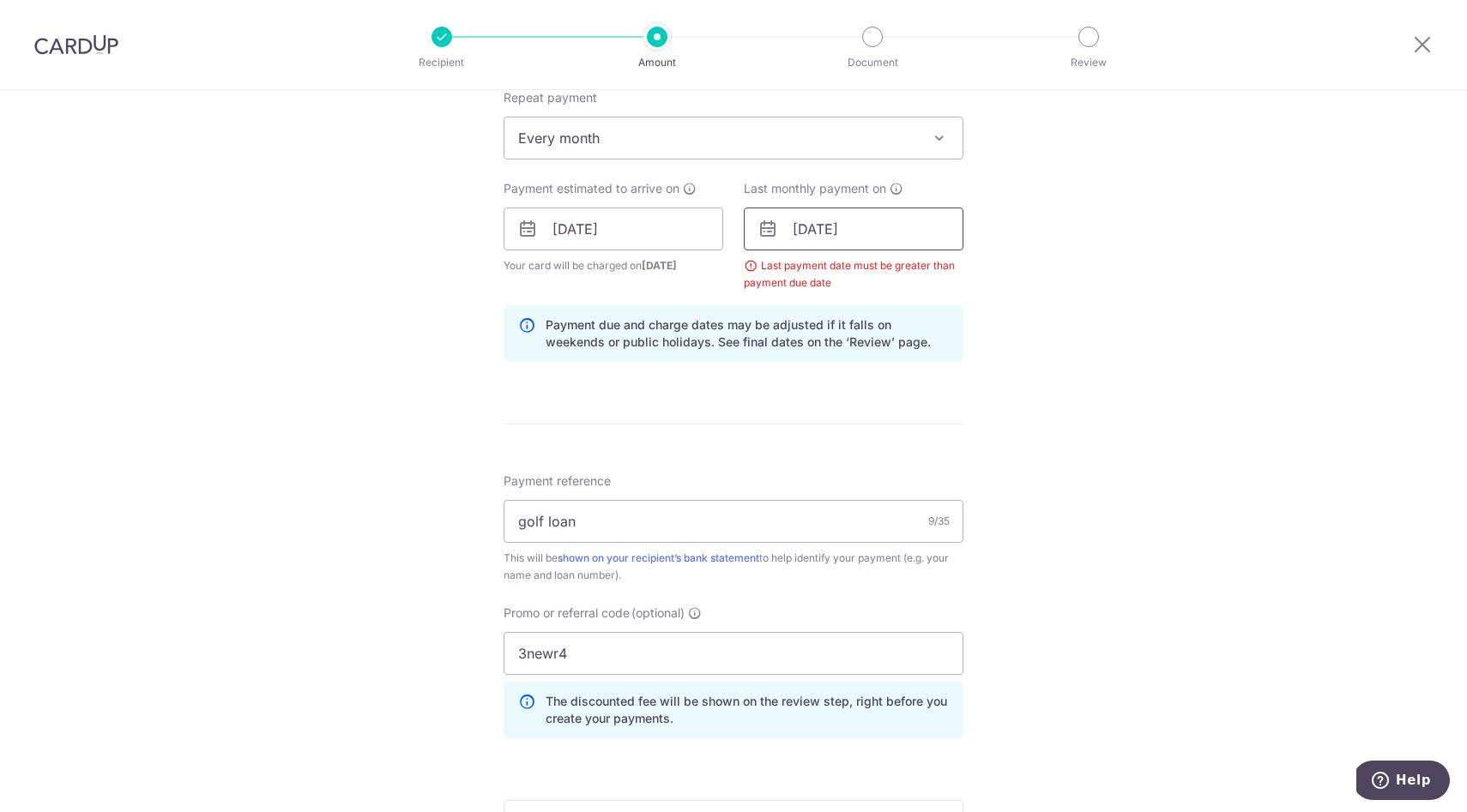
click at [886, 231] on input "08/10/2025" at bounding box center [853, 229] width 219 height 43
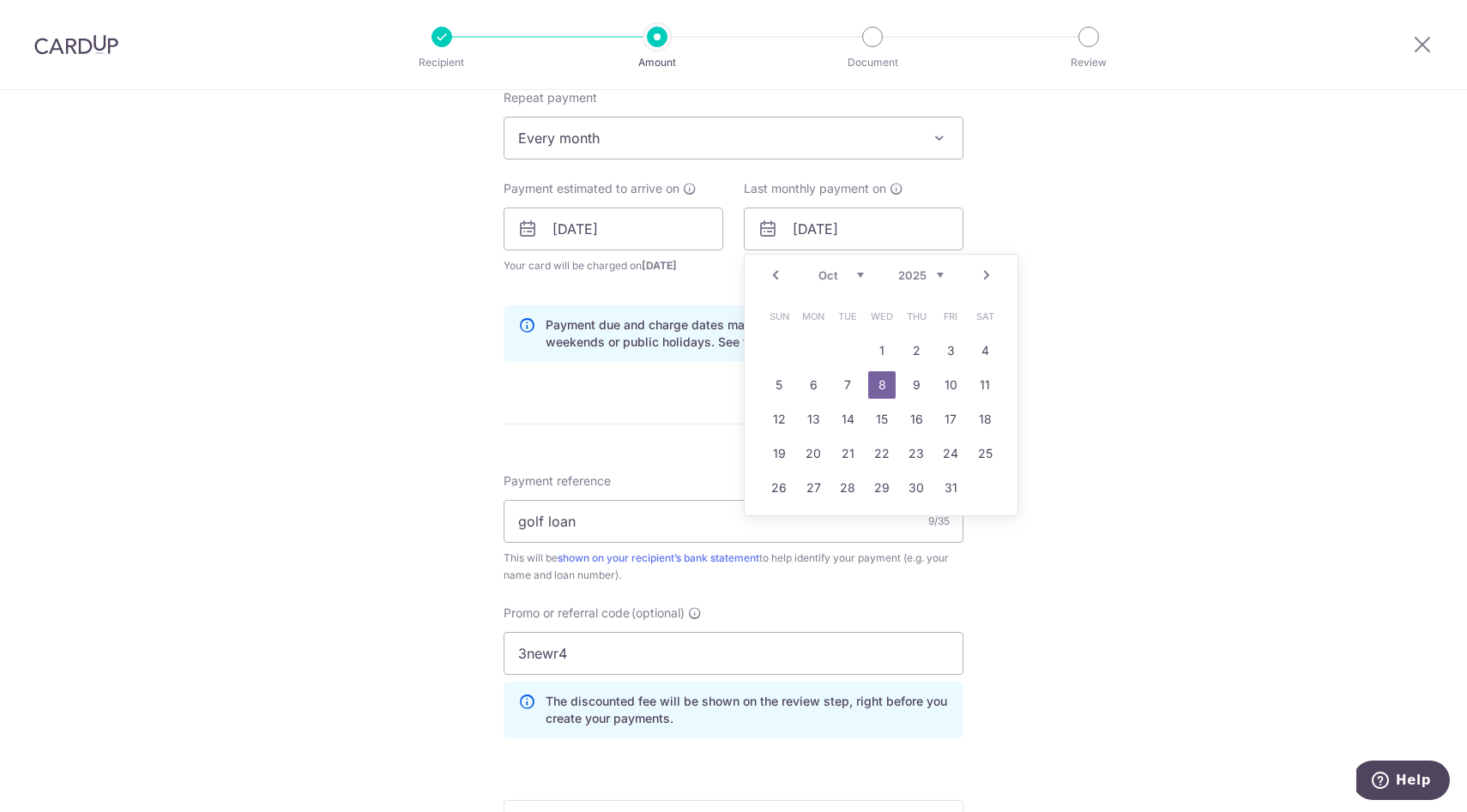
click at [773, 278] on link "Prev" at bounding box center [774, 274] width 20 height 20
click at [984, 388] on link "13" at bounding box center [984, 385] width 27 height 27
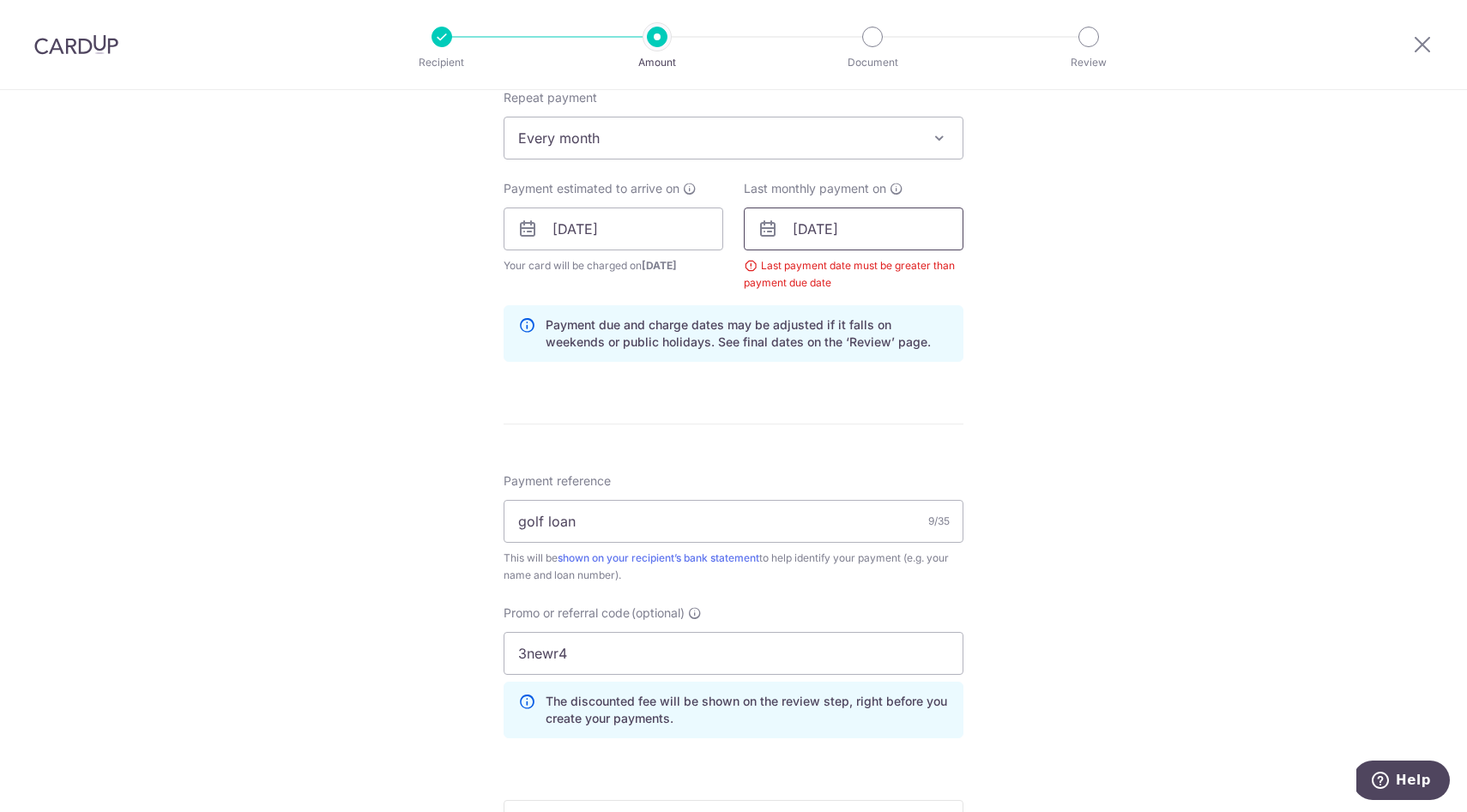
click at [851, 231] on input "13/09/2025" at bounding box center [853, 229] width 219 height 43
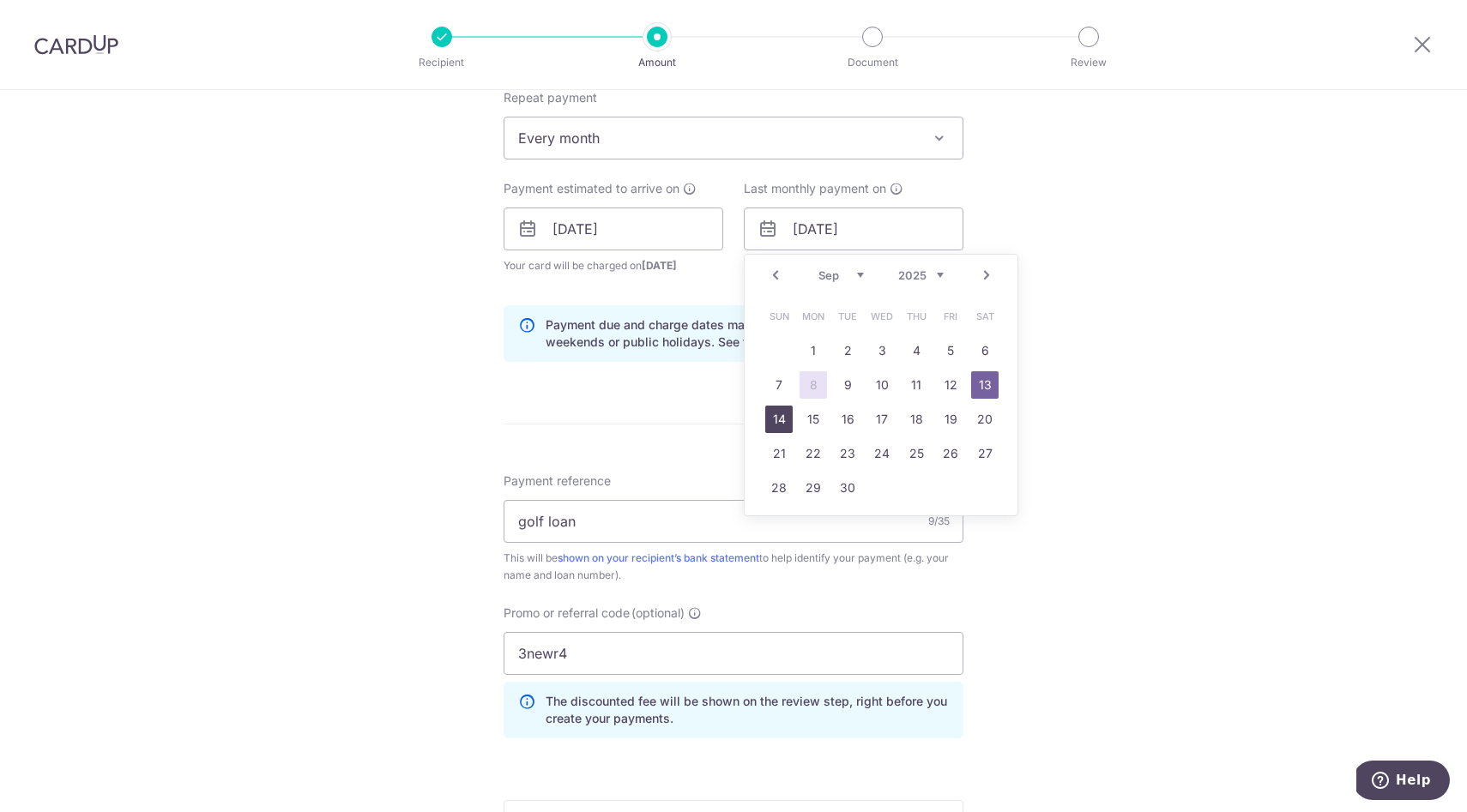
click at [778, 421] on link "14" at bounding box center [778, 419] width 27 height 27
type input "14/09/2025"
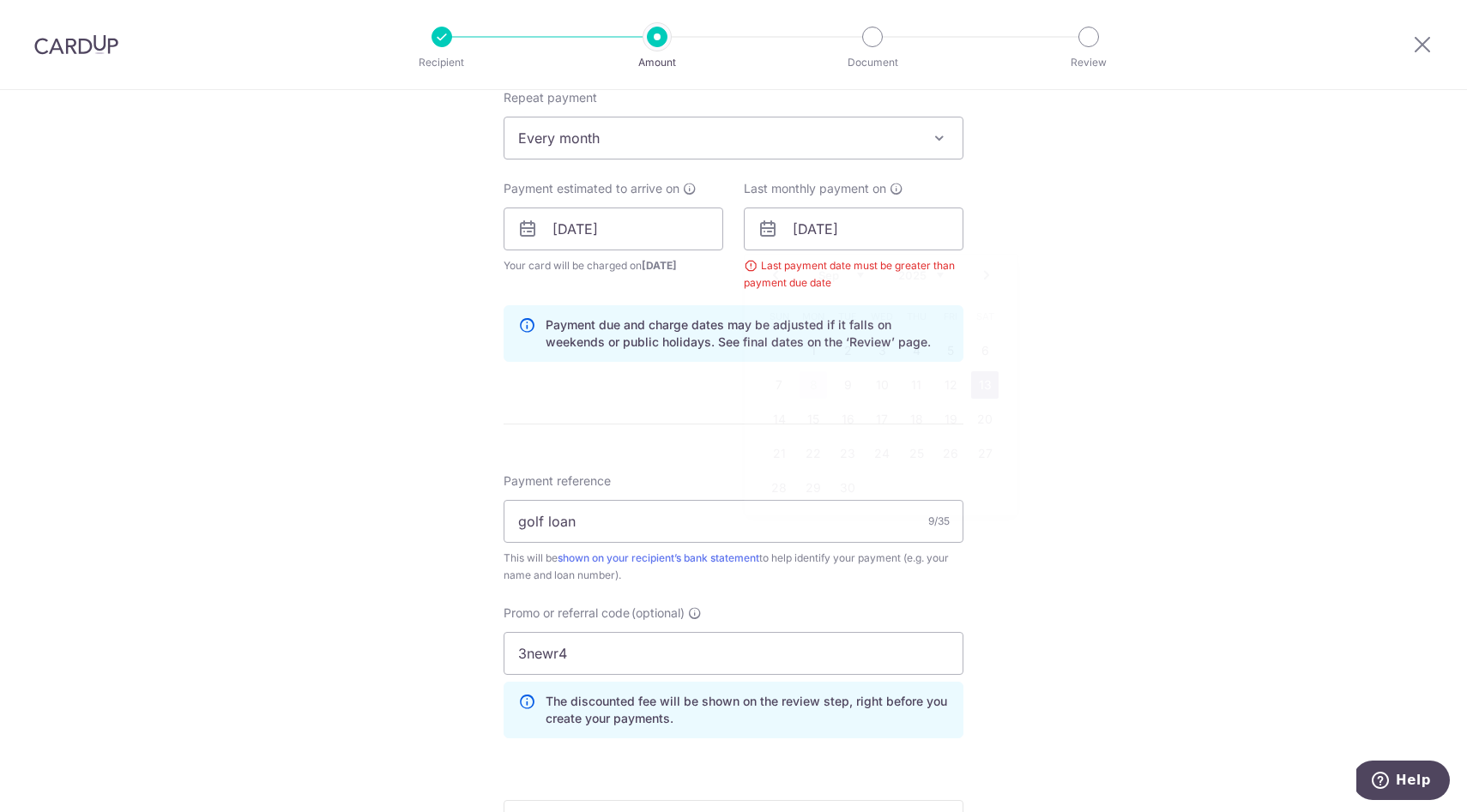
click at [495, 411] on div "Tell us more about your payment Enter payment amount SGD 703.00 703.00 Select C…" at bounding box center [733, 249] width 1467 height 1716
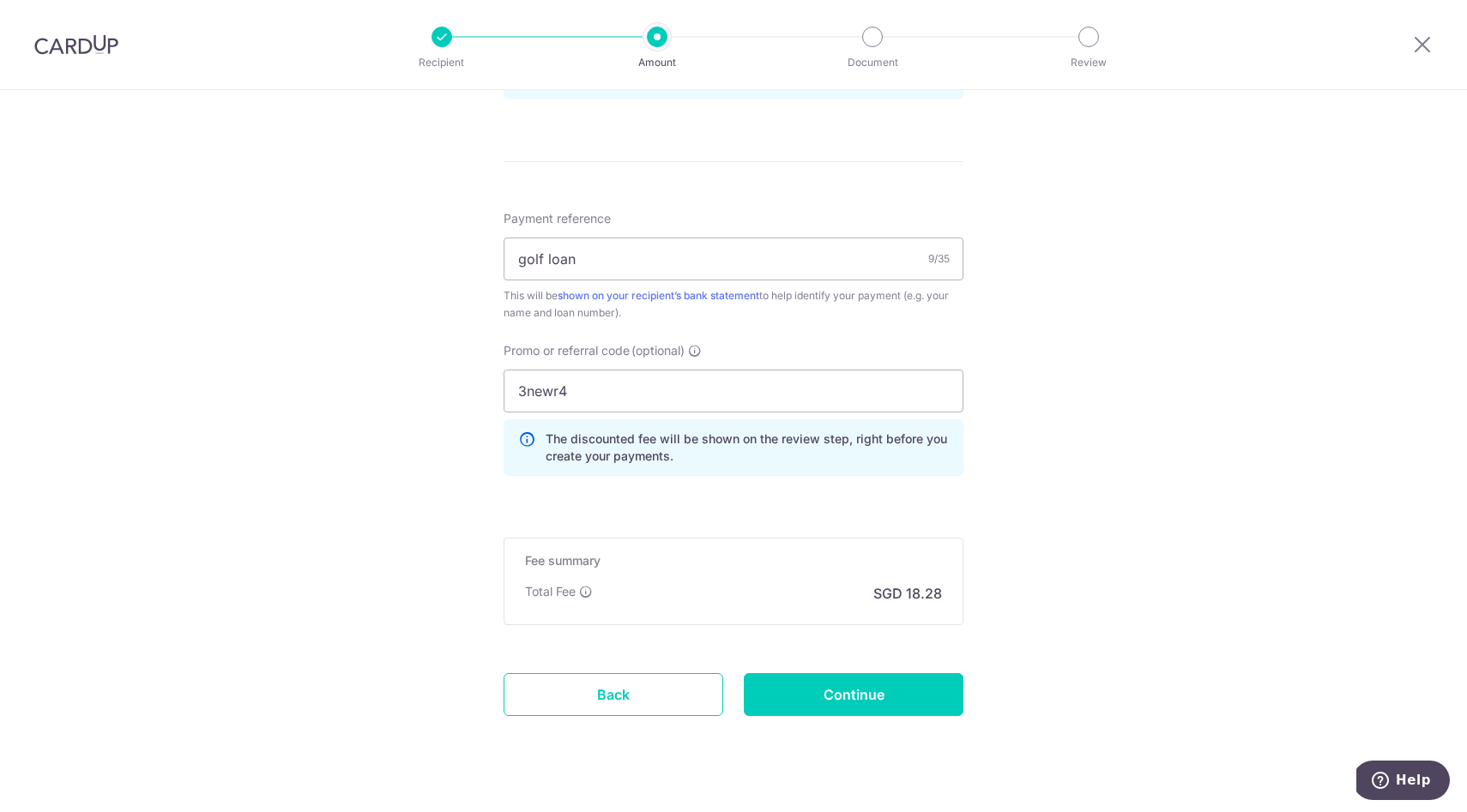
scroll to position [994, 0]
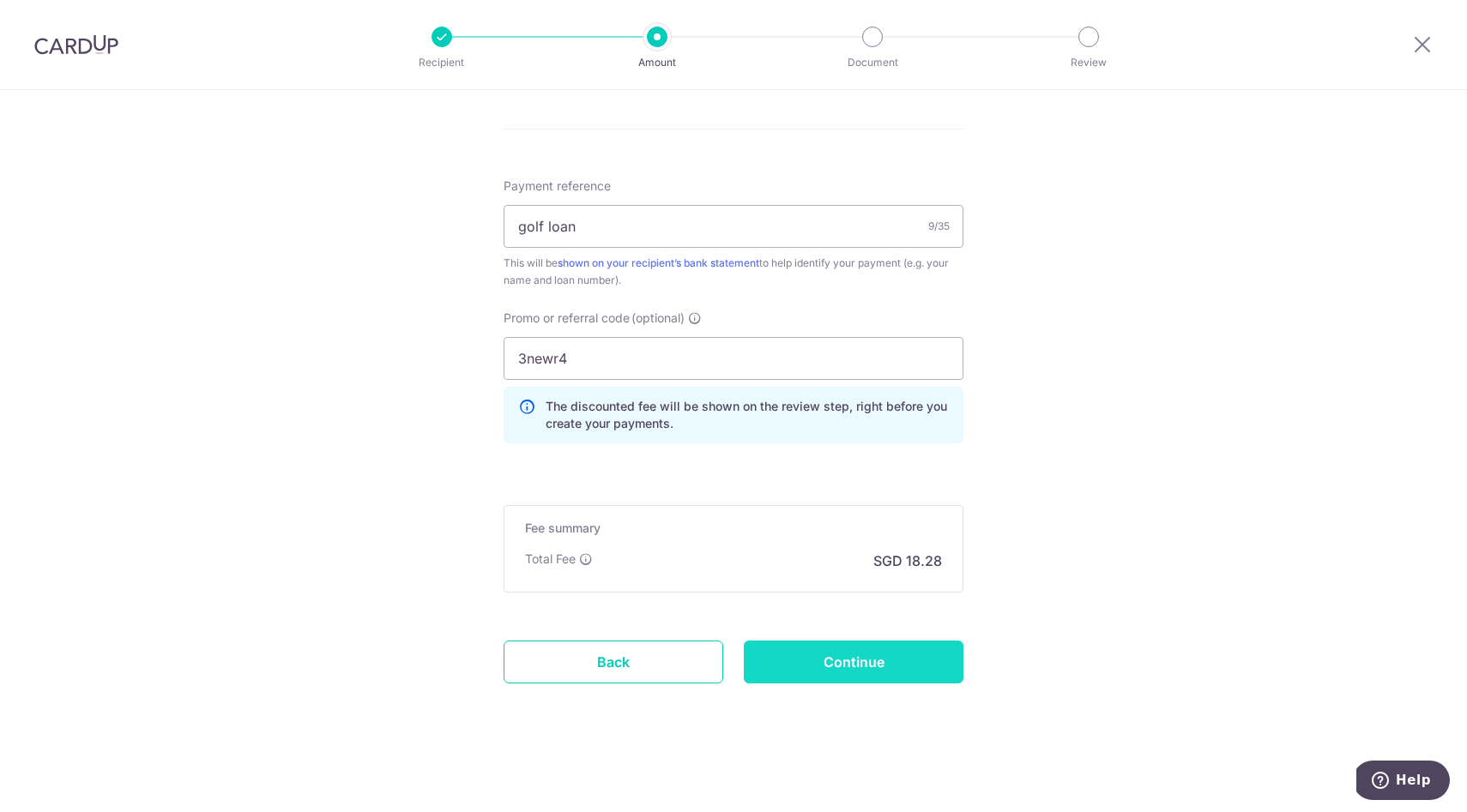
click at [852, 672] on input "Continue" at bounding box center [853, 662] width 219 height 43
type input "Create Schedule"
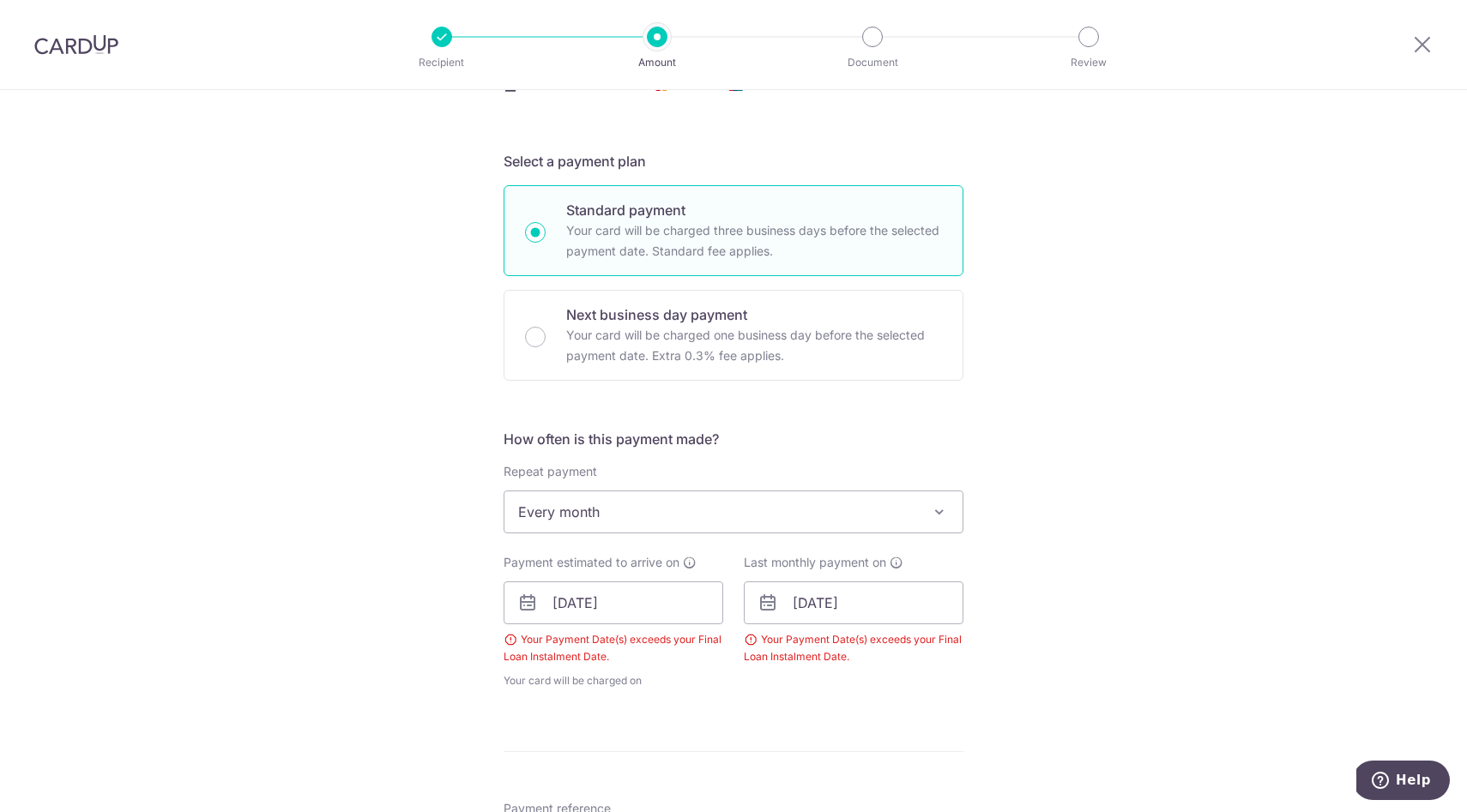
scroll to position [324, 0]
click at [68, 38] on img at bounding box center [76, 44] width 84 height 20
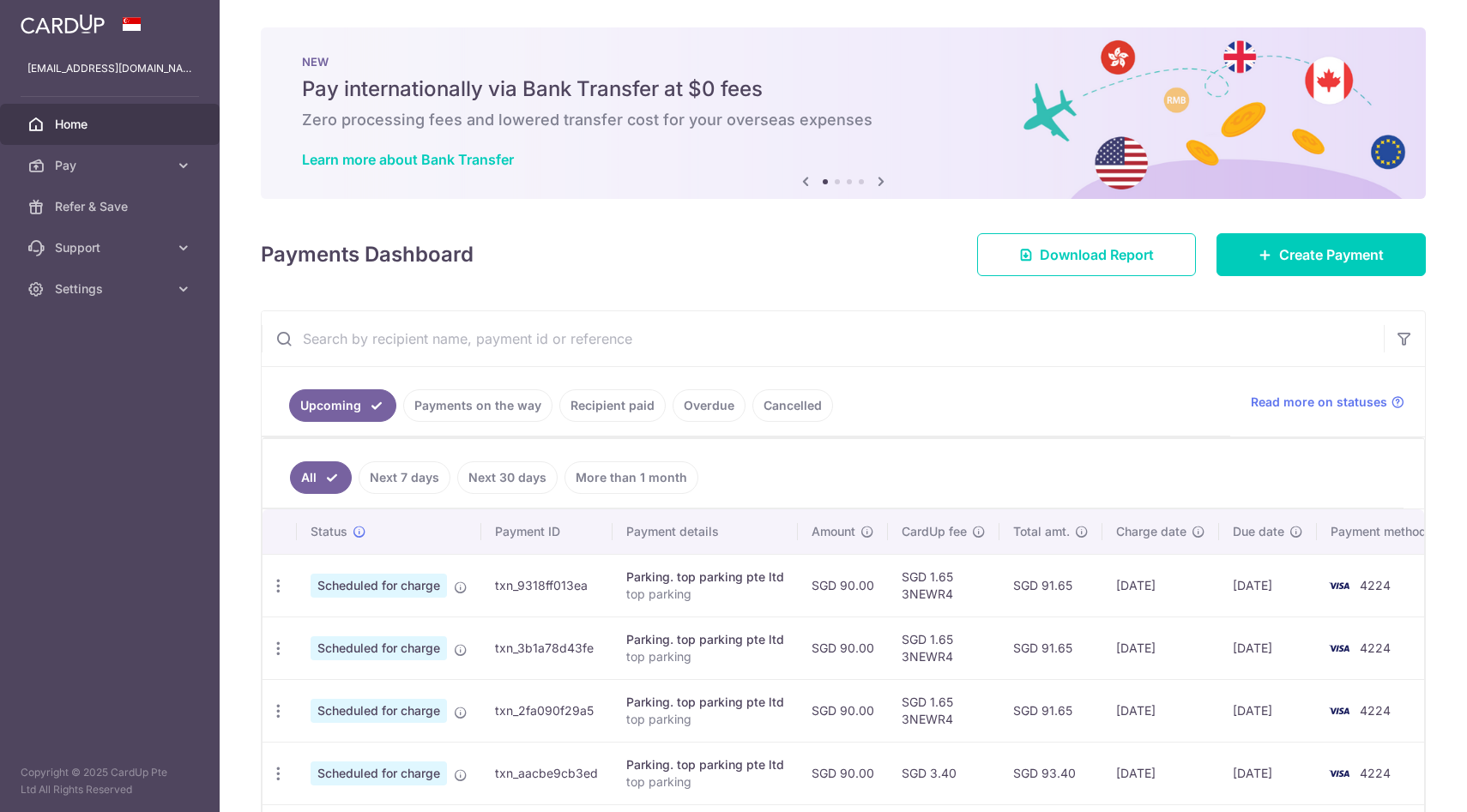
click at [391, 474] on link "Next 7 days" at bounding box center [404, 477] width 92 height 32
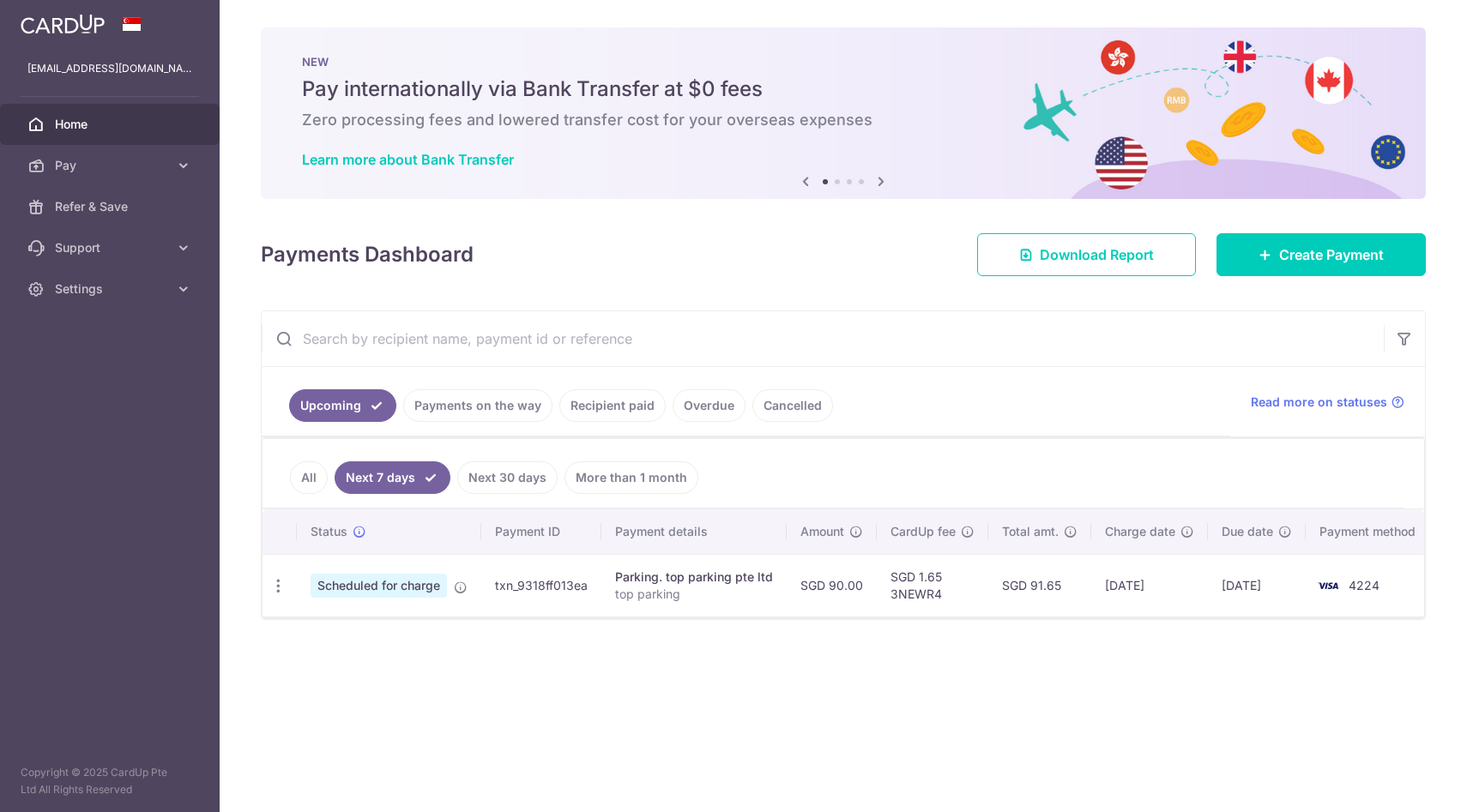
click at [528, 475] on link "Next 30 days" at bounding box center [507, 477] width 100 height 32
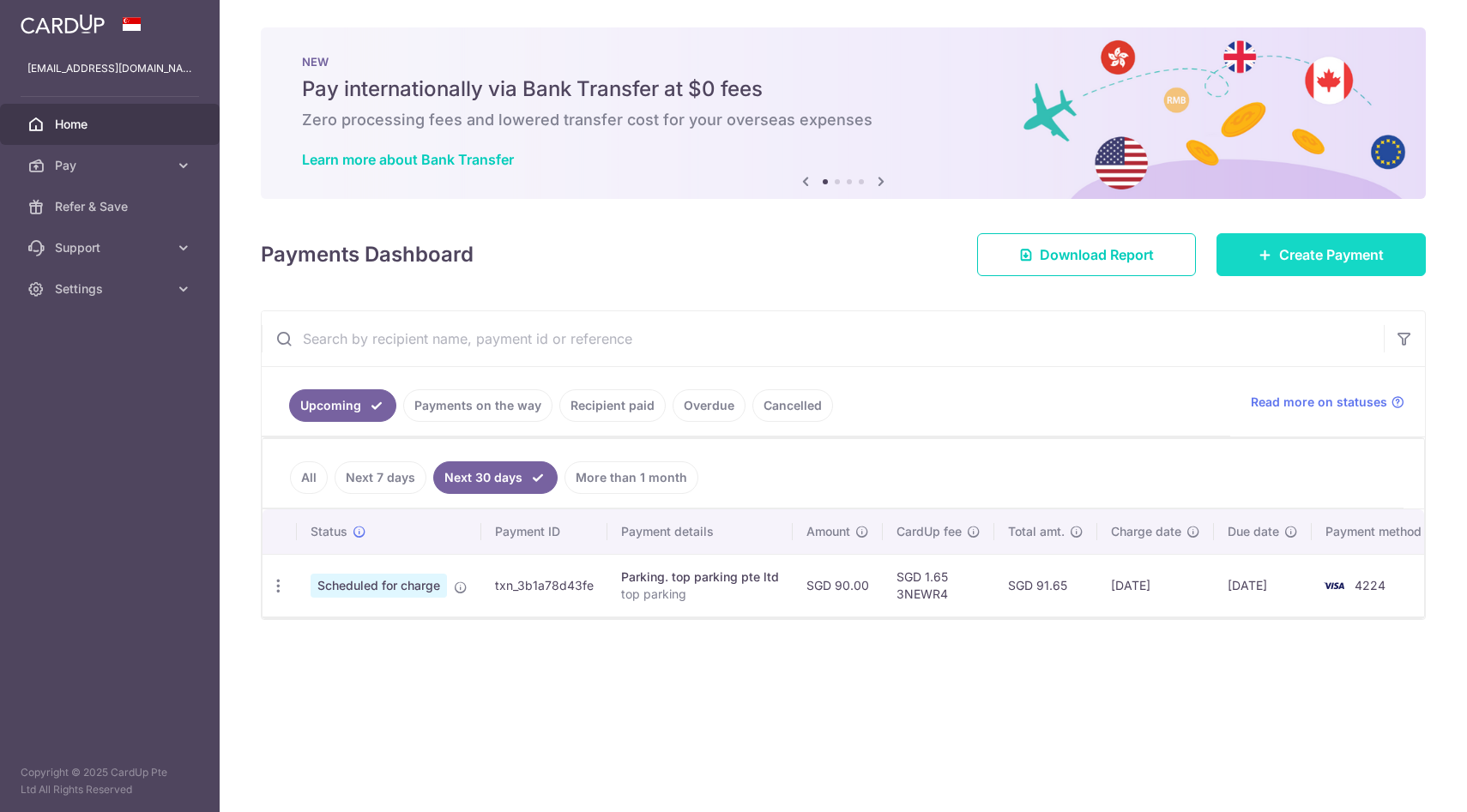
click at [1236, 244] on link "Create Payment" at bounding box center [1321, 254] width 210 height 43
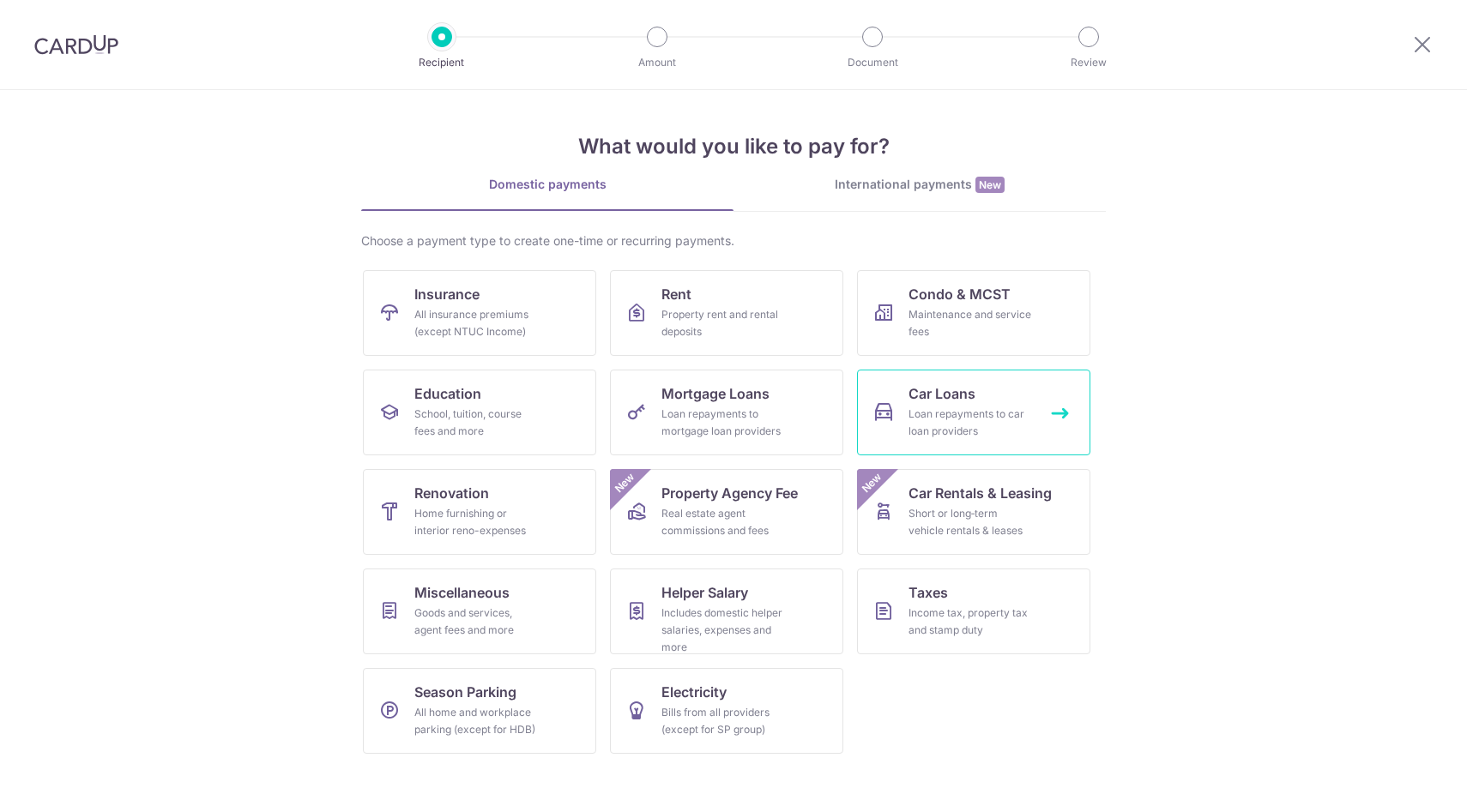
click at [947, 402] on span "Car Loans" at bounding box center [942, 393] width 67 height 20
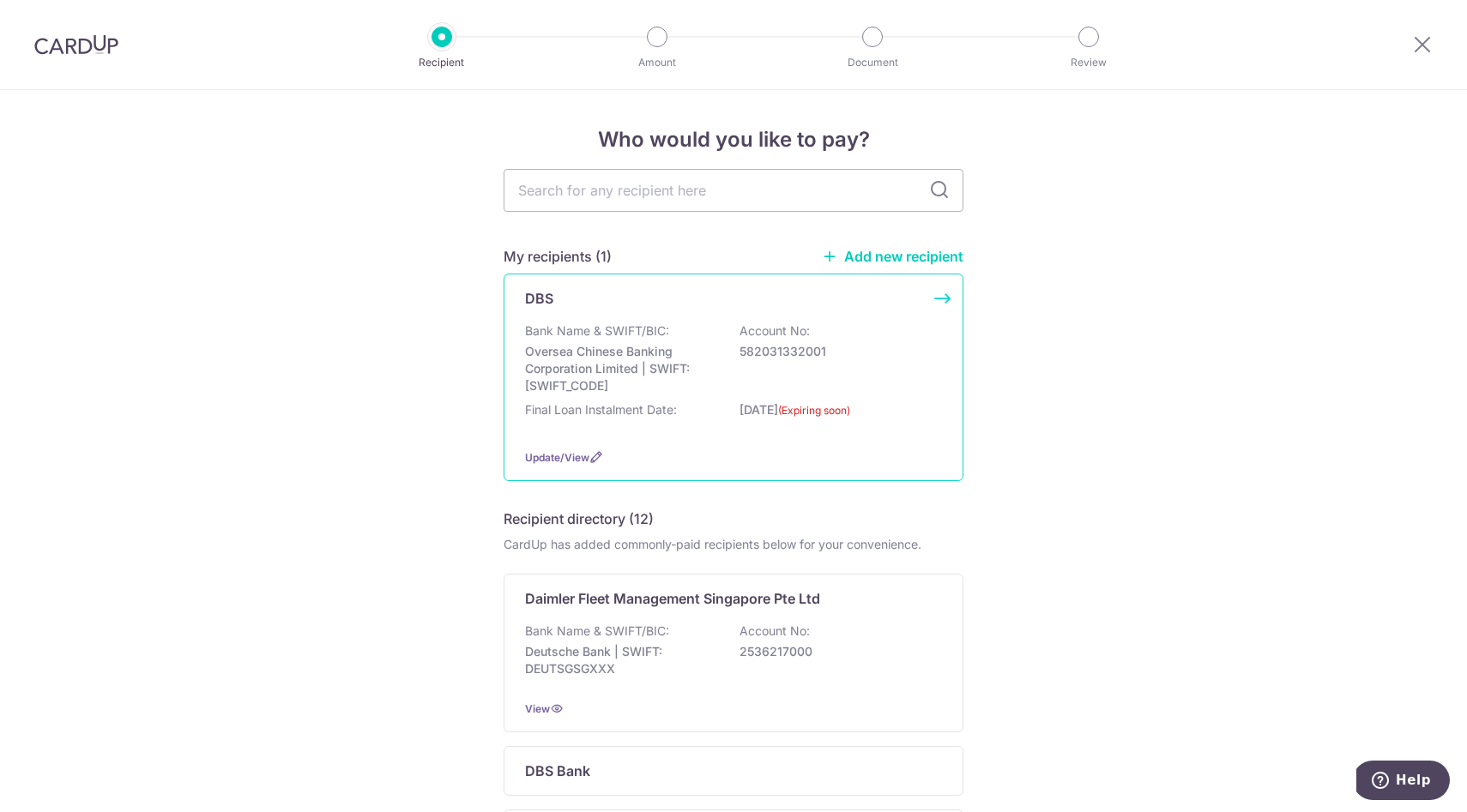
click at [657, 331] on p "Bank Name & SWIFT/BIC:" at bounding box center [597, 331] width 144 height 18
click at [562, 457] on span "Update/View" at bounding box center [557, 457] width 64 height 13
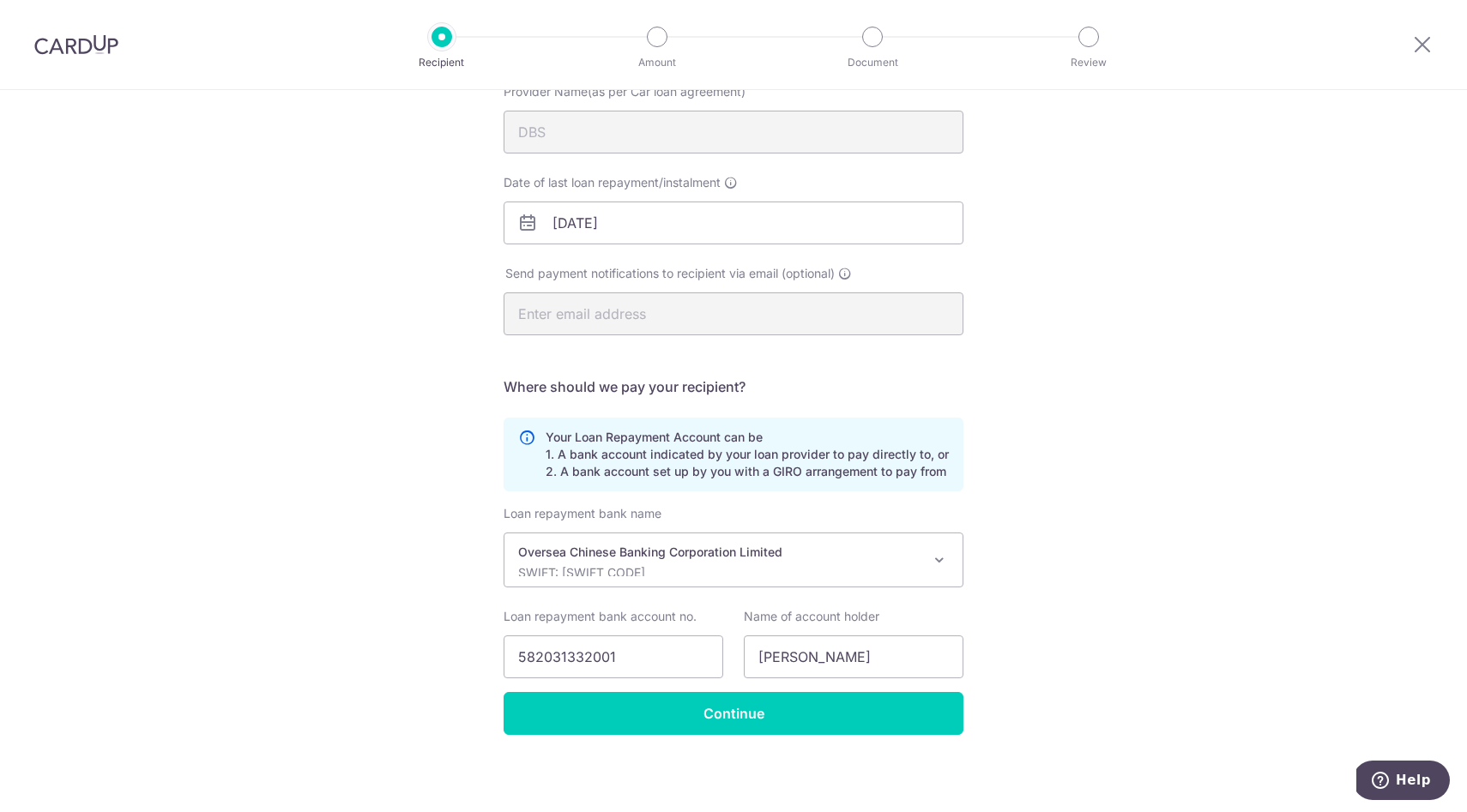
scroll to position [196, 0]
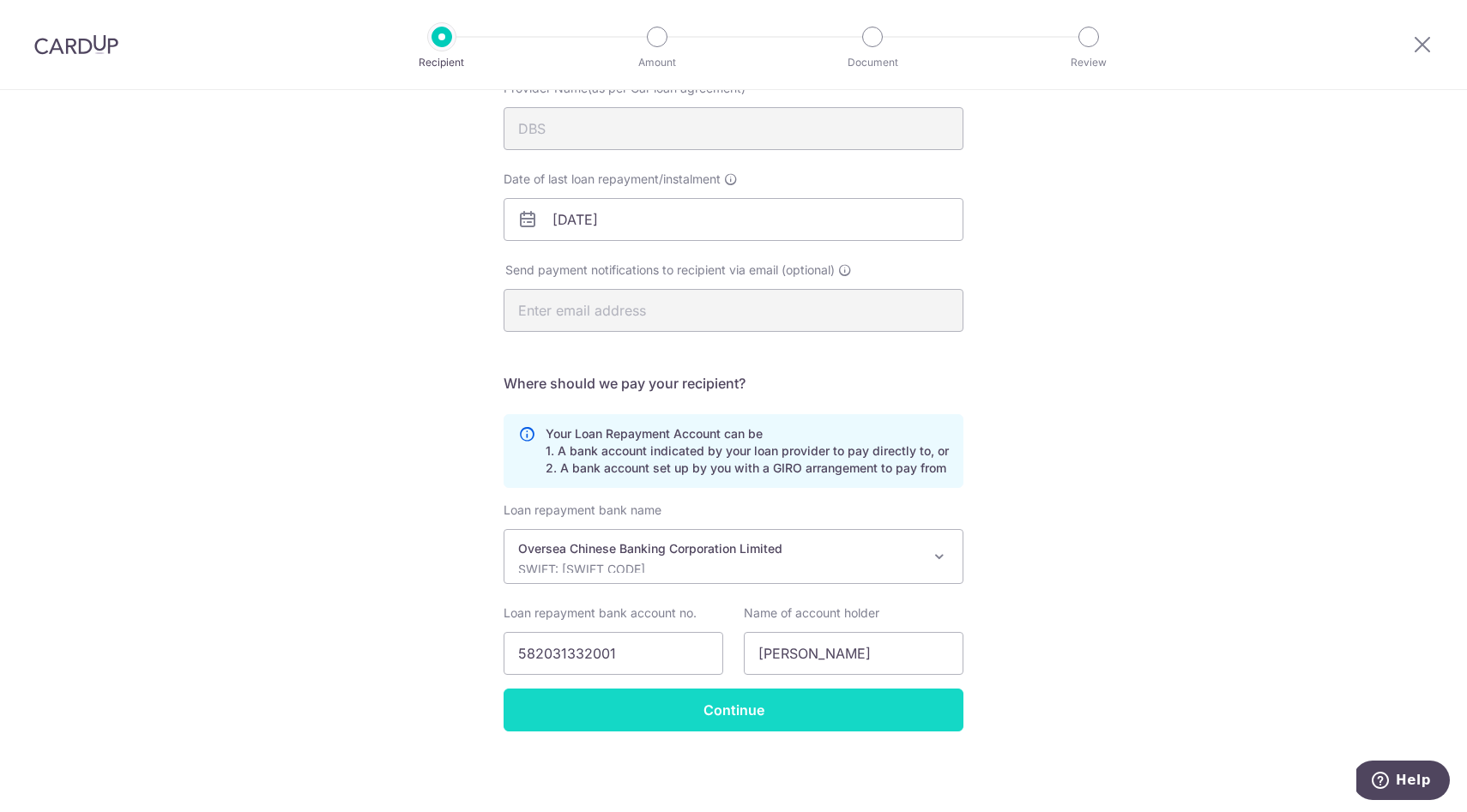
click at [598, 700] on input "Continue" at bounding box center [733, 709] width 459 height 43
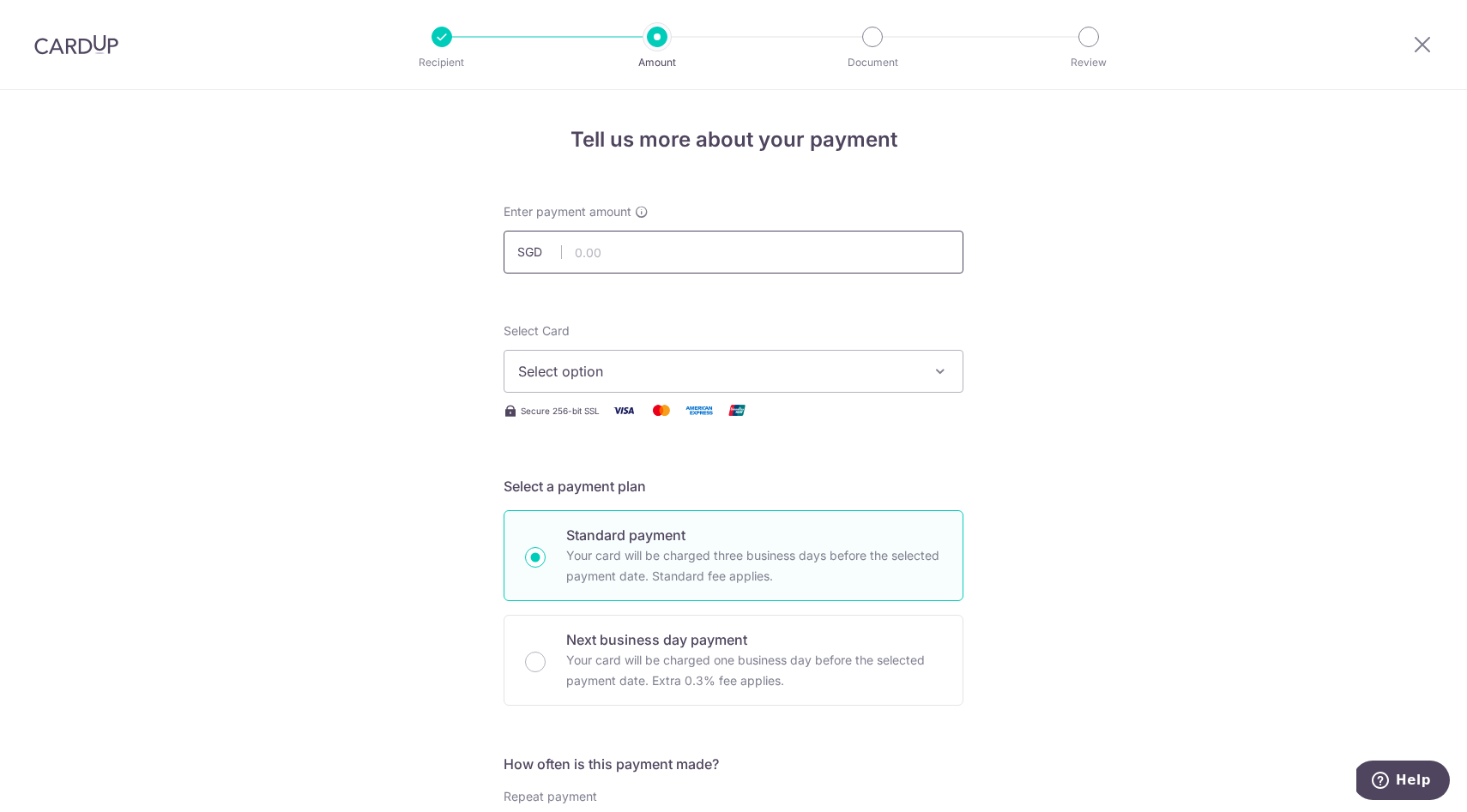
click at [609, 259] on input "text" at bounding box center [733, 252] width 459 height 43
type input "703.00"
drag, startPoint x: 349, startPoint y: 273, endPoint x: 382, endPoint y: 293, distance: 38.6
click at [621, 373] on span "Select option" at bounding box center [718, 371] width 400 height 20
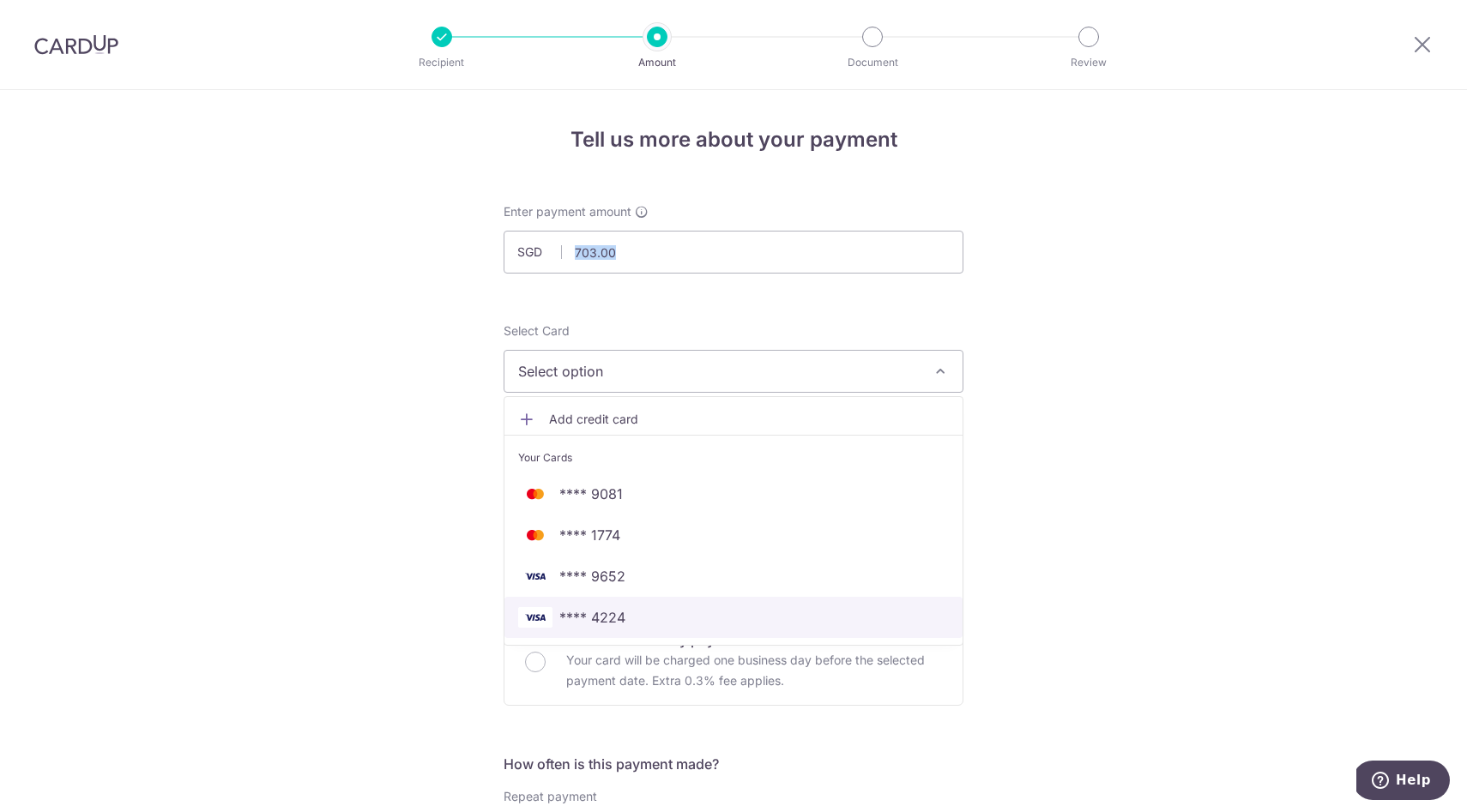
click at [635, 609] on span "**** 4224" at bounding box center [733, 616] width 431 height 20
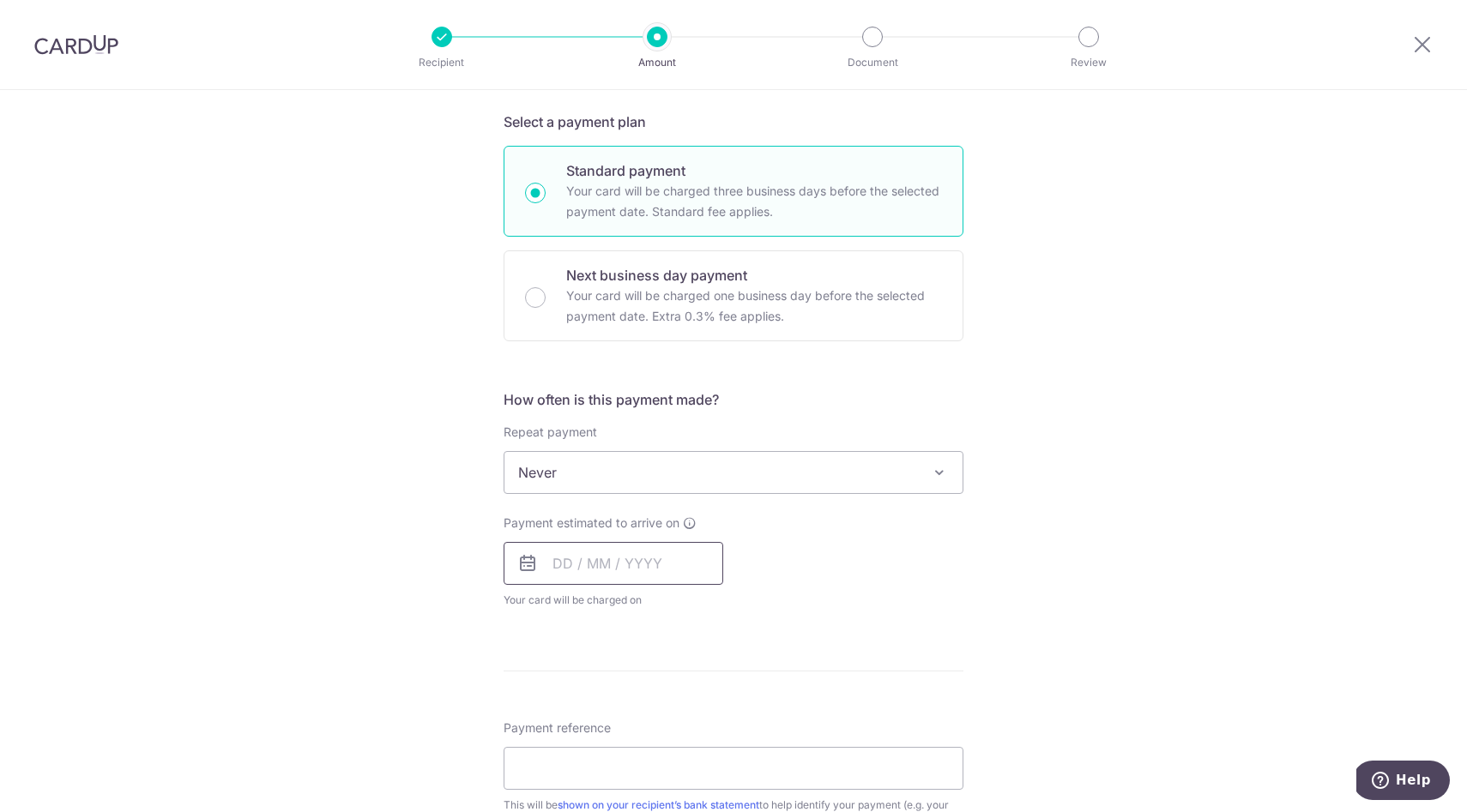
scroll to position [466, 0]
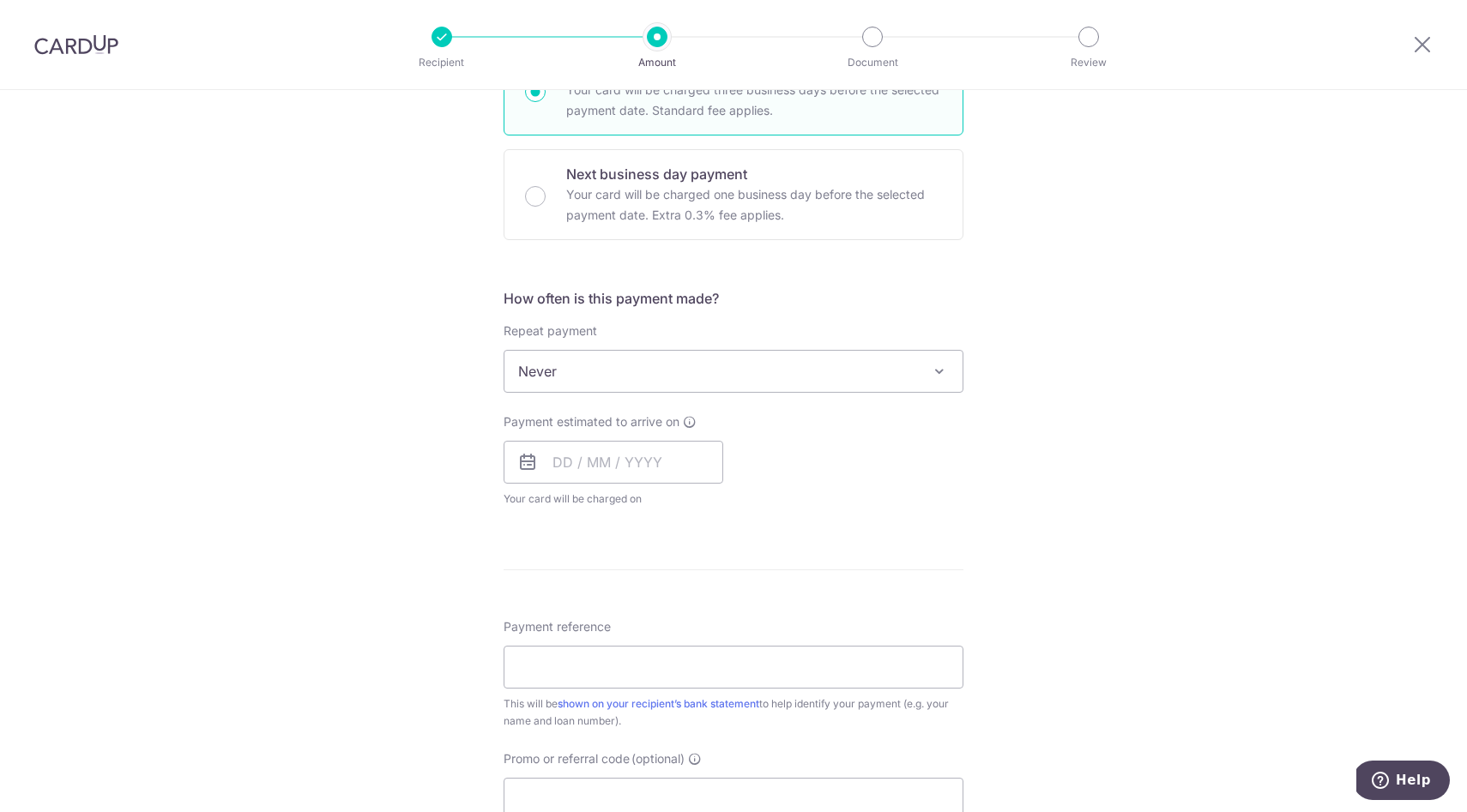
click at [613, 358] on span "Never" at bounding box center [733, 371] width 458 height 41
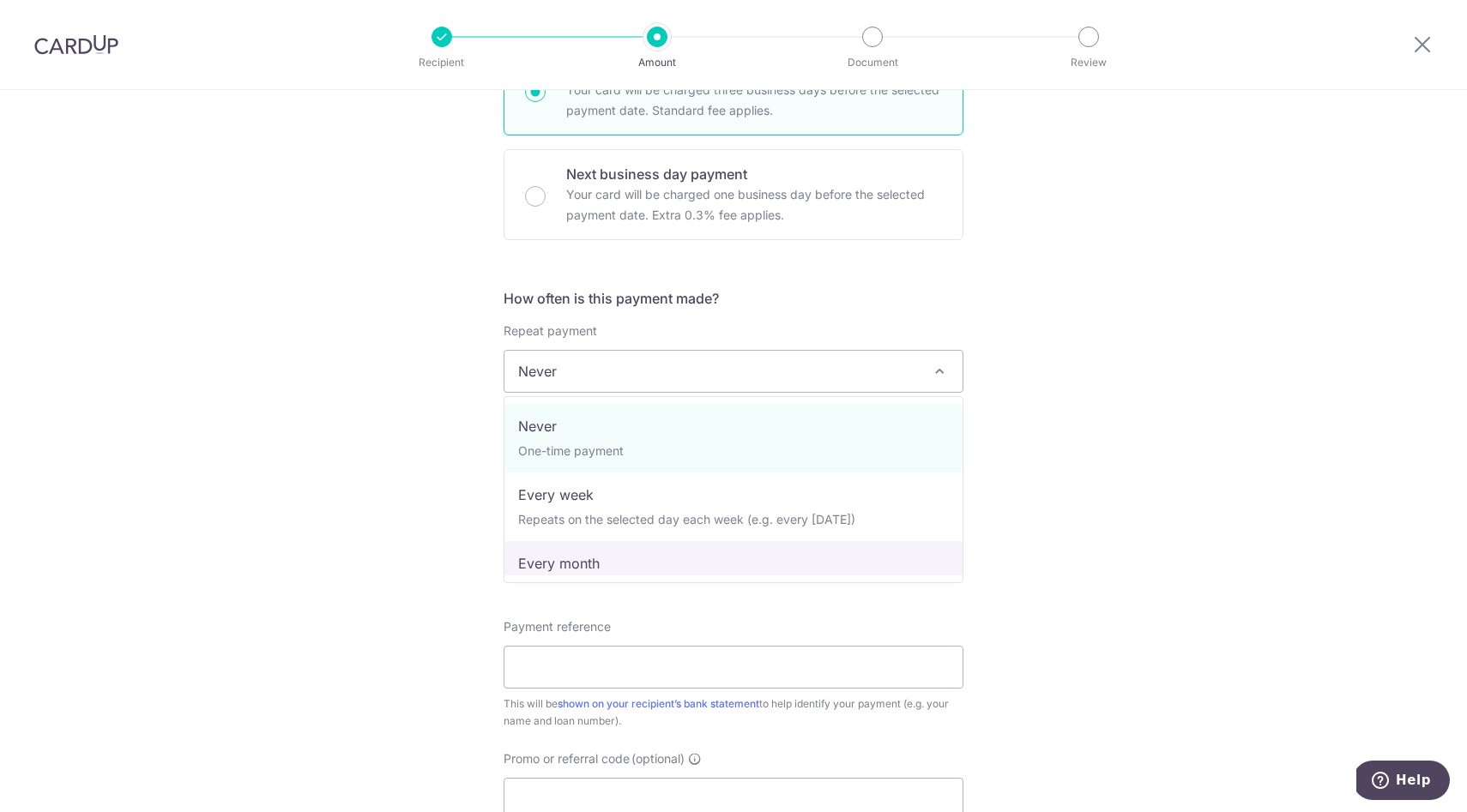
select select "3"
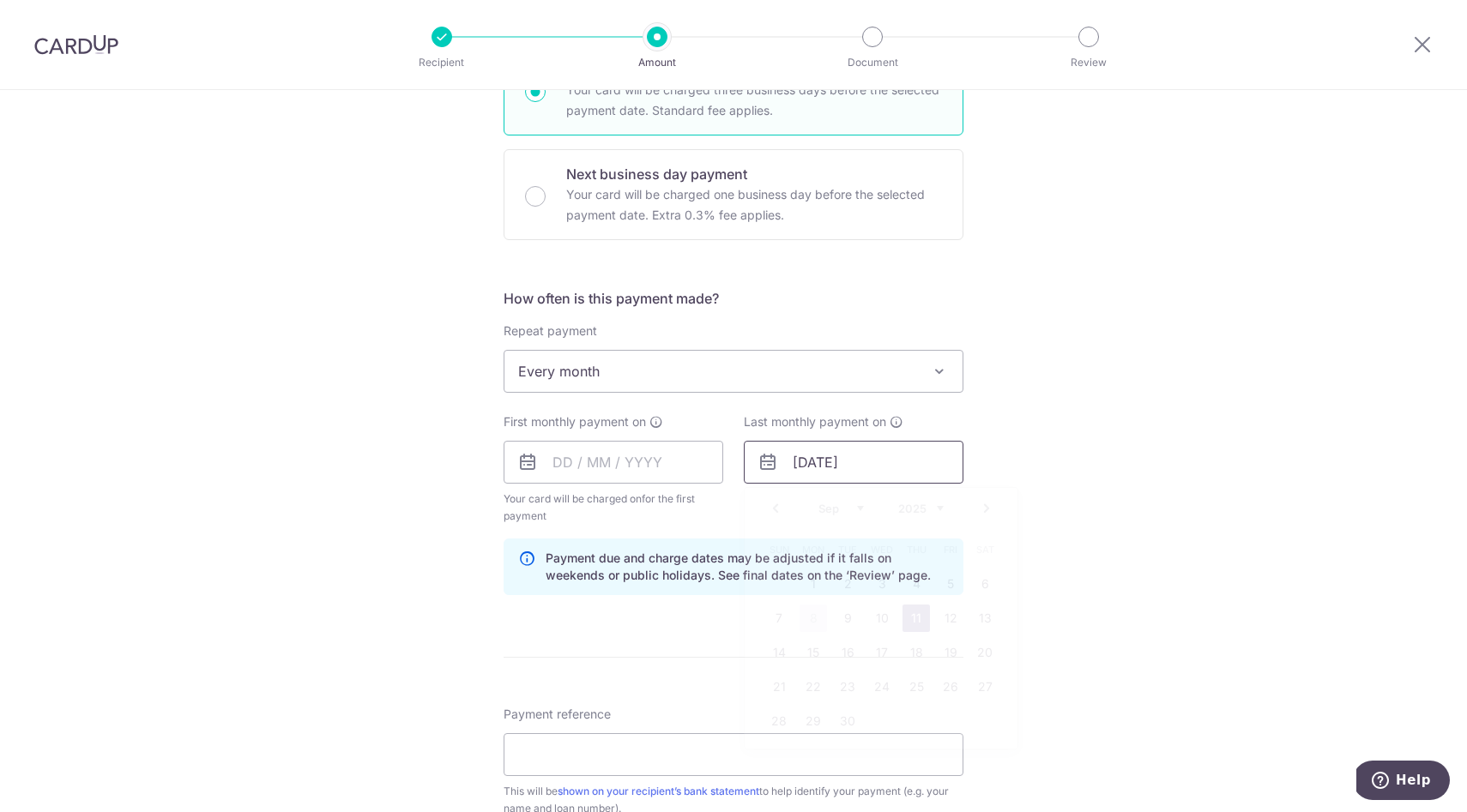
click at [835, 475] on input "[DATE]" at bounding box center [853, 462] width 219 height 43
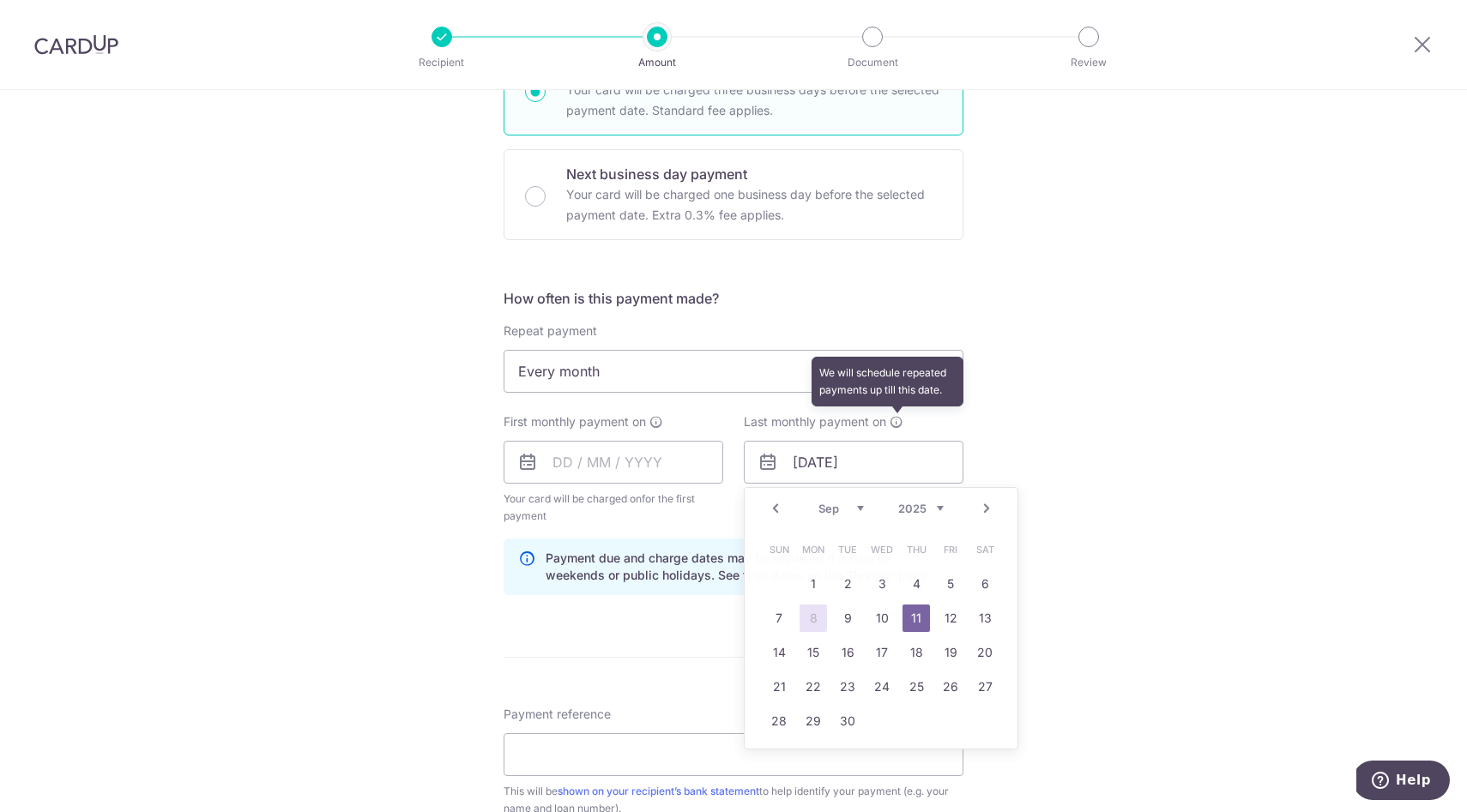
click at [894, 417] on icon at bounding box center [896, 422] width 14 height 14
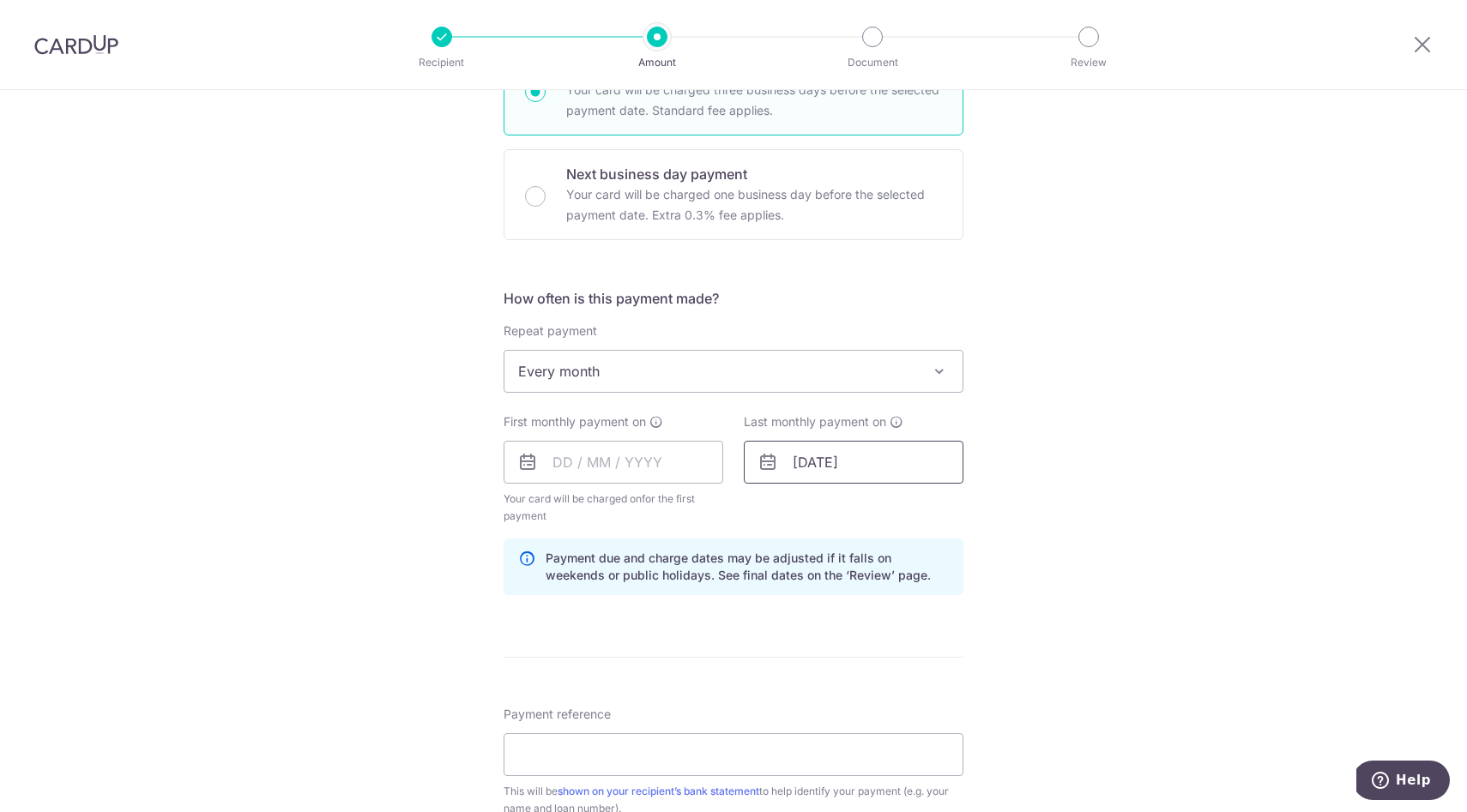
click at [879, 443] on input "[DATE]" at bounding box center [853, 462] width 219 height 43
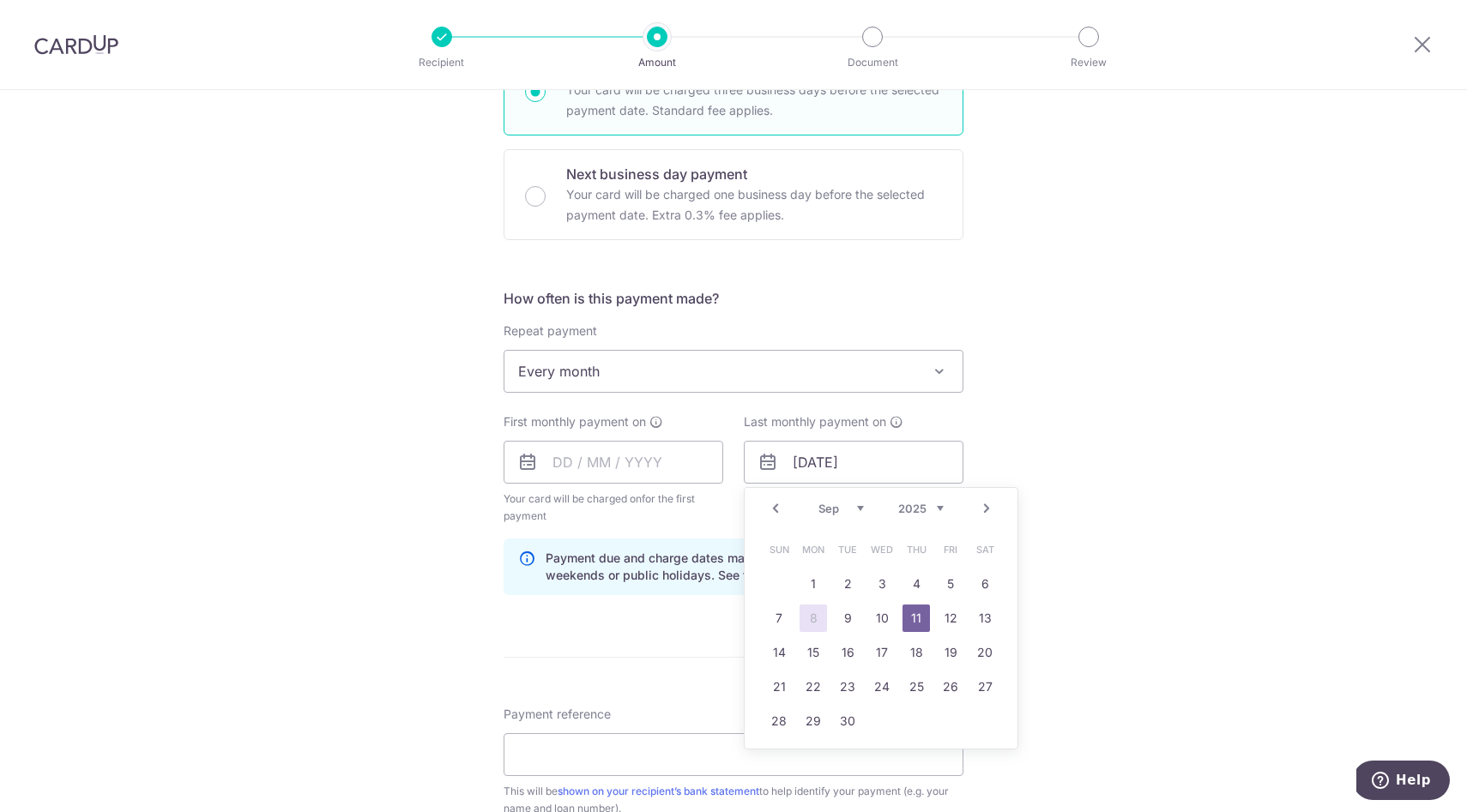
click at [942, 507] on select "2024 2025 2026 2027 2028 2029 2030 2031 2032 2033 2034 2035" at bounding box center [921, 509] width 46 height 14
click at [848, 721] on link "28" at bounding box center [847, 721] width 27 height 27
type input "[DATE]"
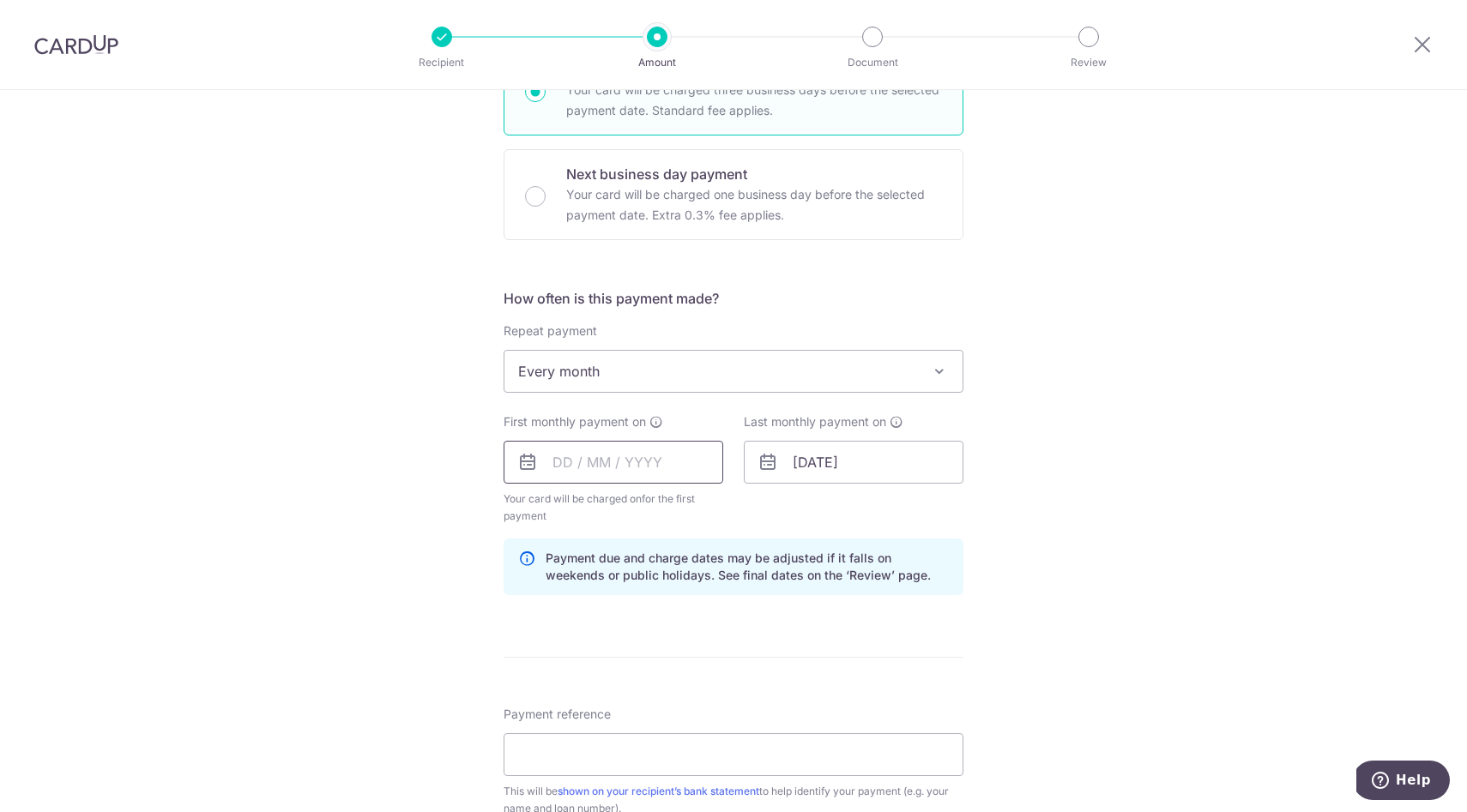
click at [646, 458] on input "text" at bounding box center [613, 462] width 219 height 43
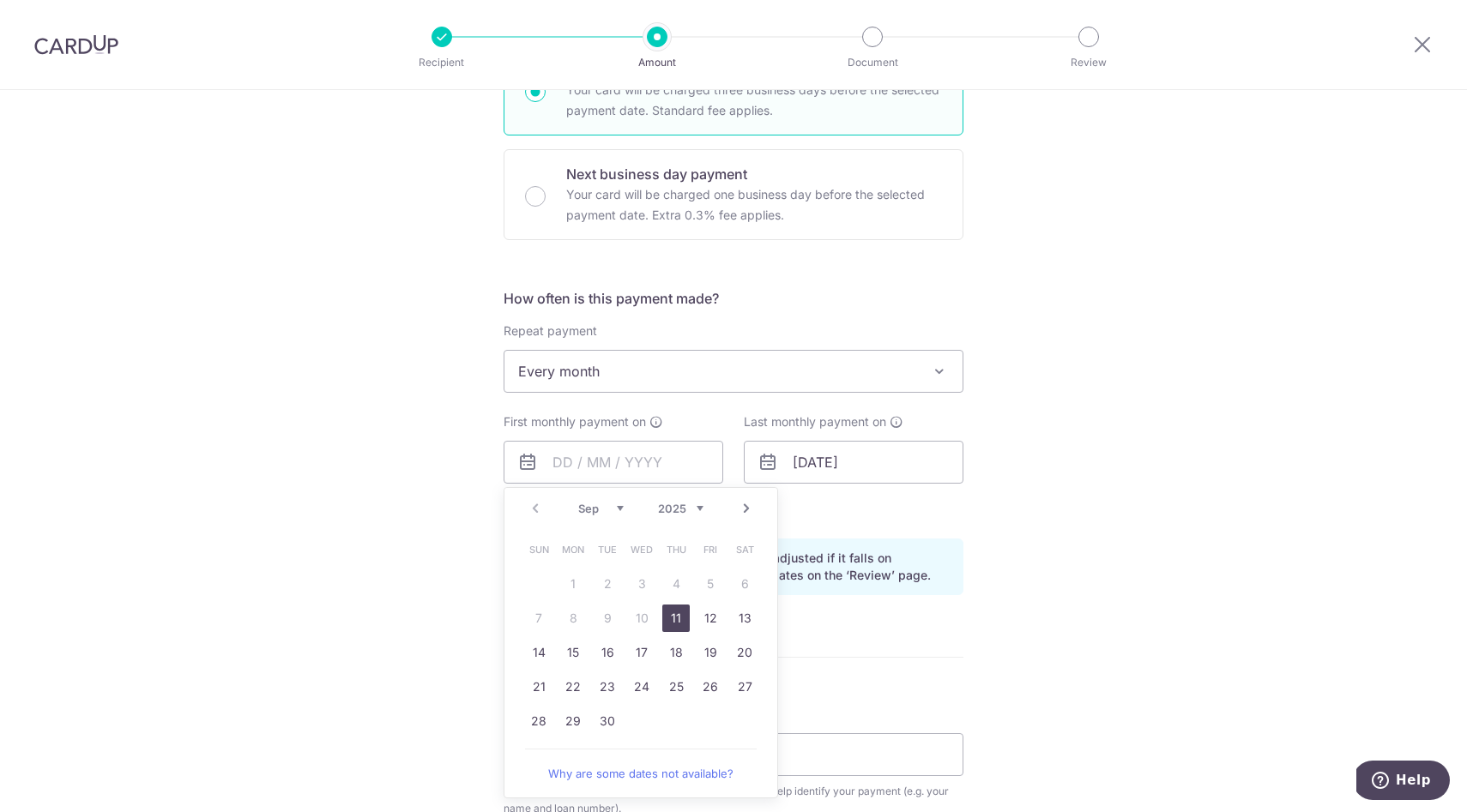
click at [588, 507] on select "Sep Oct Nov Dec" at bounding box center [601, 509] width 46 height 14
click at [637, 590] on link "1" at bounding box center [641, 583] width 27 height 27
type input "[DATE]"
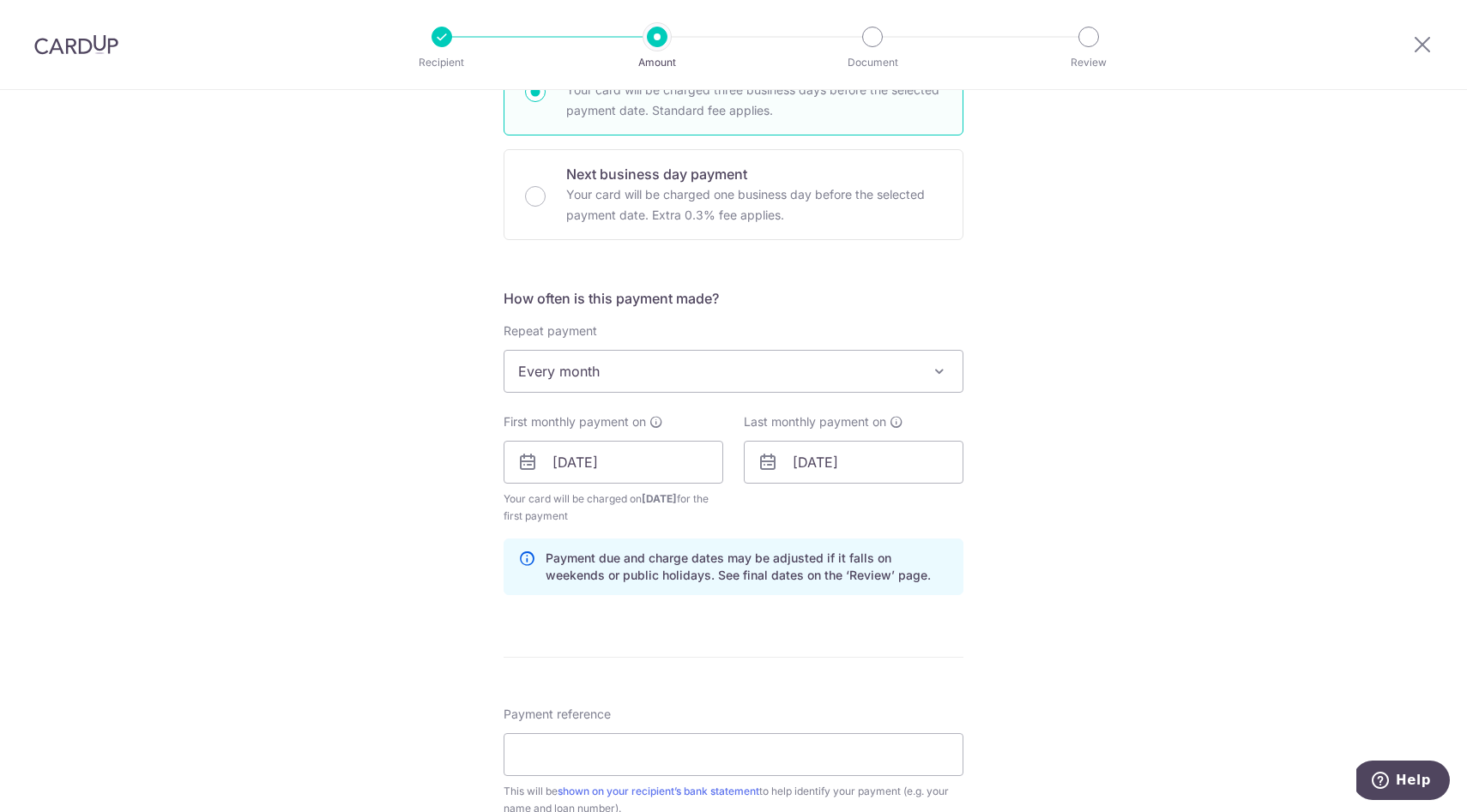
click at [440, 571] on div "Tell us more about your payment Enter payment amount SGD 703.00 703.00 Select C…" at bounding box center [733, 444] width 1467 height 1639
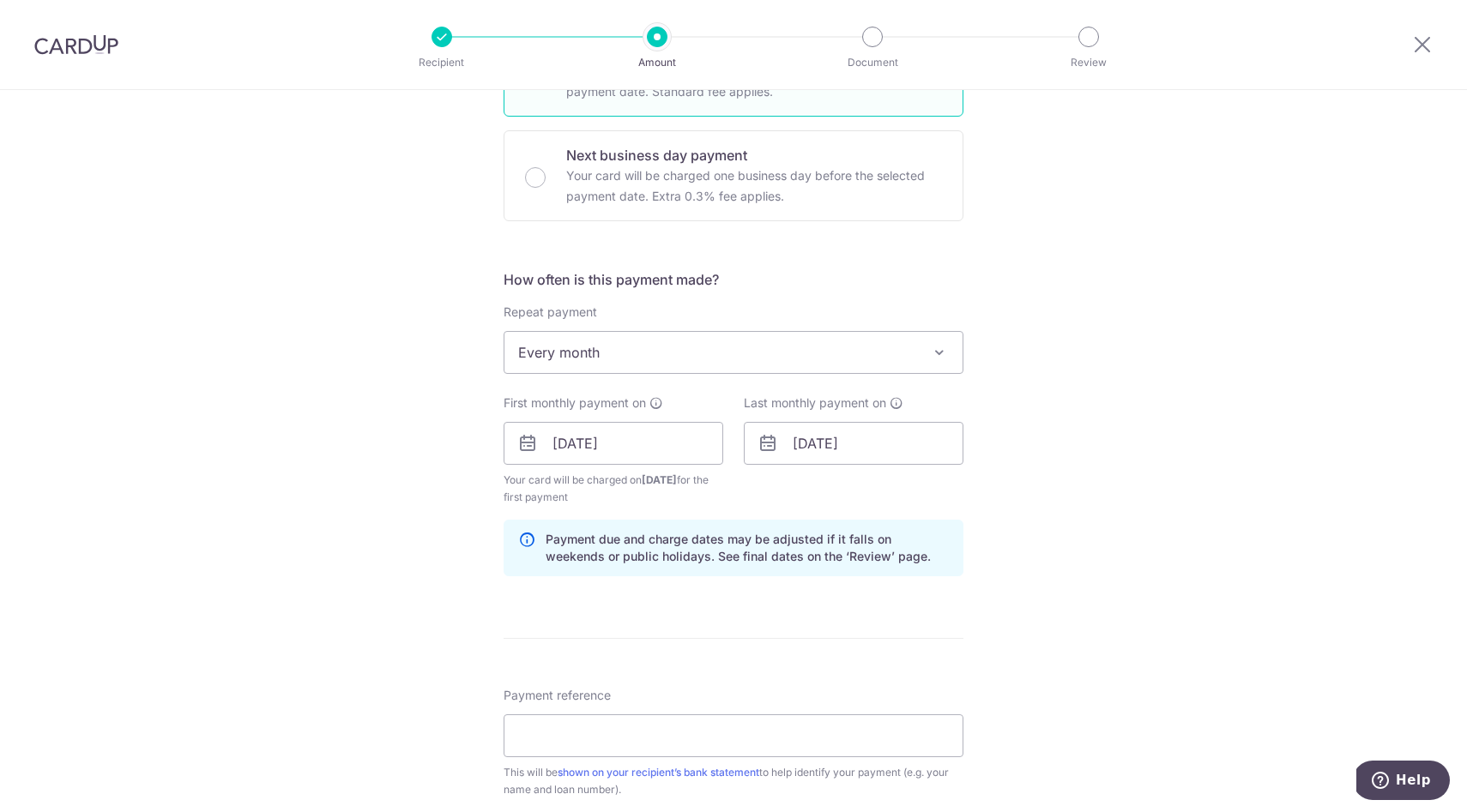
scroll to position [573, 0]
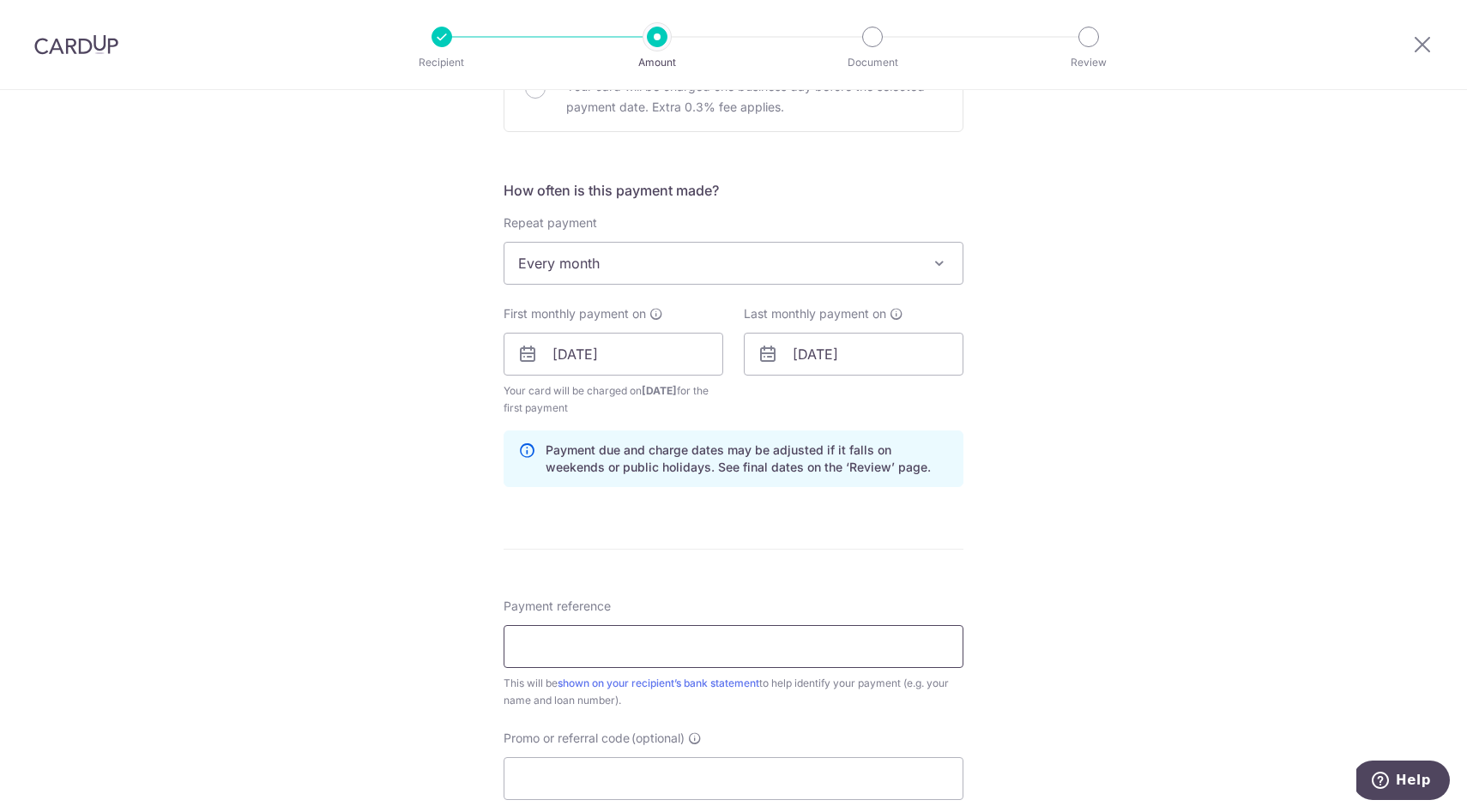
click at [602, 651] on input "Payment reference" at bounding box center [733, 646] width 459 height 43
type input "golf loan"
click at [250, 537] on div "Tell us more about your payment Enter payment amount SGD 703.00 703.00 Select C…" at bounding box center [733, 335] width 1467 height 1639
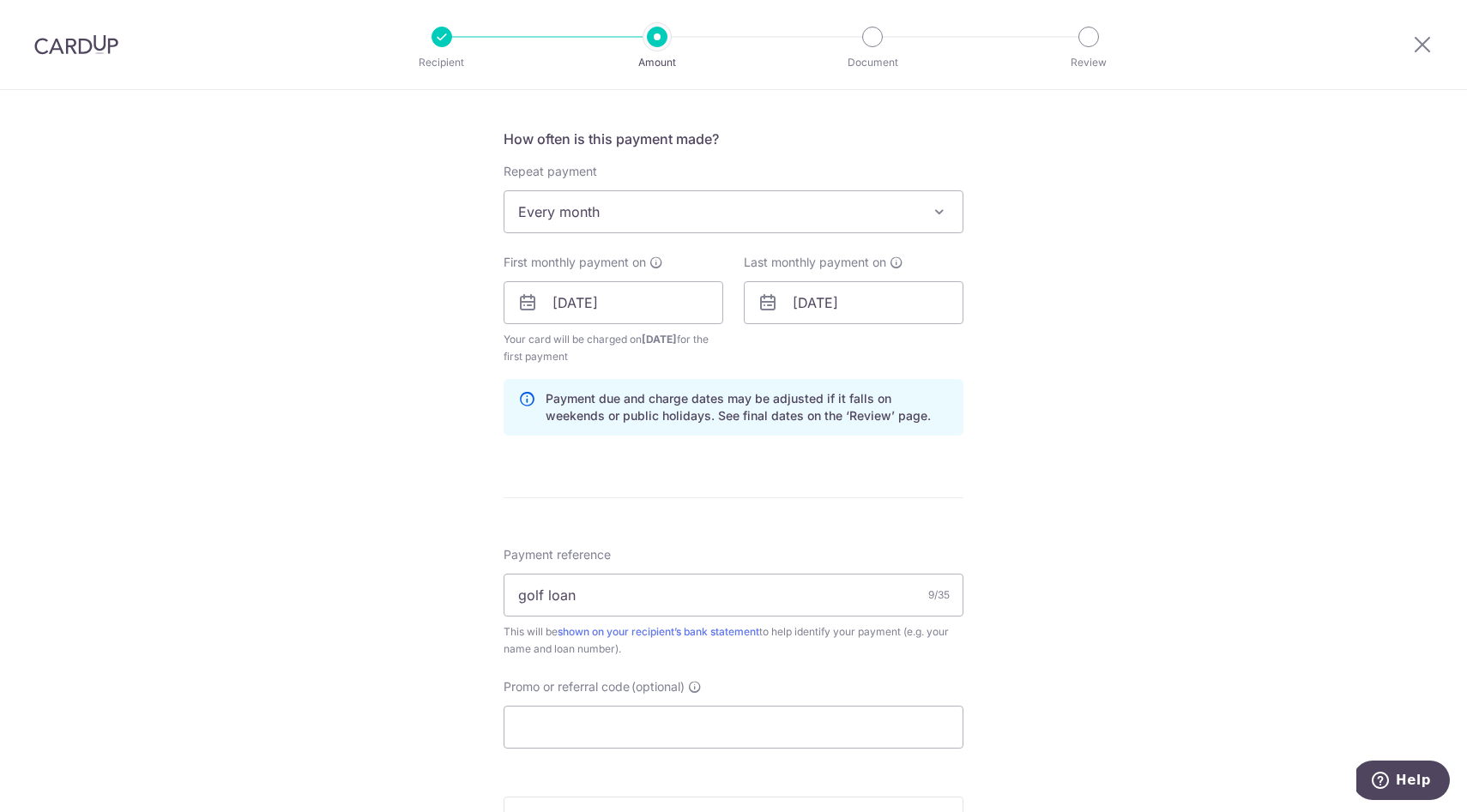
scroll to position [889, 0]
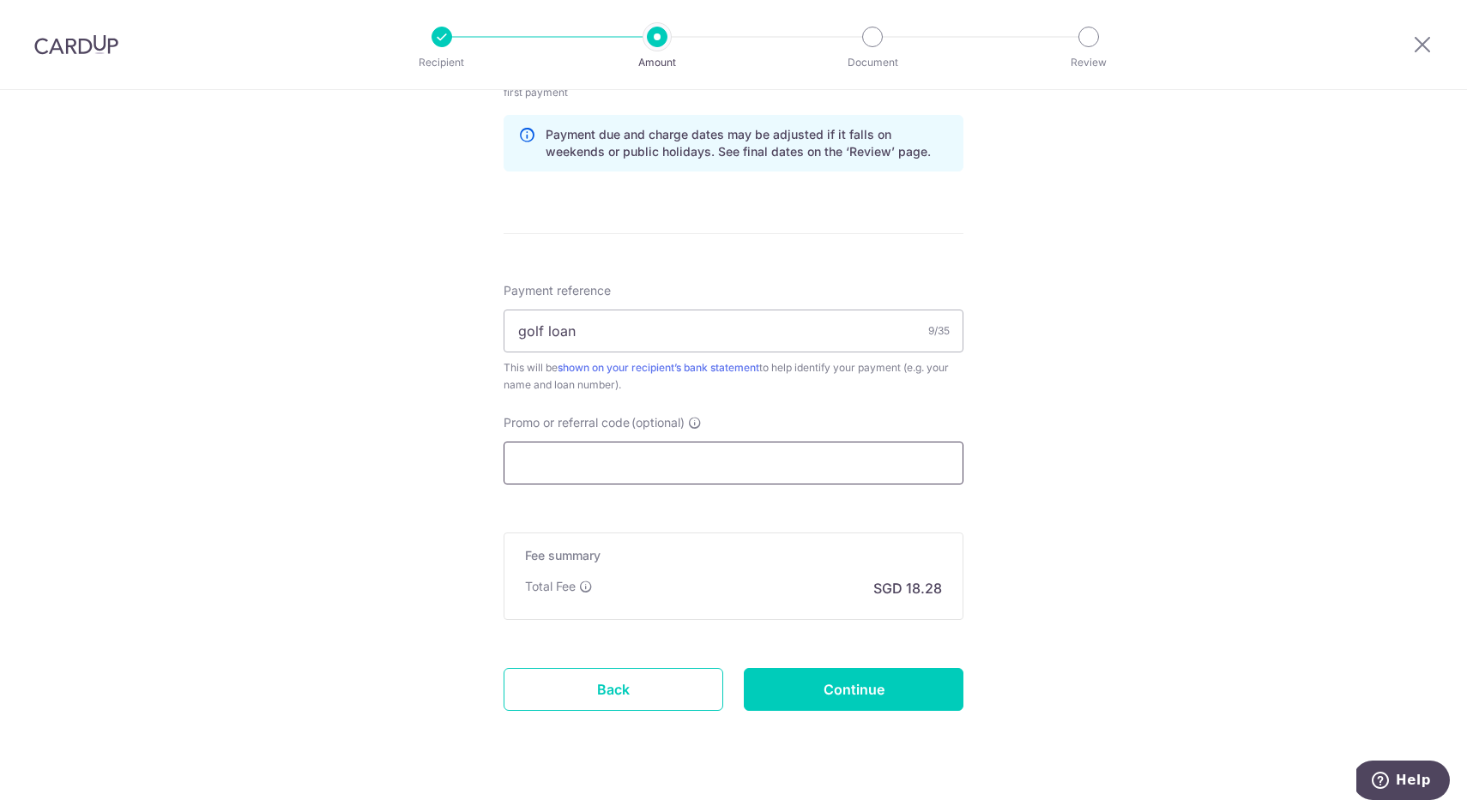
click at [581, 471] on input "Promo or referral code (optional)" at bounding box center [733, 463] width 459 height 43
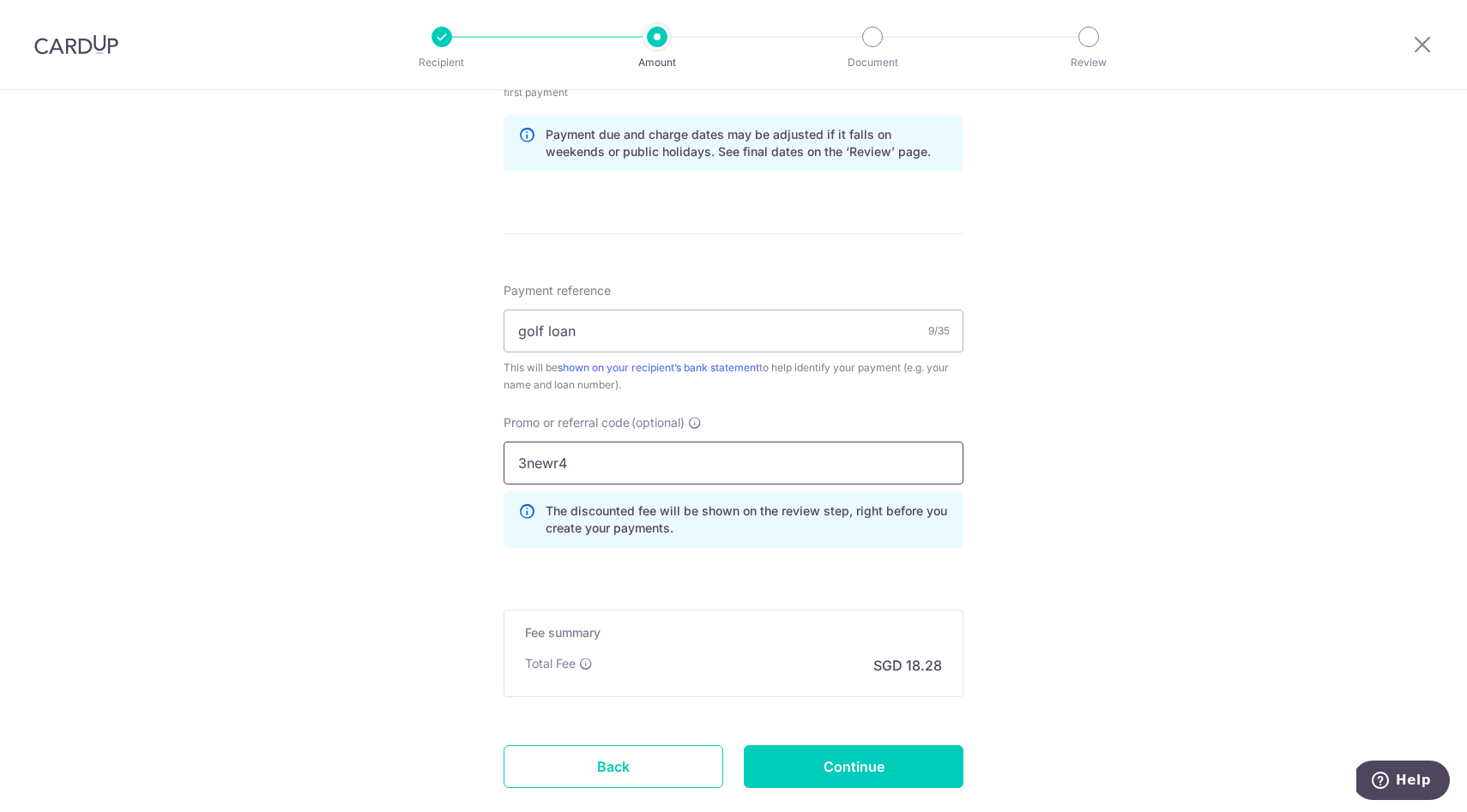
type input "3newr4"
drag, startPoint x: 281, startPoint y: 503, endPoint x: 310, endPoint y: 514, distance: 31.0
click at [282, 503] on div "Tell us more about your payment Enter payment amount SGD 703.00 703.00 Select C…" at bounding box center [733, 58] width 1467 height 1716
click at [844, 772] on input "Continue" at bounding box center [853, 766] width 219 height 43
type input "Create Schedule"
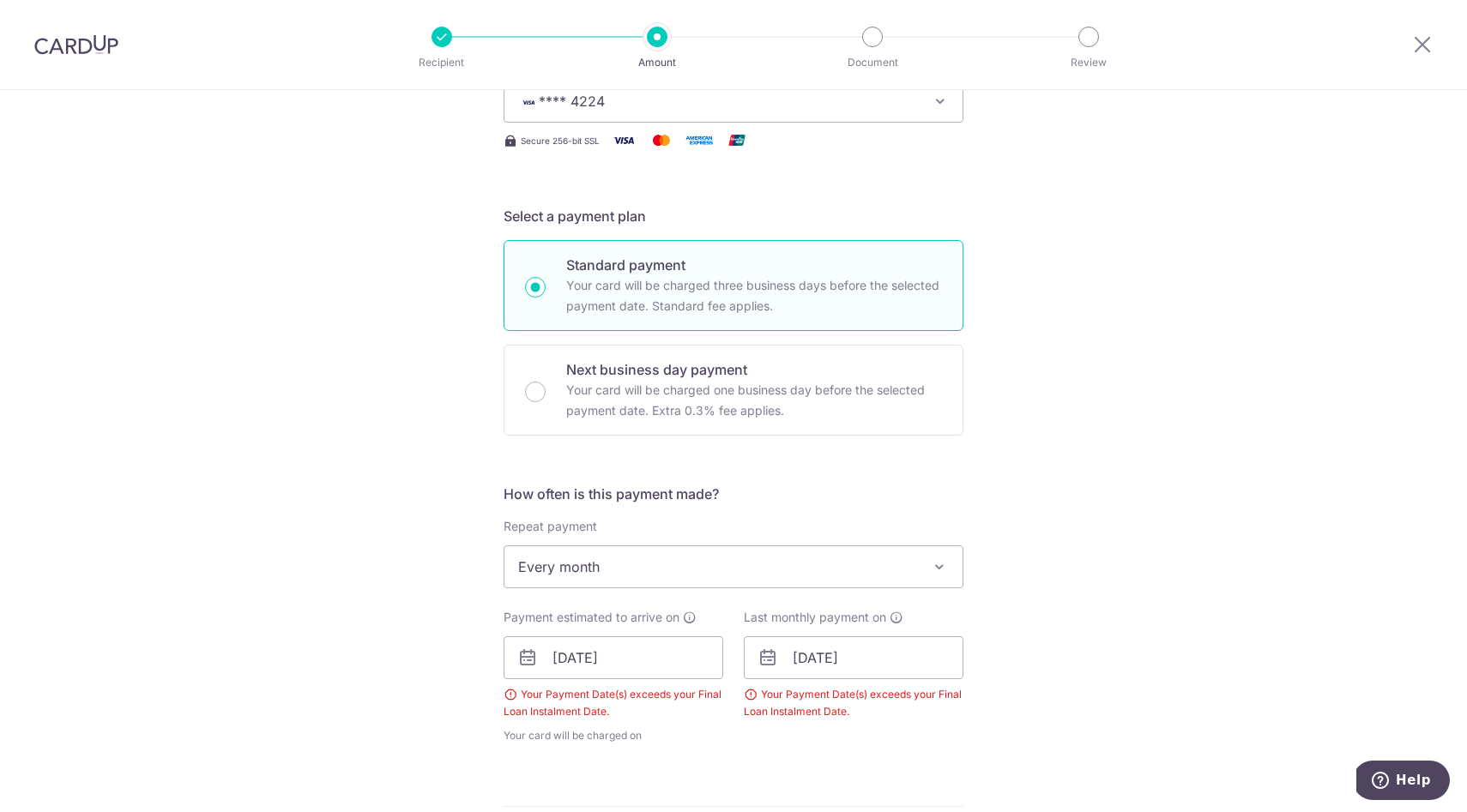
scroll to position [324, 0]
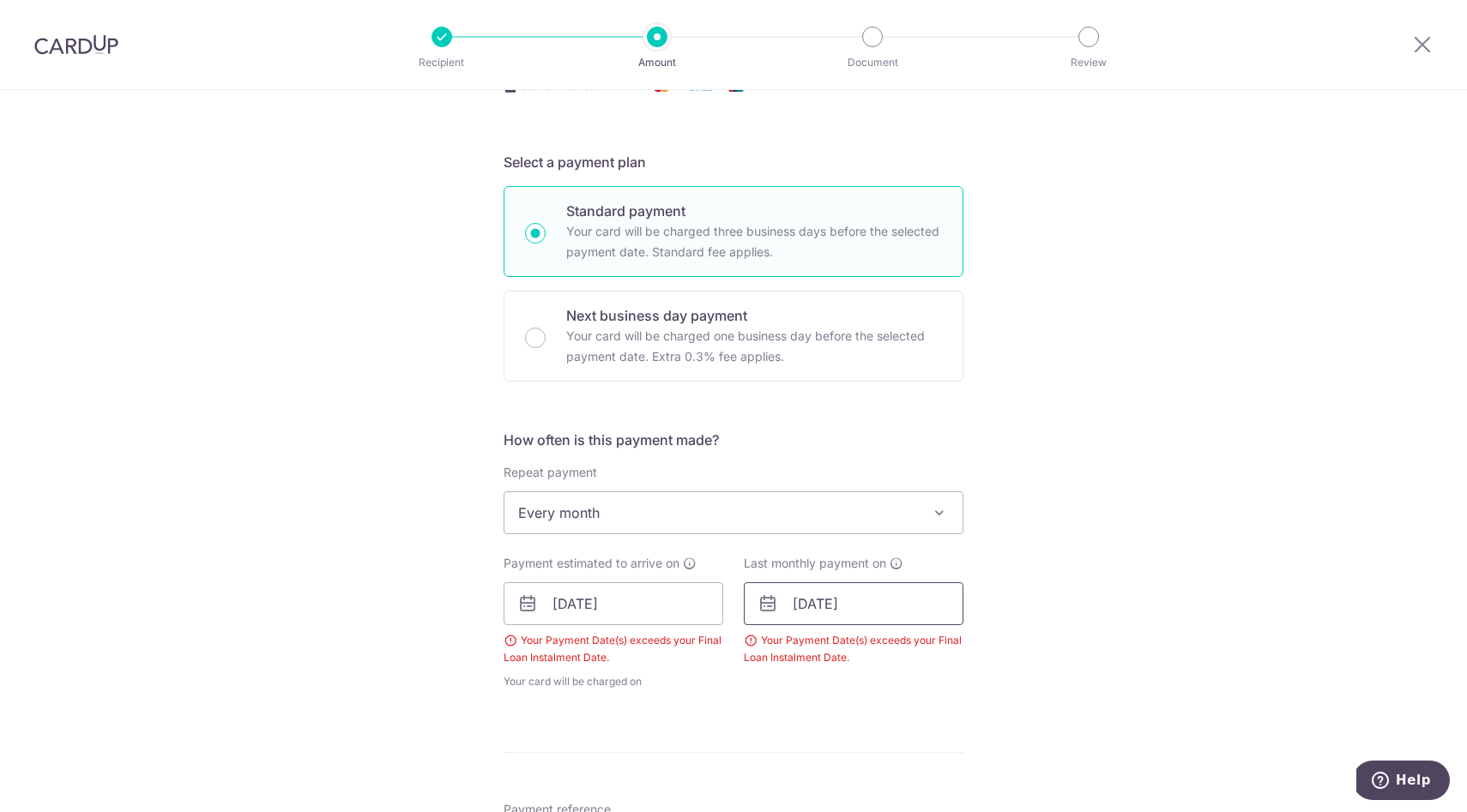
click at [864, 611] on input "[DATE]" at bounding box center [853, 603] width 219 height 43
click at [846, 651] on select "Jan Feb Mar Apr May Jun [DATE] Aug Sep Oct Nov Dec" at bounding box center [841, 651] width 46 height 14
click at [921, 652] on select "2025 2026 2027 2028 2029 2030 2031 2032 2033 2034 2035" at bounding box center [921, 651] width 46 height 14
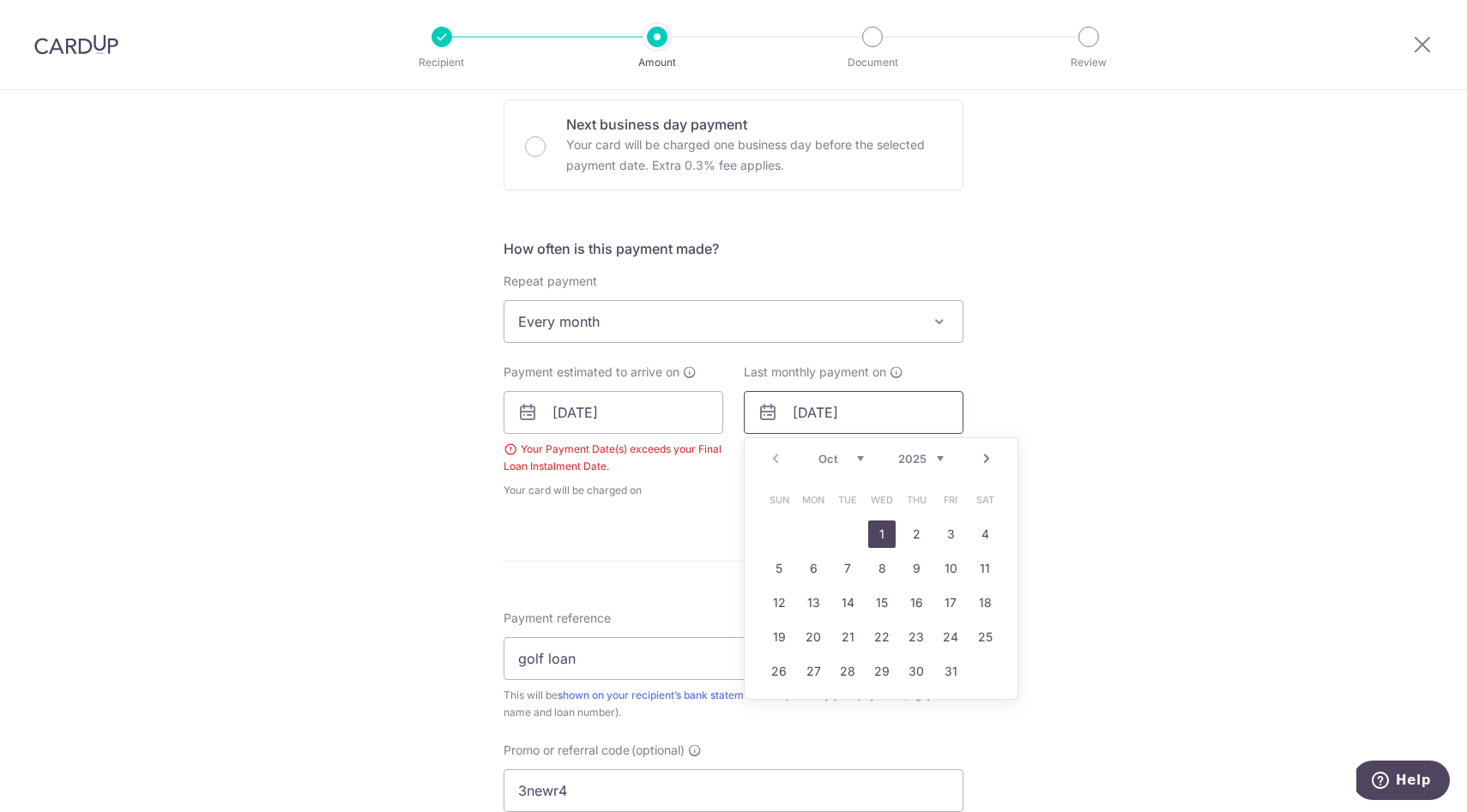
scroll to position [590, 0]
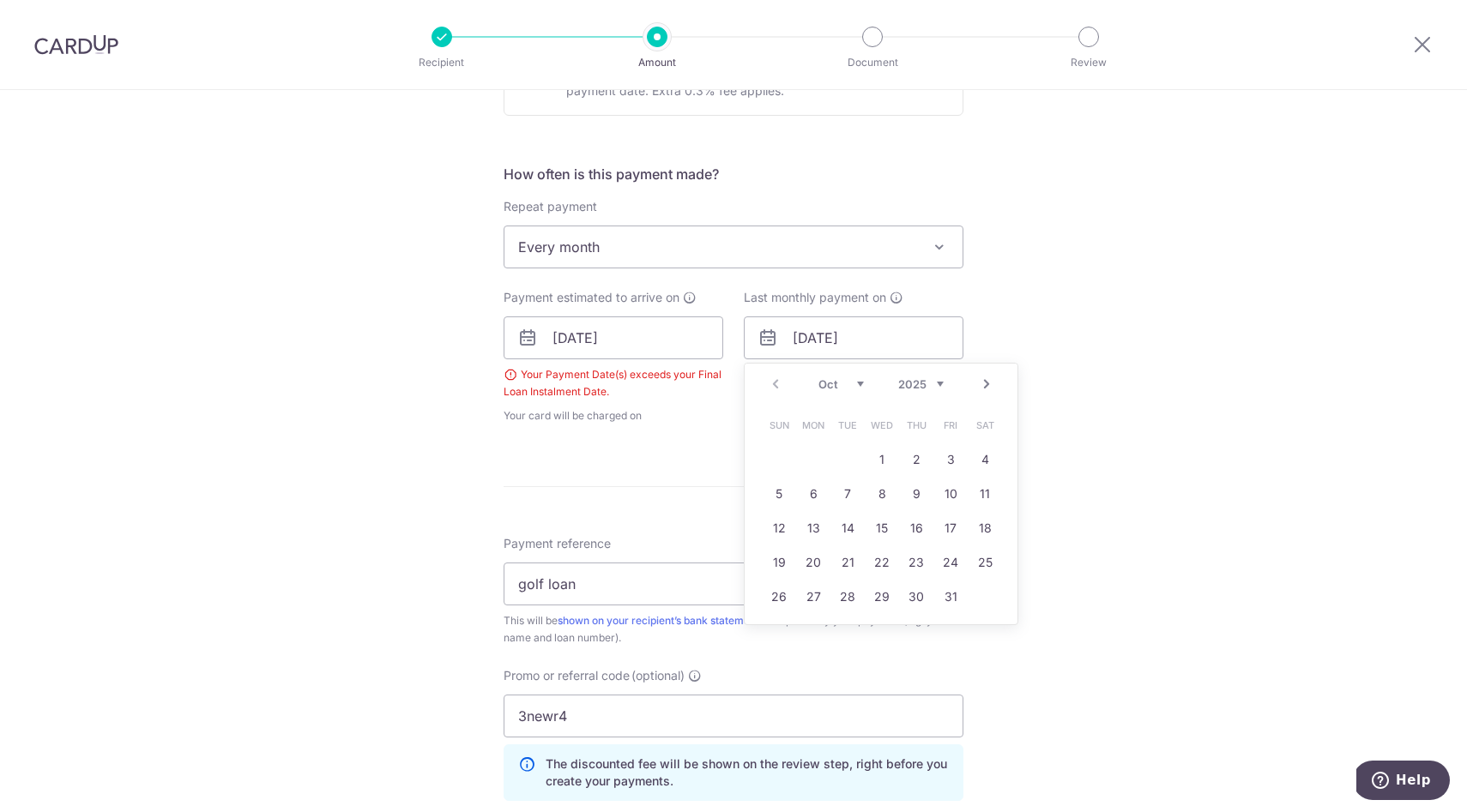
click at [849, 381] on select "Oct Nov Dec" at bounding box center [841, 384] width 46 height 14
click at [774, 388] on div "Prev Next Oct Nov [DATE] 2026 2027 2028 2029 2030 2031 2032 2033 2034 2035" at bounding box center [880, 384] width 273 height 41
click at [776, 384] on div "Prev Next Oct Nov Dec 2025 2026 2027 2028 2029 2030 2031 2032 2033 2034 2035" at bounding box center [880, 384] width 273 height 41
click at [777, 384] on div "Prev Next Oct Nov Dec 2025 2026 2027 2028 2029 2030 2031 2032 2033 2034 2035" at bounding box center [880, 384] width 273 height 41
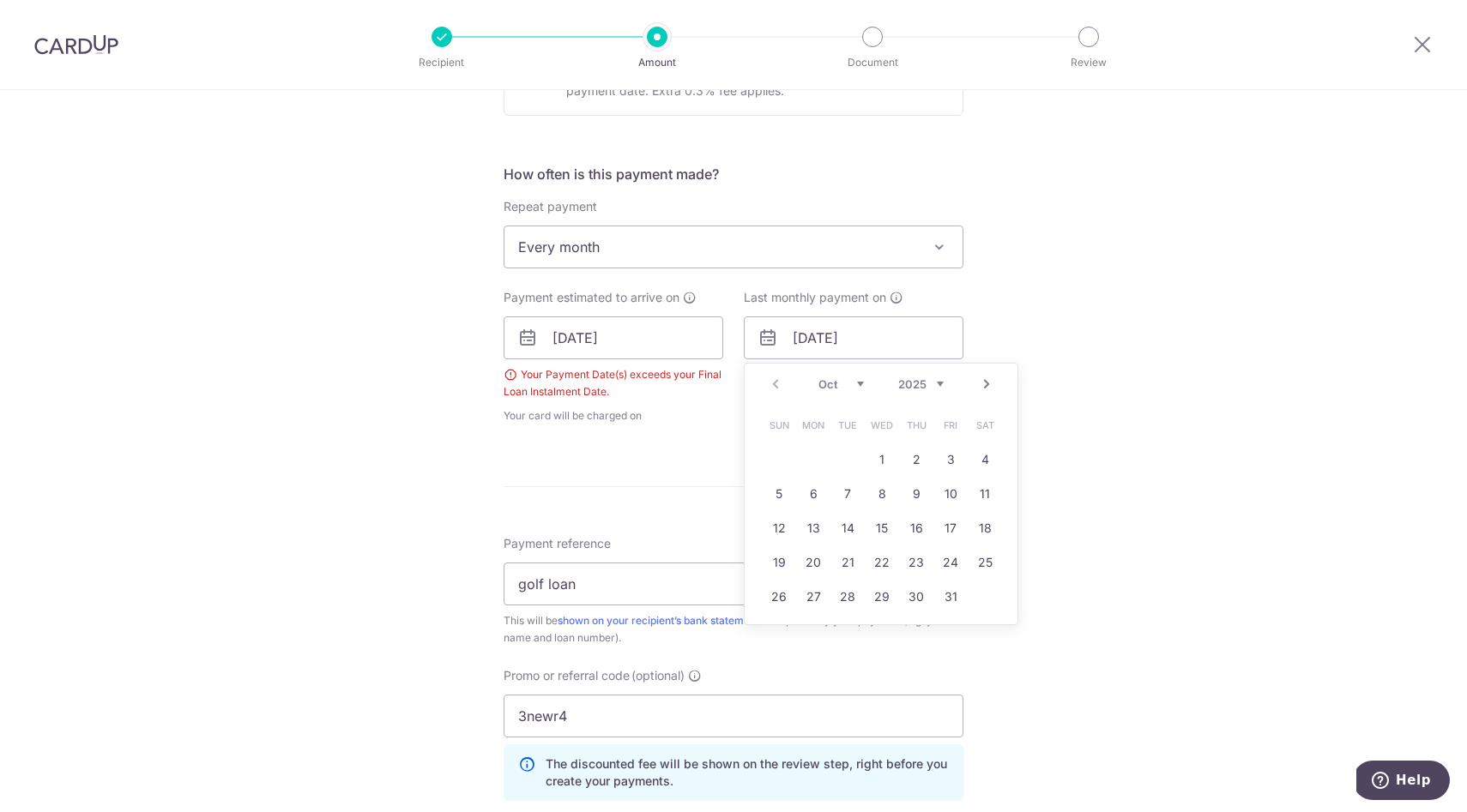
click at [1079, 457] on div "Tell us more about your payment Enter payment amount SGD 703.00 703.00 Select C…" at bounding box center [733, 335] width 1467 height 1670
click at [644, 353] on input "[DATE]" at bounding box center [613, 338] width 219 height 43
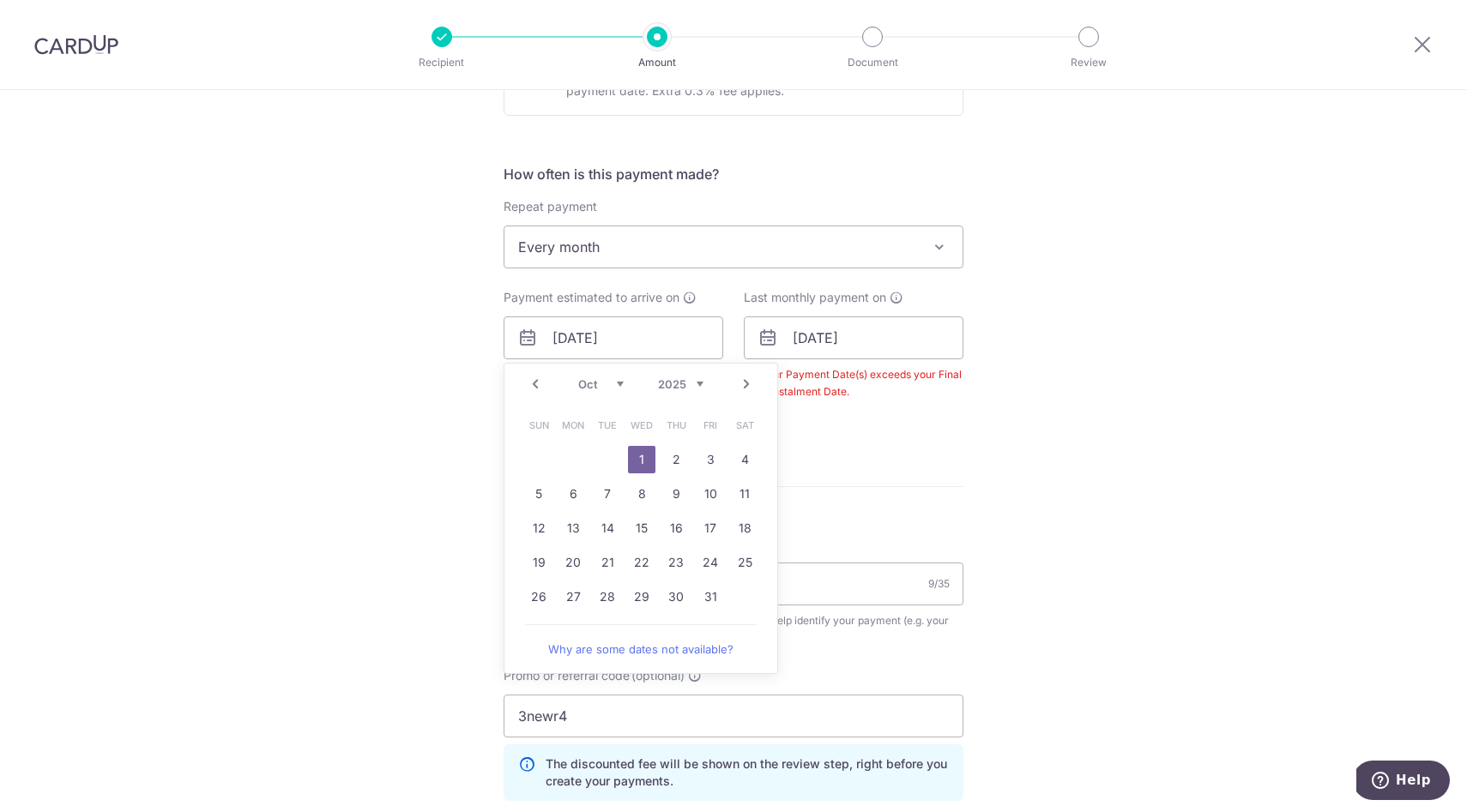
click at [540, 385] on link "Prev" at bounding box center [535, 383] width 20 height 20
click at [630, 529] on link "17" at bounding box center [641, 528] width 27 height 27
type input "17/09/2025"
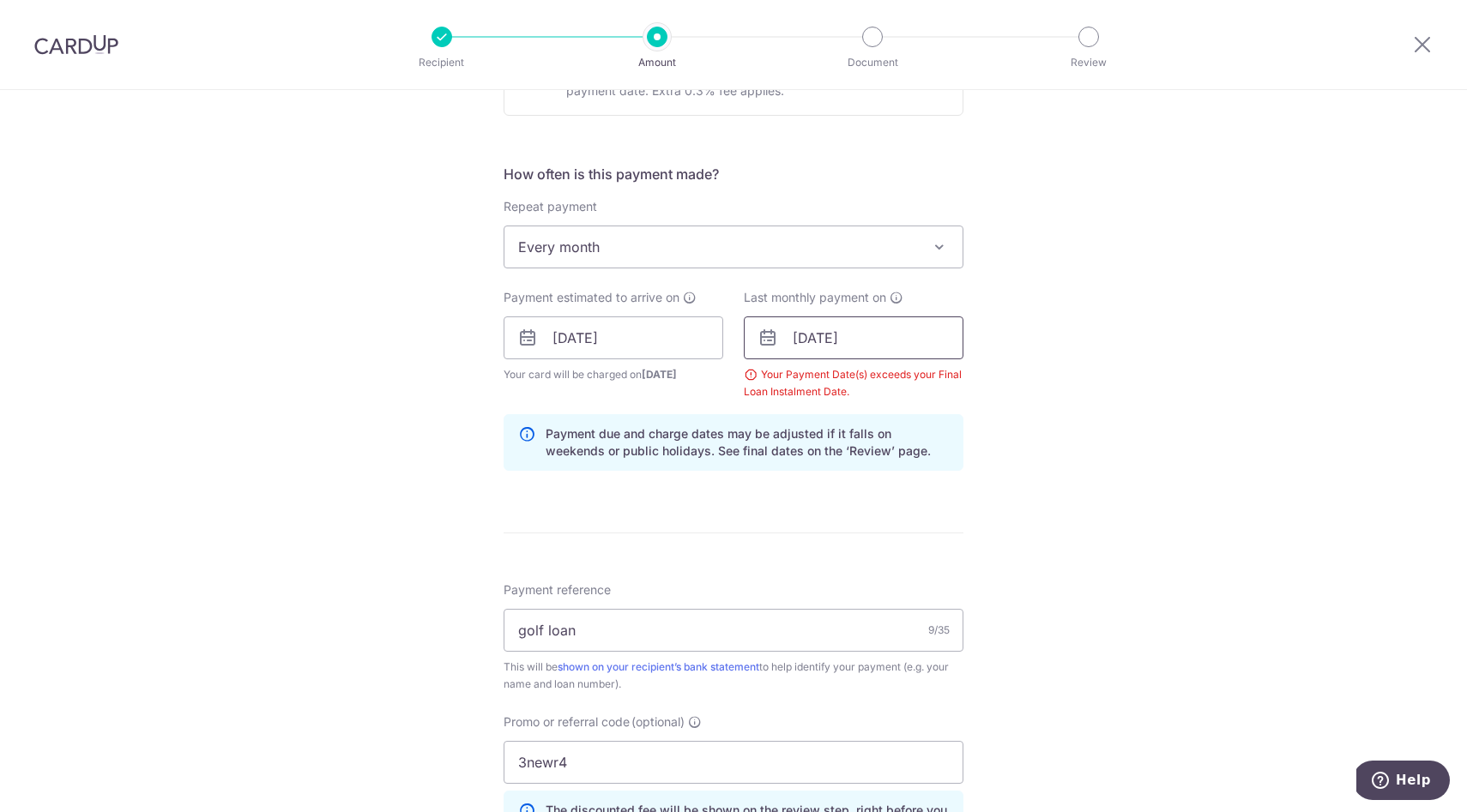
click at [814, 349] on input "28/09/2027" at bounding box center [853, 338] width 219 height 43
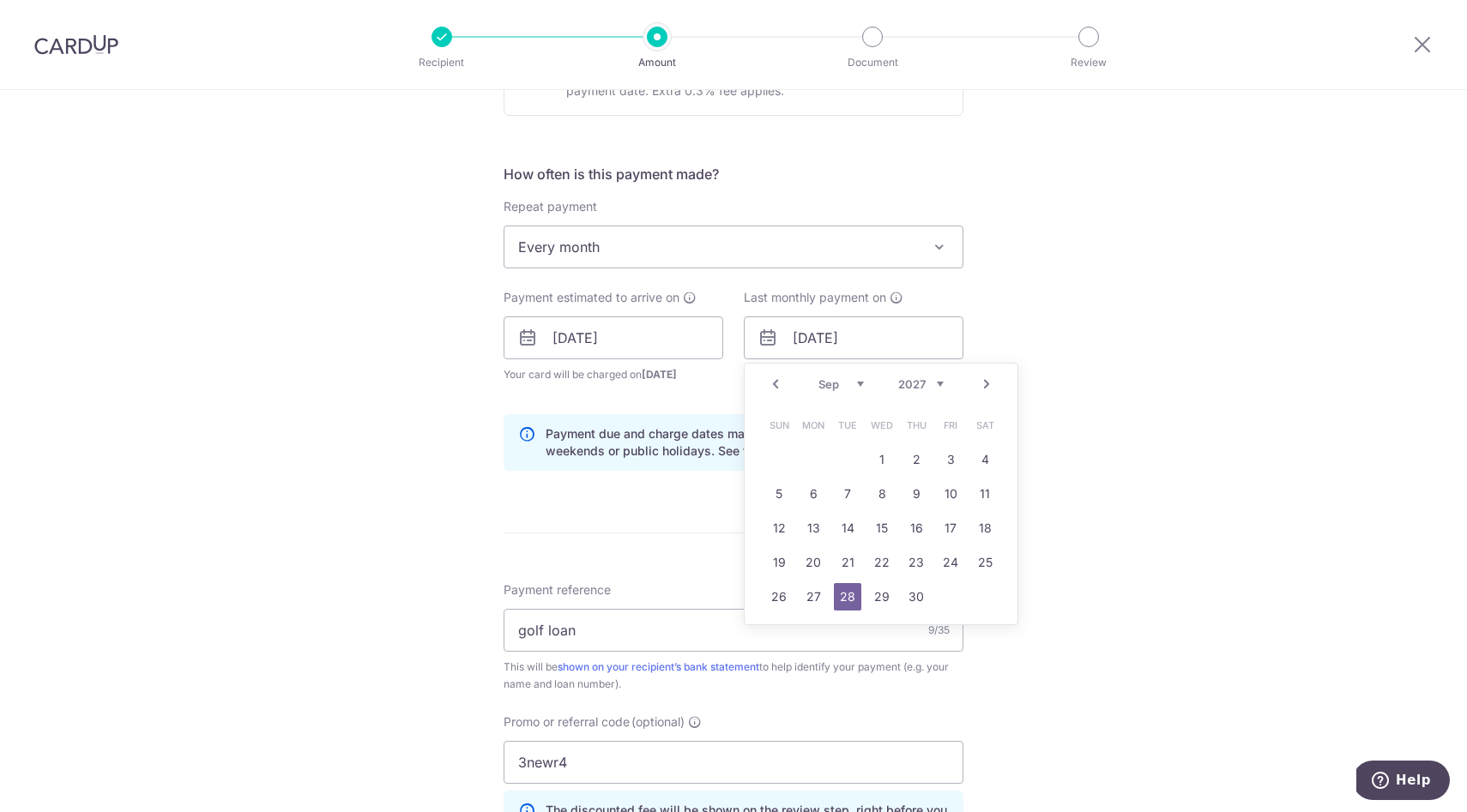
click at [903, 376] on div "Prev Next Jan Feb Mar Apr May Jun Jul Aug Sep Oct Nov Dec 2024 2025 2026 2027 2…" at bounding box center [880, 384] width 273 height 41
click at [908, 386] on select "2024 2025 2026 2027 2028 2029 2030 2031 2032 2033 2034 2035" at bounding box center [921, 384] width 46 height 14
click at [882, 465] on link "3" at bounding box center [881, 459] width 27 height 27
type input "03/09/2025"
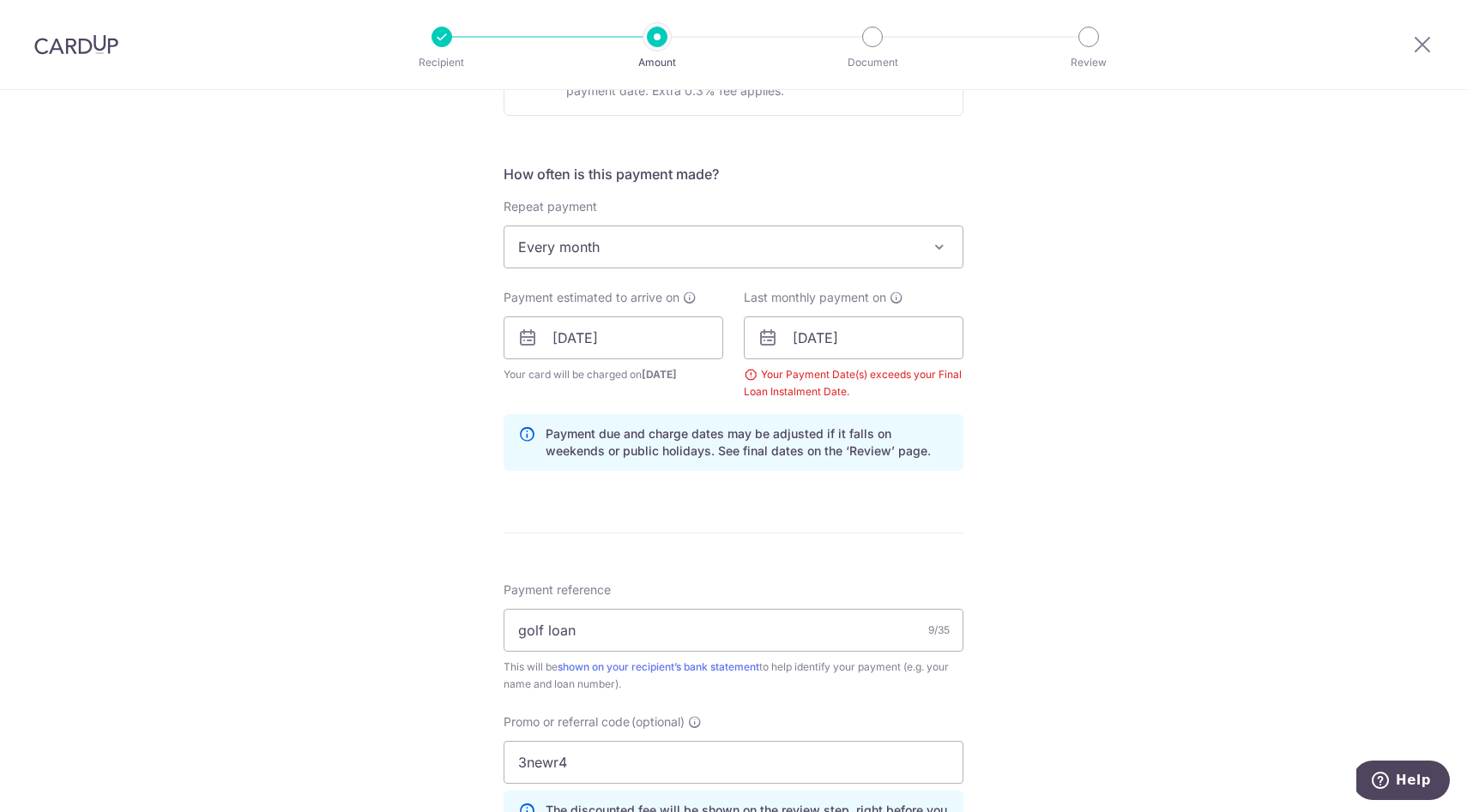
click at [1055, 465] on div "Tell us more about your payment Enter payment amount SGD 703.00 703.00 Select C…" at bounding box center [733, 358] width 1467 height 1716
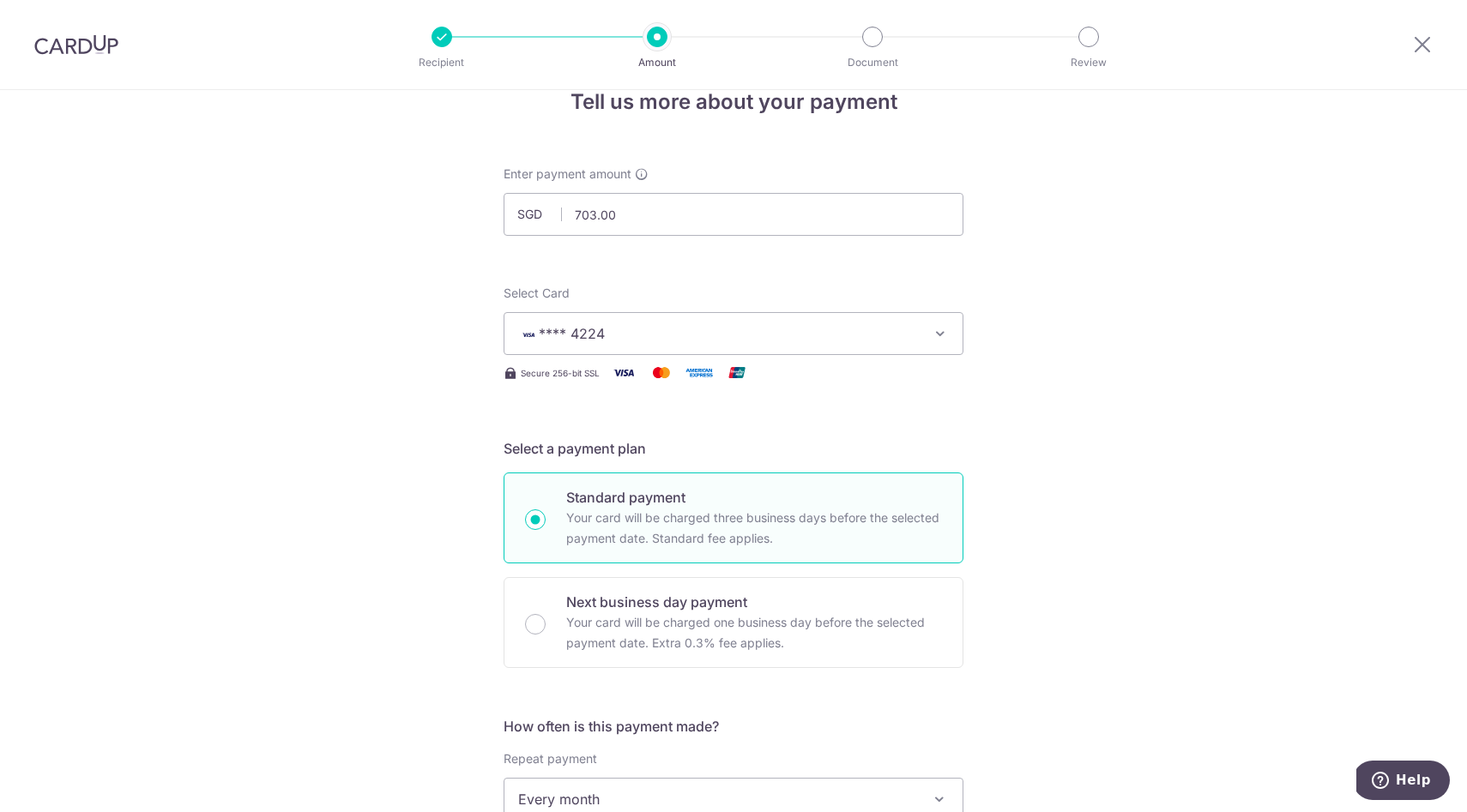
scroll to position [0, 0]
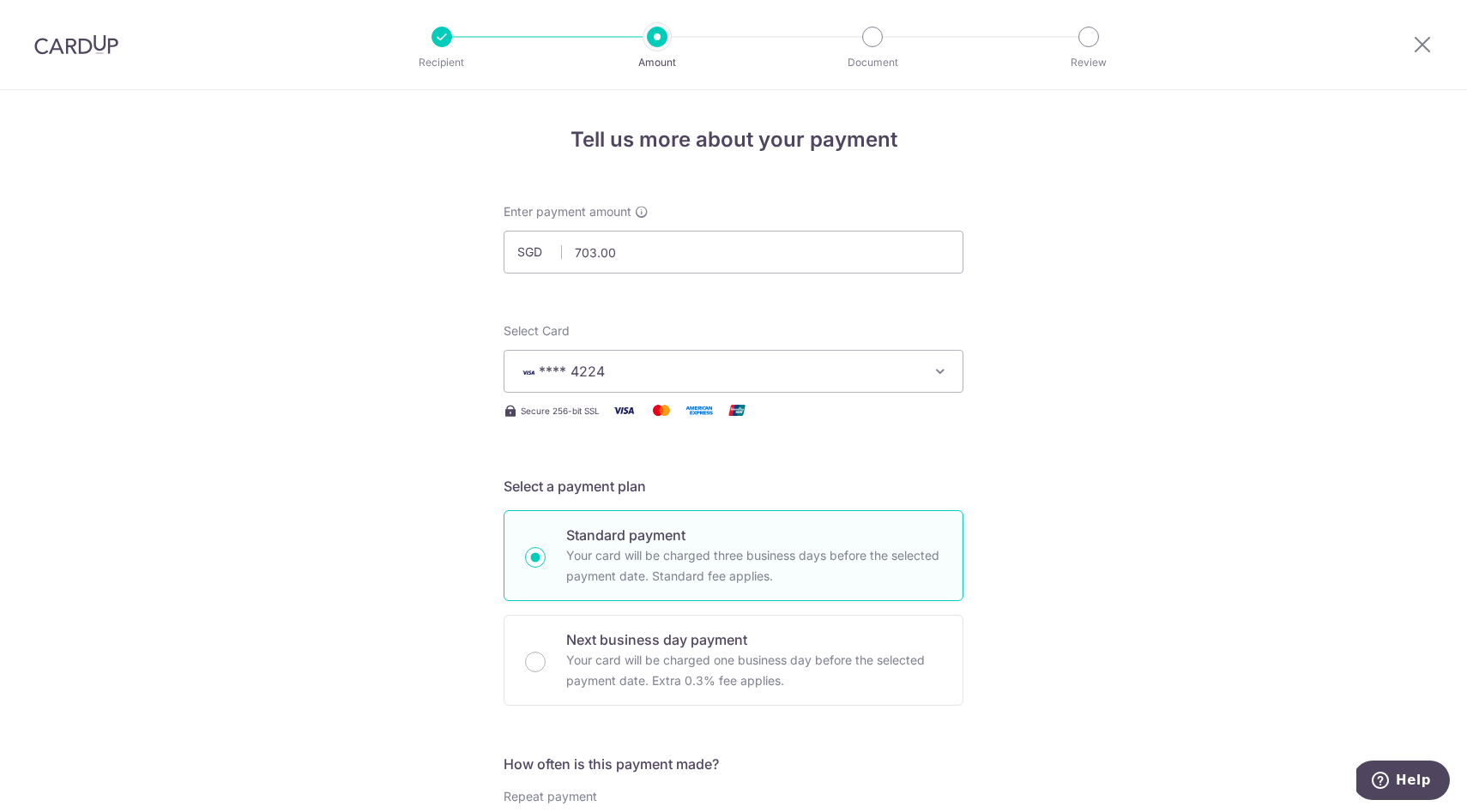
click at [63, 35] on img at bounding box center [76, 44] width 84 height 20
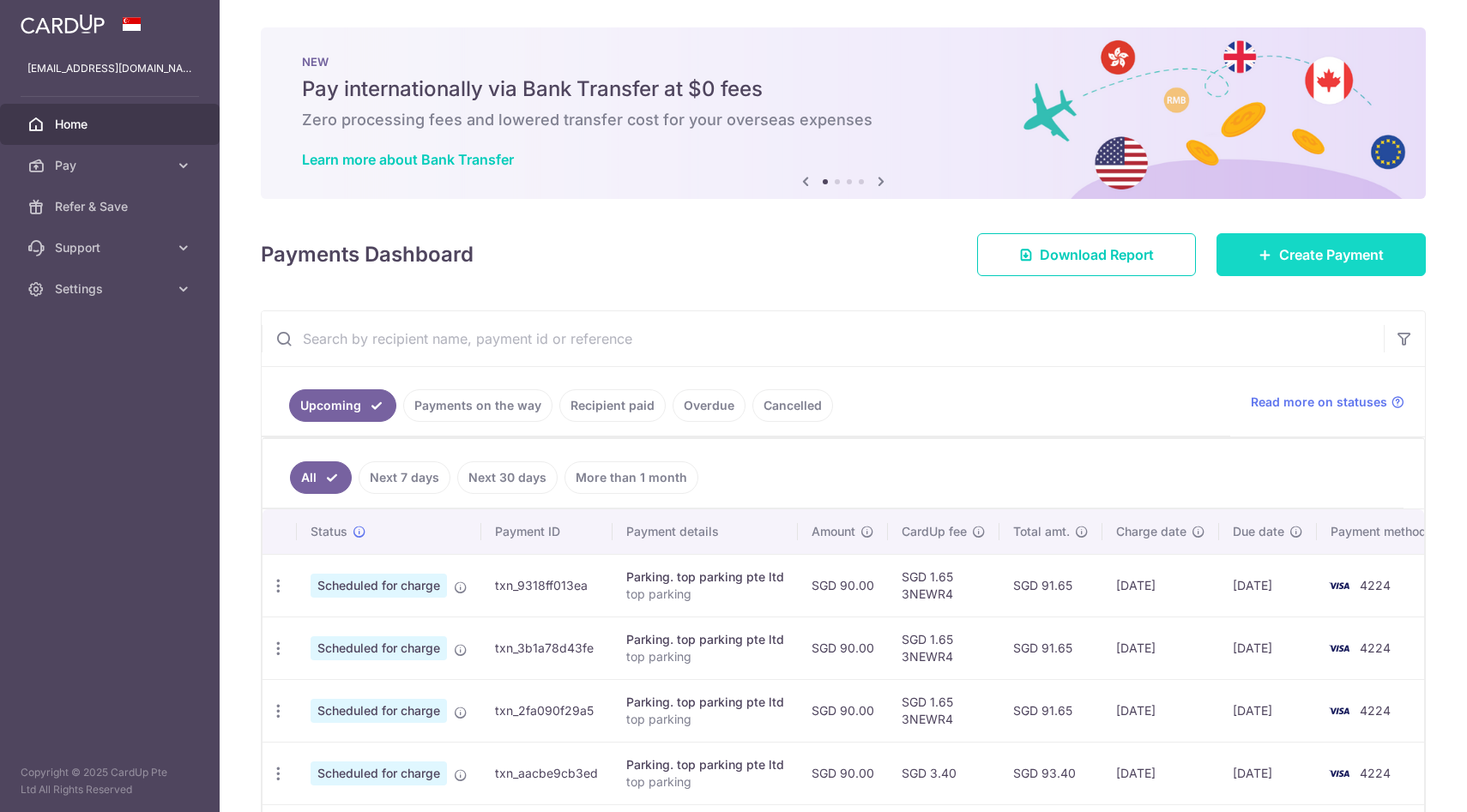
click at [1345, 272] on link "Create Payment" at bounding box center [1321, 254] width 210 height 43
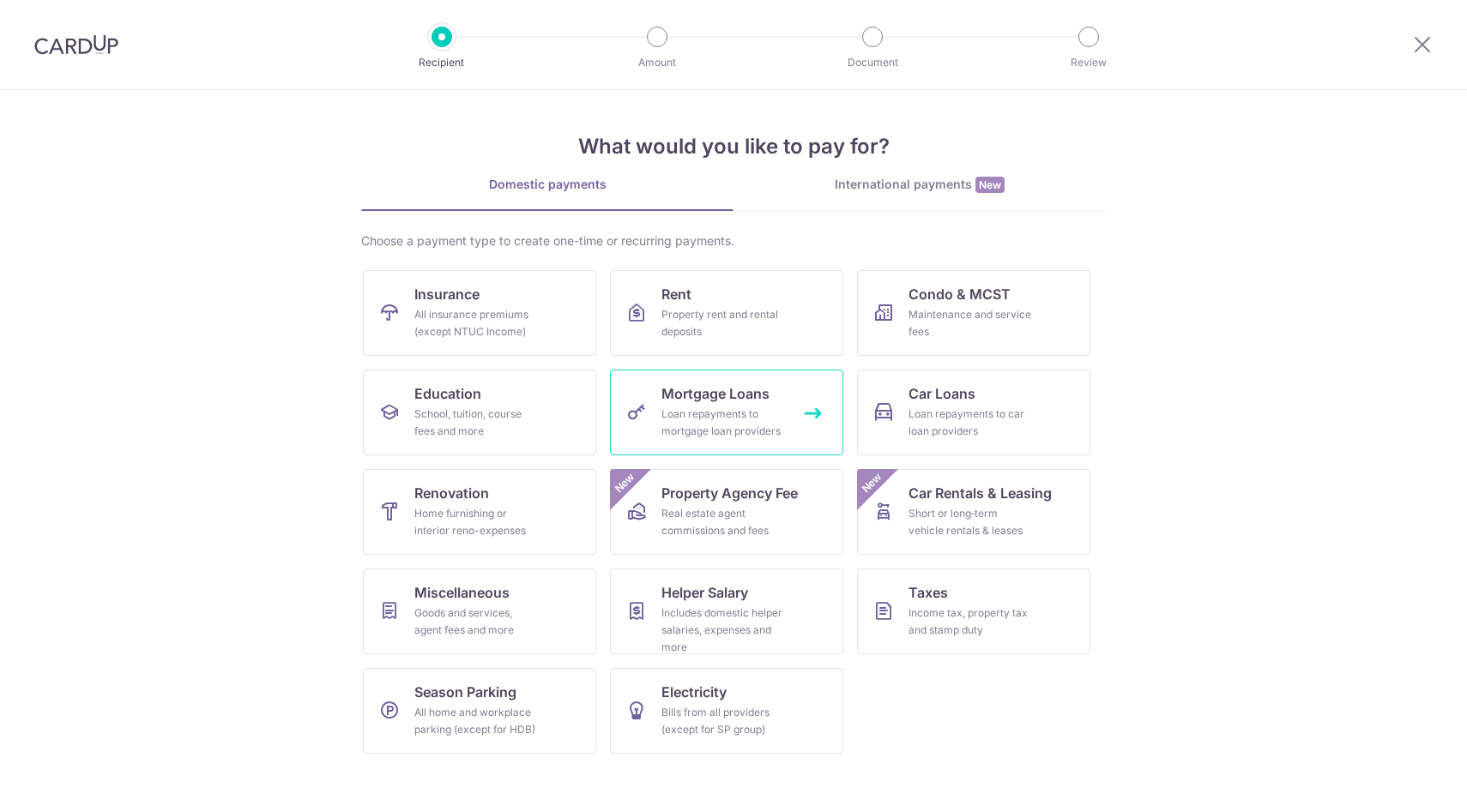
click at [739, 403] on span "Mortgage Loans" at bounding box center [715, 393] width 108 height 20
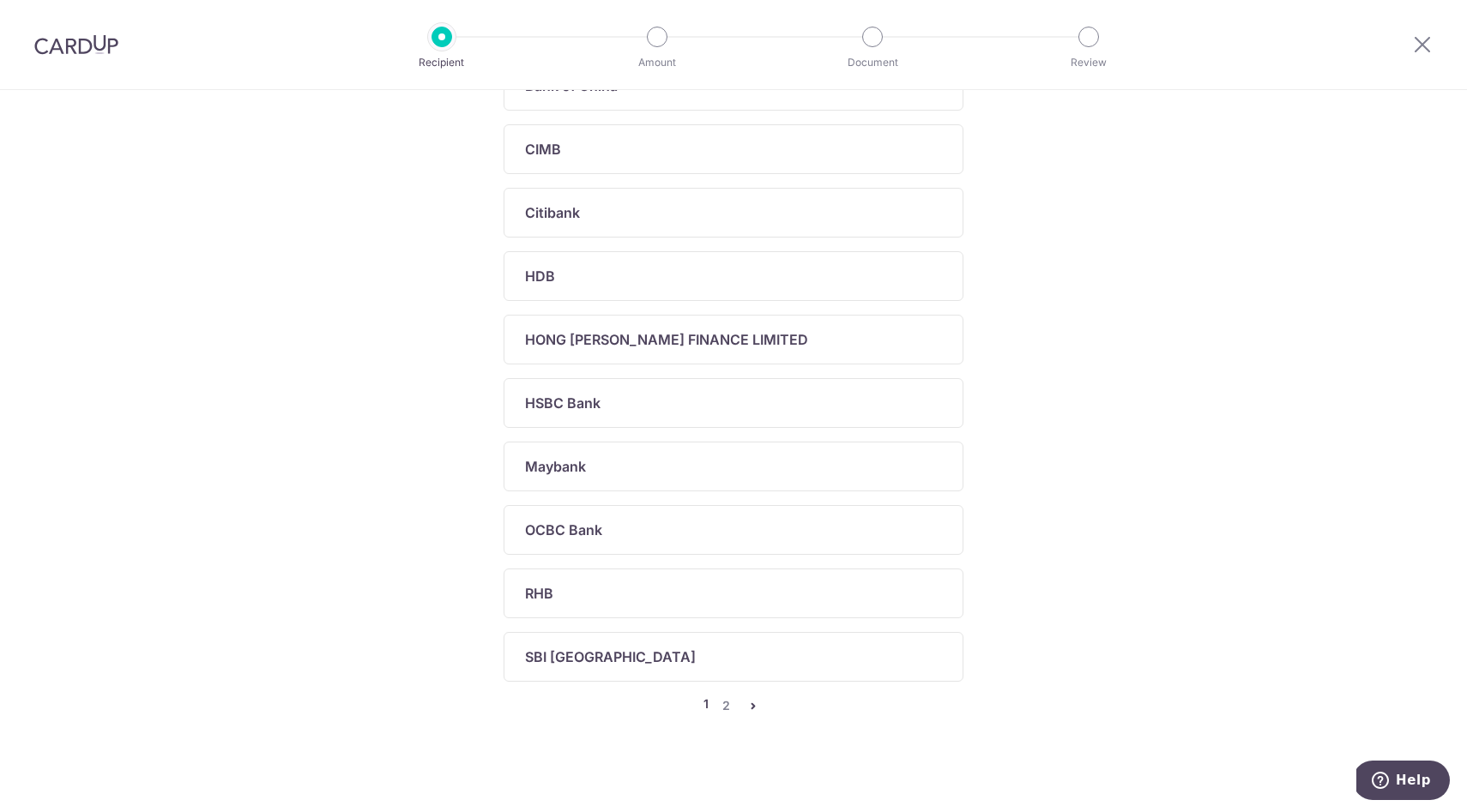
scroll to position [509, 0]
click at [726, 705] on link "2" at bounding box center [725, 701] width 20 height 20
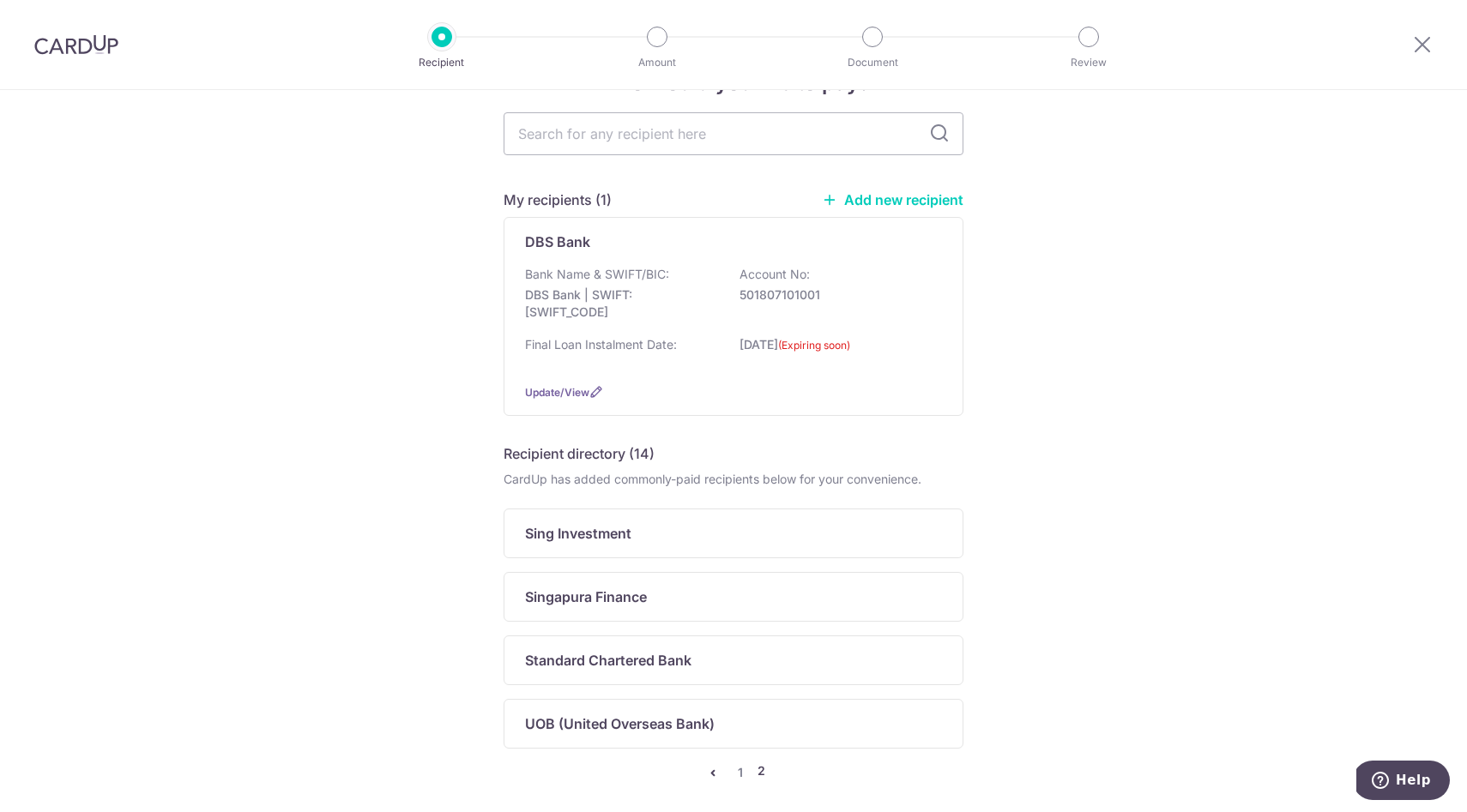
scroll to position [128, 0]
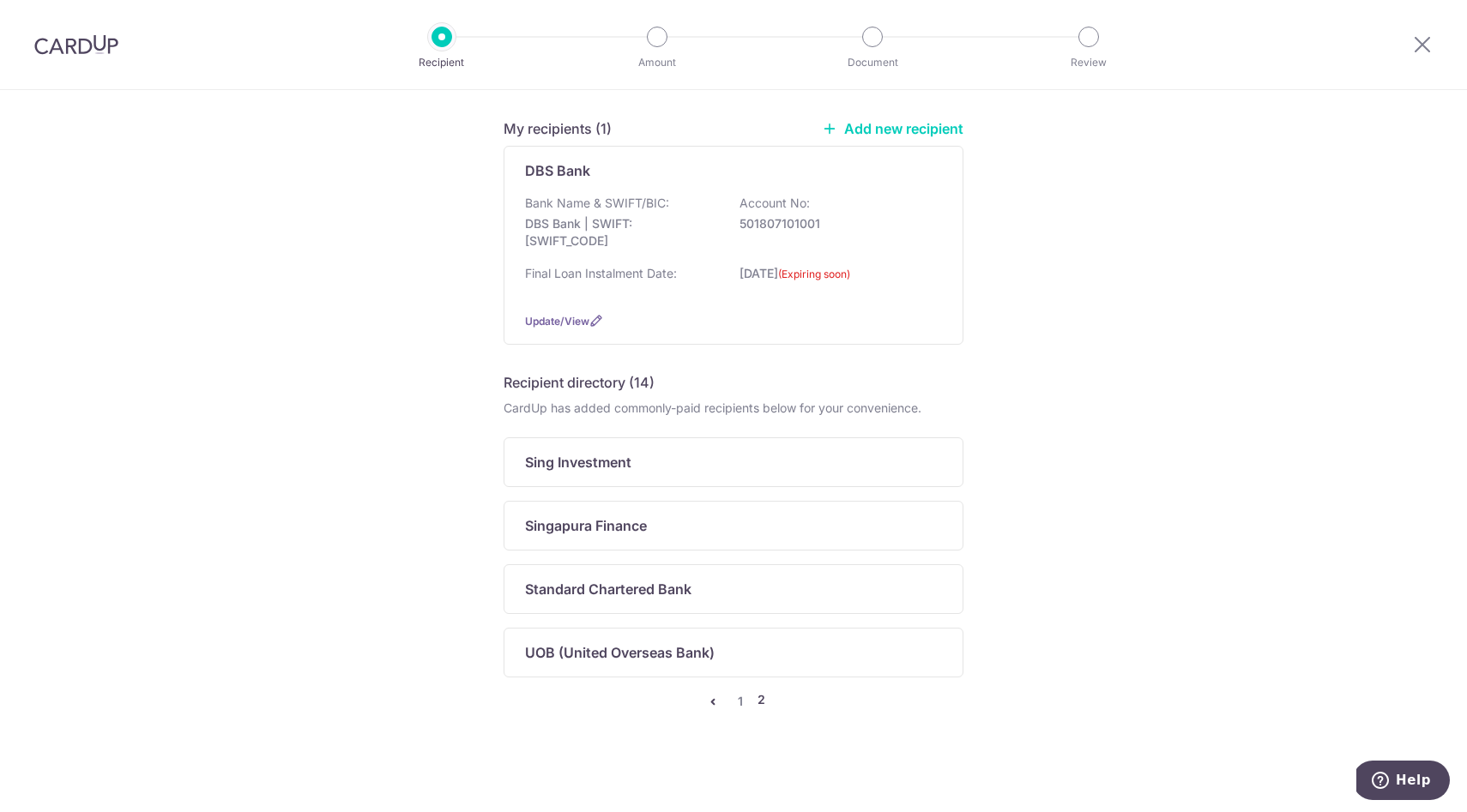
click at [715, 701] on icon "pager" at bounding box center [713, 702] width 14 height 14
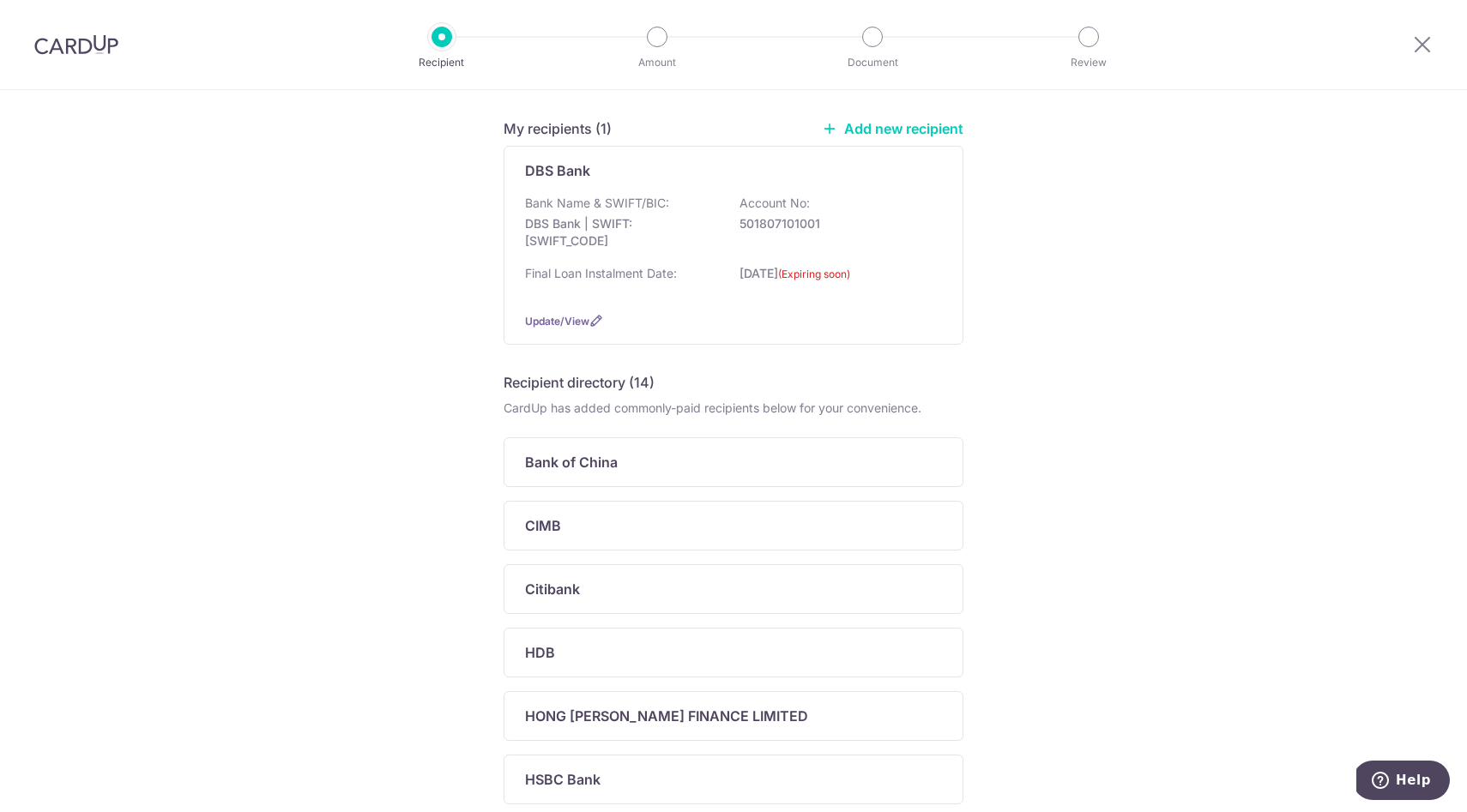
scroll to position [0, 0]
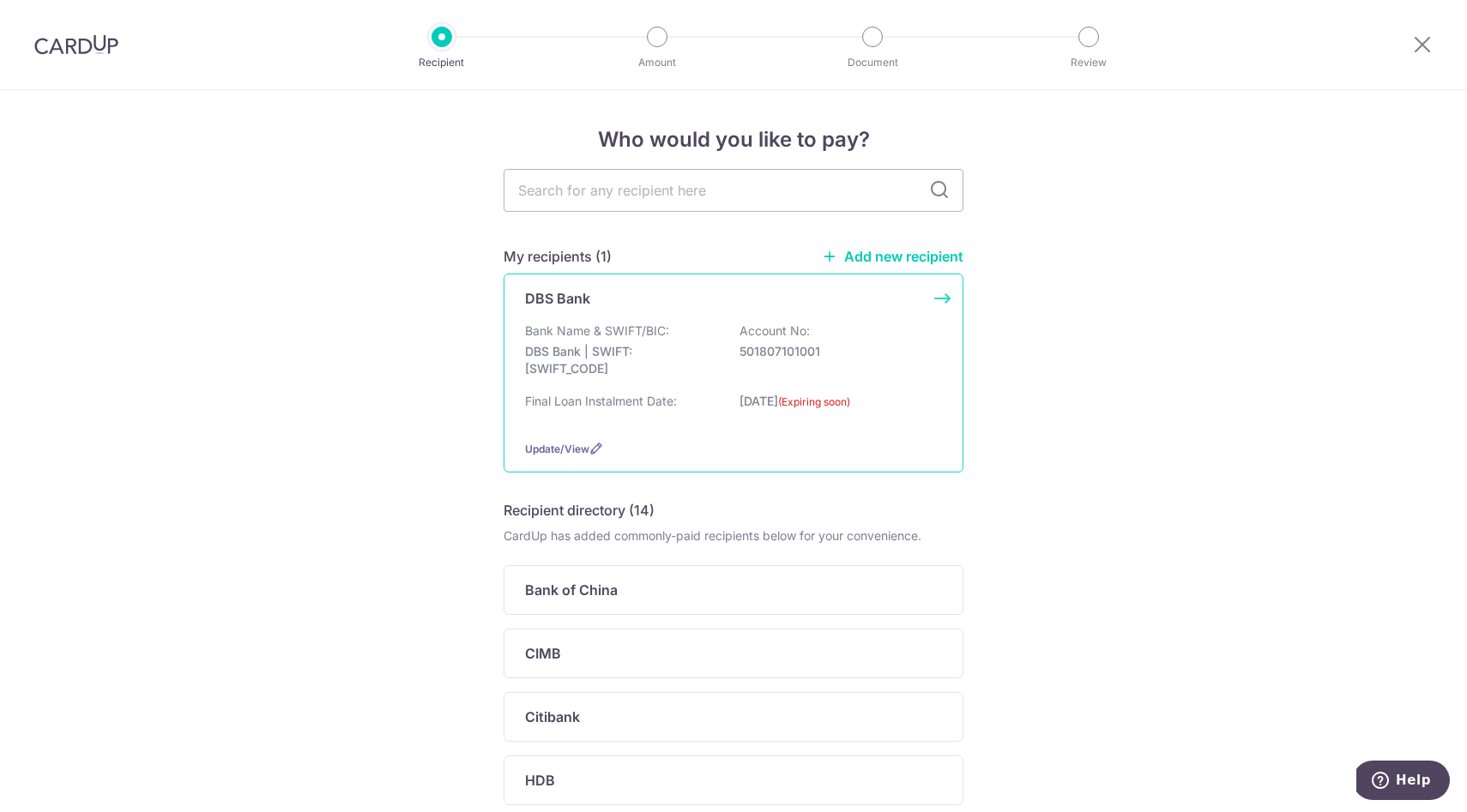
click at [669, 356] on p "DBS Bank | SWIFT: [SWIFT_CODE]" at bounding box center [621, 360] width 192 height 34
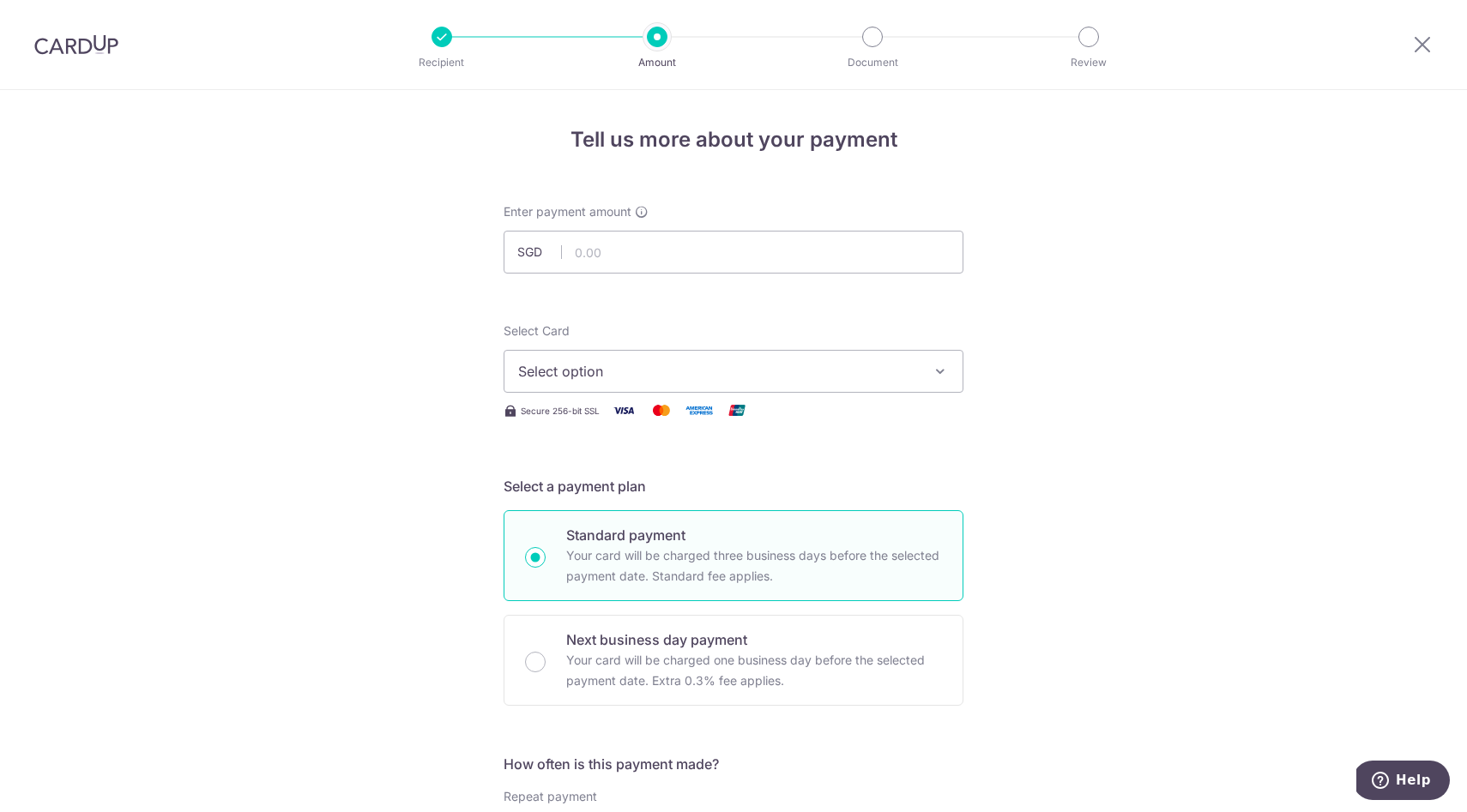
click at [567, 374] on span "Select option" at bounding box center [718, 371] width 400 height 20
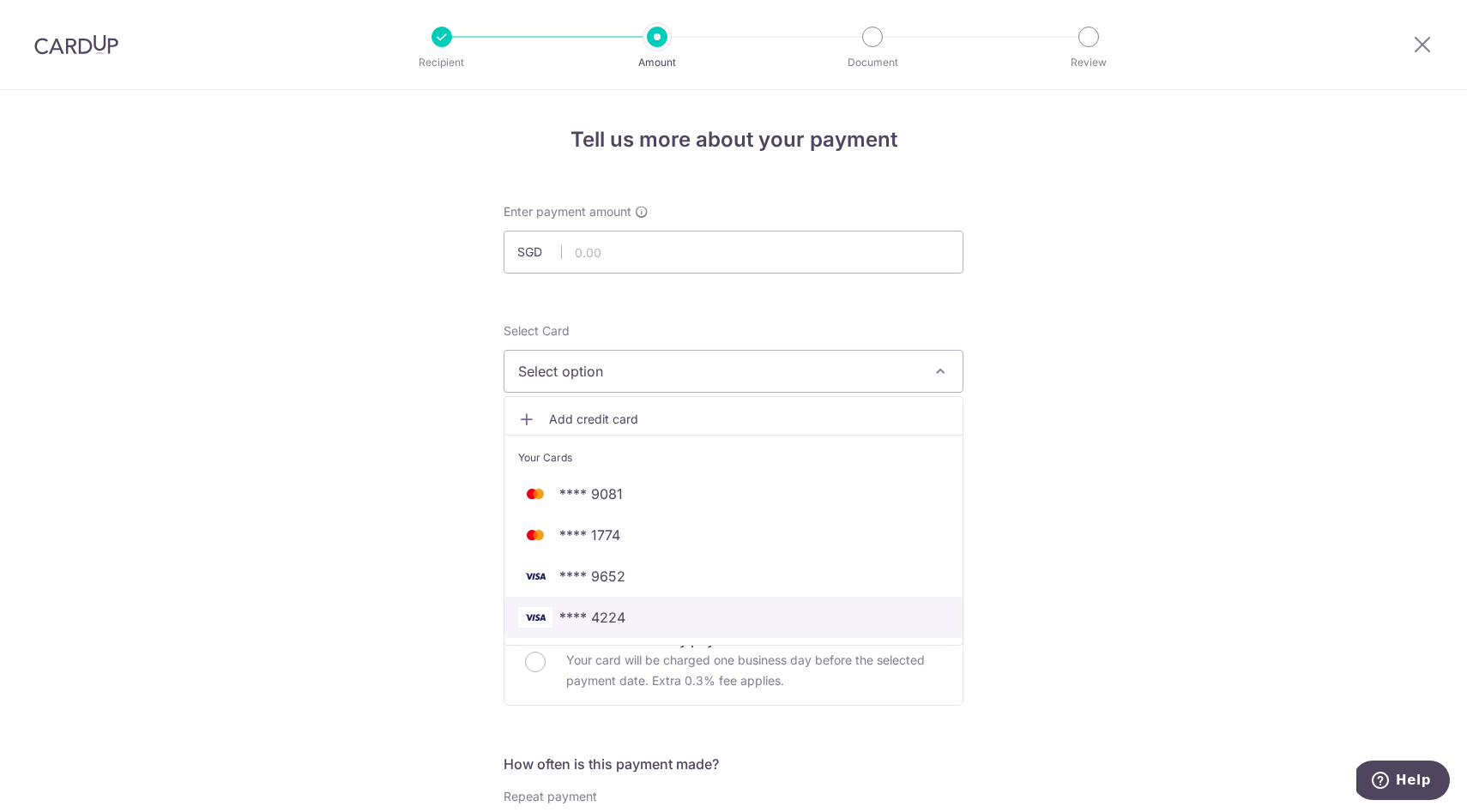
click at [626, 616] on span "**** 4224" at bounding box center [733, 616] width 431 height 20
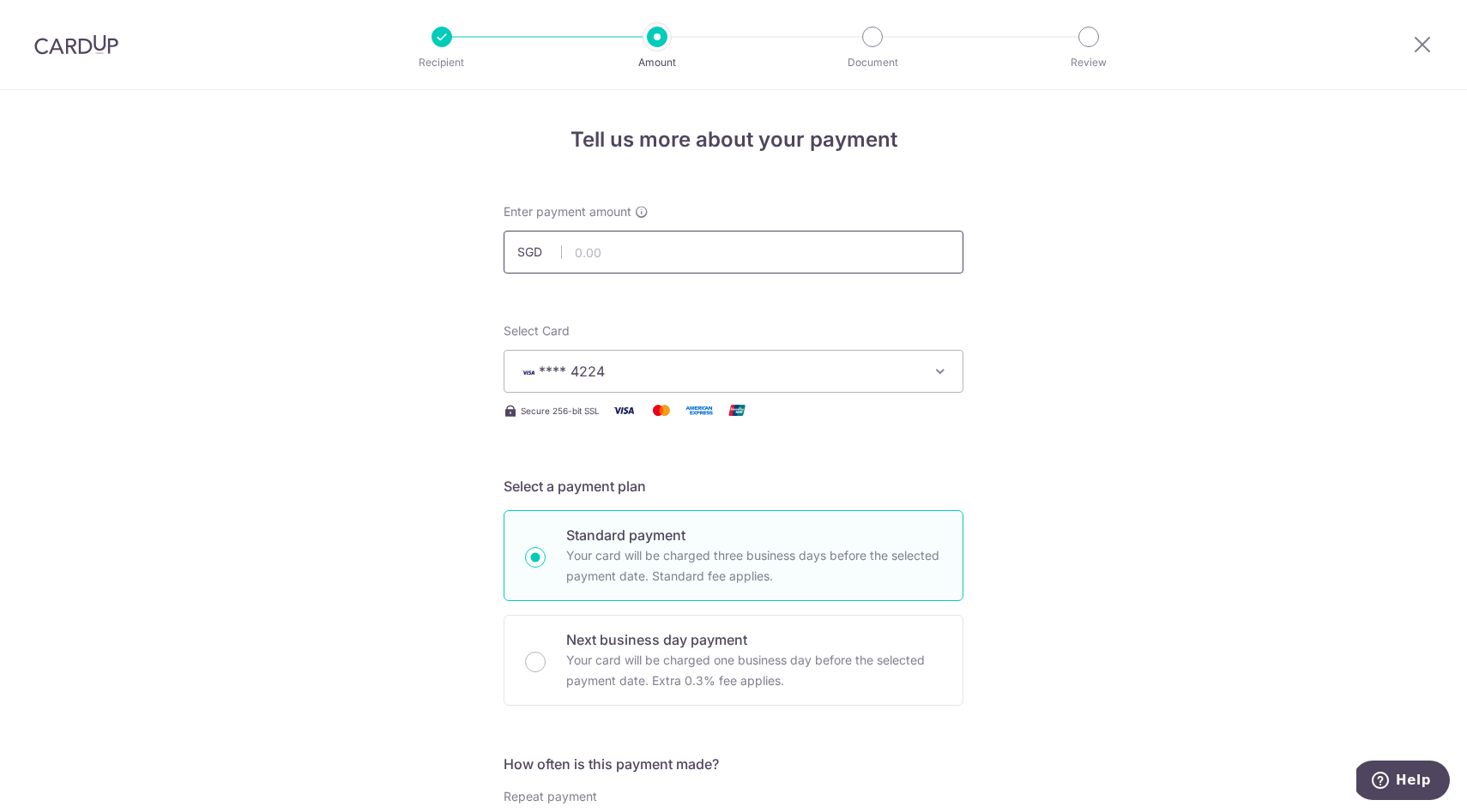
click at [681, 253] on input "text" at bounding box center [733, 252] width 459 height 43
type input "2,922.00"
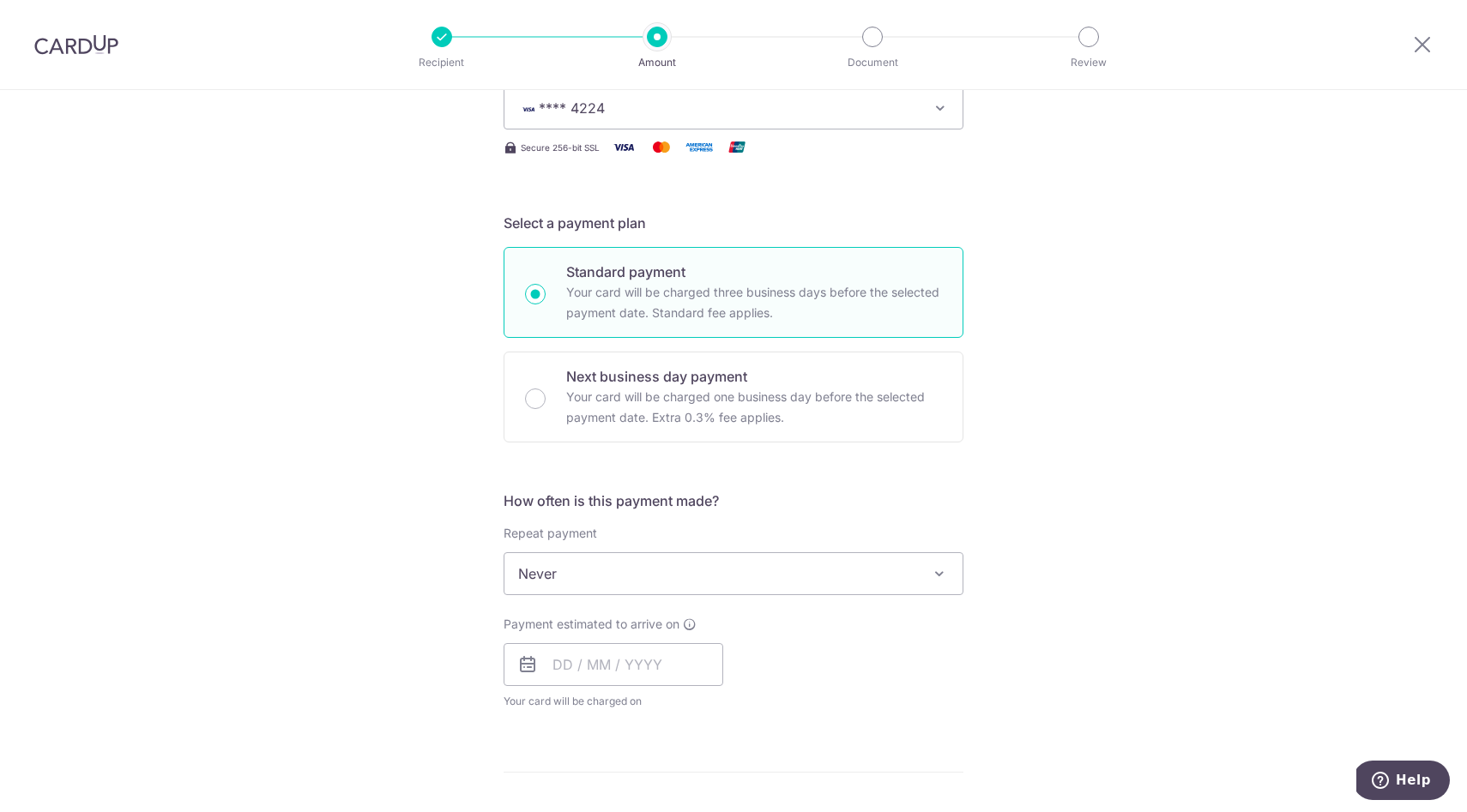
scroll to position [271, 0]
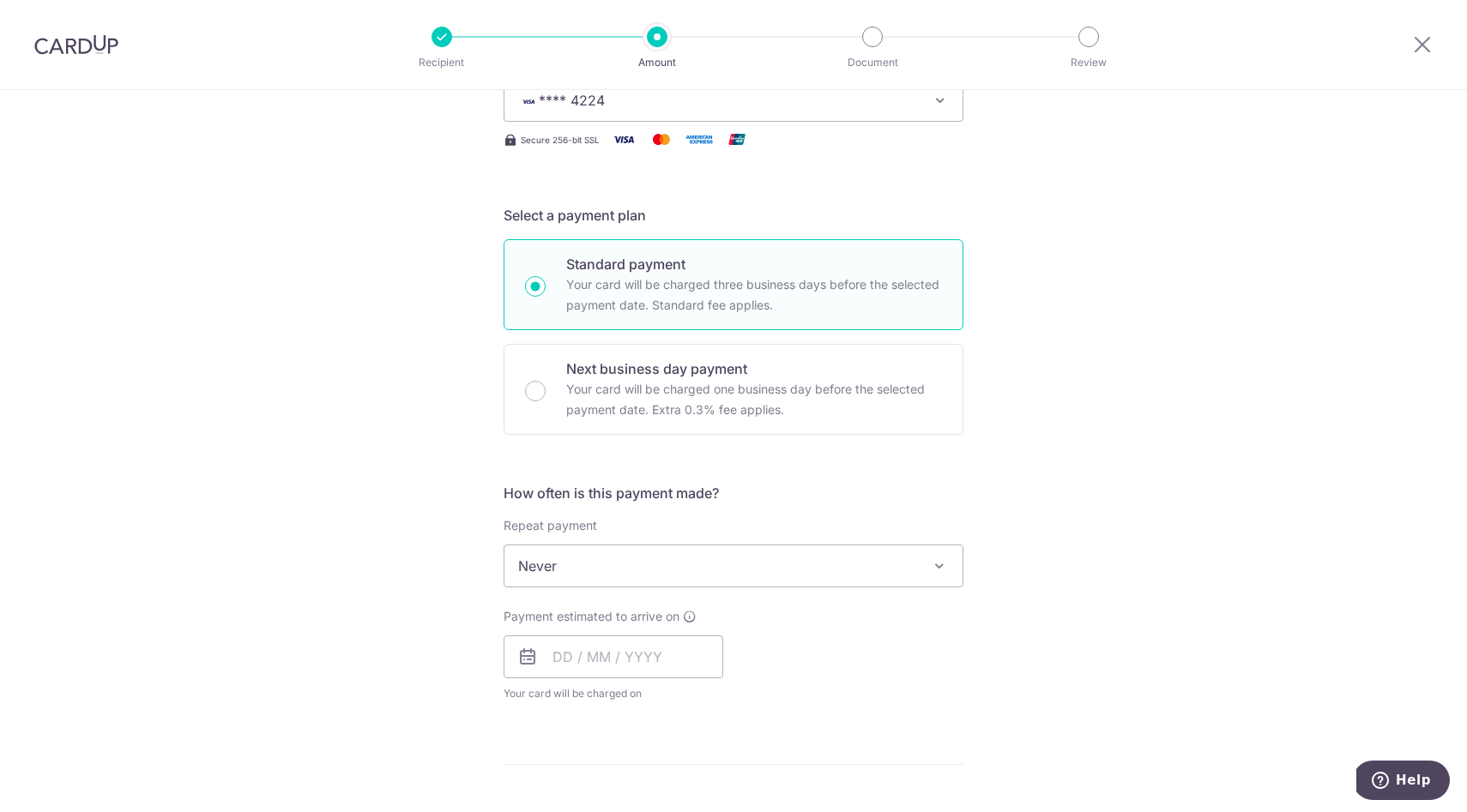
click at [560, 579] on span "Never" at bounding box center [733, 566] width 458 height 41
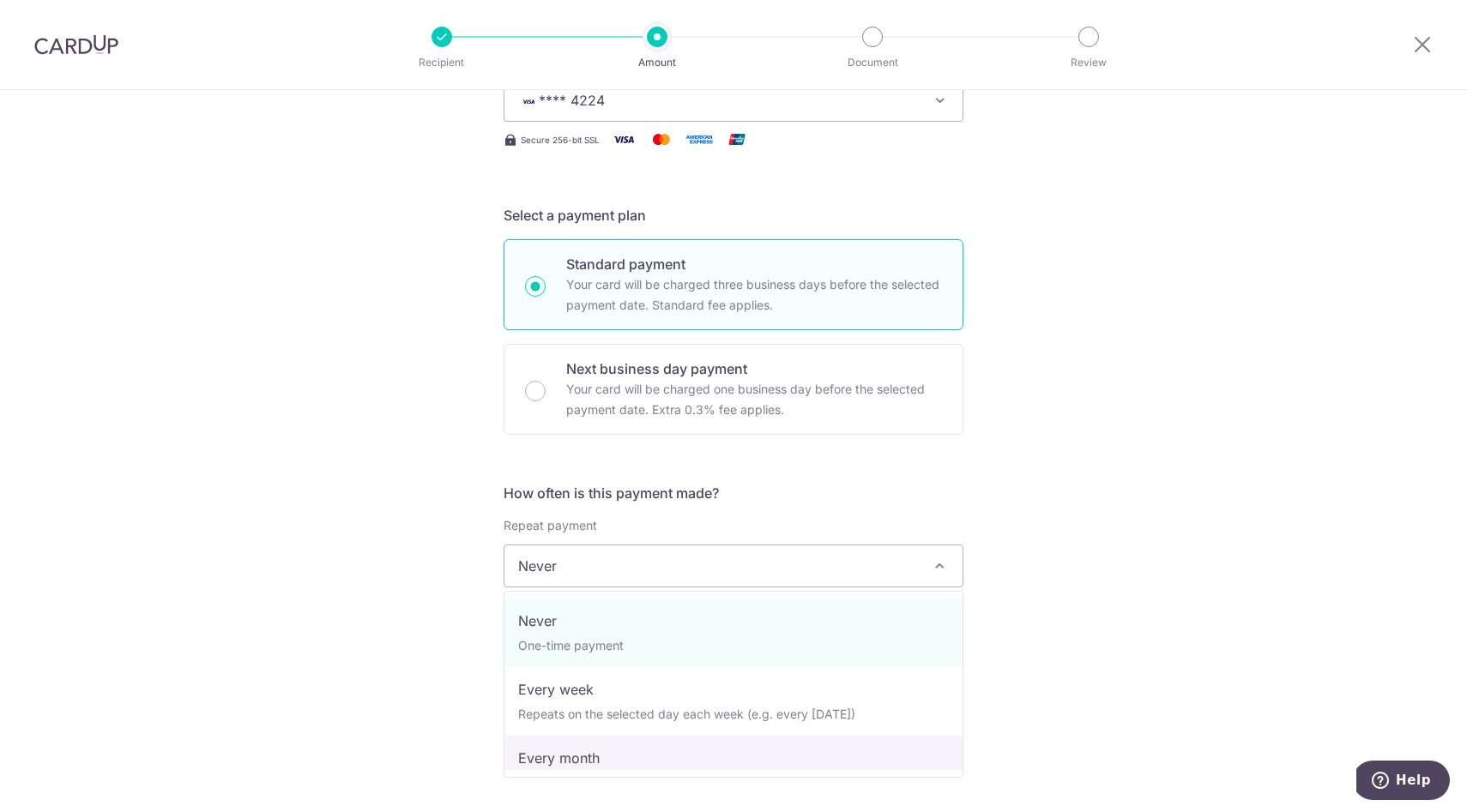
select select "3"
type input "[DATE]"
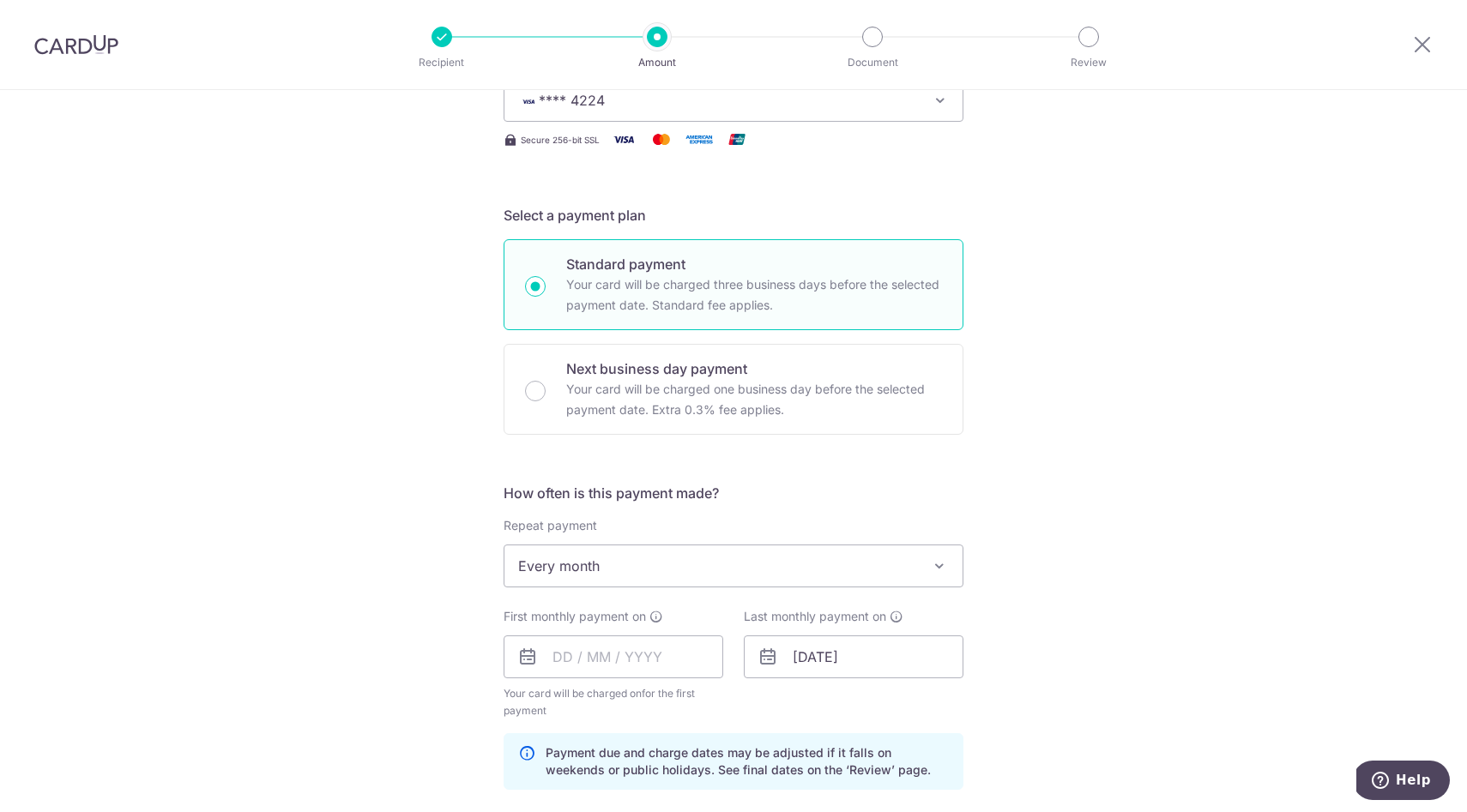
click at [410, 570] on div "Tell us more about your payment Enter payment amount SGD 2,922.00 2922.00 Selec…" at bounding box center [733, 638] width 1467 height 1639
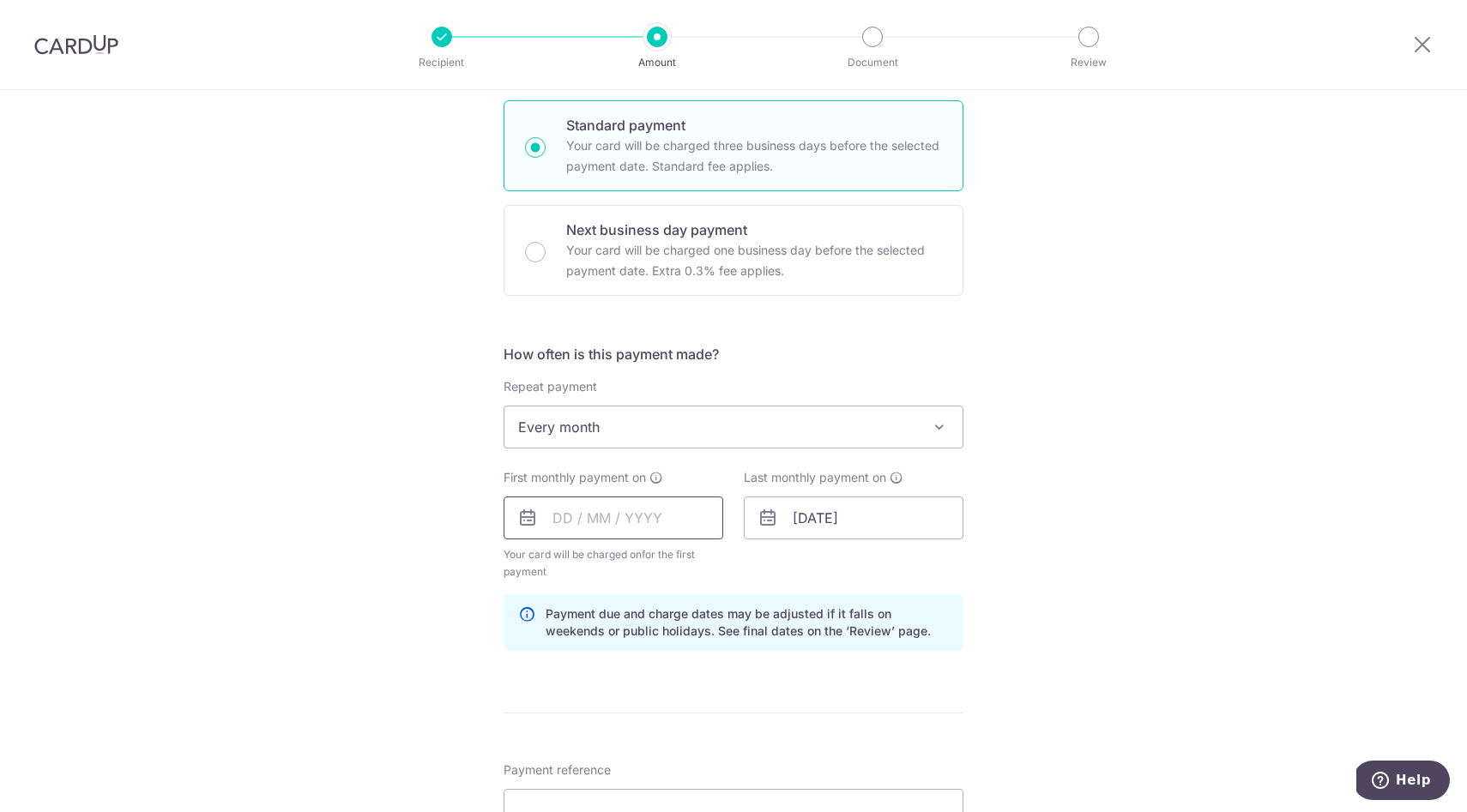
click at [617, 513] on input "text" at bounding box center [613, 517] width 219 height 43
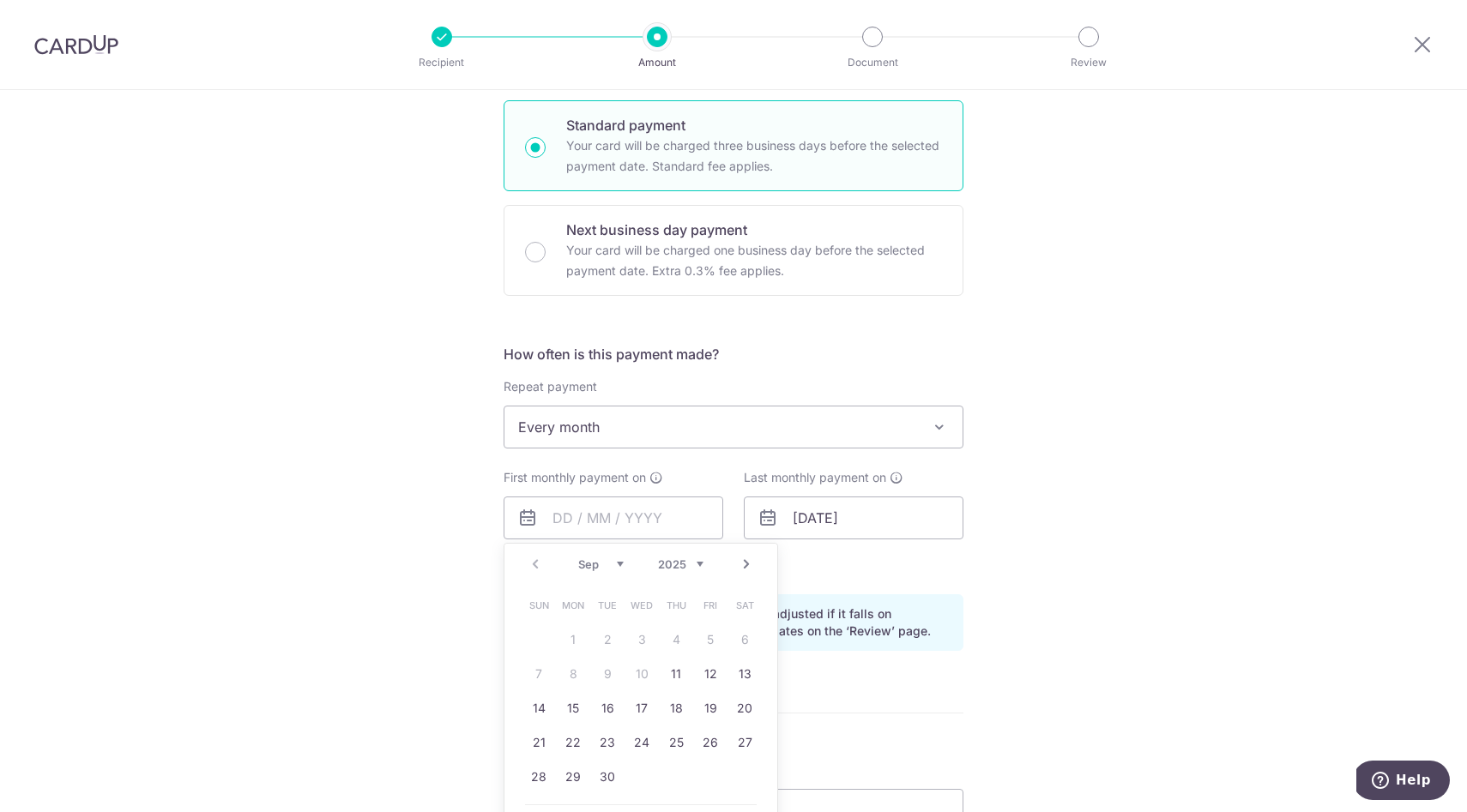
click at [740, 567] on link "Next" at bounding box center [745, 564] width 20 height 20
click at [640, 634] on link "1" at bounding box center [641, 639] width 27 height 27
type input "[DATE]"
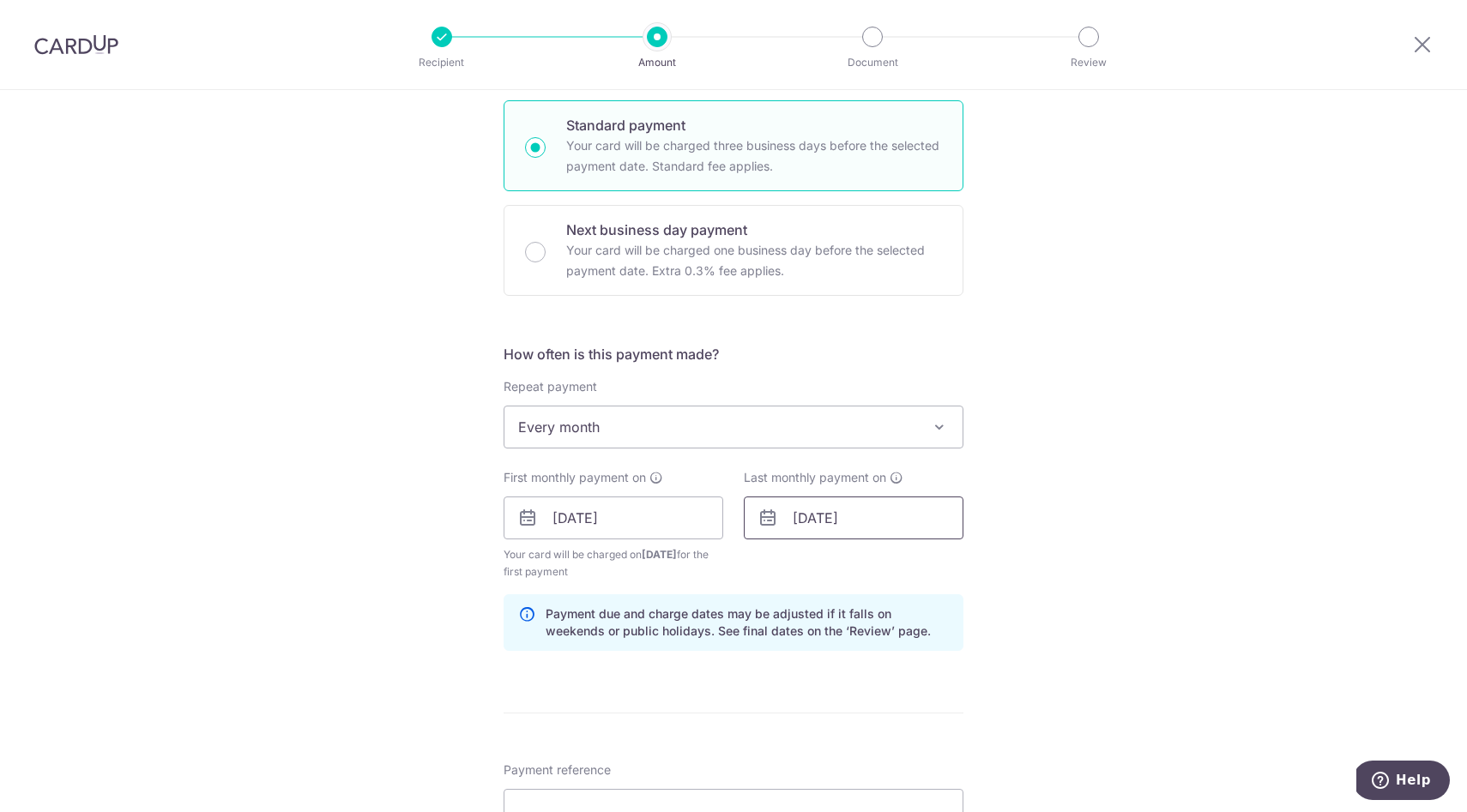
click at [848, 523] on input "[DATE]" at bounding box center [853, 517] width 219 height 43
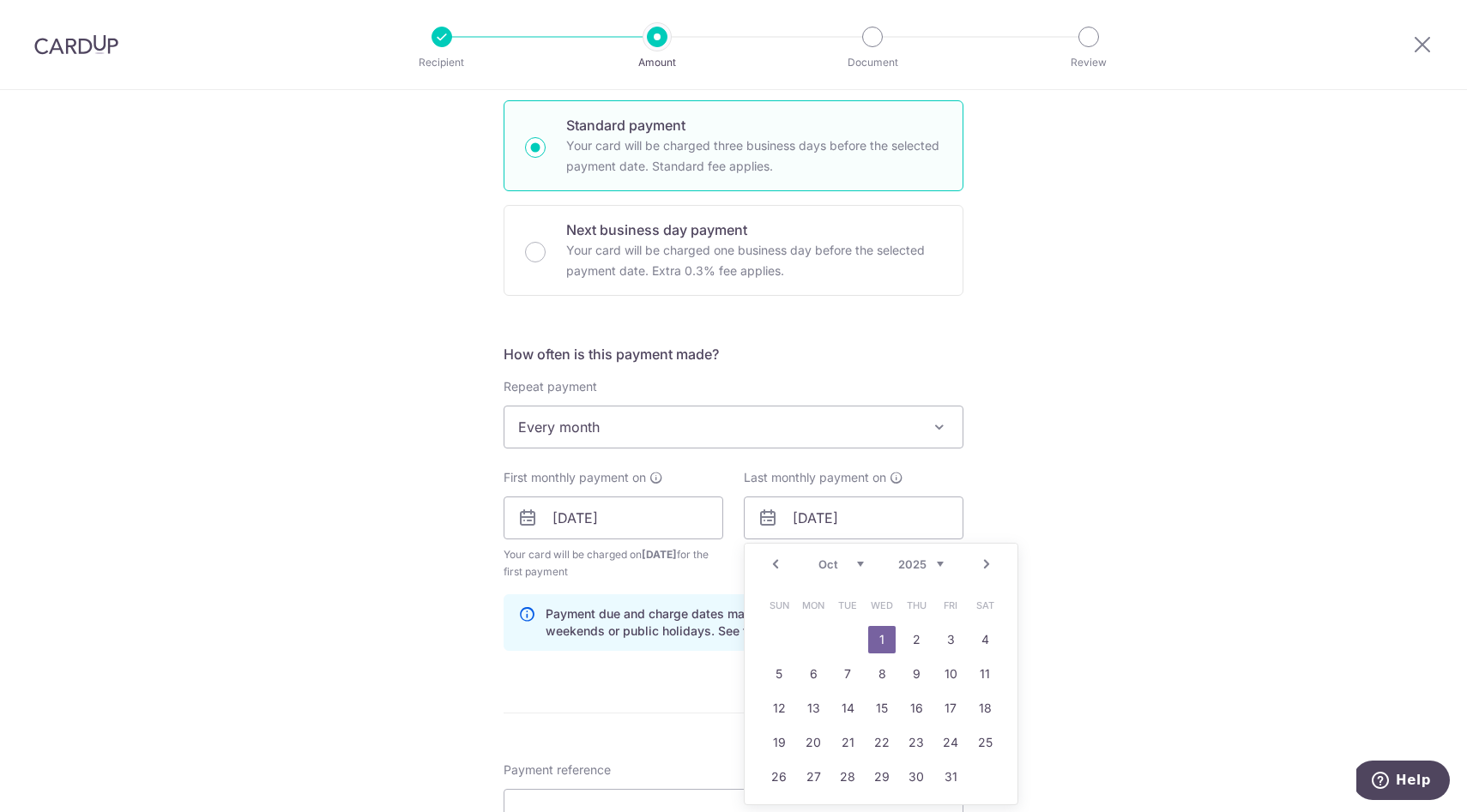
click at [926, 560] on select "2024 2025 2026 2027 2028 2029 2030 2031 2032 2033 2034 2035" at bounding box center [921, 565] width 46 height 14
click at [922, 644] on link "1" at bounding box center [915, 639] width 27 height 27
type input "[DATE]"
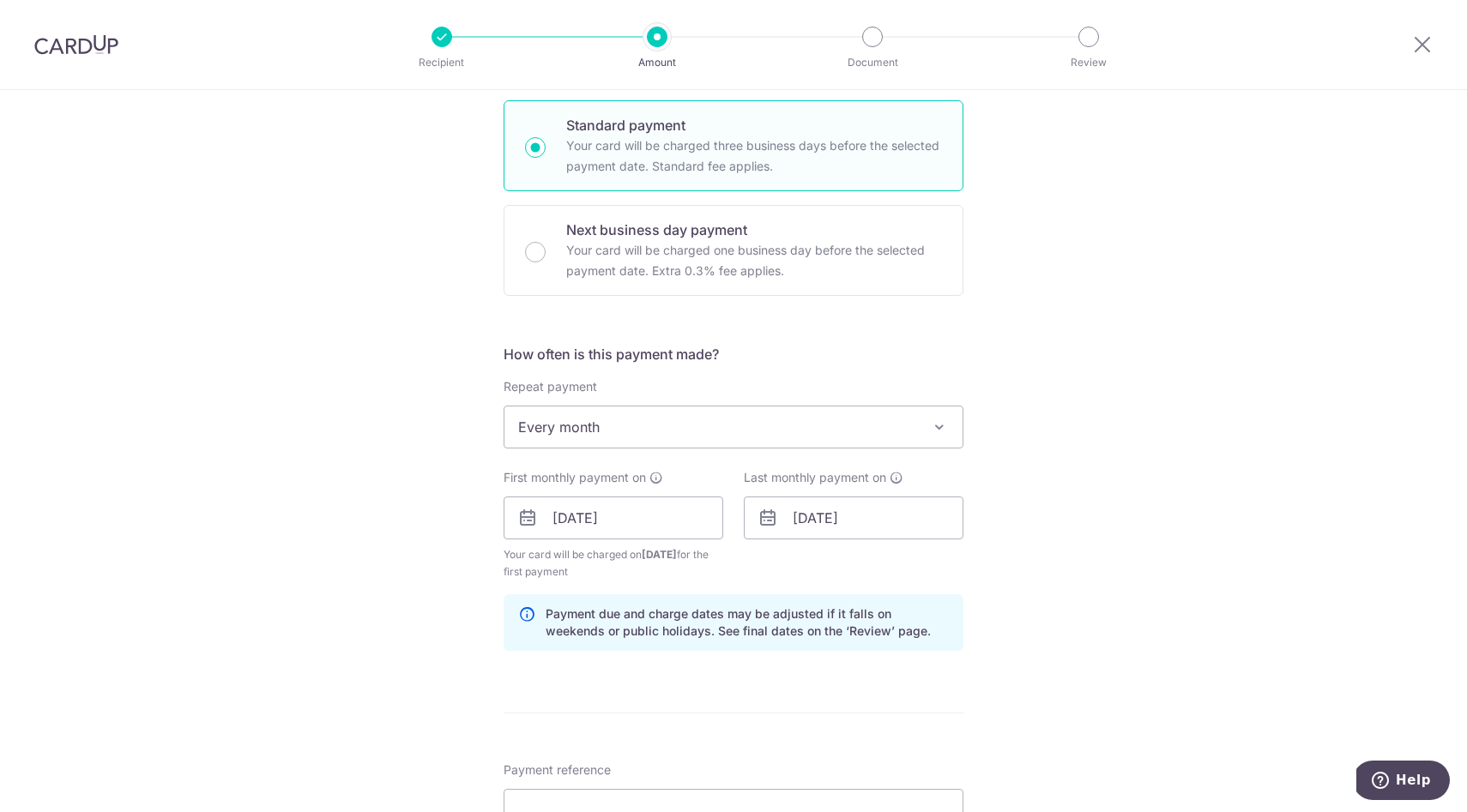
click at [320, 531] on div "Tell us more about your payment Enter payment amount SGD 2,922.00 2922.00 Selec…" at bounding box center [733, 499] width 1467 height 1639
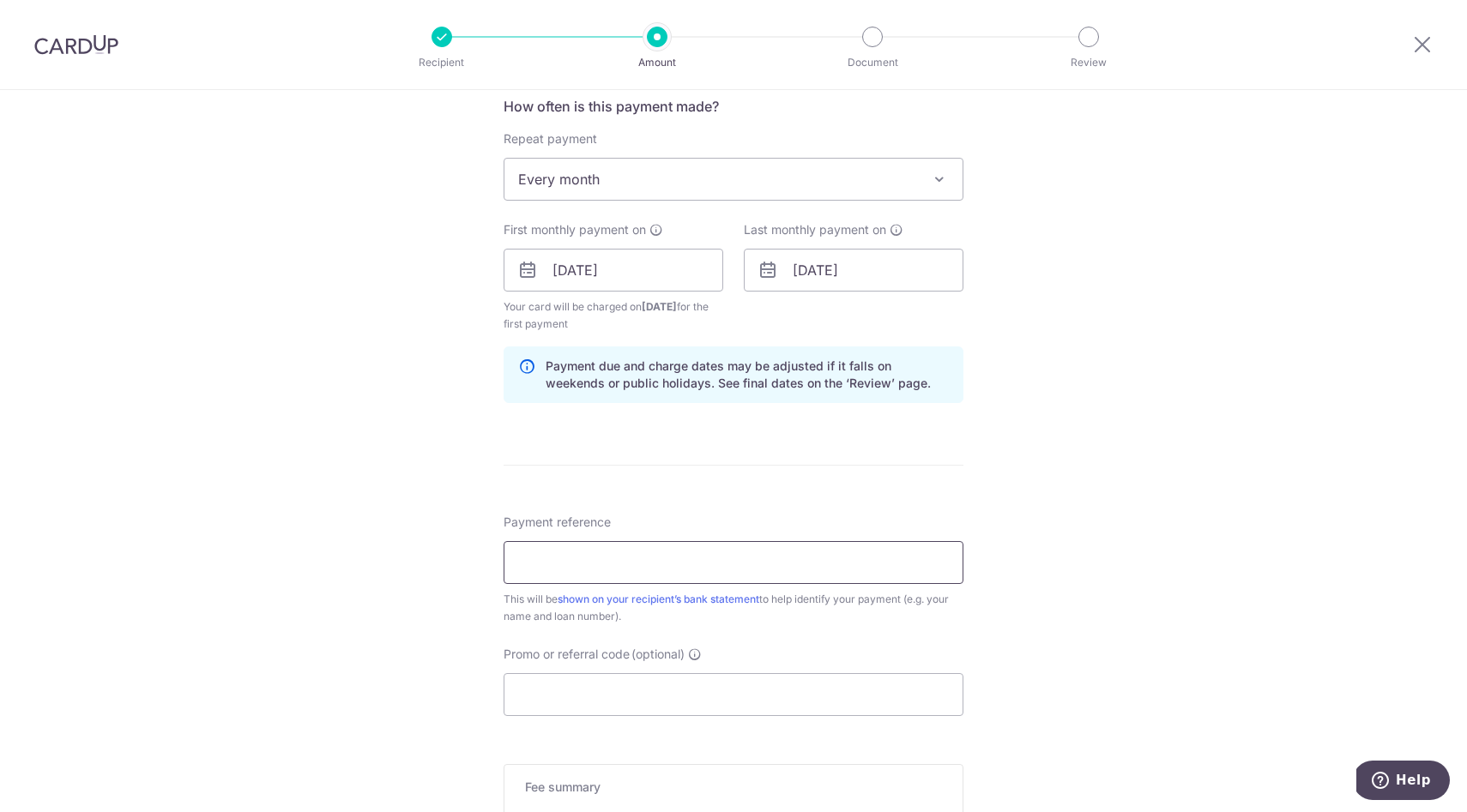
scroll to position [661, 0]
click at [559, 571] on input "Payment reference" at bounding box center [733, 559] width 459 height 43
type input "3newr4"
click at [196, 599] on div "Tell us more about your payment Enter payment amount SGD 2,922.00 2922.00 Selec…" at bounding box center [733, 248] width 1467 height 1639
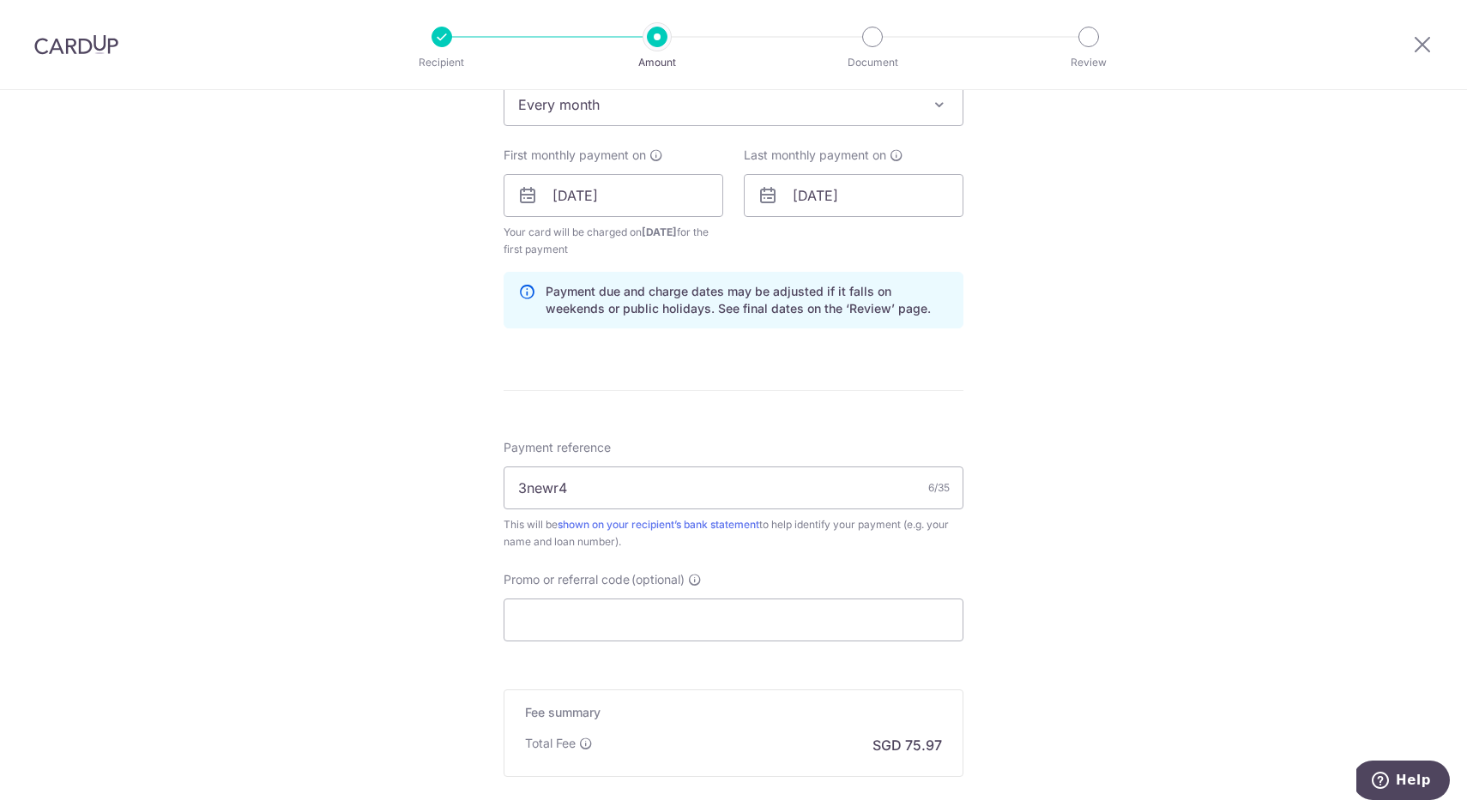
scroll to position [917, 0]
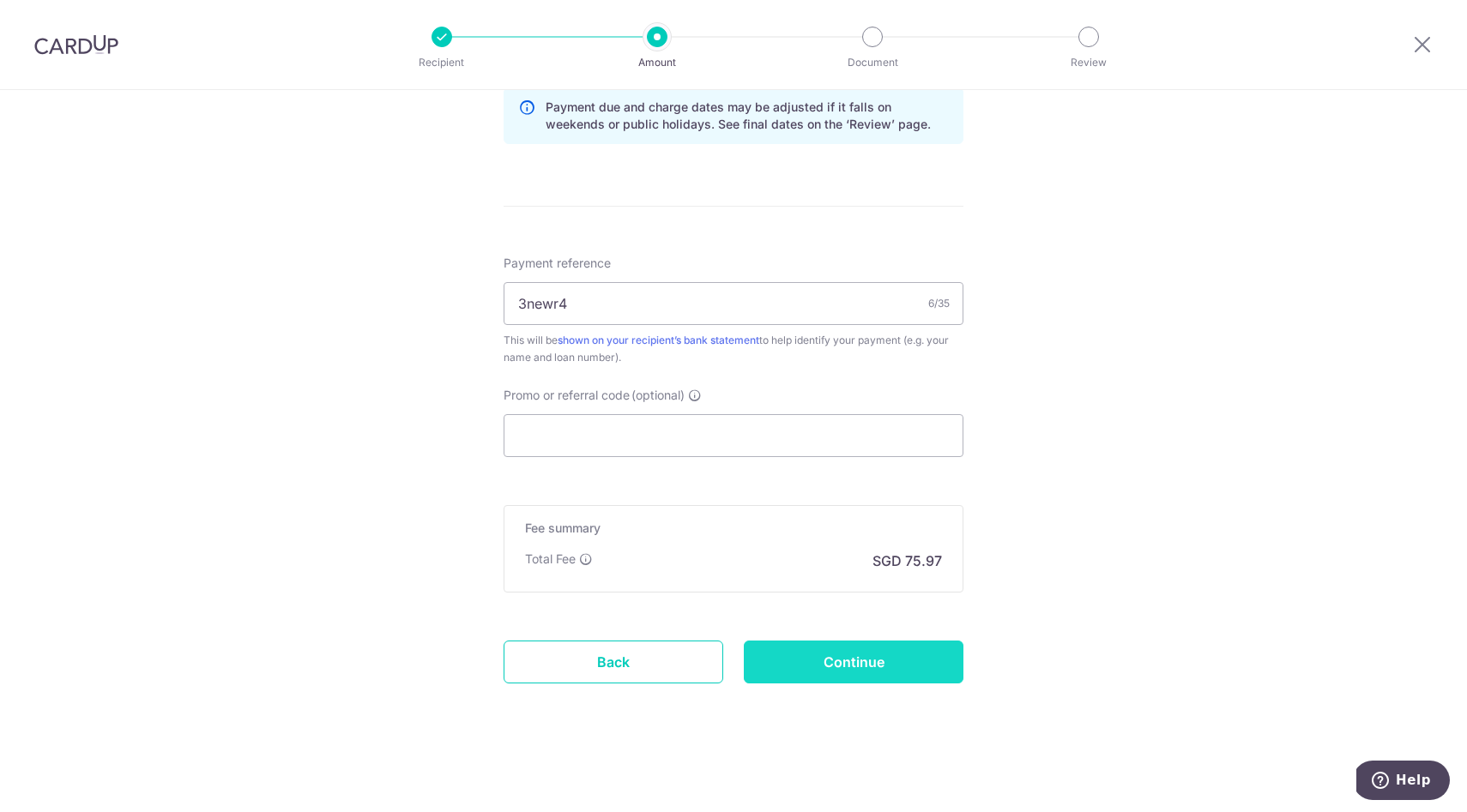
click at [807, 668] on input "Continue" at bounding box center [853, 662] width 219 height 43
type input "Create Schedule"
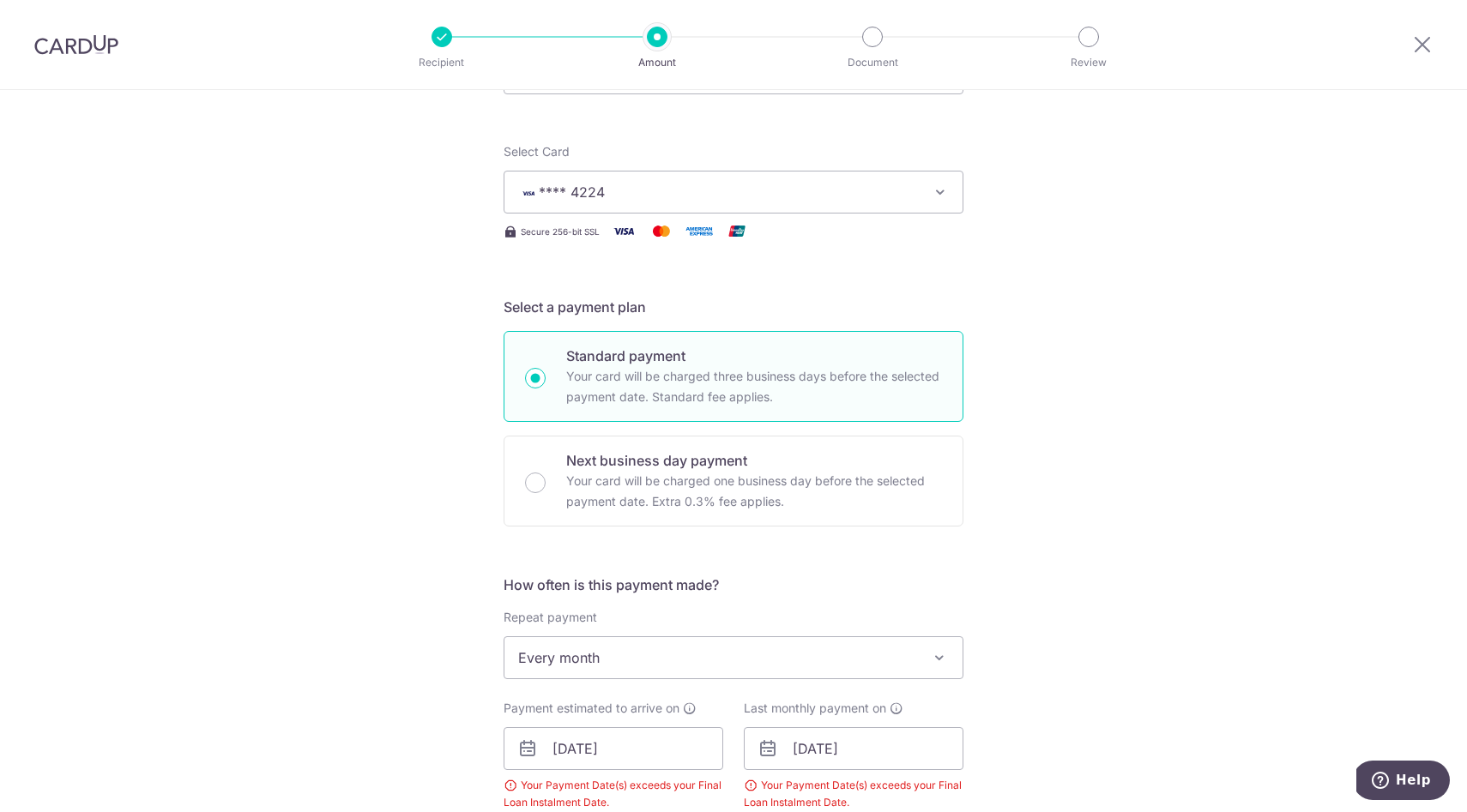
scroll to position [153, 0]
